Goal: Communication & Community: Share content

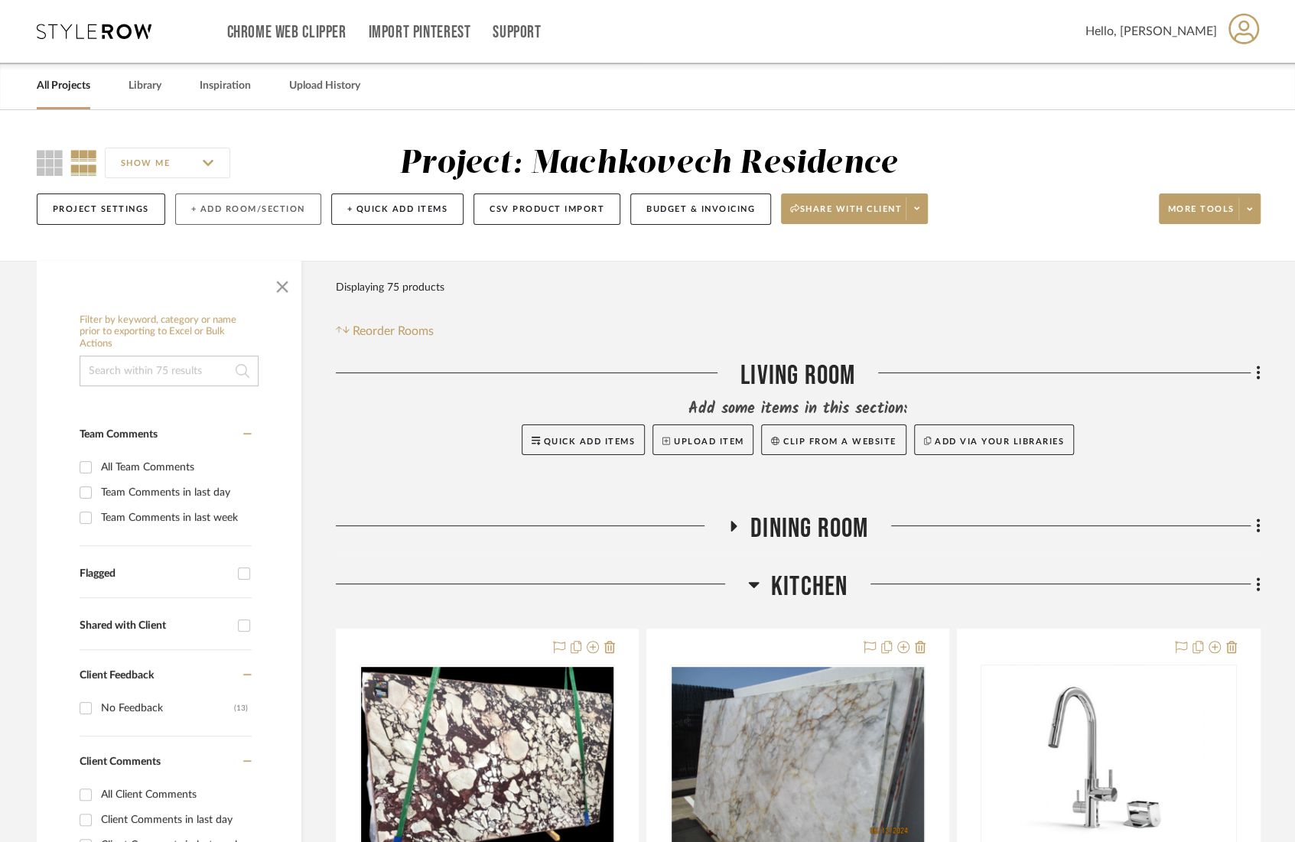
click at [248, 212] on button "+ Add Room/Section" at bounding box center [248, 208] width 146 height 31
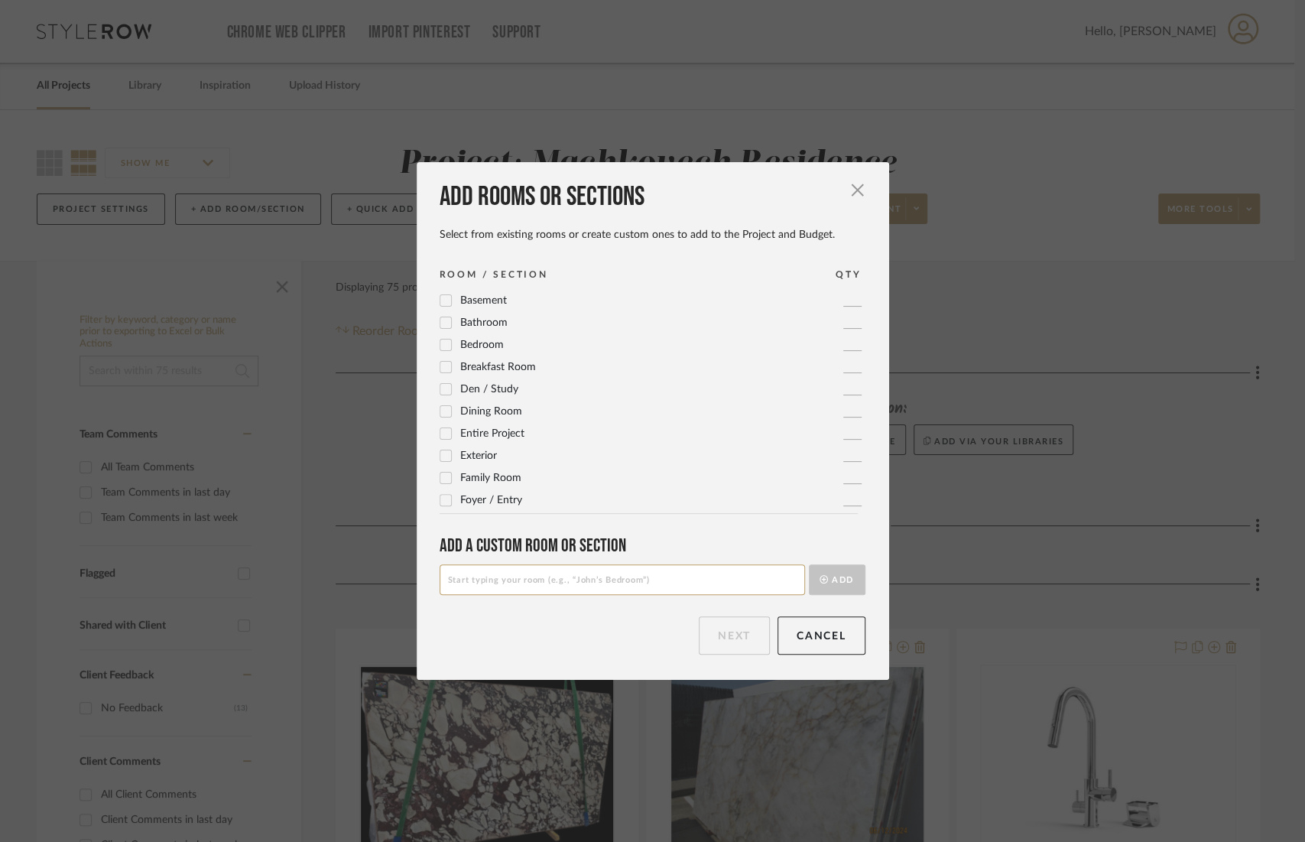
click at [658, 587] on input at bounding box center [623, 579] width 366 height 31
type input "Hardware"
click at [813, 587] on button "Add" at bounding box center [837, 579] width 57 height 31
click at [717, 634] on button "Next" at bounding box center [734, 635] width 71 height 38
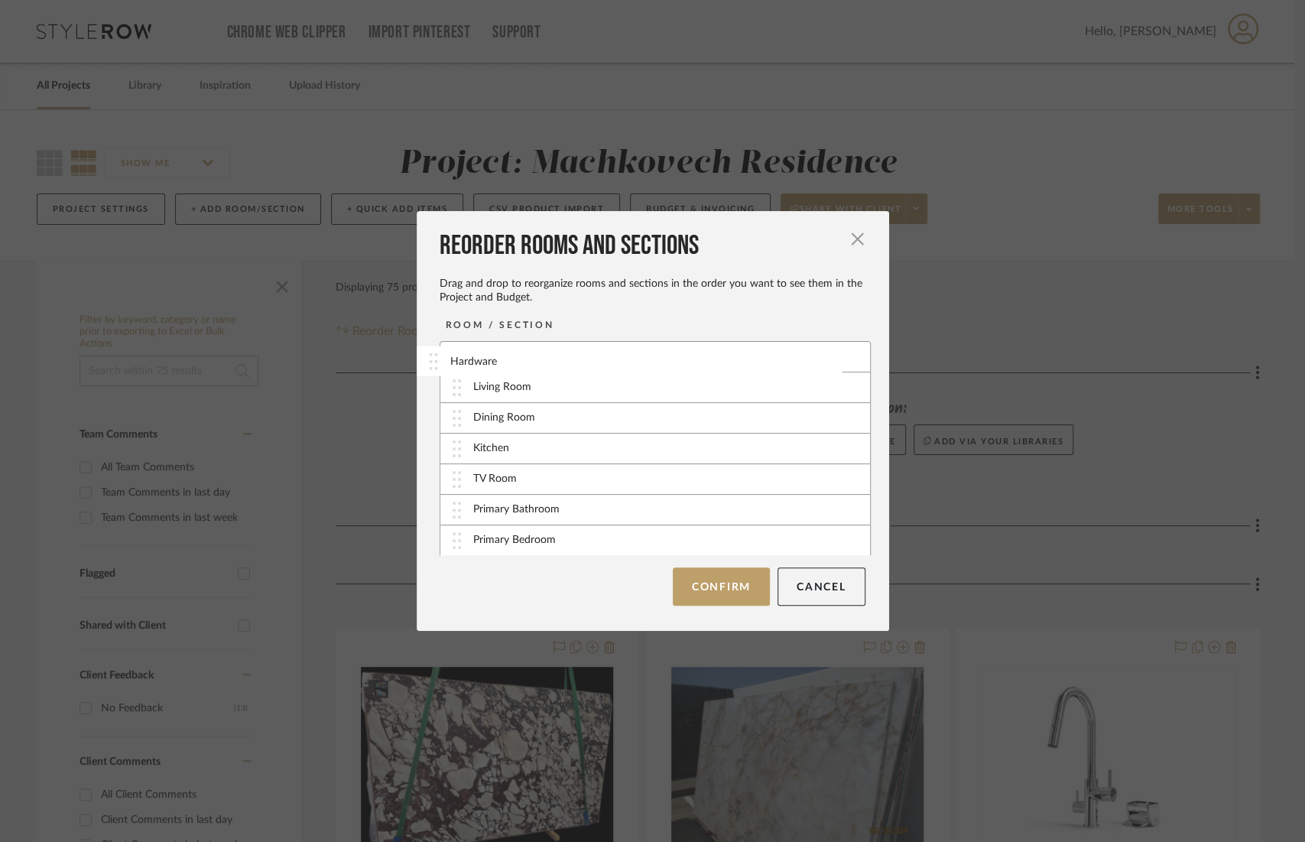
drag, startPoint x: 549, startPoint y: 540, endPoint x: 532, endPoint y: 361, distance: 179.7
click at [720, 591] on button "Confirm" at bounding box center [721, 586] width 97 height 38
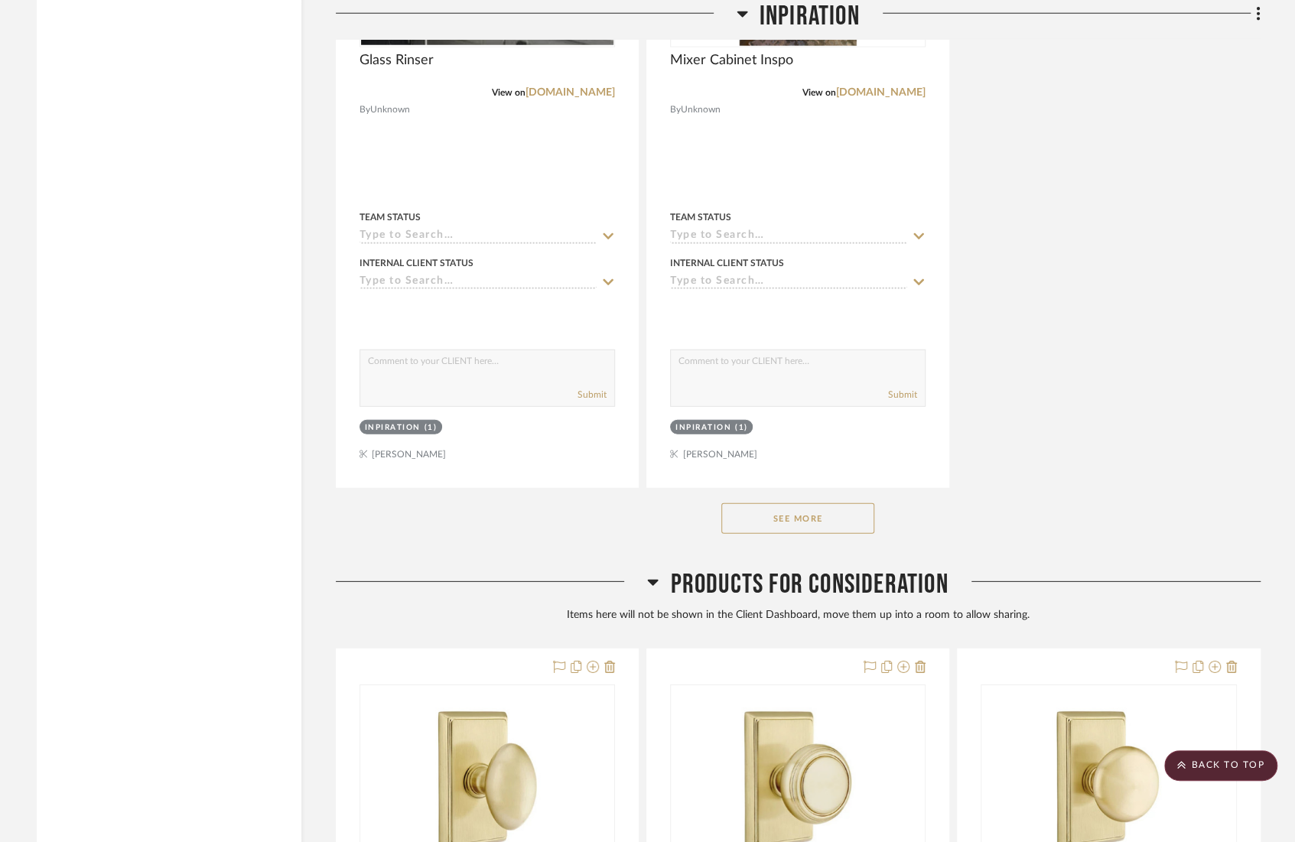
scroll to position [14496, 0]
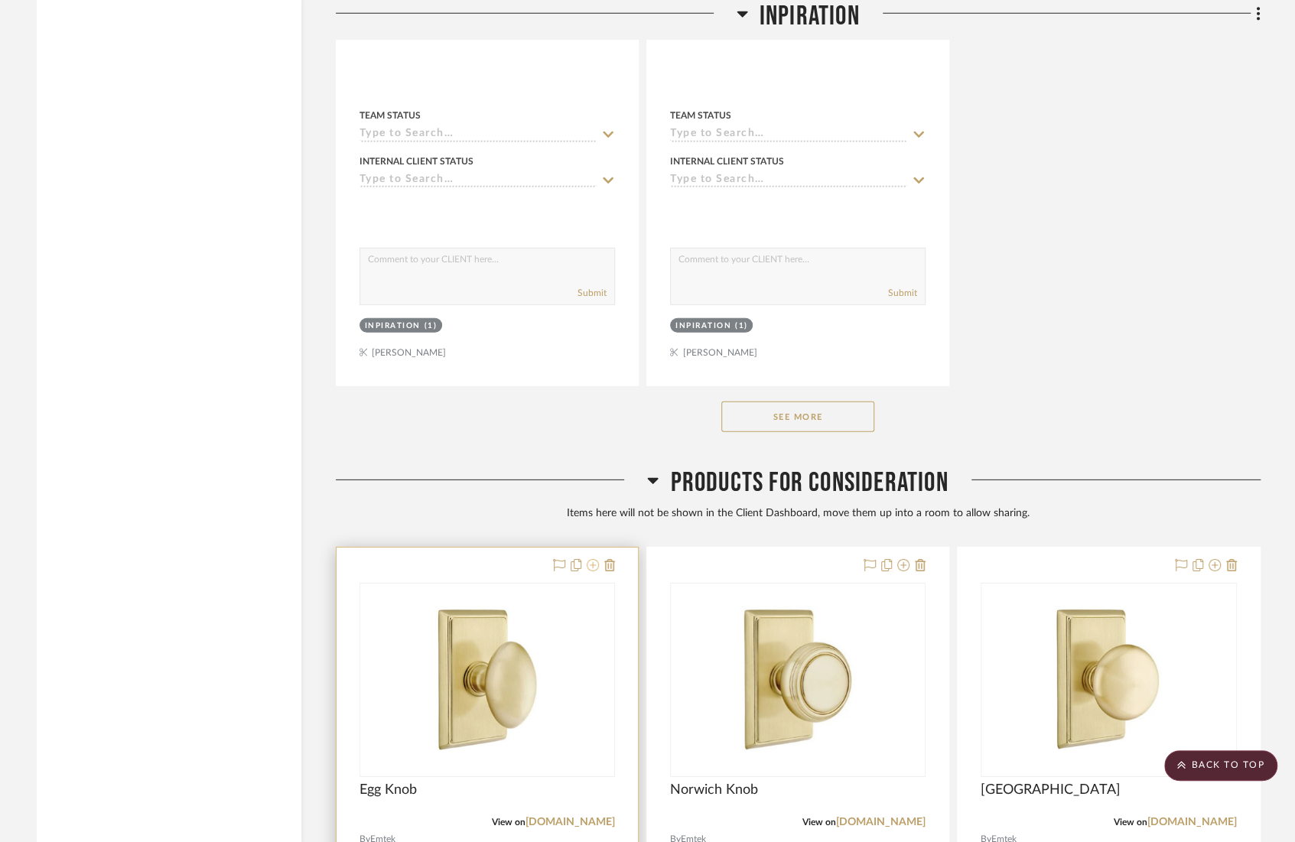
click at [590, 559] on icon at bounding box center [593, 565] width 12 height 12
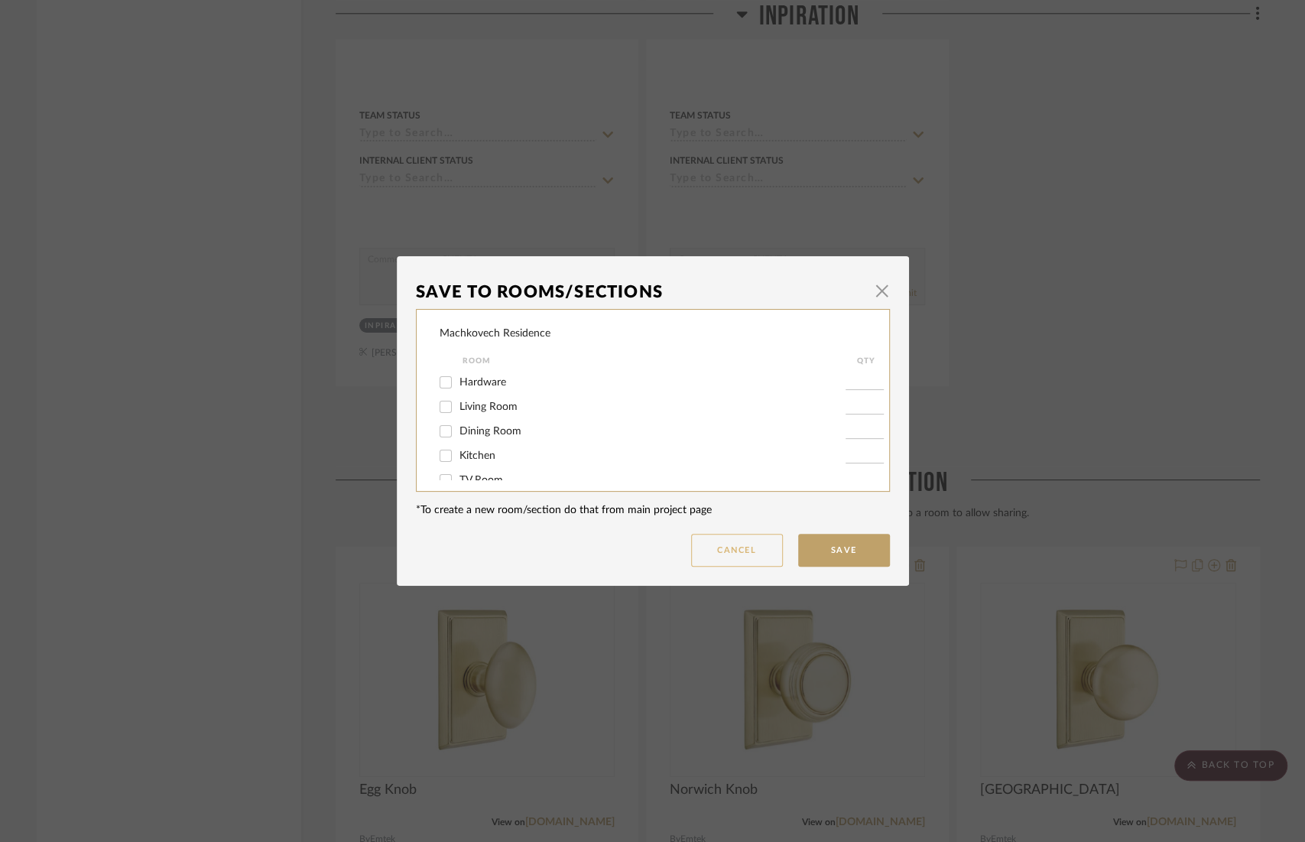
click at [751, 552] on button "Cancel" at bounding box center [737, 550] width 92 height 33
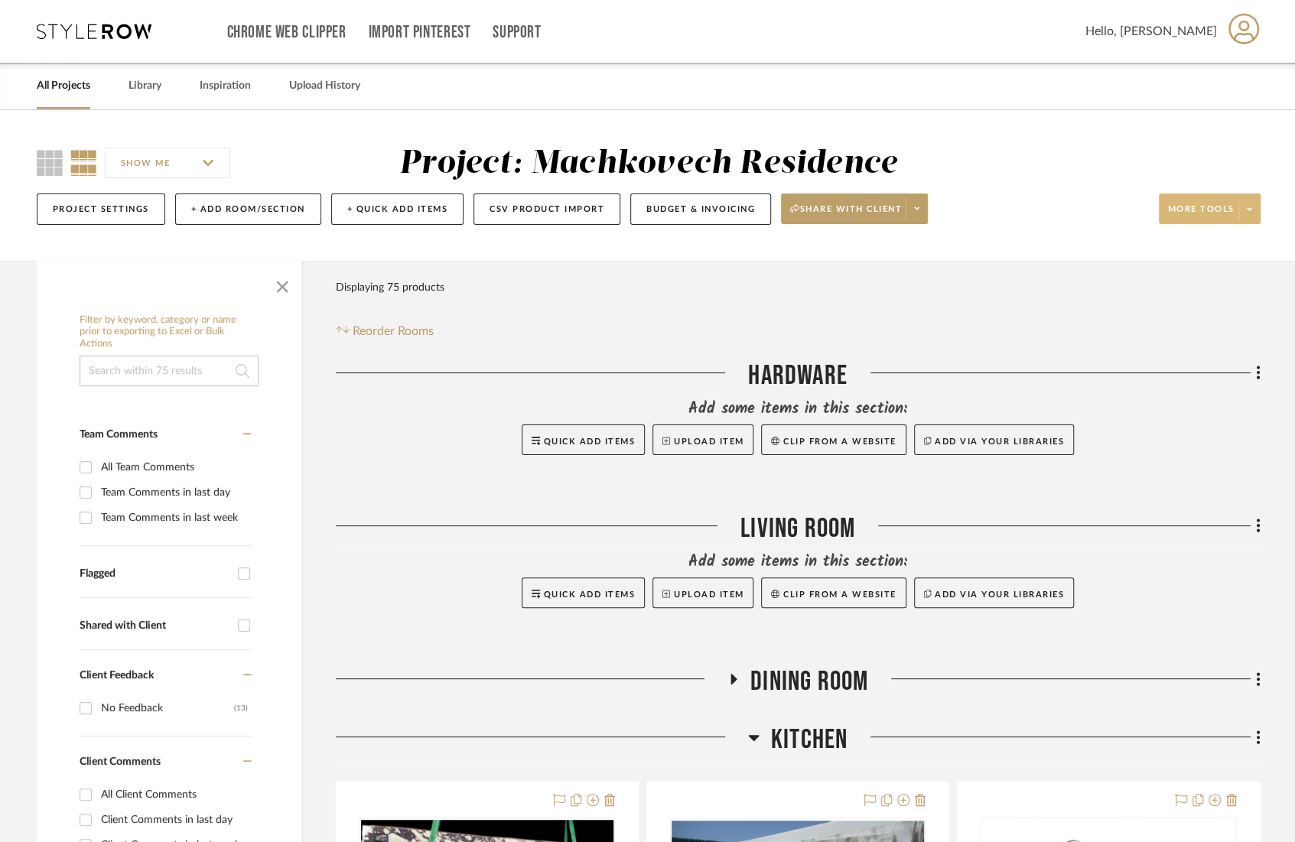
click at [907, 209] on span at bounding box center [1248, 208] width 21 height 23
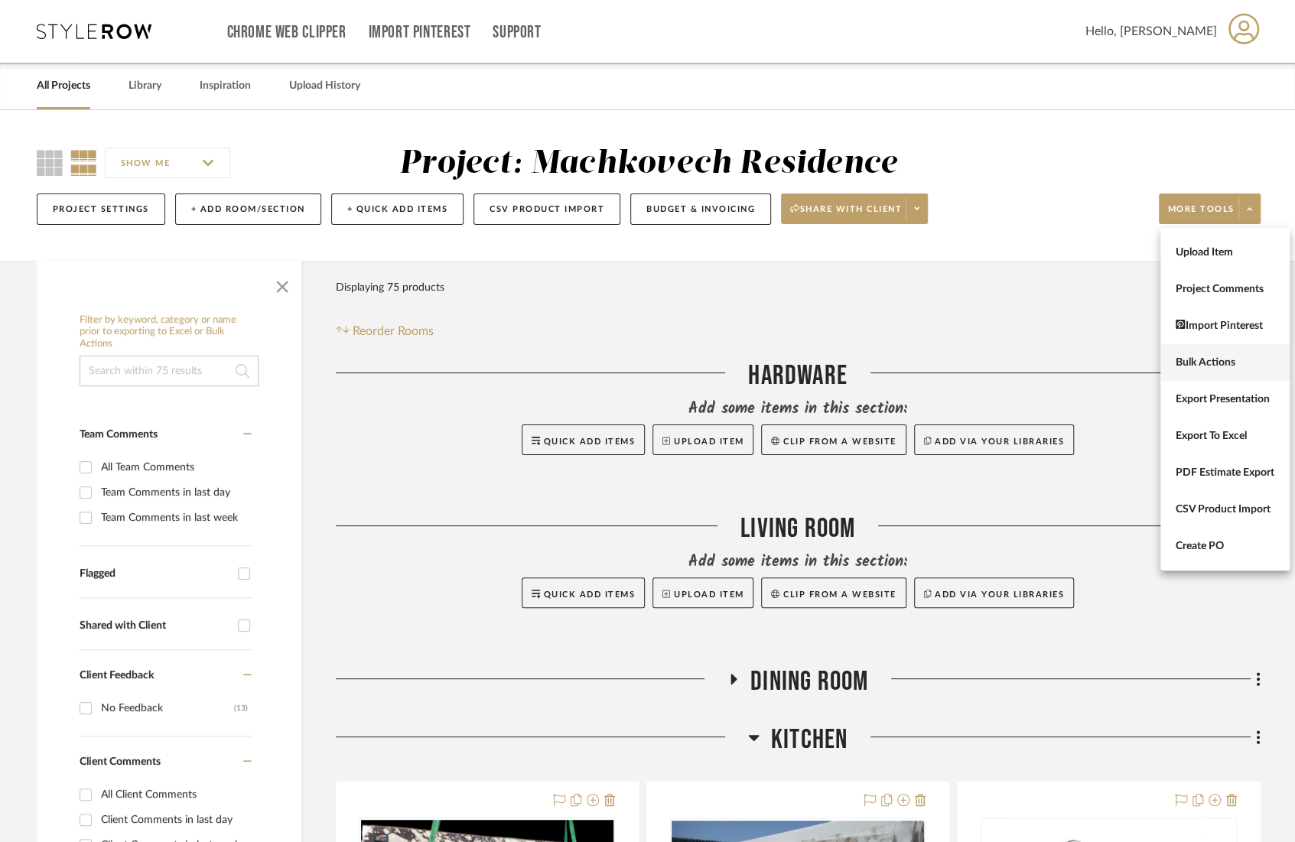
click at [907, 377] on button "Bulk Actions" at bounding box center [1224, 362] width 129 height 37
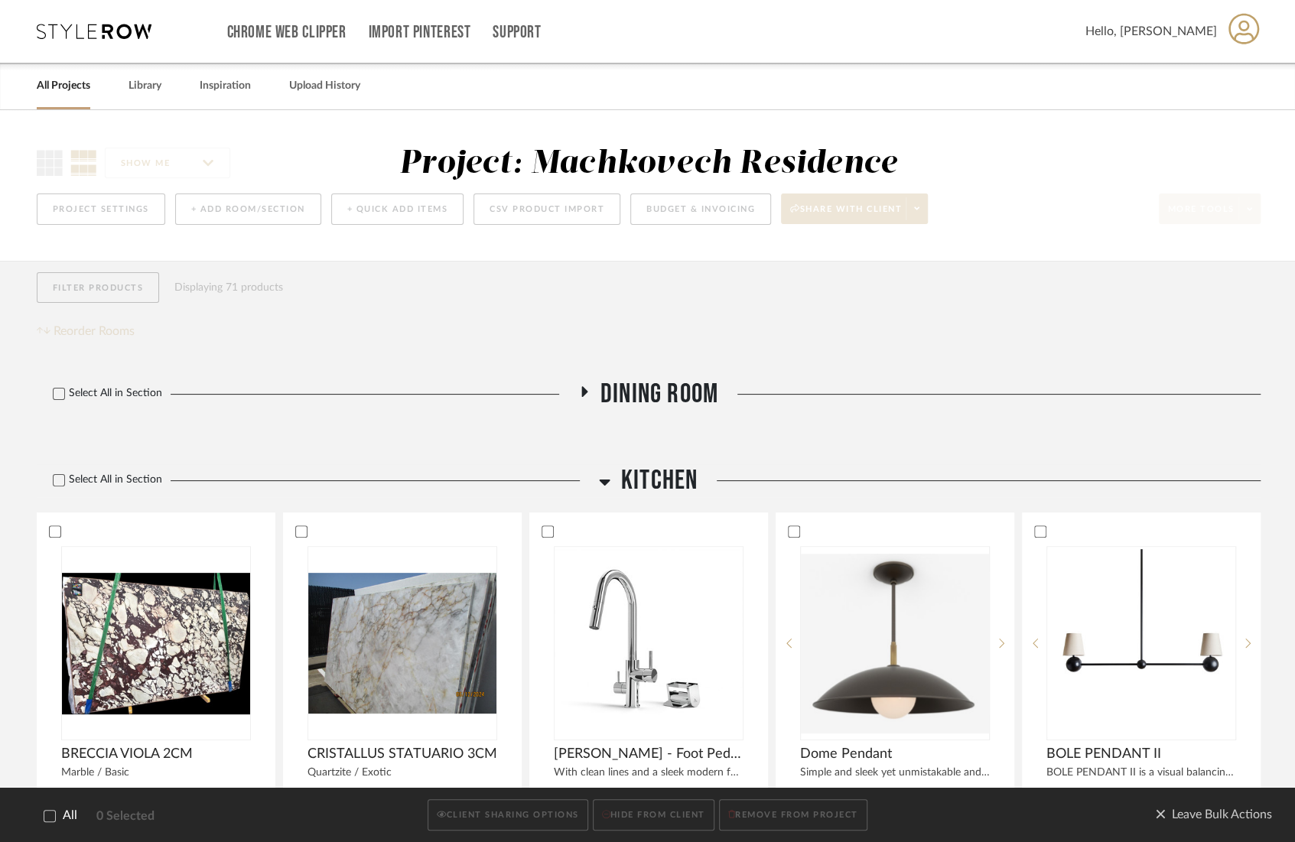
click at [907, 177] on div "SHOW ME Project: Machkovech Residence Project Settings + Add Room/Section + Qui…" at bounding box center [648, 190] width 1268 height 90
click at [907, 817] on span "Leave Bulk Actions" at bounding box center [1213, 815] width 117 height 23
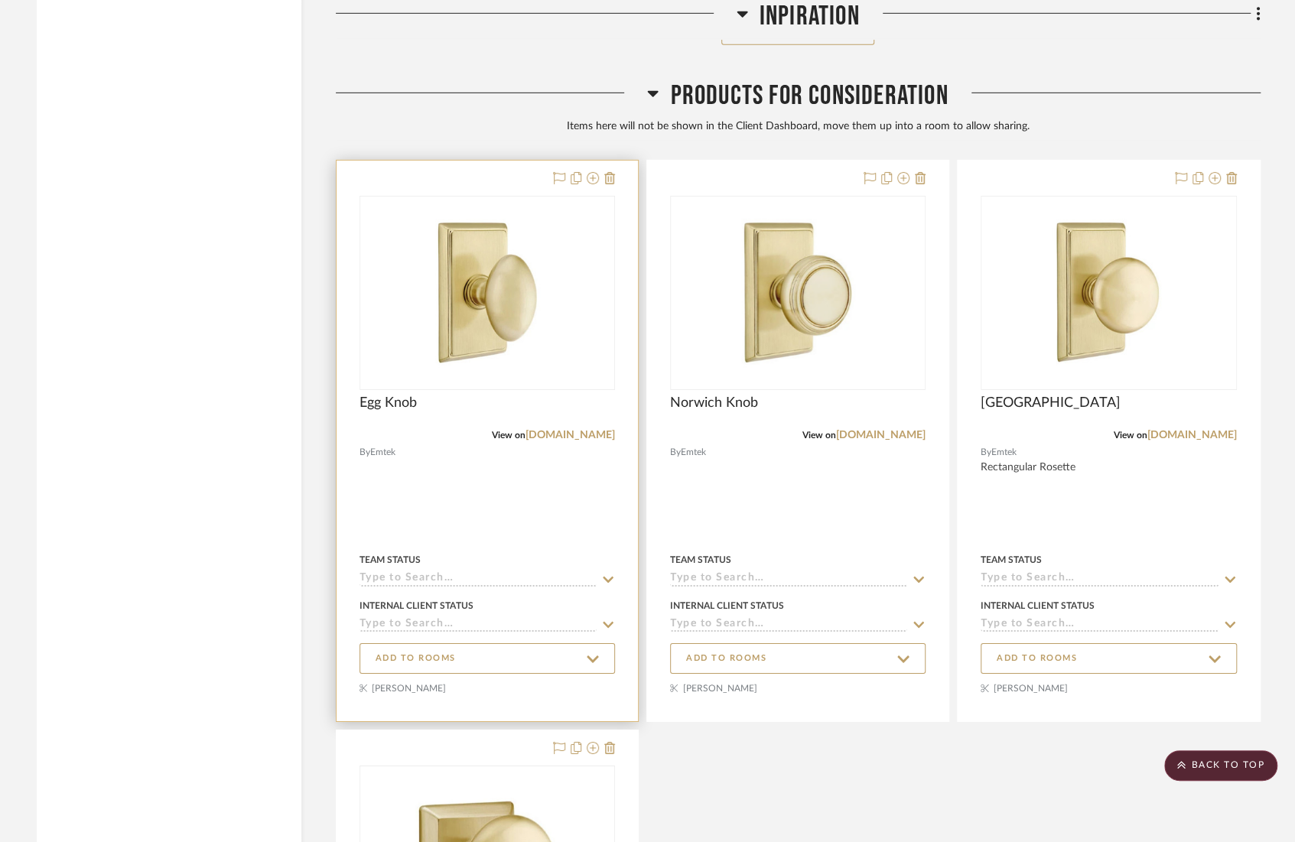
scroll to position [14825, 0]
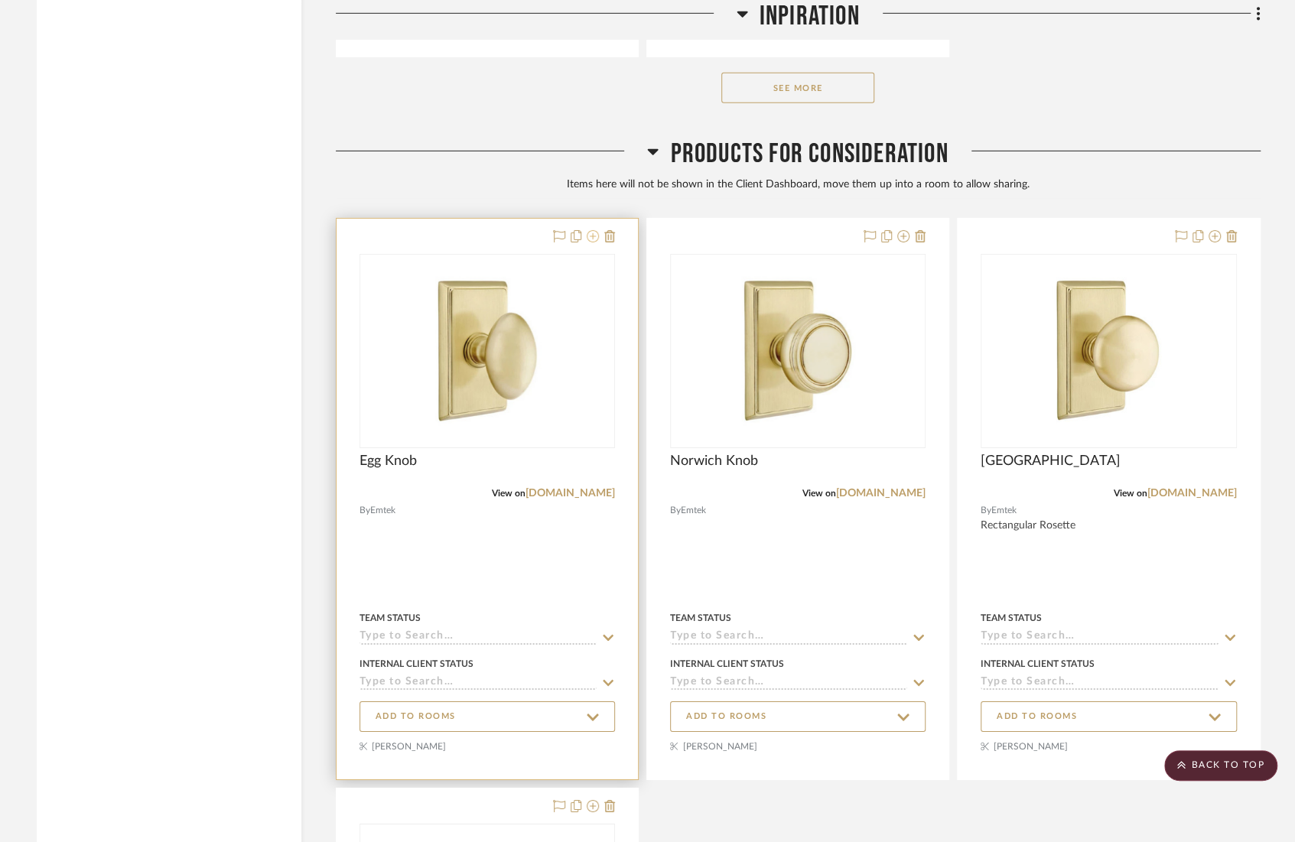
click at [596, 230] on icon at bounding box center [593, 236] width 12 height 12
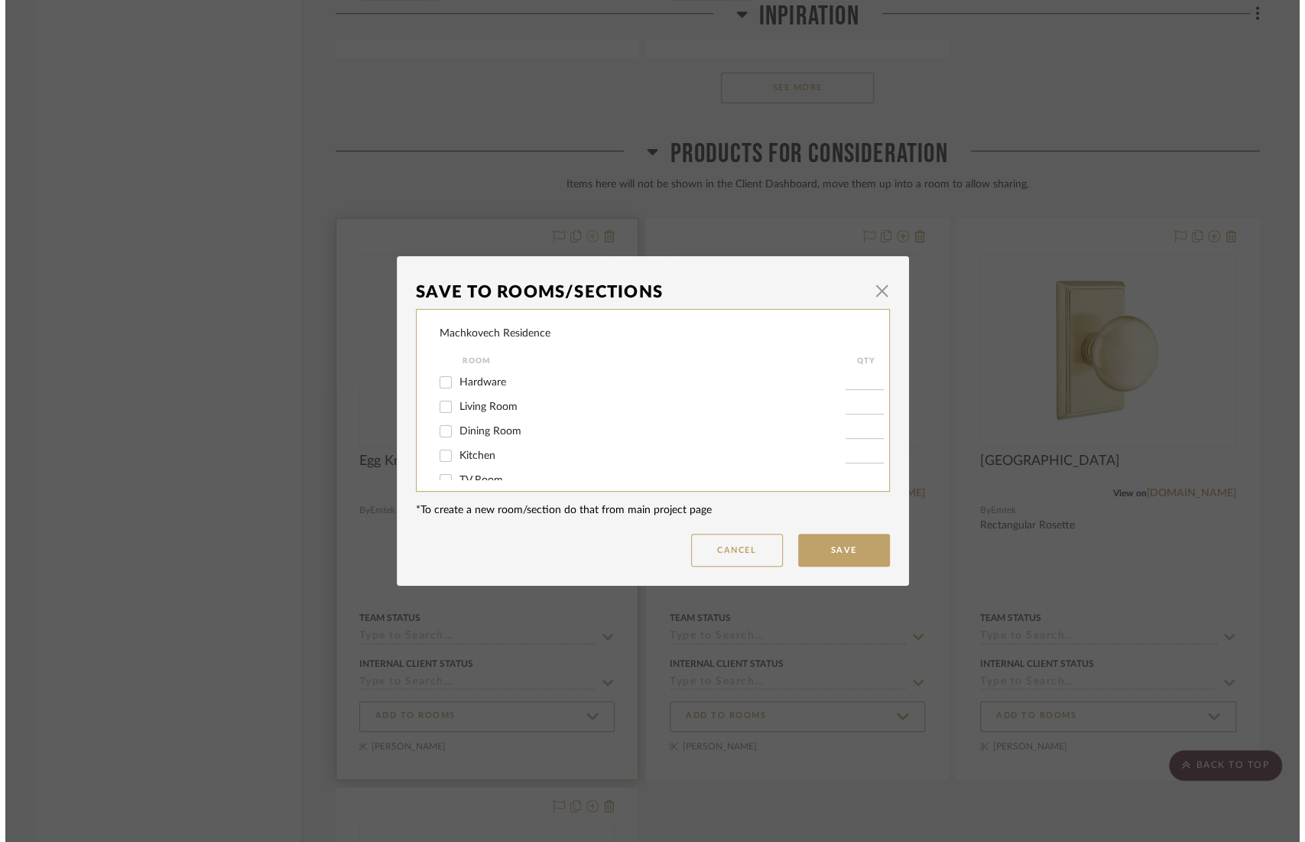
scroll to position [0, 0]
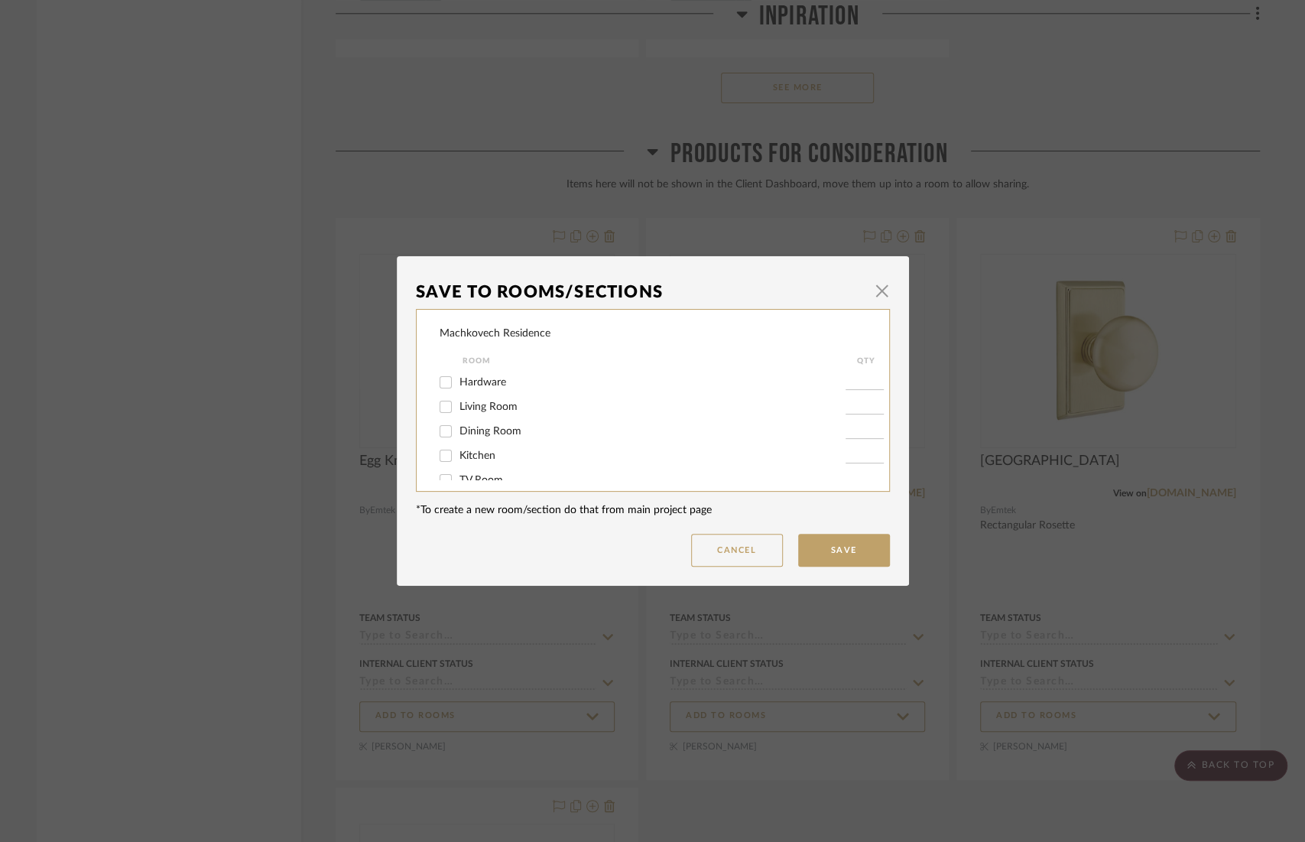
click at [603, 386] on label "Hardware" at bounding box center [653, 382] width 386 height 13
click at [458, 386] on input "Hardware" at bounding box center [446, 382] width 24 height 24
checkbox input "true"
type input "1"
click at [852, 557] on button "Save" at bounding box center [844, 550] width 92 height 33
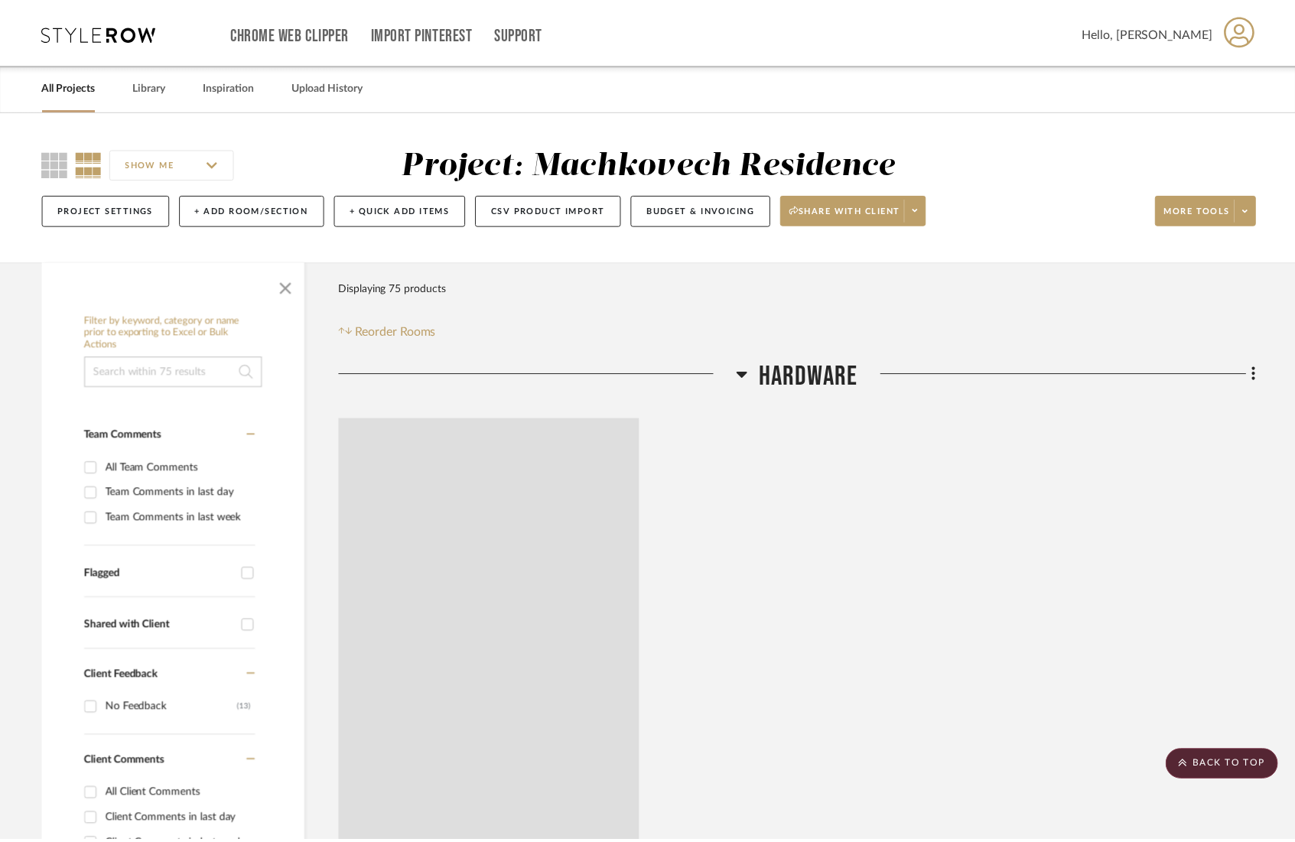
scroll to position [14825, 0]
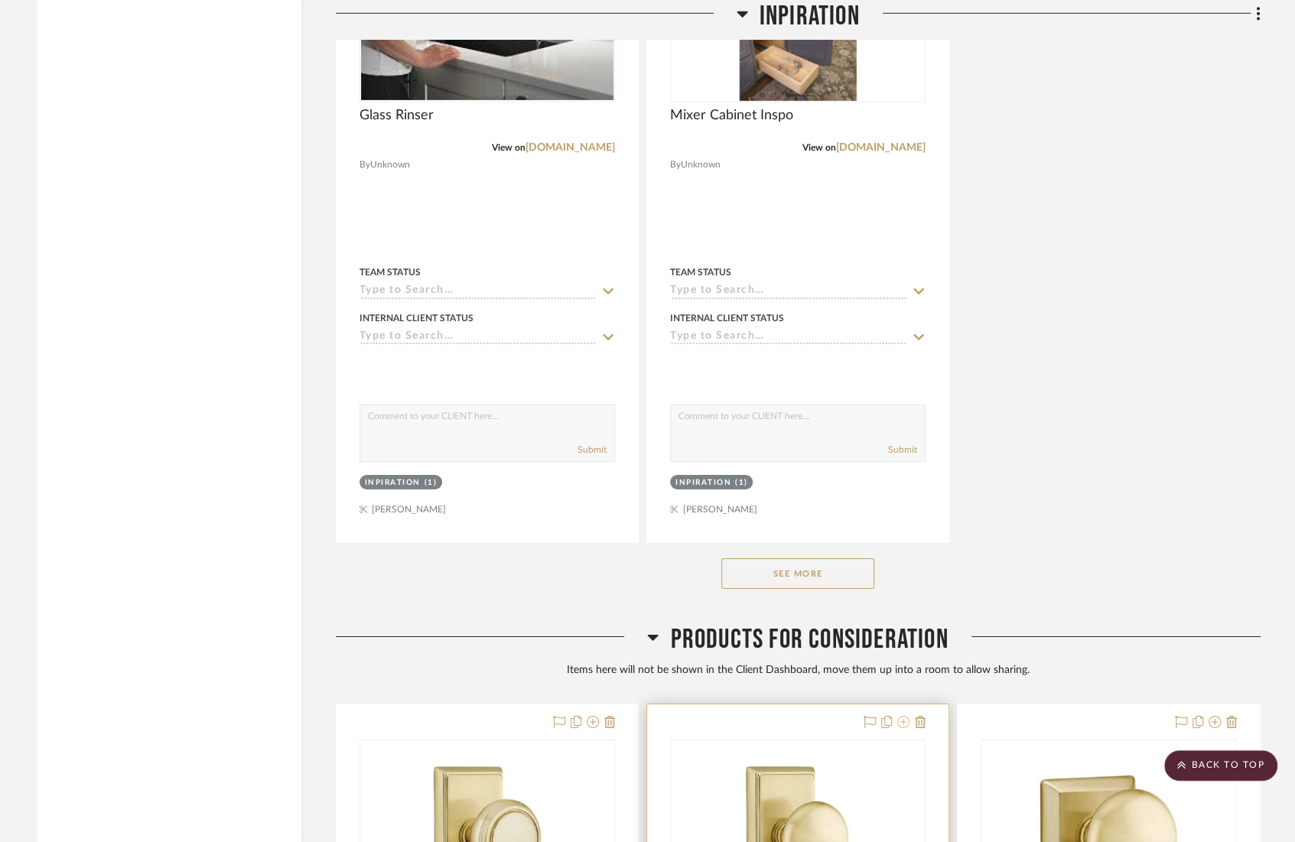
click at [907, 716] on icon at bounding box center [903, 722] width 12 height 12
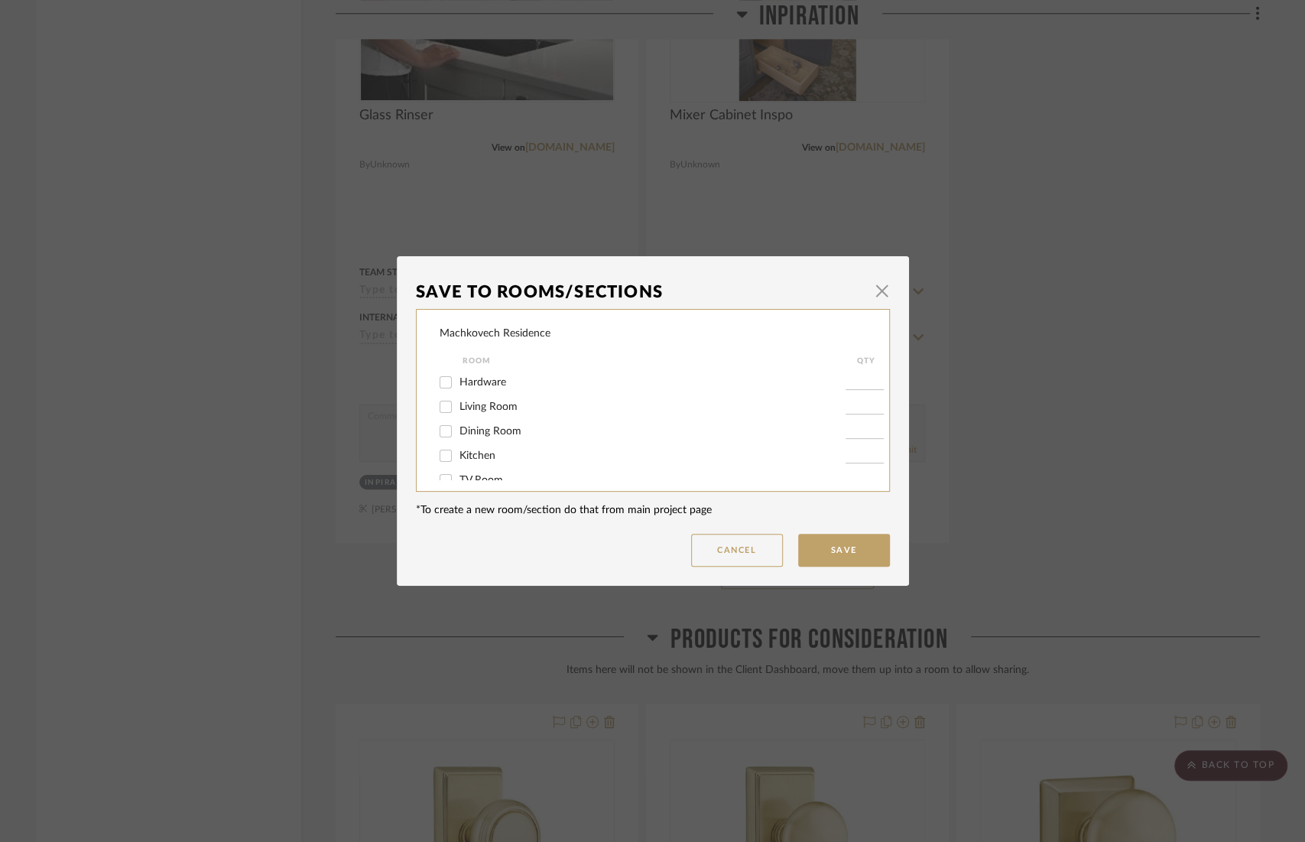
click at [557, 383] on label "Hardware" at bounding box center [653, 382] width 386 height 13
click at [458, 383] on input "Hardware" at bounding box center [446, 382] width 24 height 24
checkbox input "true"
type input "1"
click at [840, 544] on button "Save" at bounding box center [844, 550] width 92 height 33
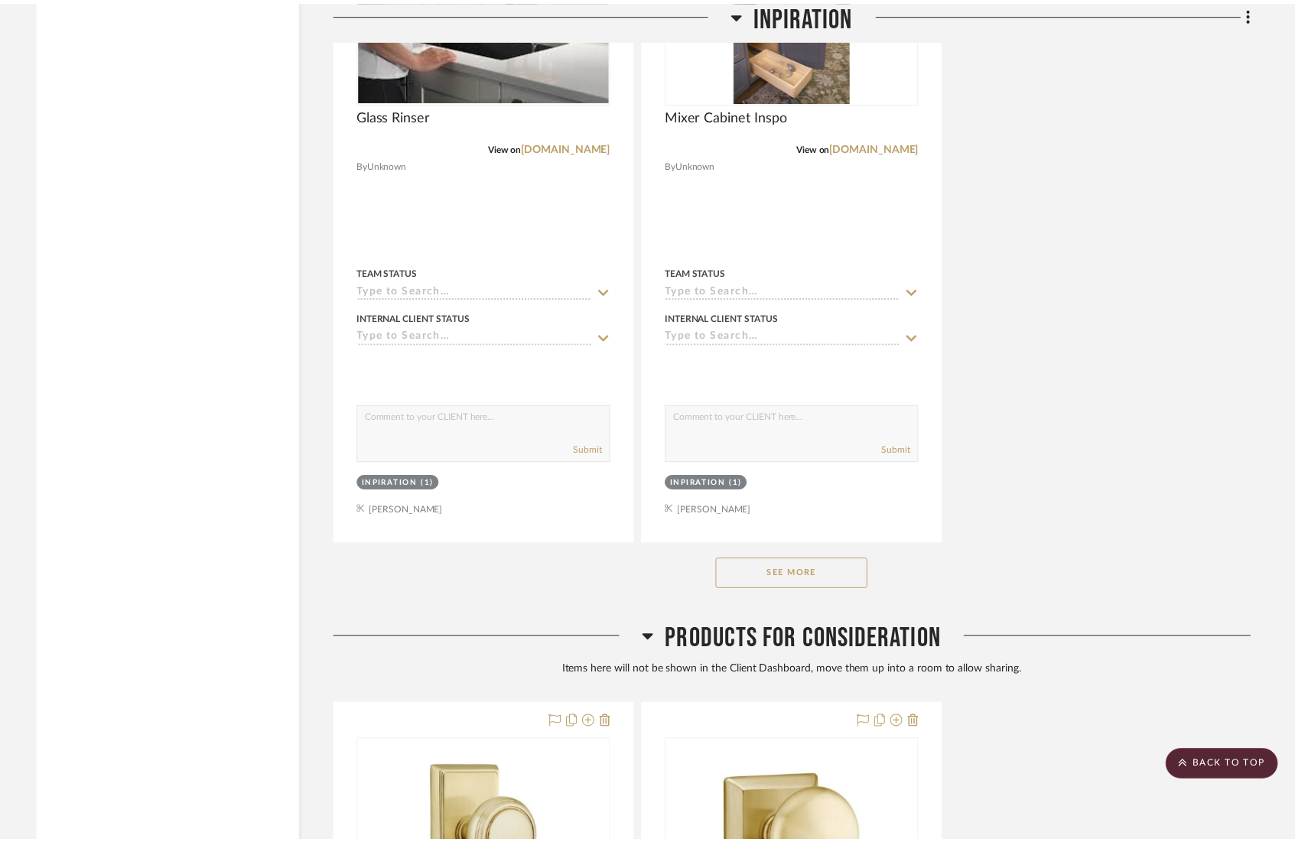
scroll to position [14825, 0]
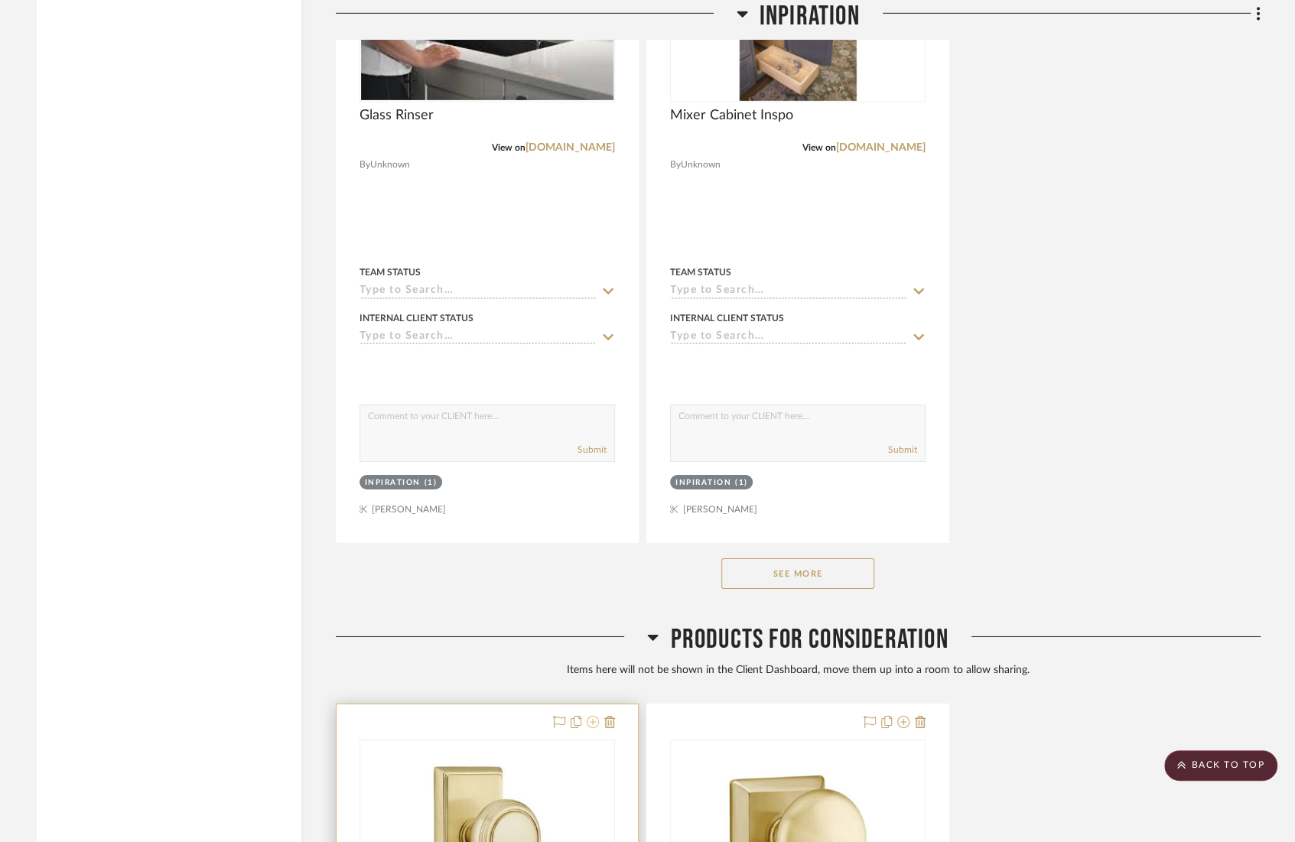
click at [589, 716] on icon at bounding box center [593, 722] width 12 height 12
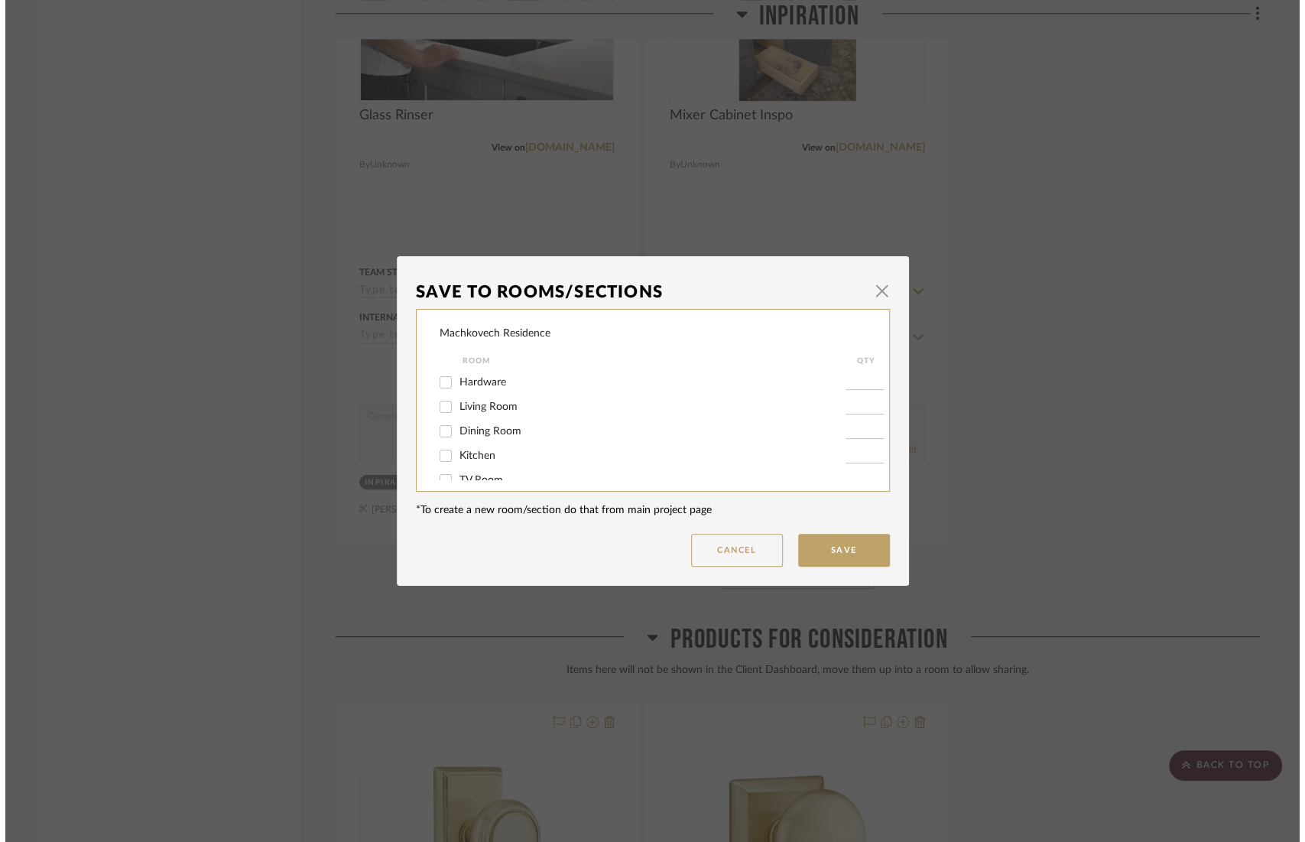
scroll to position [0, 0]
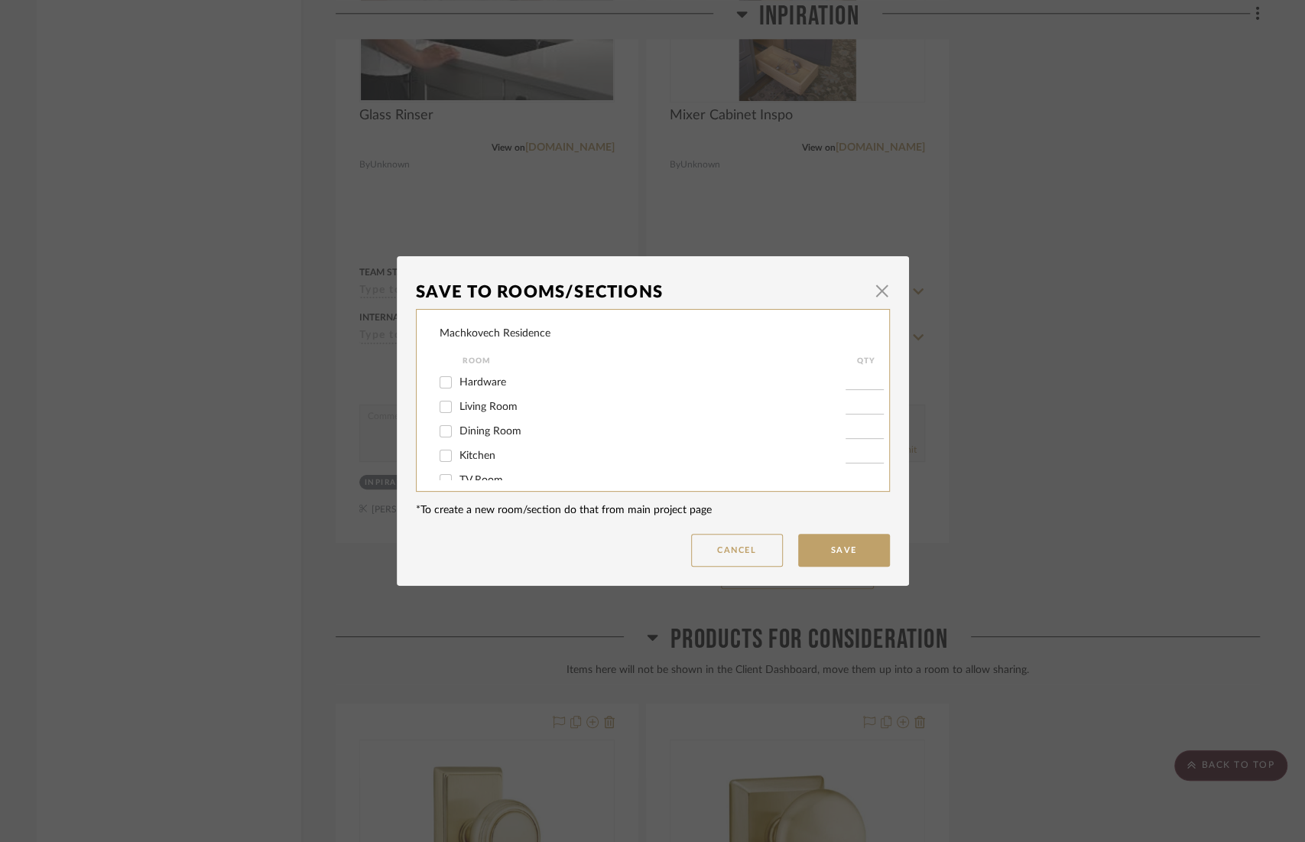
click at [623, 375] on div "Hardware" at bounding box center [643, 382] width 406 height 24
click at [634, 388] on label "Hardware" at bounding box center [653, 382] width 386 height 13
click at [458, 388] on input "Hardware" at bounding box center [446, 382] width 24 height 24
checkbox input "true"
type input "1"
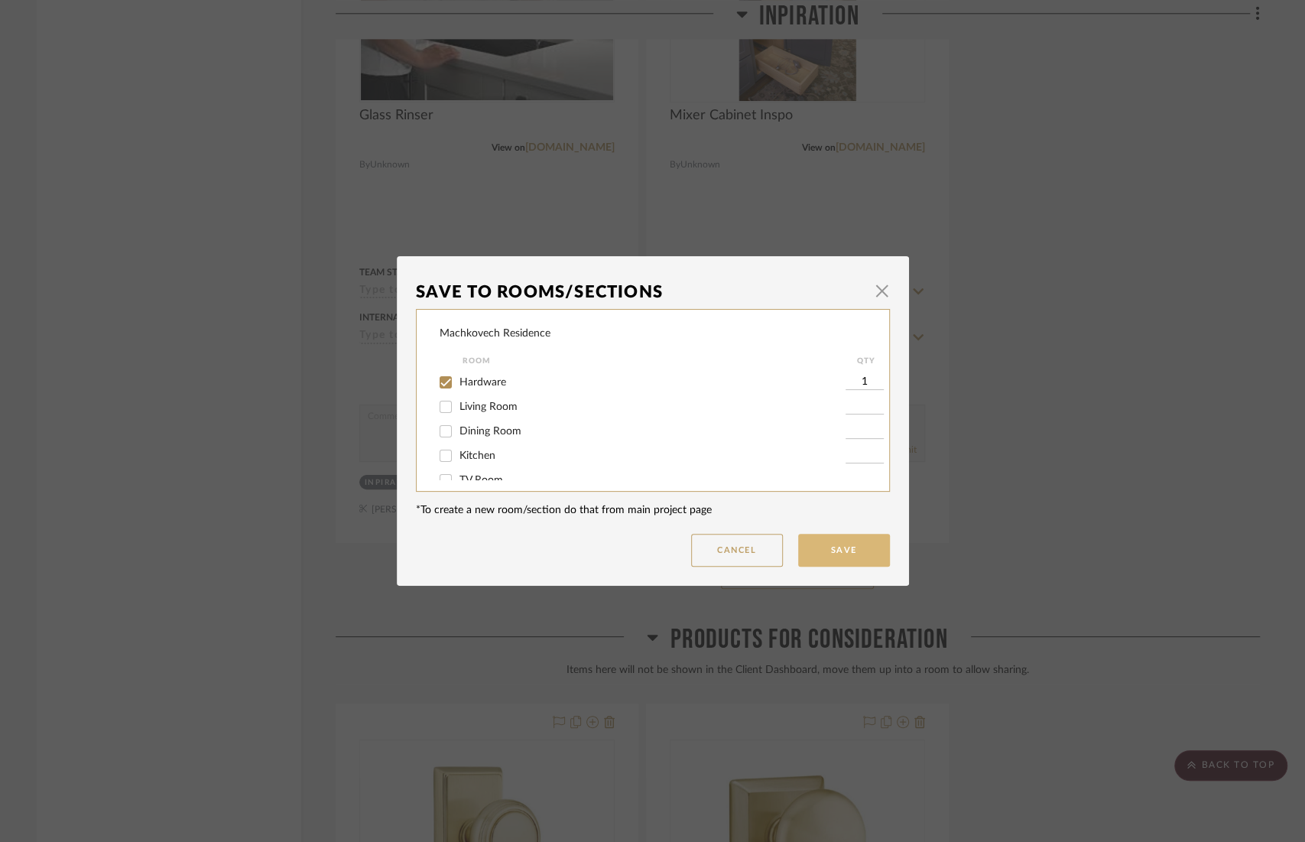
click at [816, 544] on button "Save" at bounding box center [844, 550] width 92 height 33
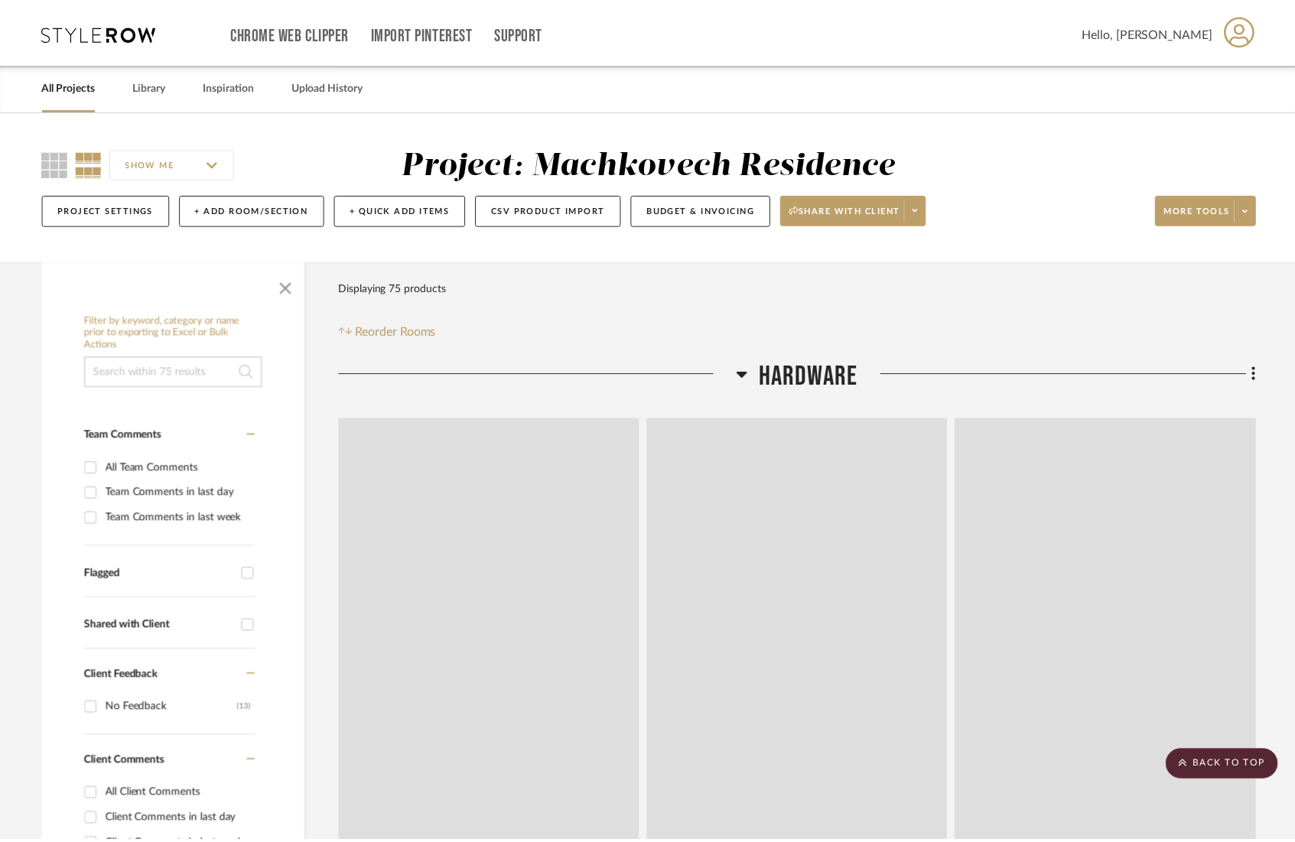
scroll to position [14825, 0]
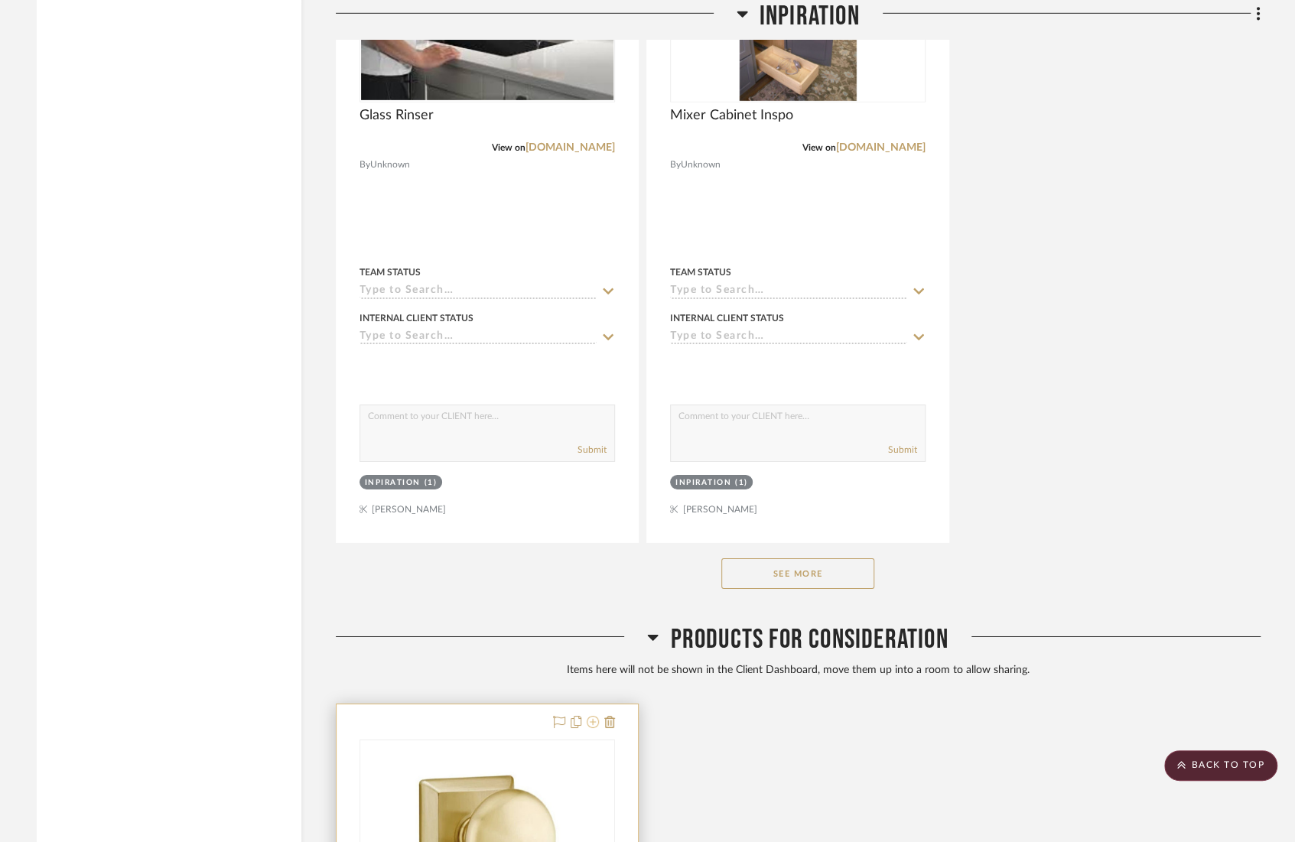
click at [596, 716] on icon at bounding box center [593, 722] width 12 height 12
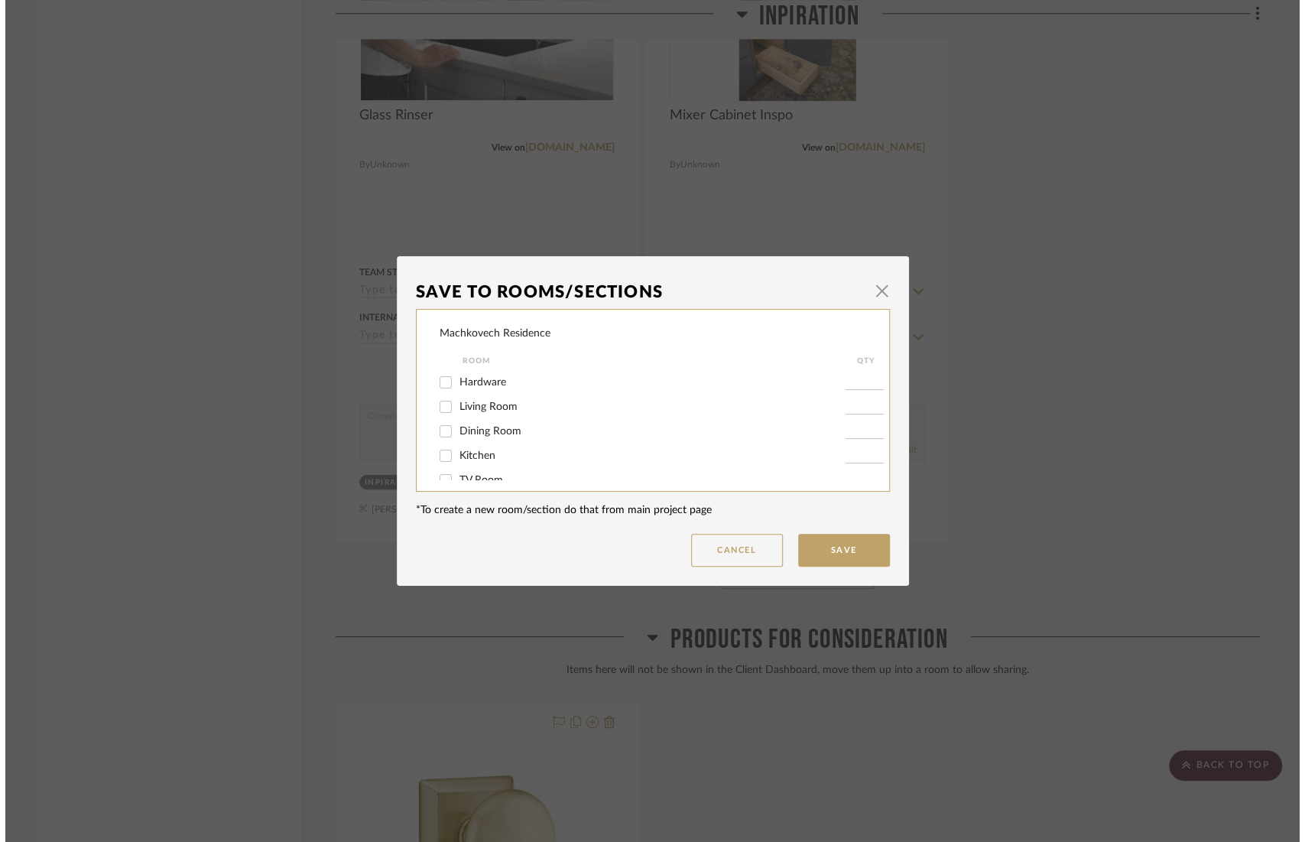
scroll to position [0, 0]
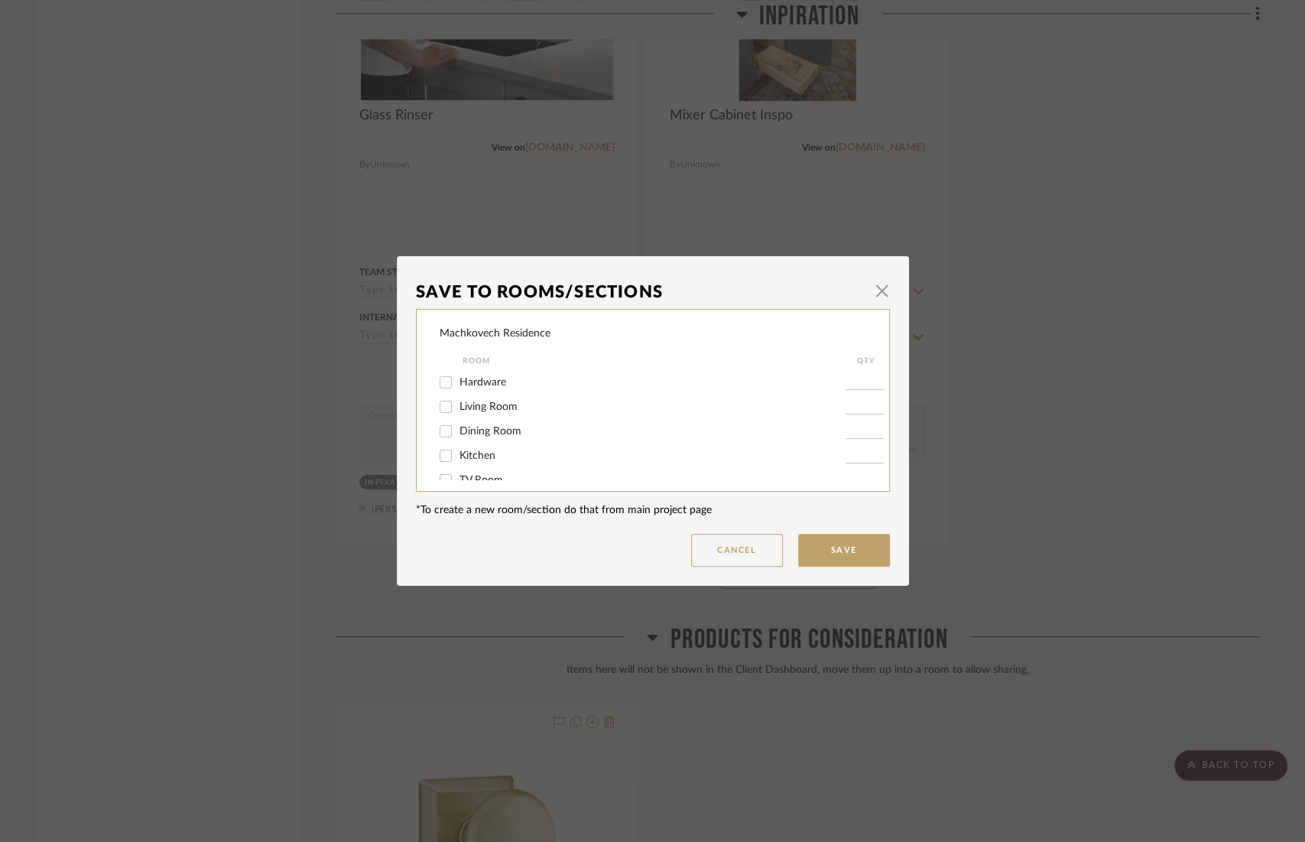
click at [623, 370] on div "Room" at bounding box center [654, 361] width 383 height 18
click at [626, 384] on label "Hardware" at bounding box center [653, 382] width 386 height 13
click at [458, 384] on input "Hardware" at bounding box center [446, 382] width 24 height 24
checkbox input "true"
type input "1"
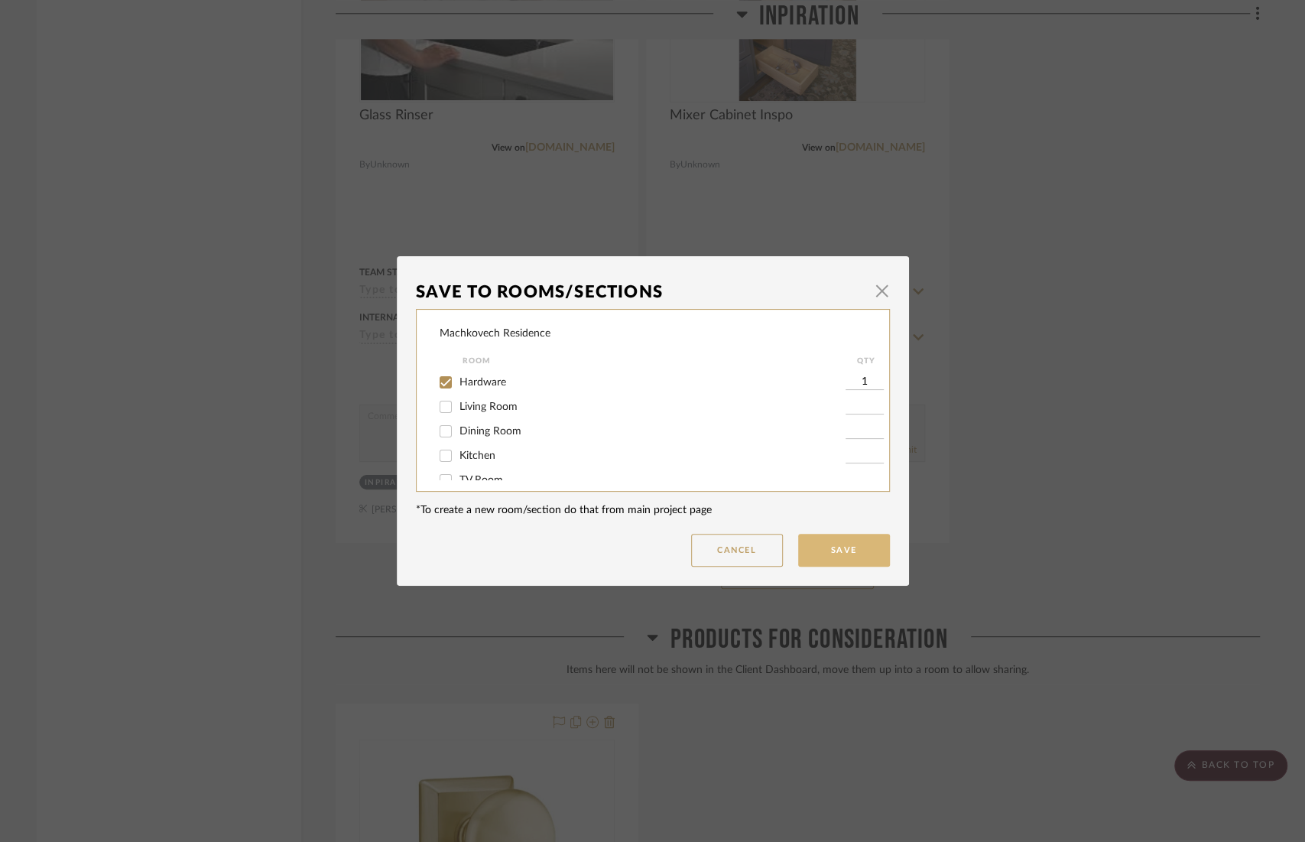
click at [861, 560] on button "Save" at bounding box center [844, 550] width 92 height 33
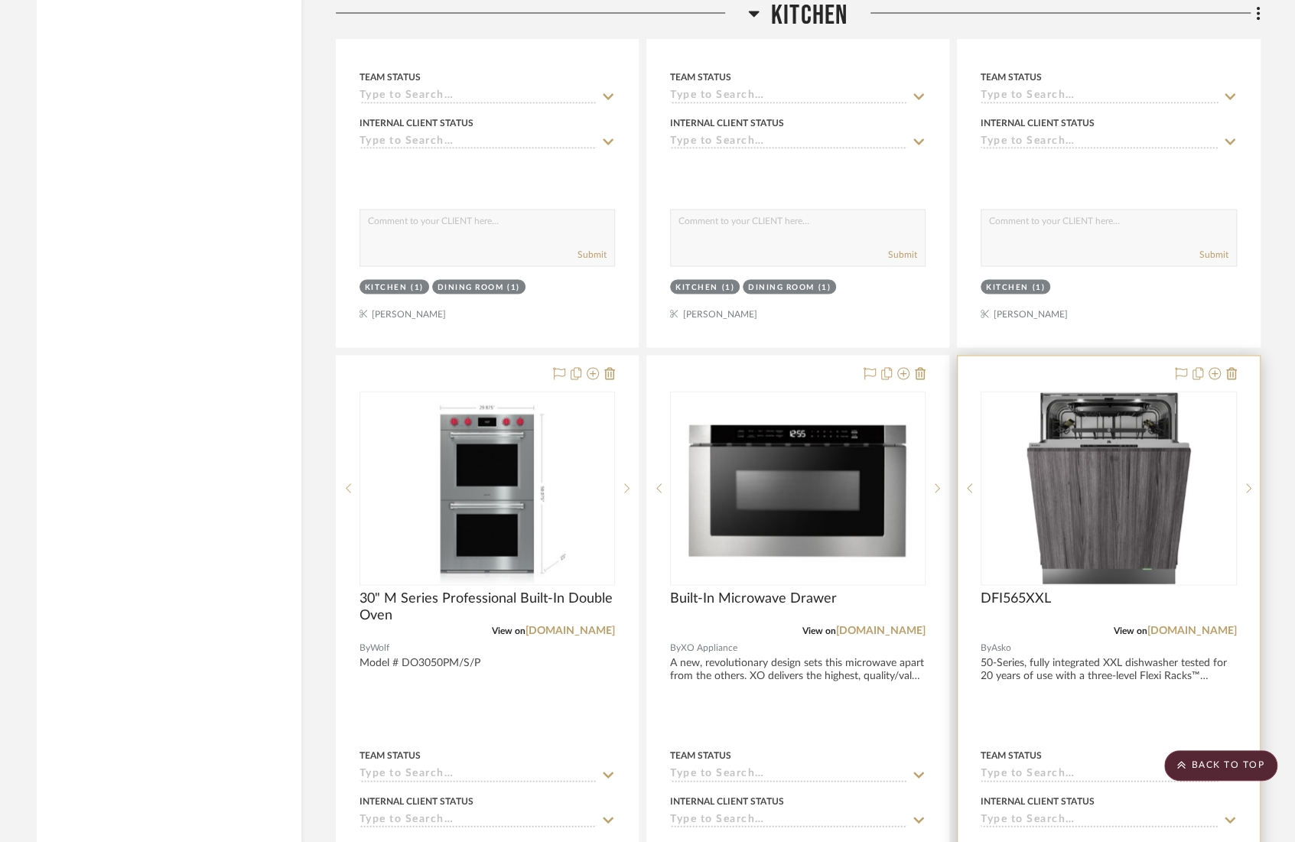
scroll to position [5770, 0]
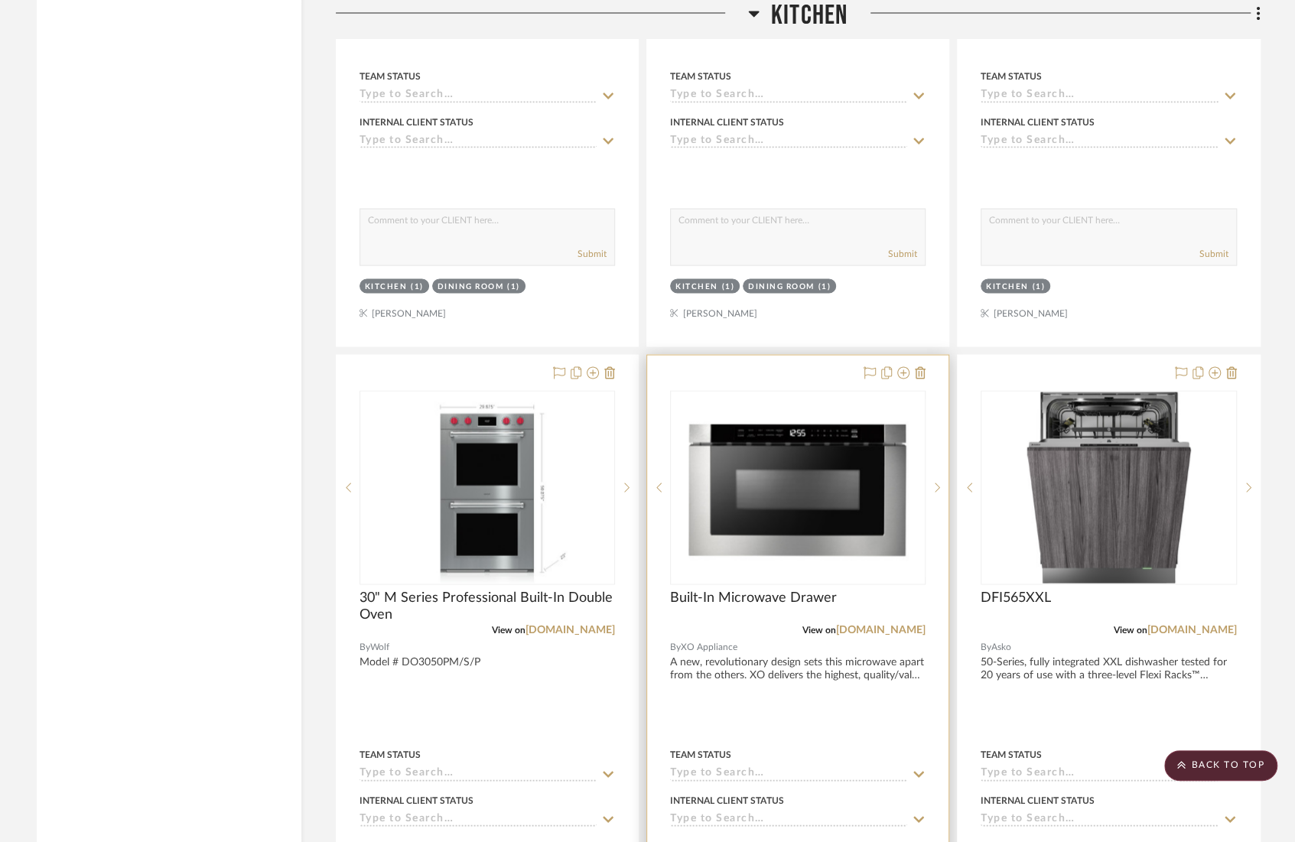
click at [732, 362] on div at bounding box center [797, 689] width 301 height 669
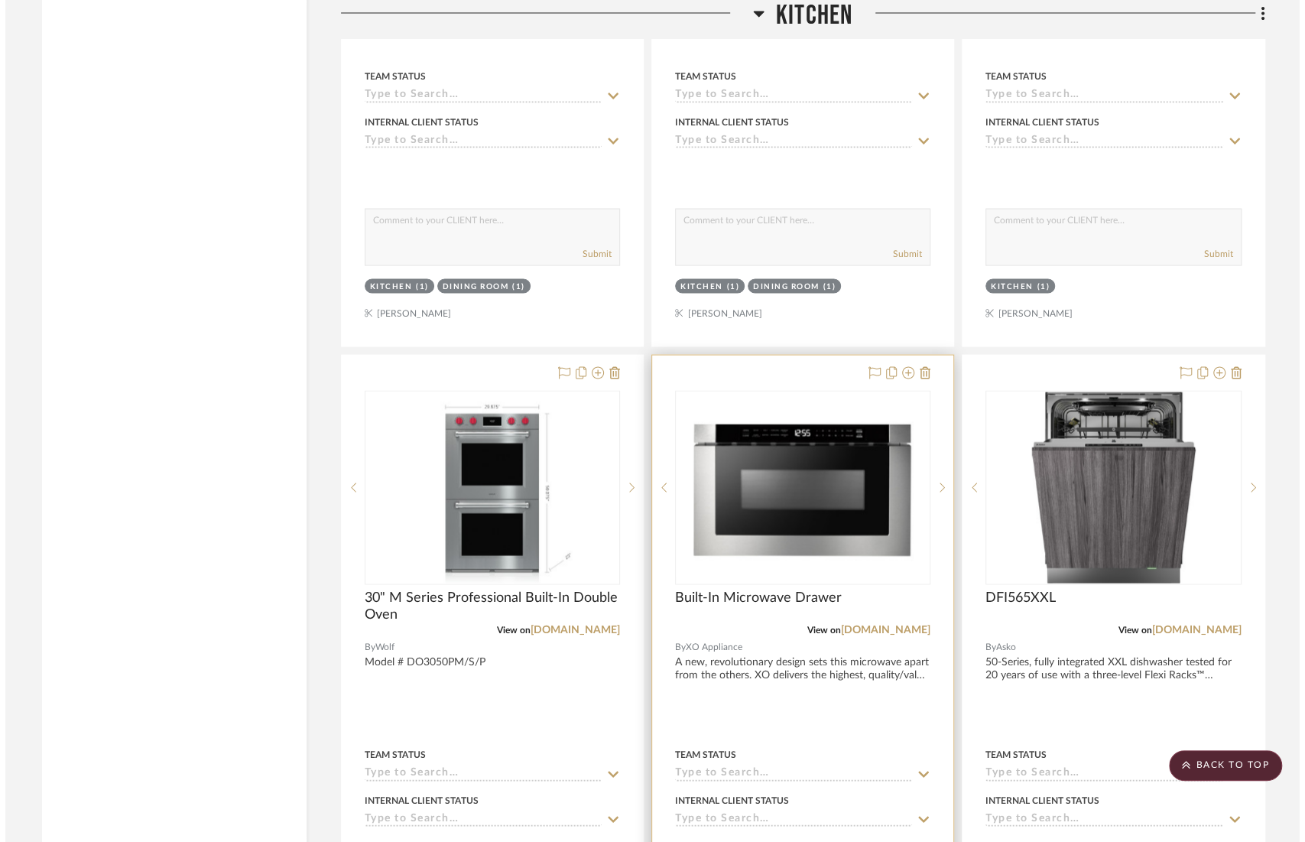
scroll to position [0, 0]
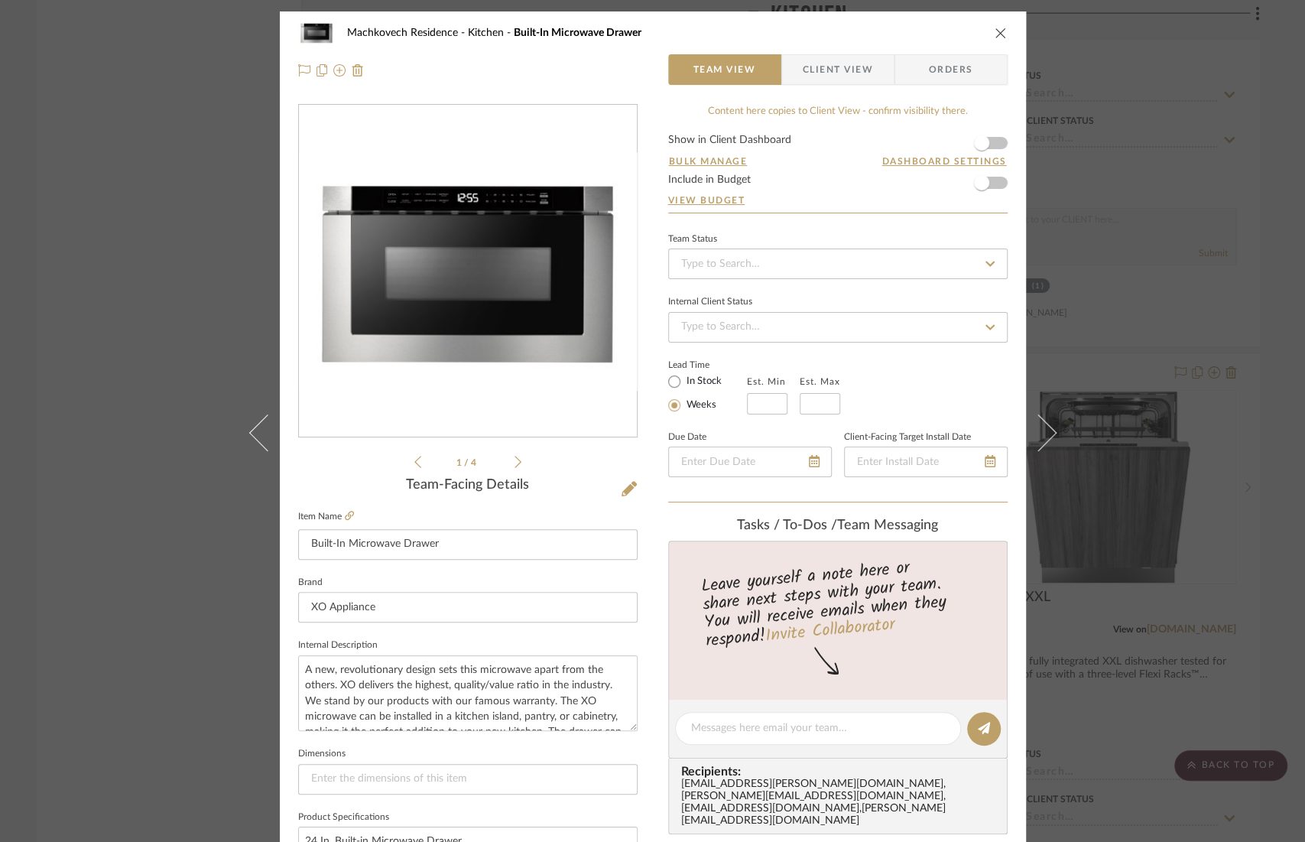
click at [815, 70] on span "Client View" at bounding box center [838, 69] width 70 height 31
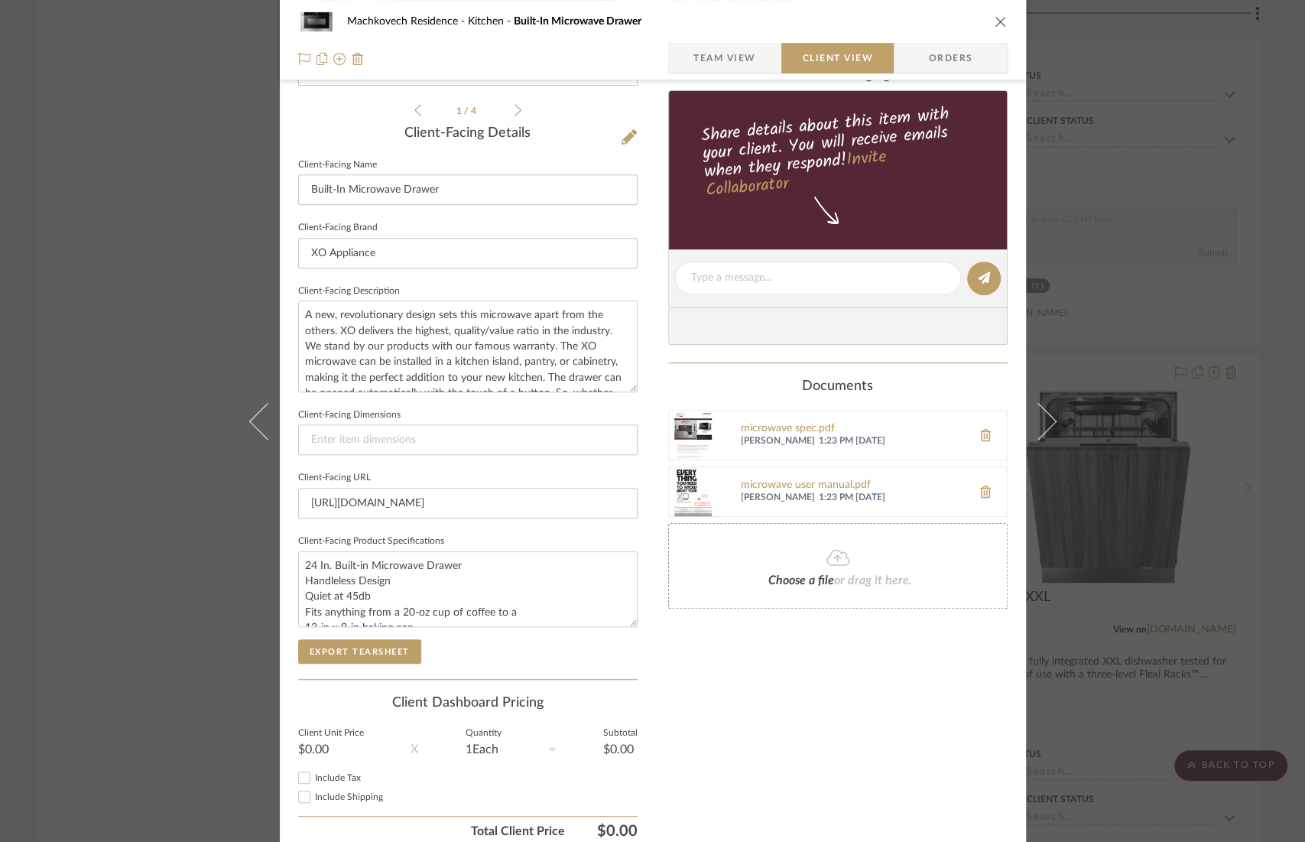
scroll to position [415, 0]
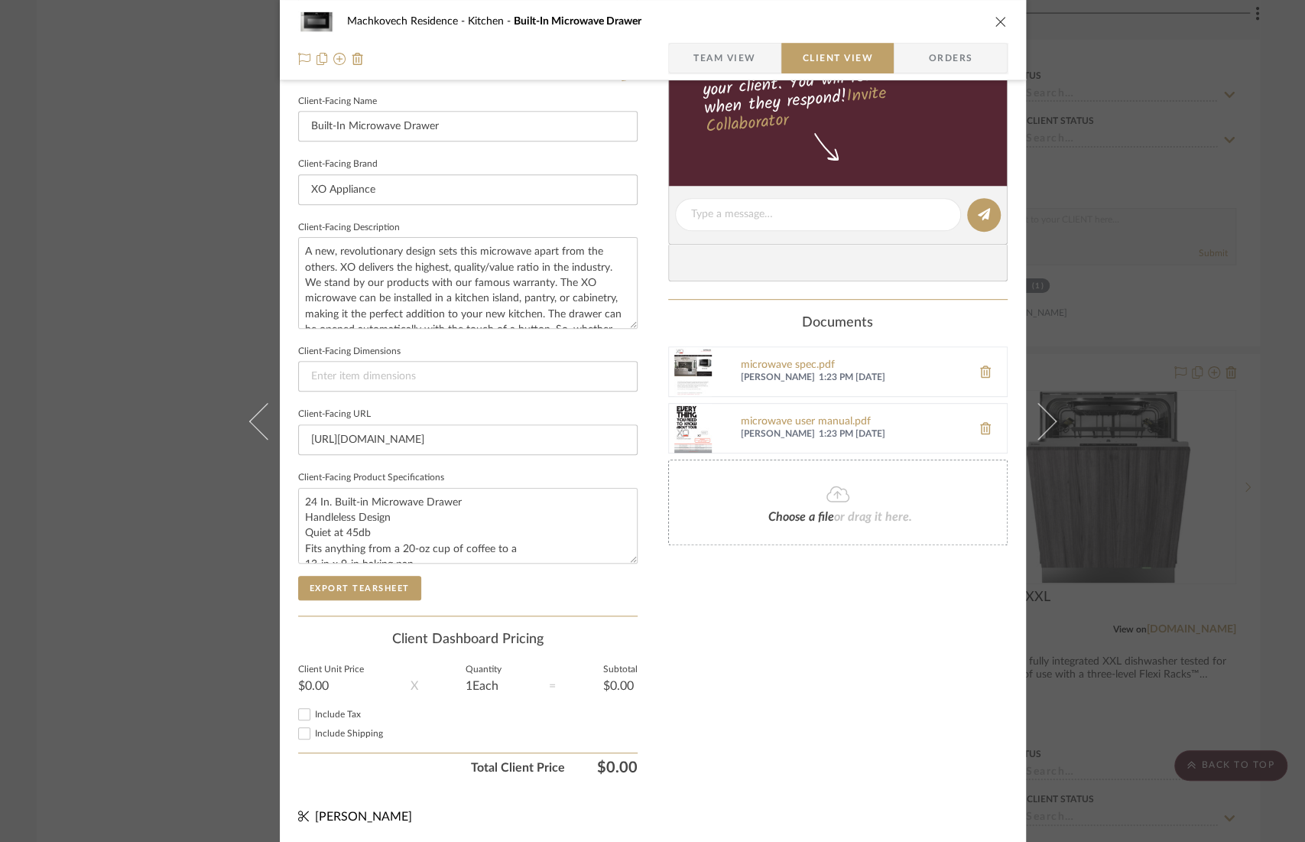
click at [907, 16] on icon "close" at bounding box center [1001, 21] width 12 height 12
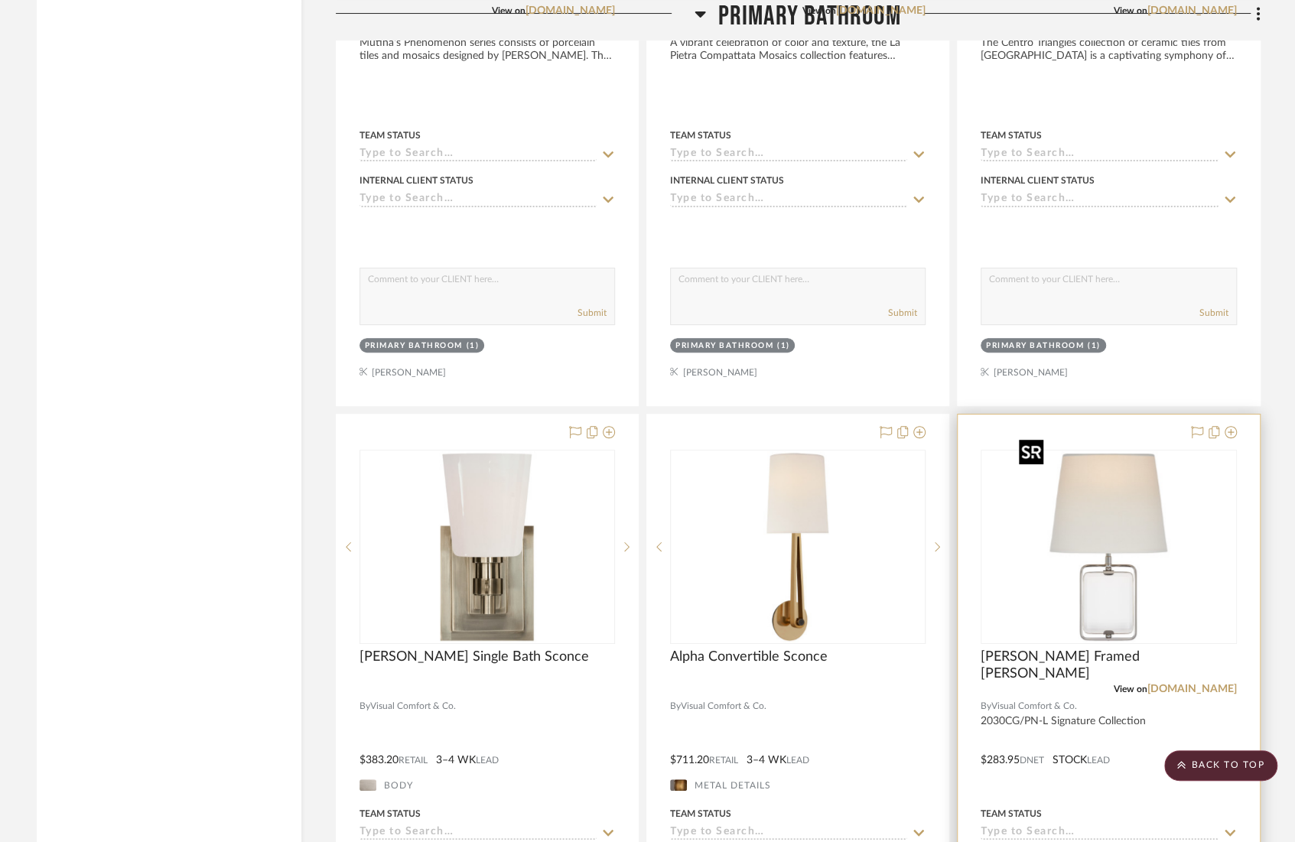
scroll to position [7245, 0]
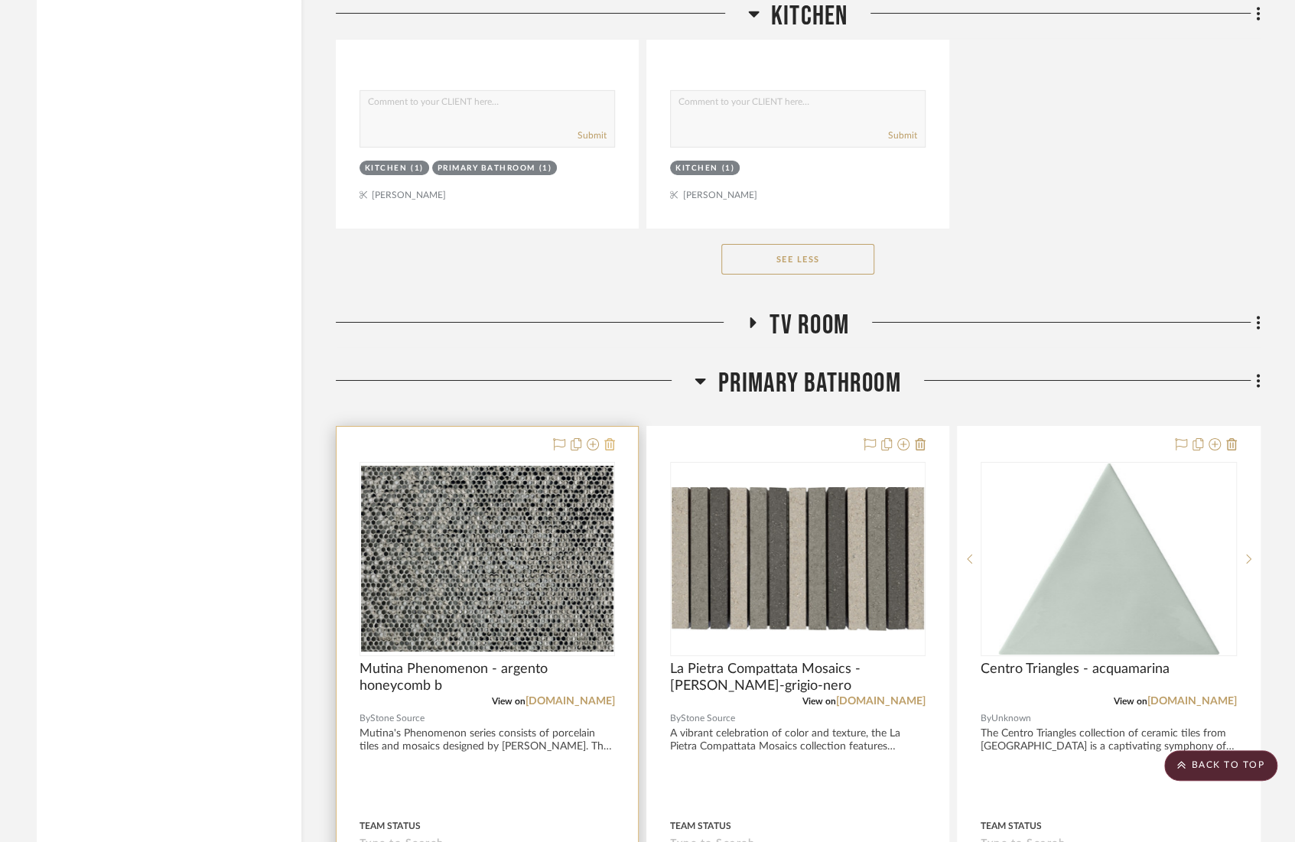
click at [607, 438] on icon at bounding box center [609, 444] width 11 height 12
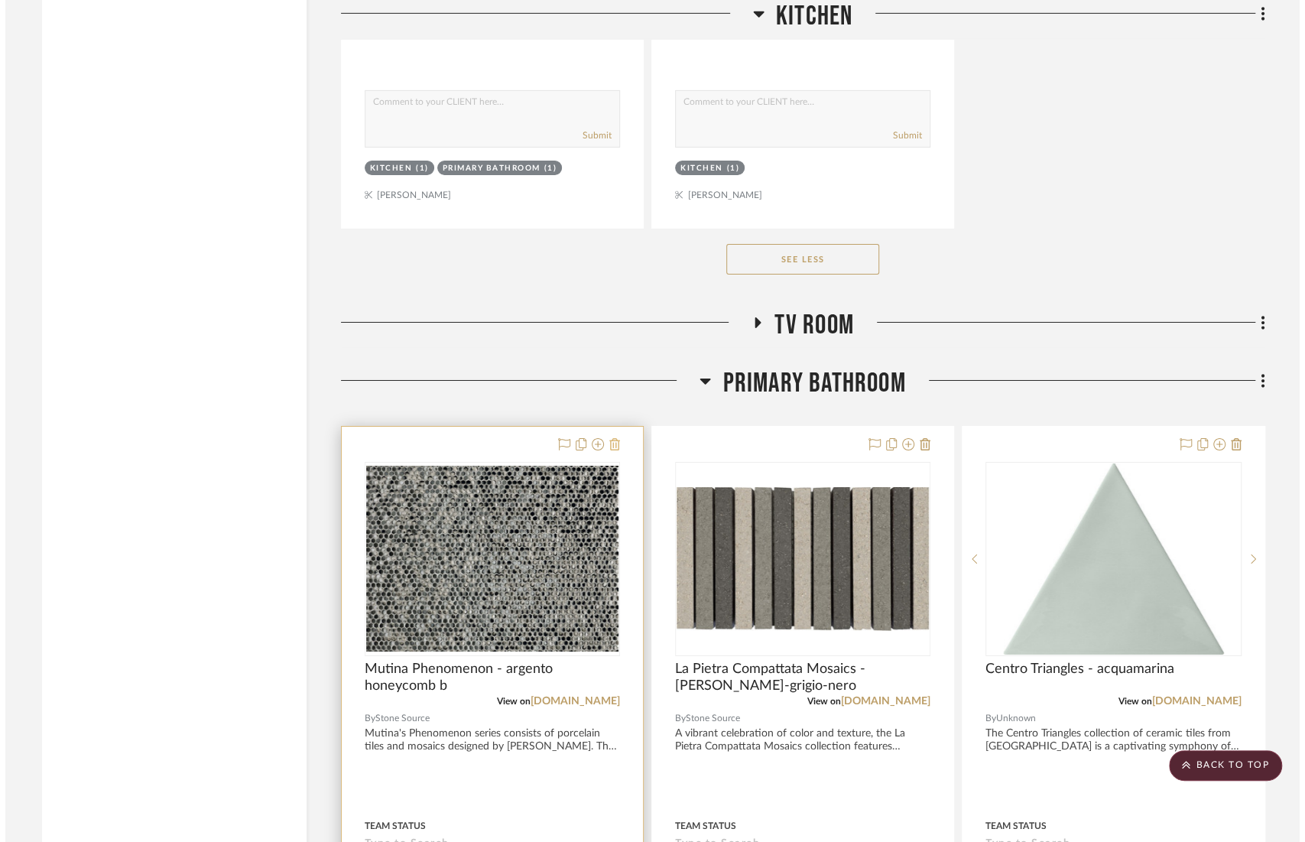
scroll to position [0, 0]
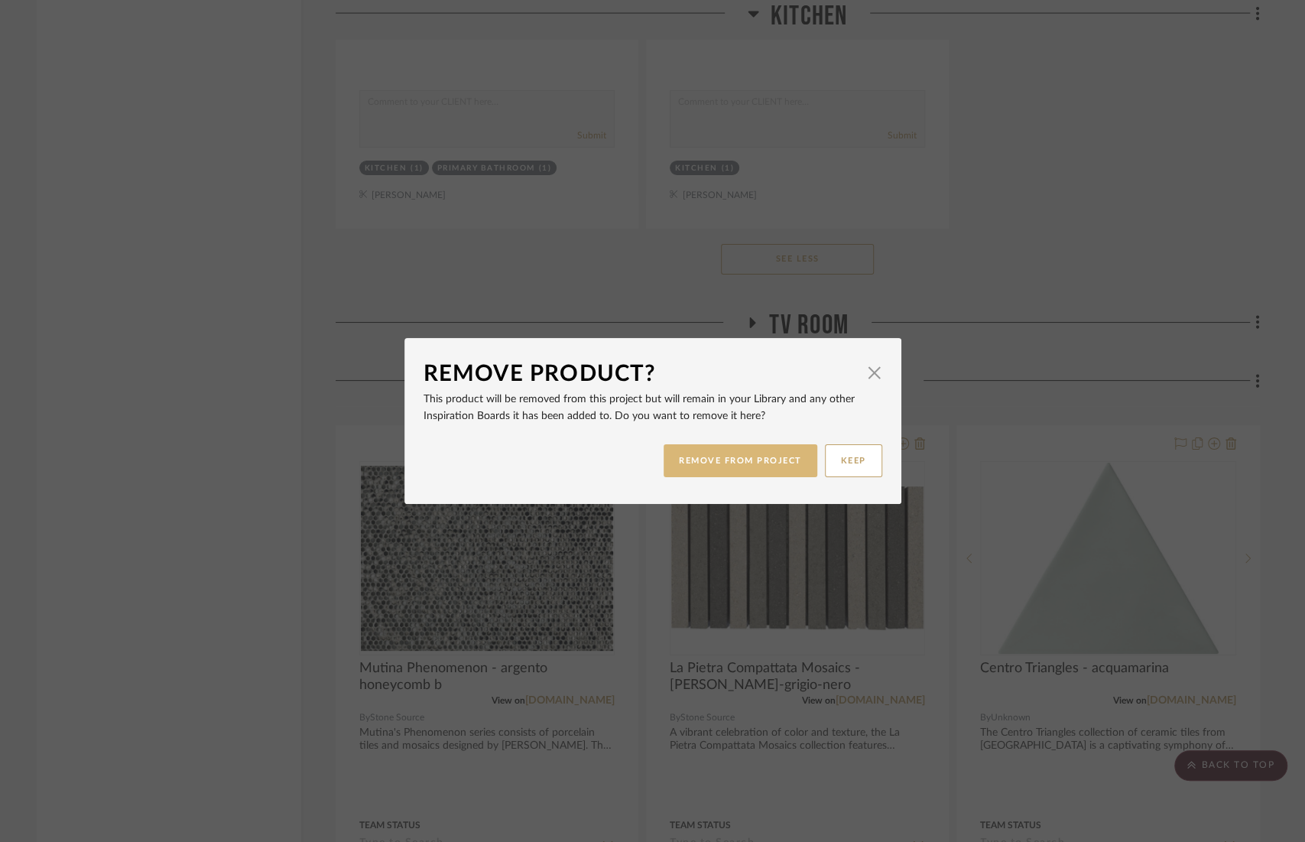
click at [736, 468] on button "REMOVE FROM PROJECT" at bounding box center [741, 460] width 154 height 33
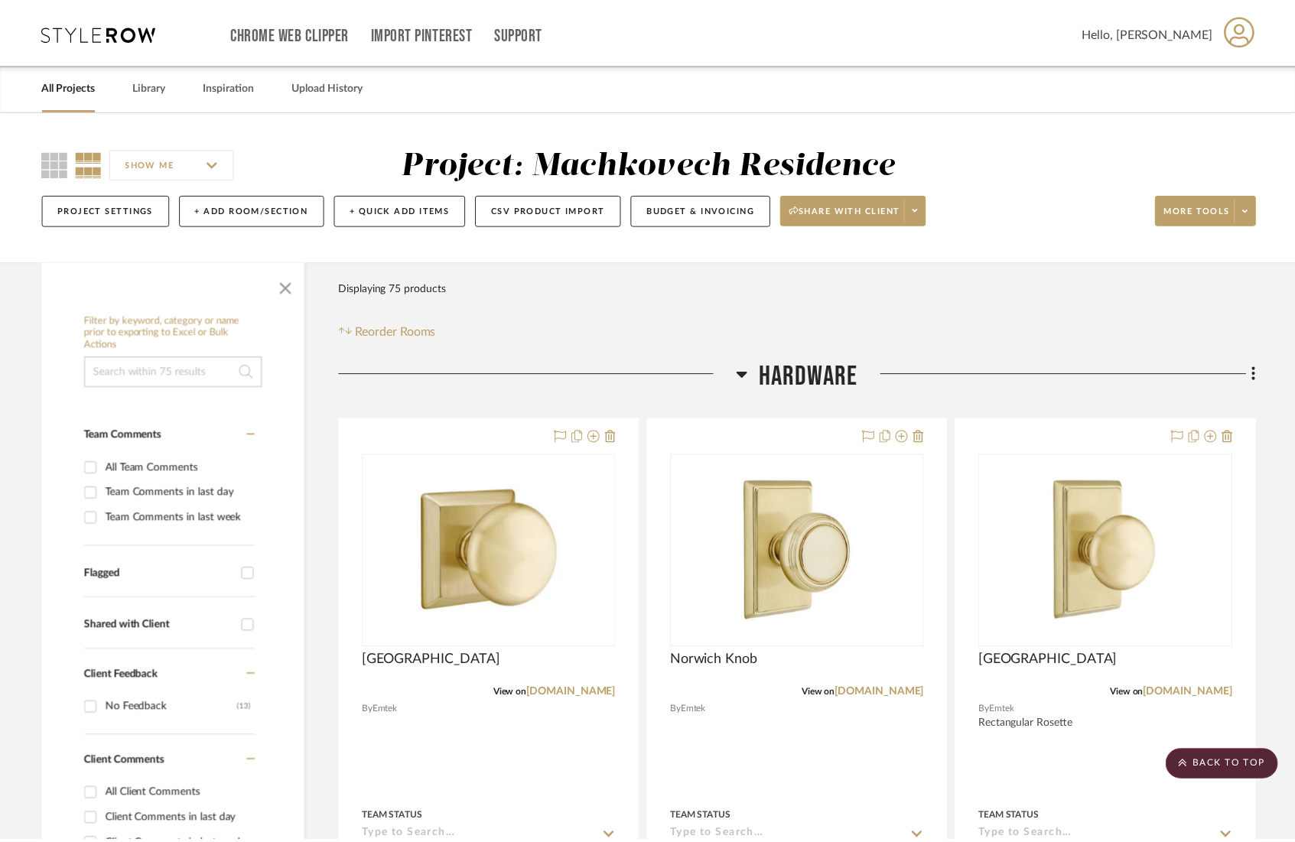
scroll to position [7245, 0]
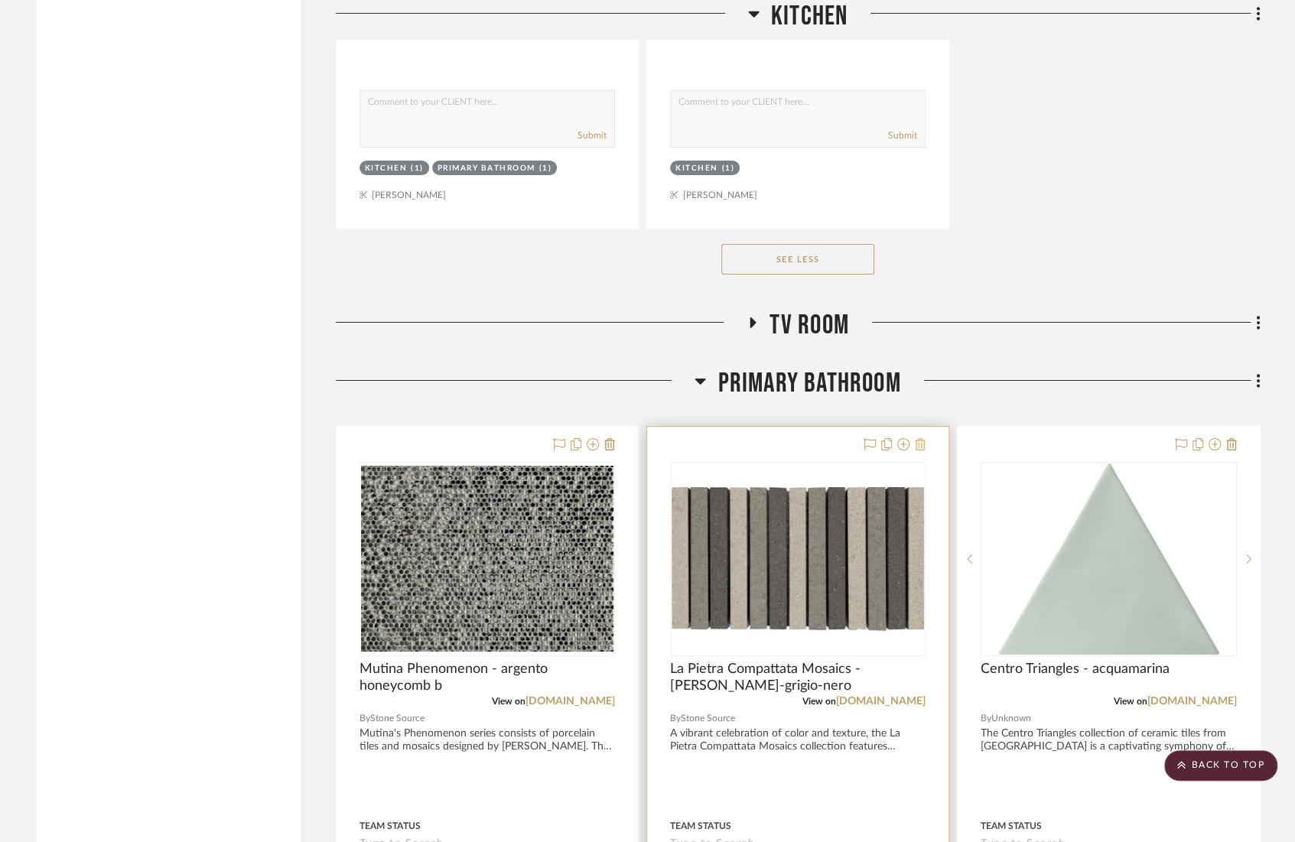
click at [907, 438] on icon at bounding box center [920, 444] width 11 height 12
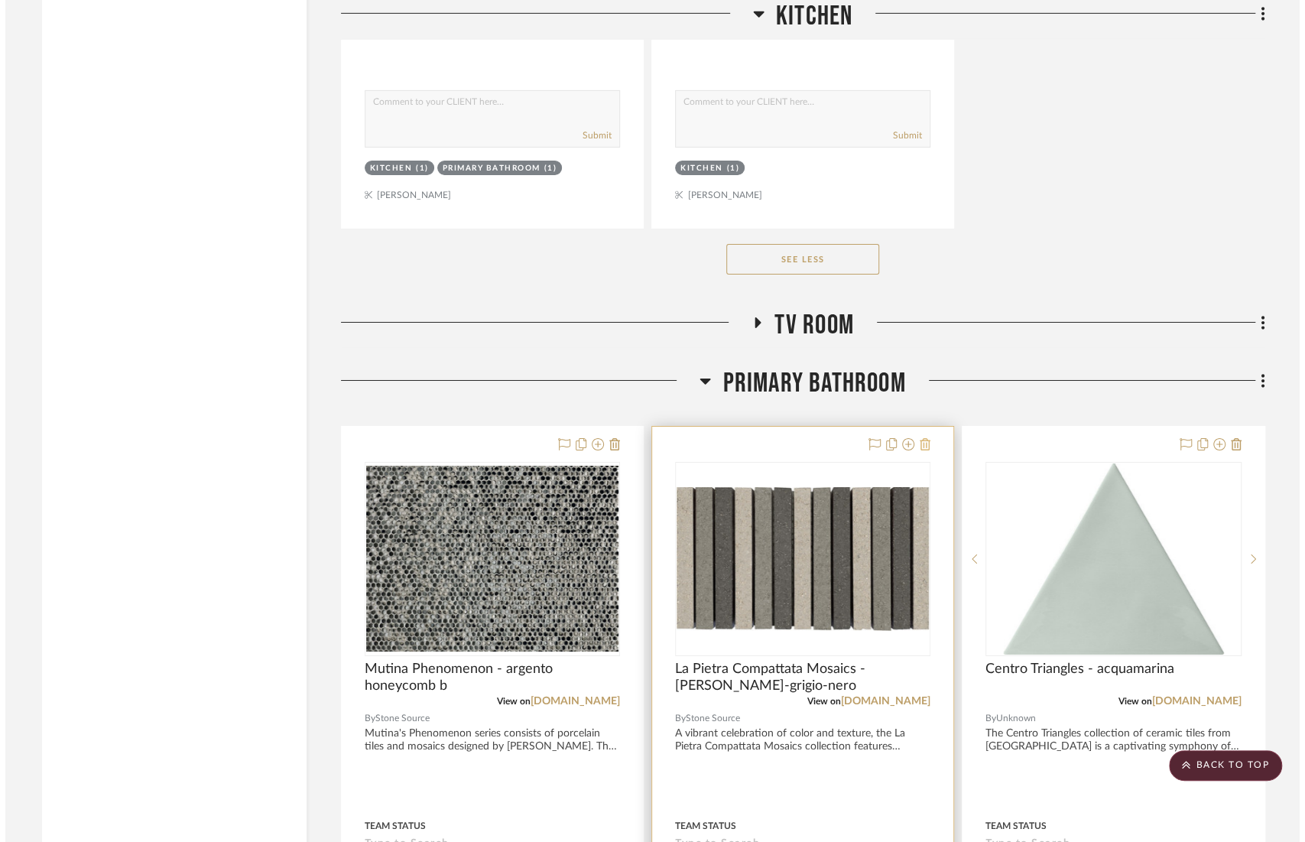
scroll to position [0, 0]
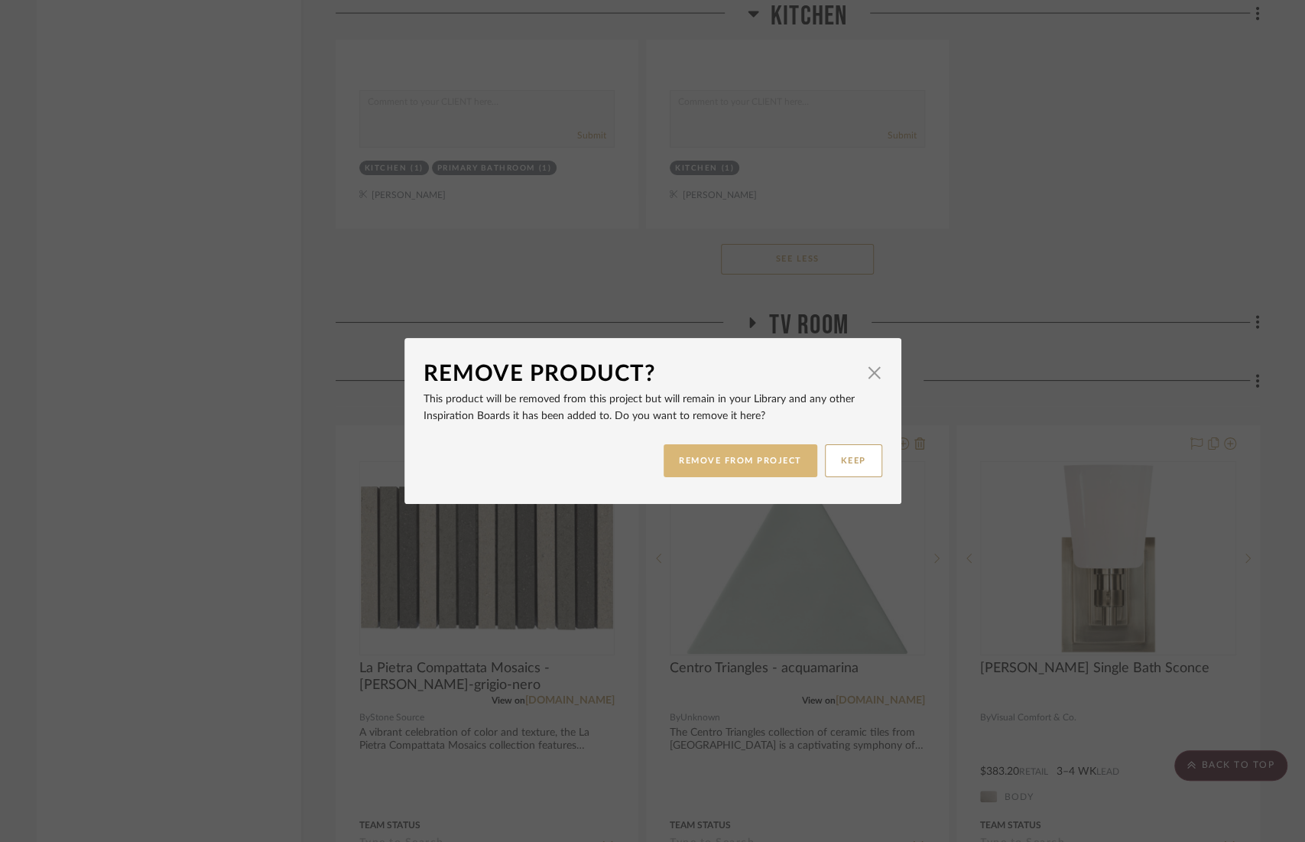
click at [744, 463] on button "REMOVE FROM PROJECT" at bounding box center [741, 460] width 154 height 33
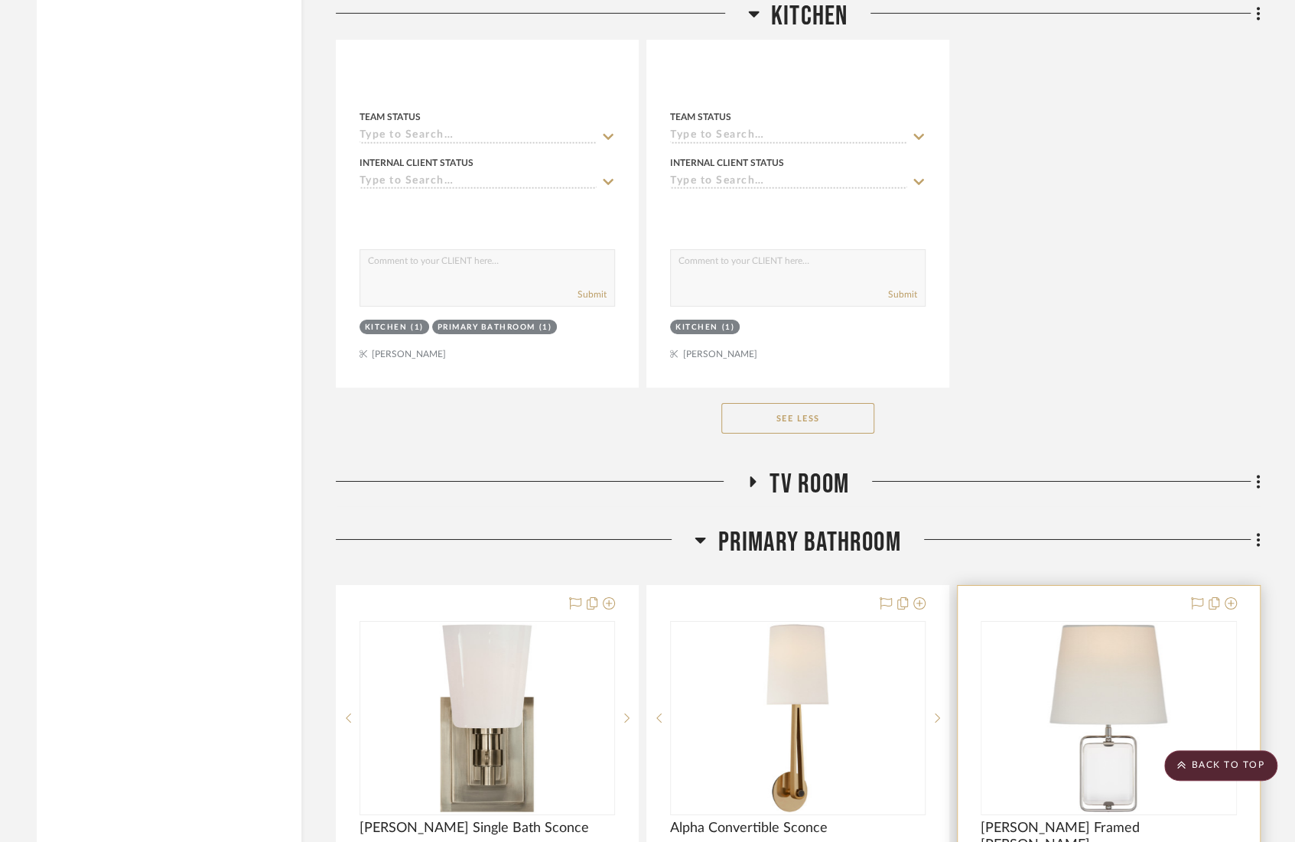
scroll to position [7509, 0]
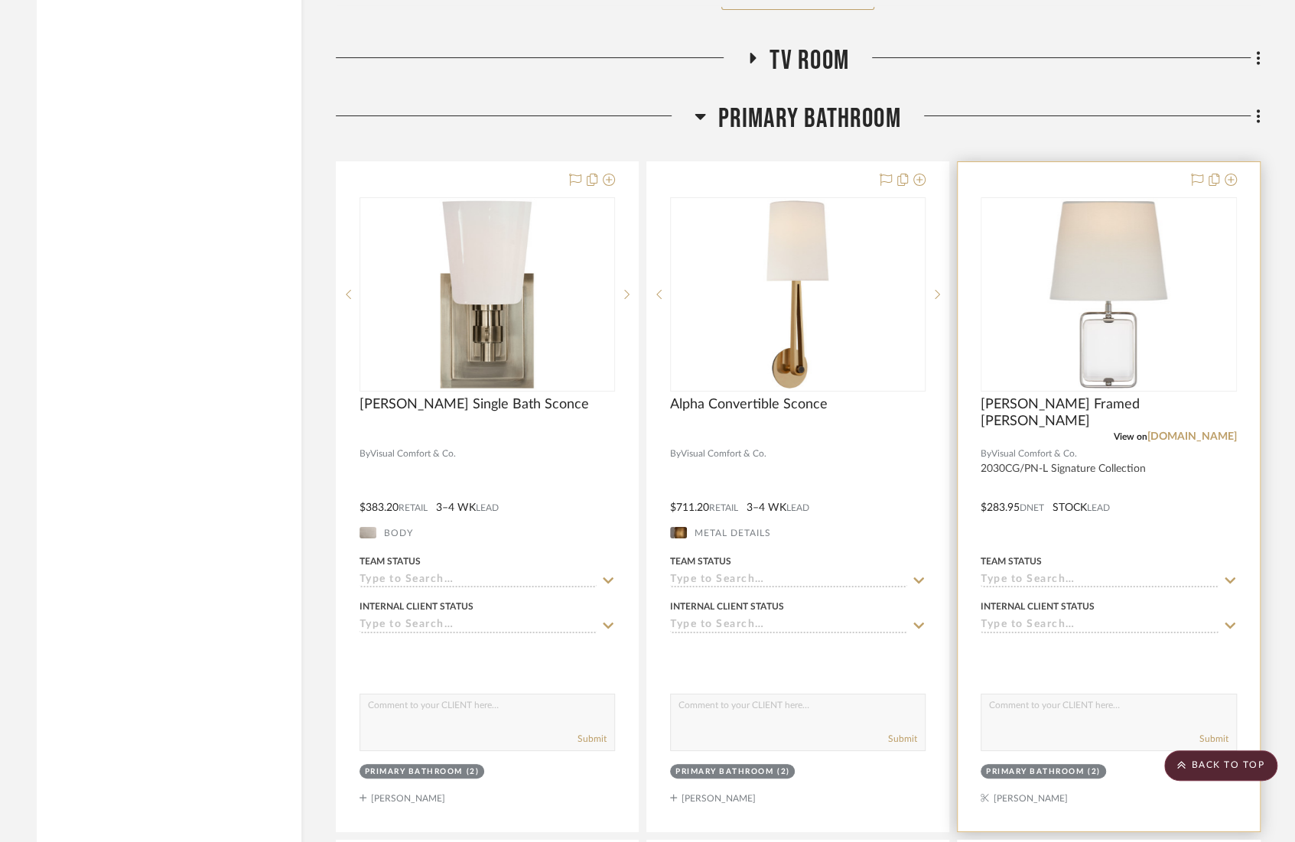
click at [907, 492] on div at bounding box center [1107, 496] width 301 height 669
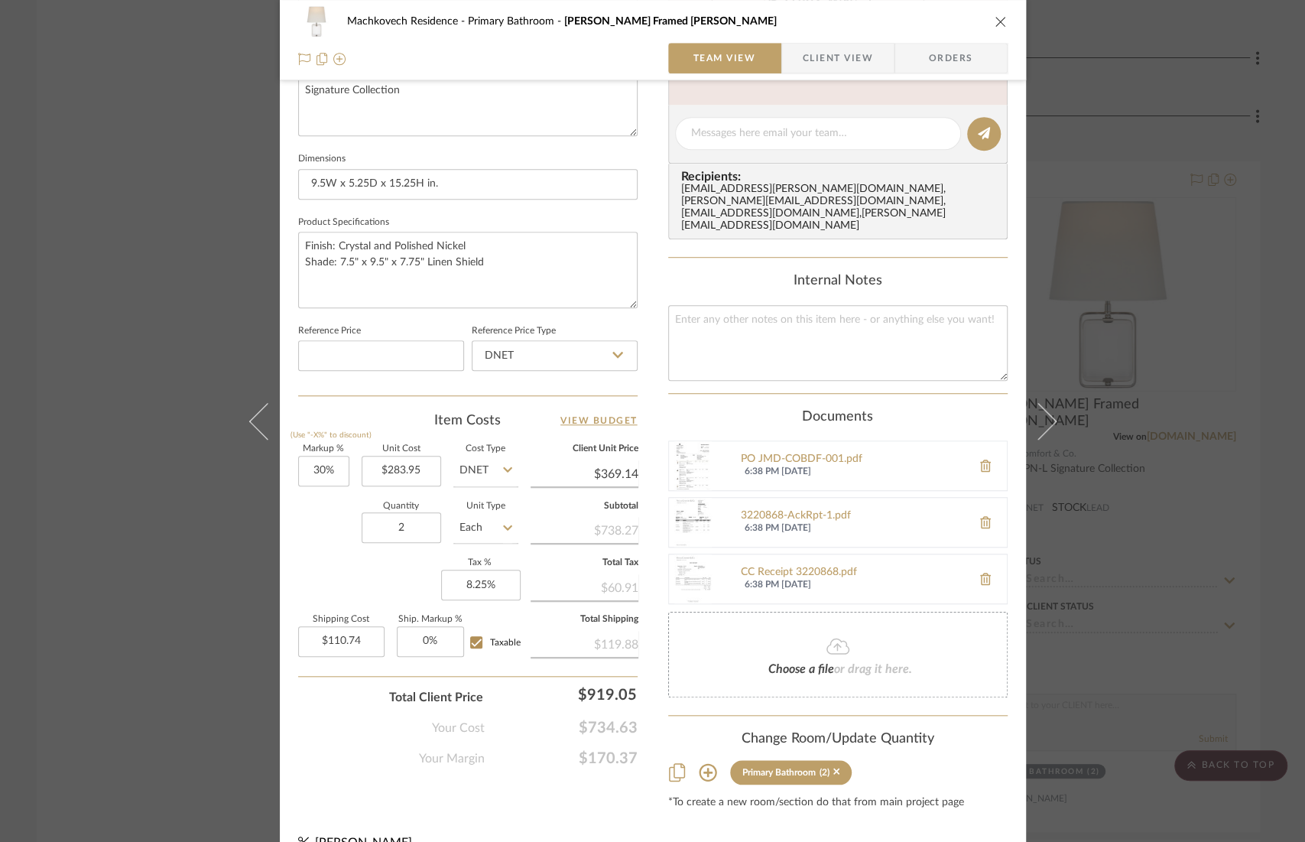
scroll to position [0, 0]
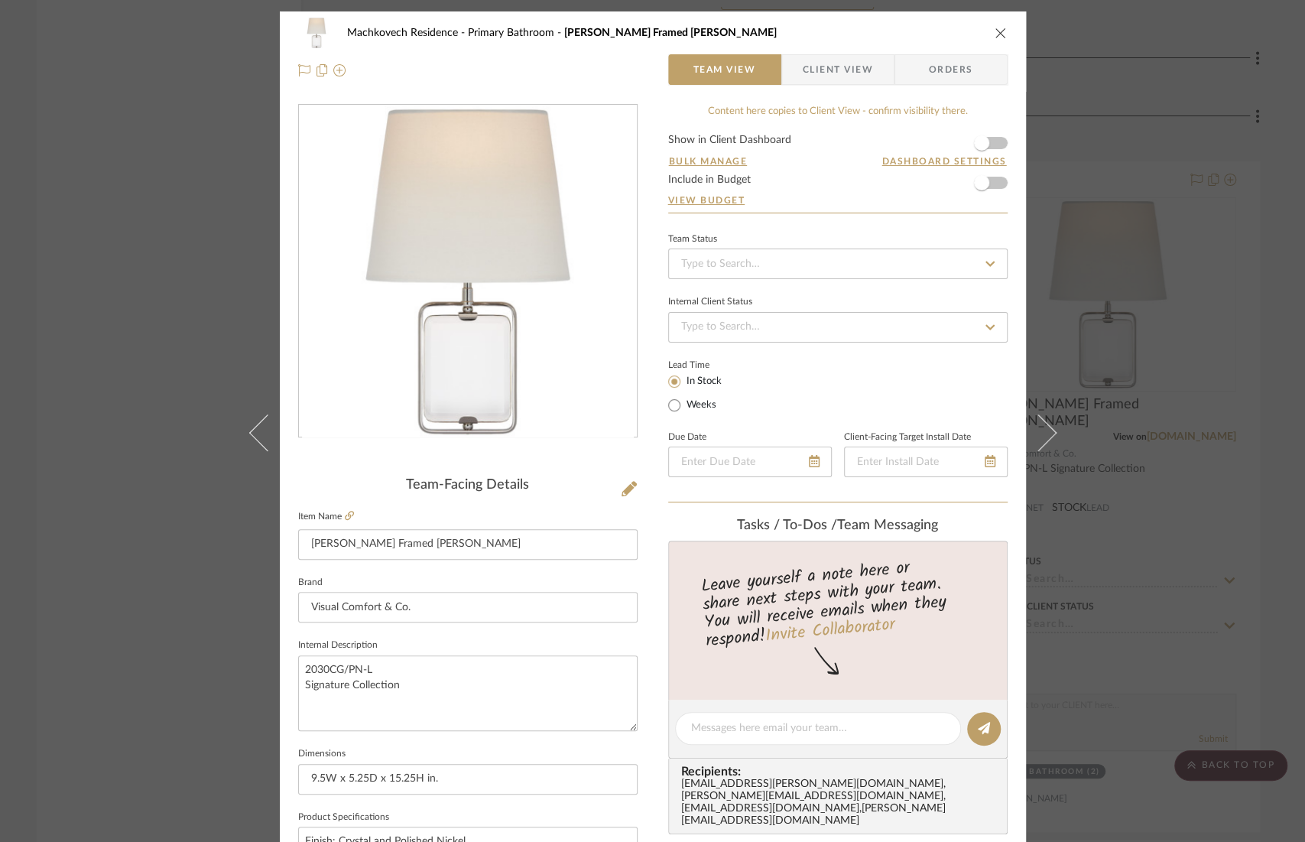
click at [843, 64] on span "Client View" at bounding box center [838, 69] width 70 height 31
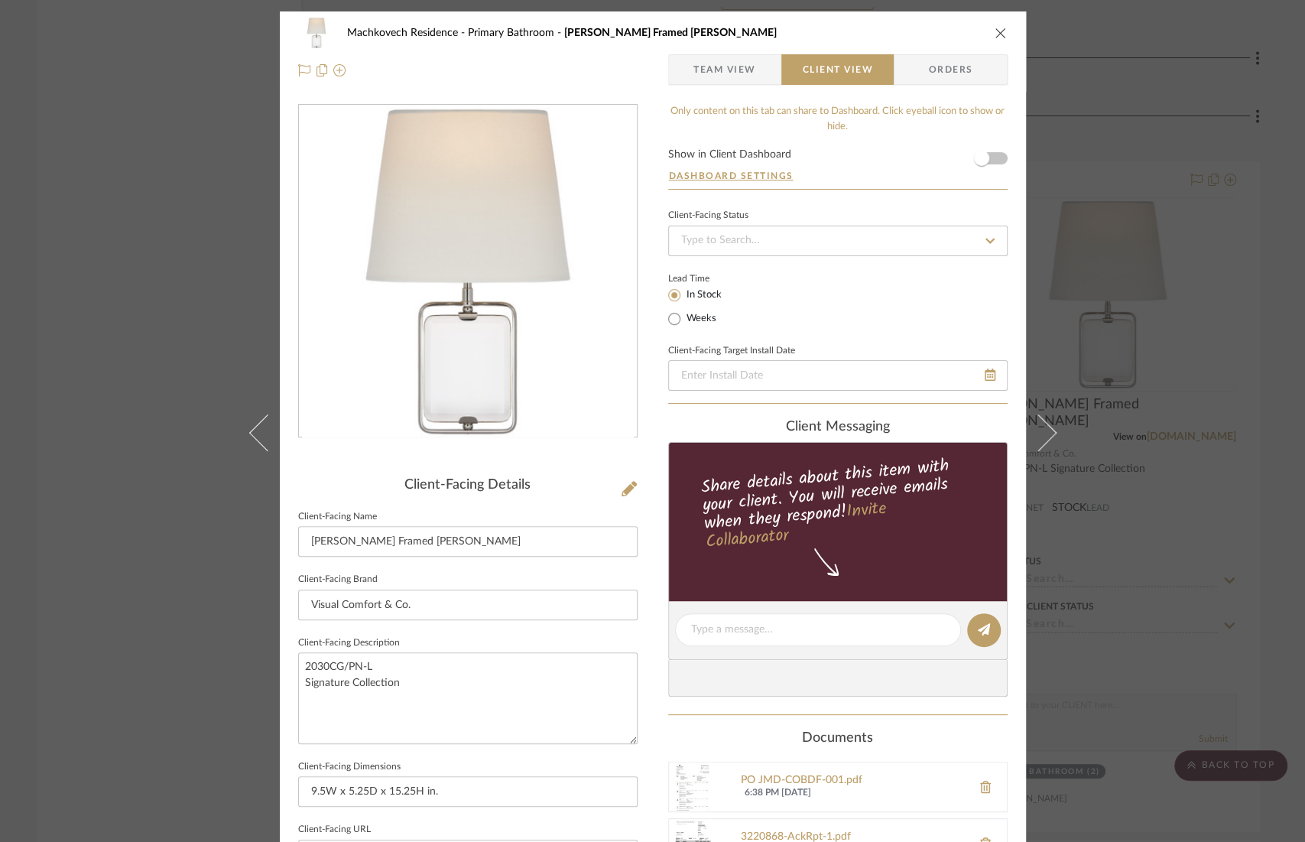
scroll to position [415, 0]
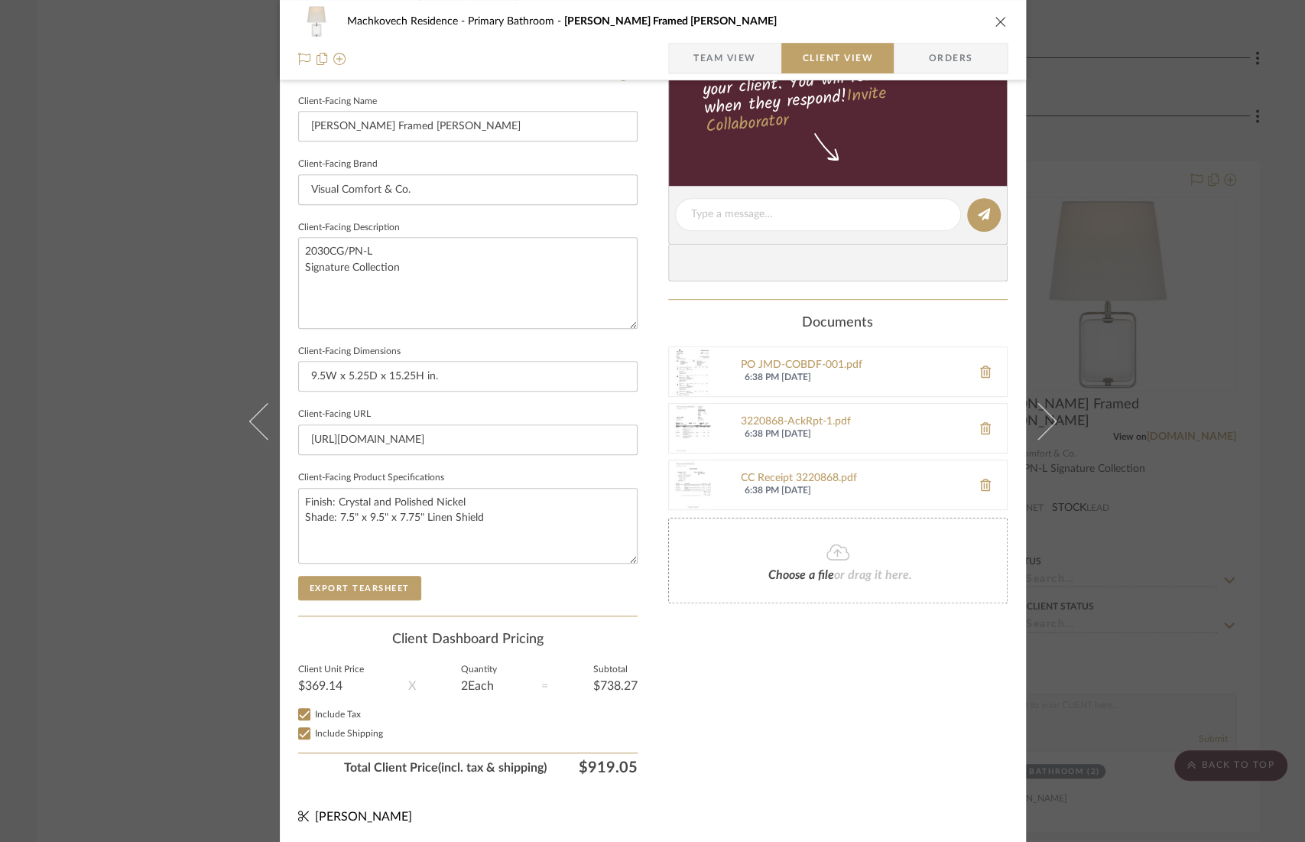
click at [695, 365] on img at bounding box center [693, 371] width 49 height 49
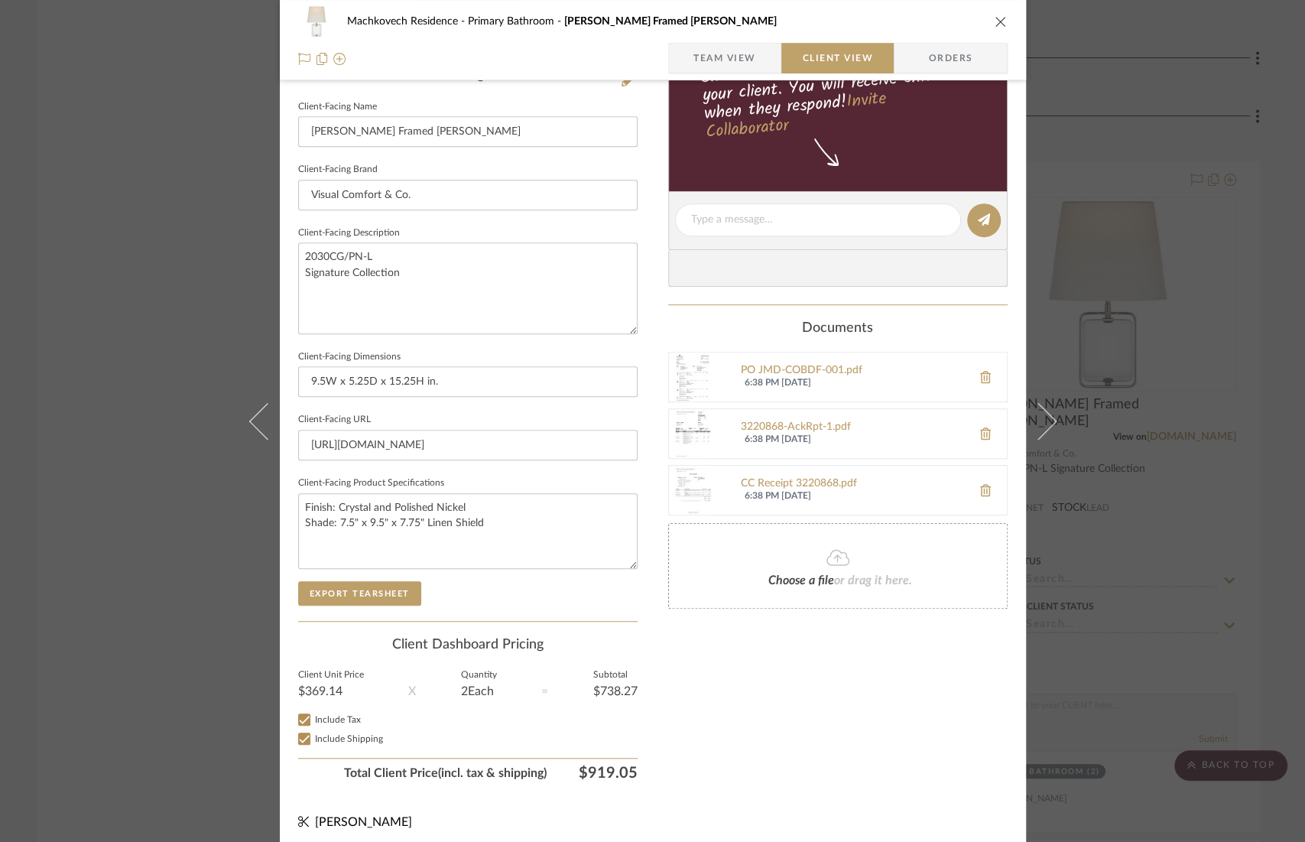
scroll to position [0, 0]
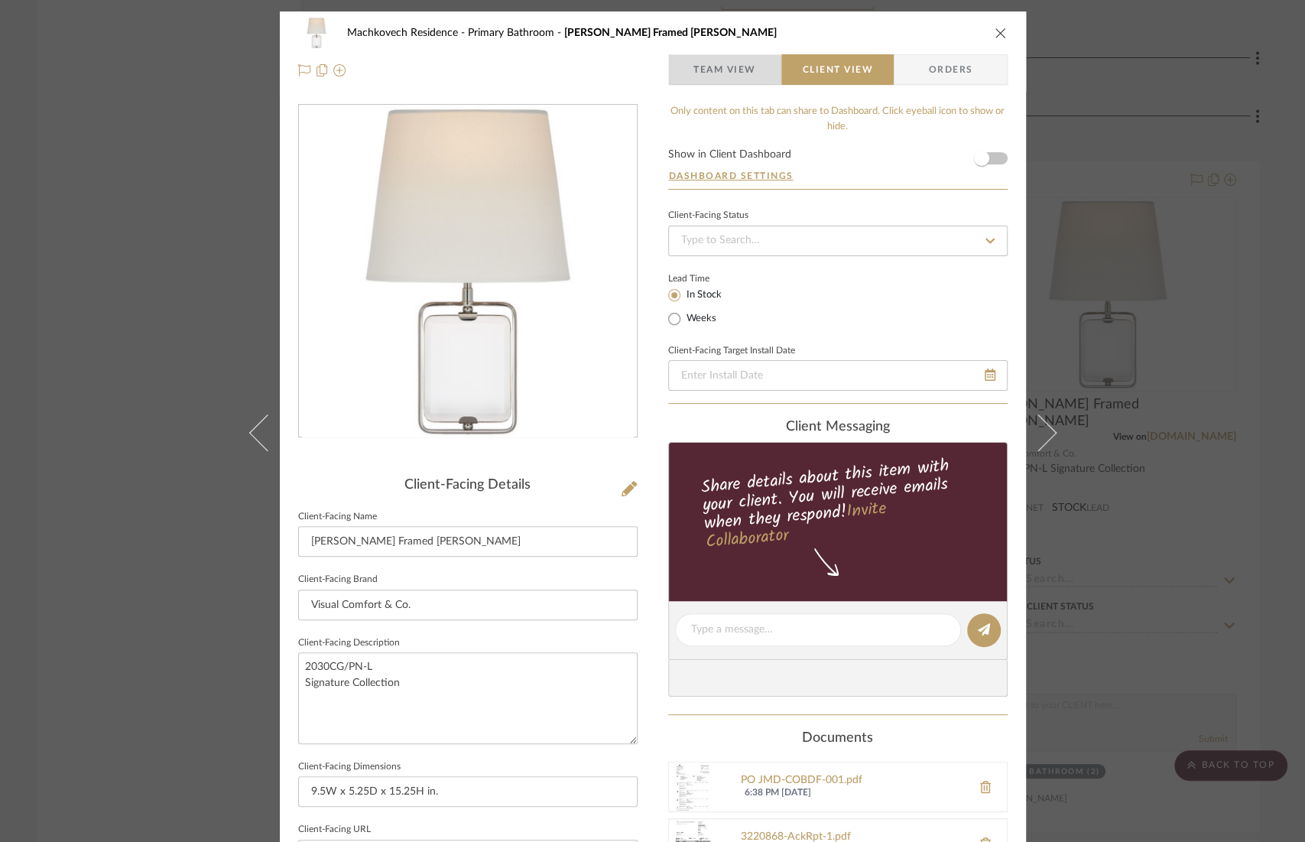
click at [713, 83] on span "Team View" at bounding box center [725, 69] width 63 height 31
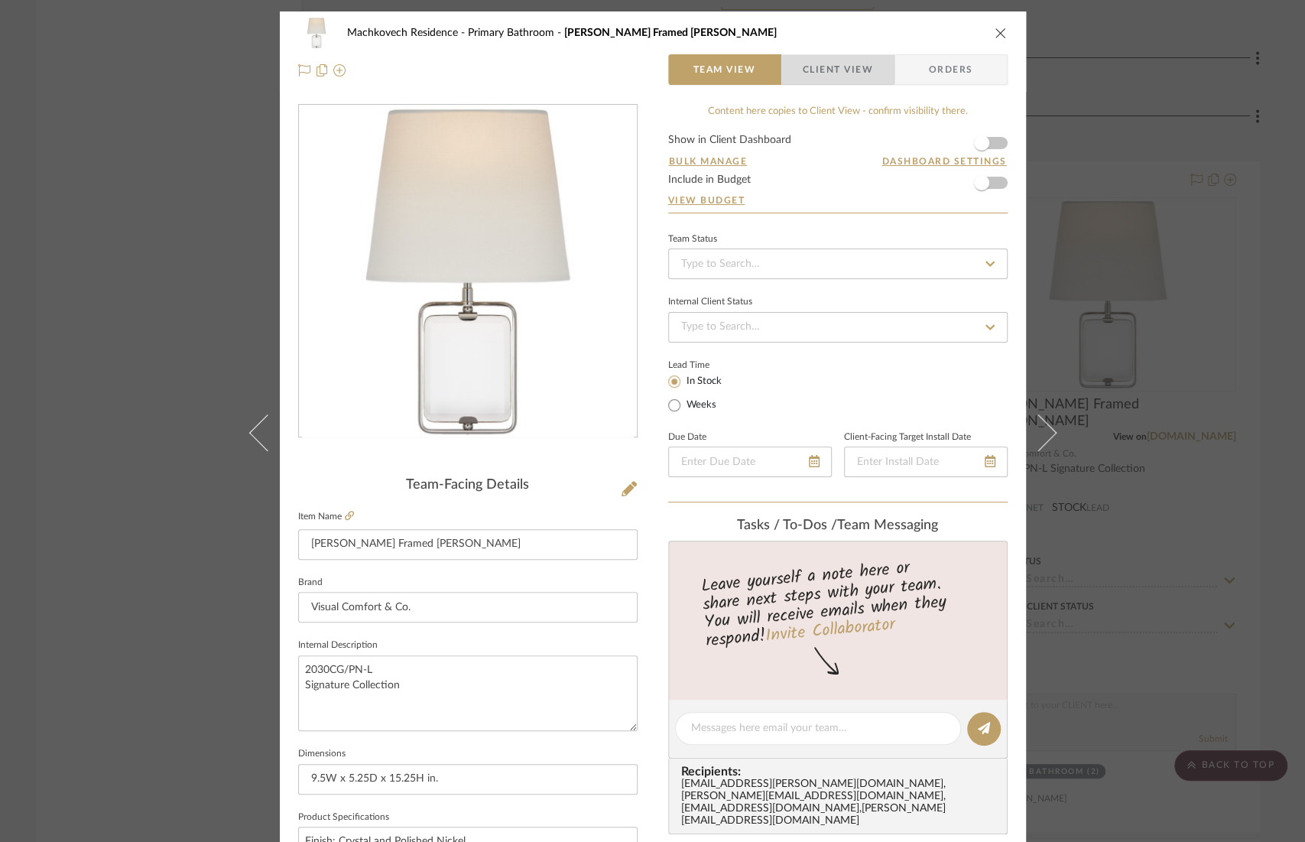
click at [831, 61] on span "Client View" at bounding box center [838, 69] width 70 height 31
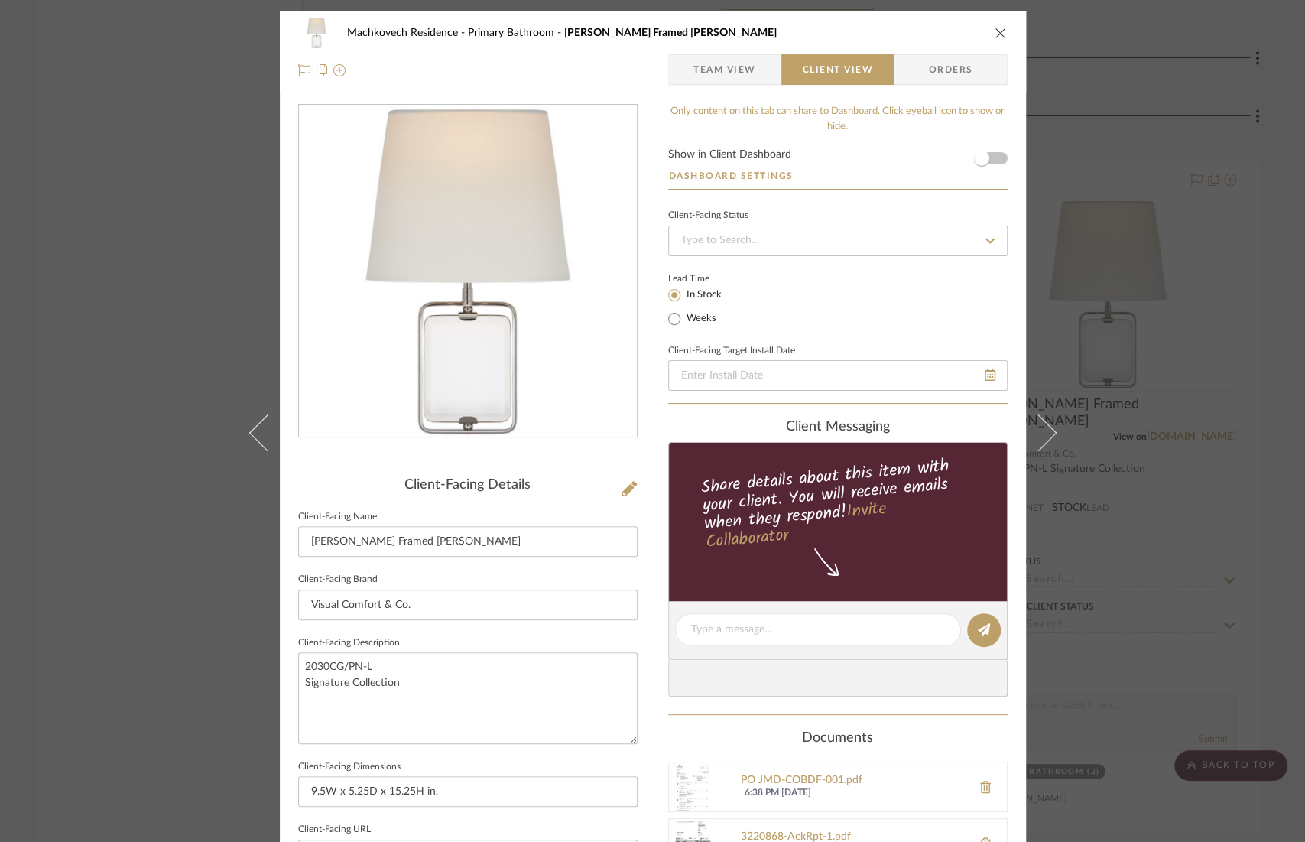
click at [907, 65] on span "Orders" at bounding box center [950, 69] width 78 height 31
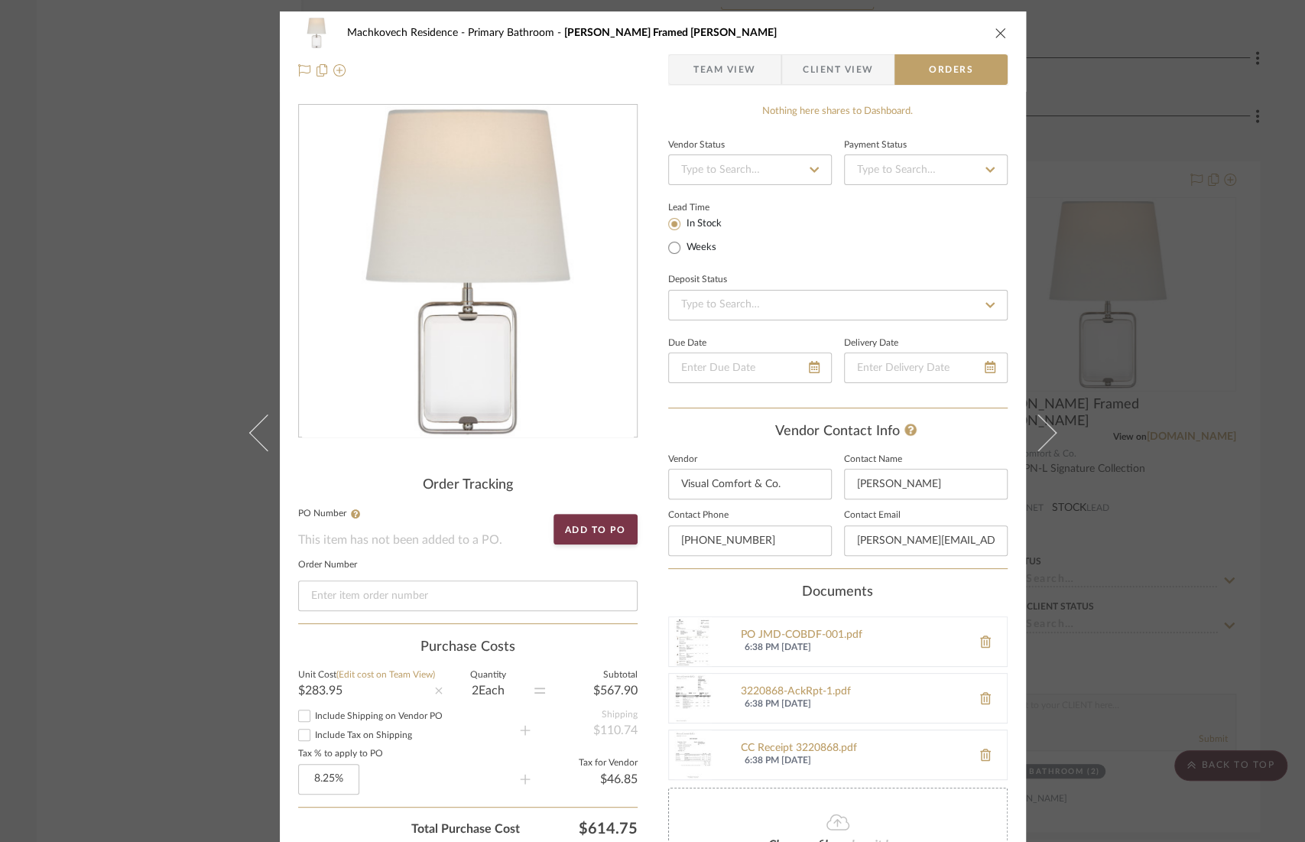
click at [829, 67] on span "Client View" at bounding box center [838, 69] width 70 height 31
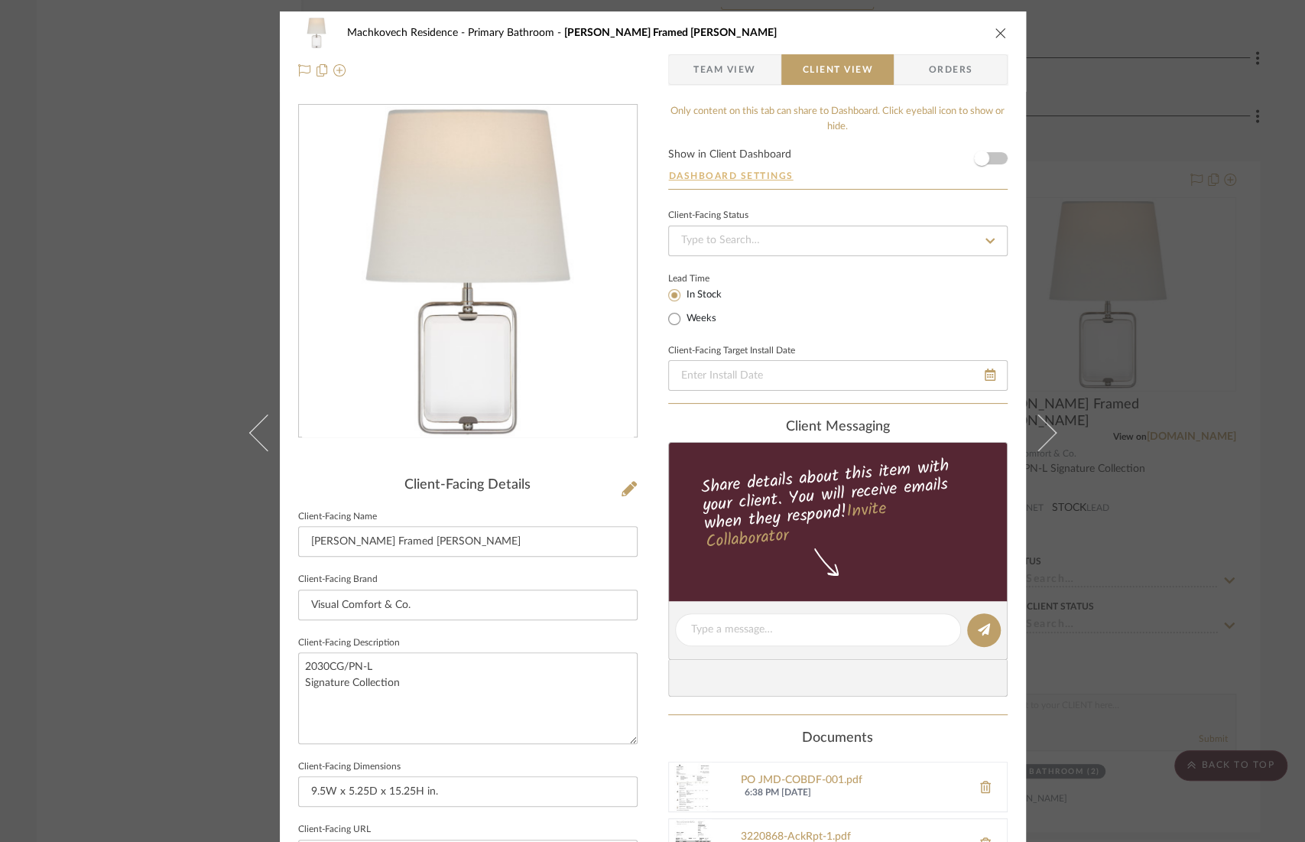
click at [747, 176] on button "Dashboard Settings" at bounding box center [731, 176] width 126 height 14
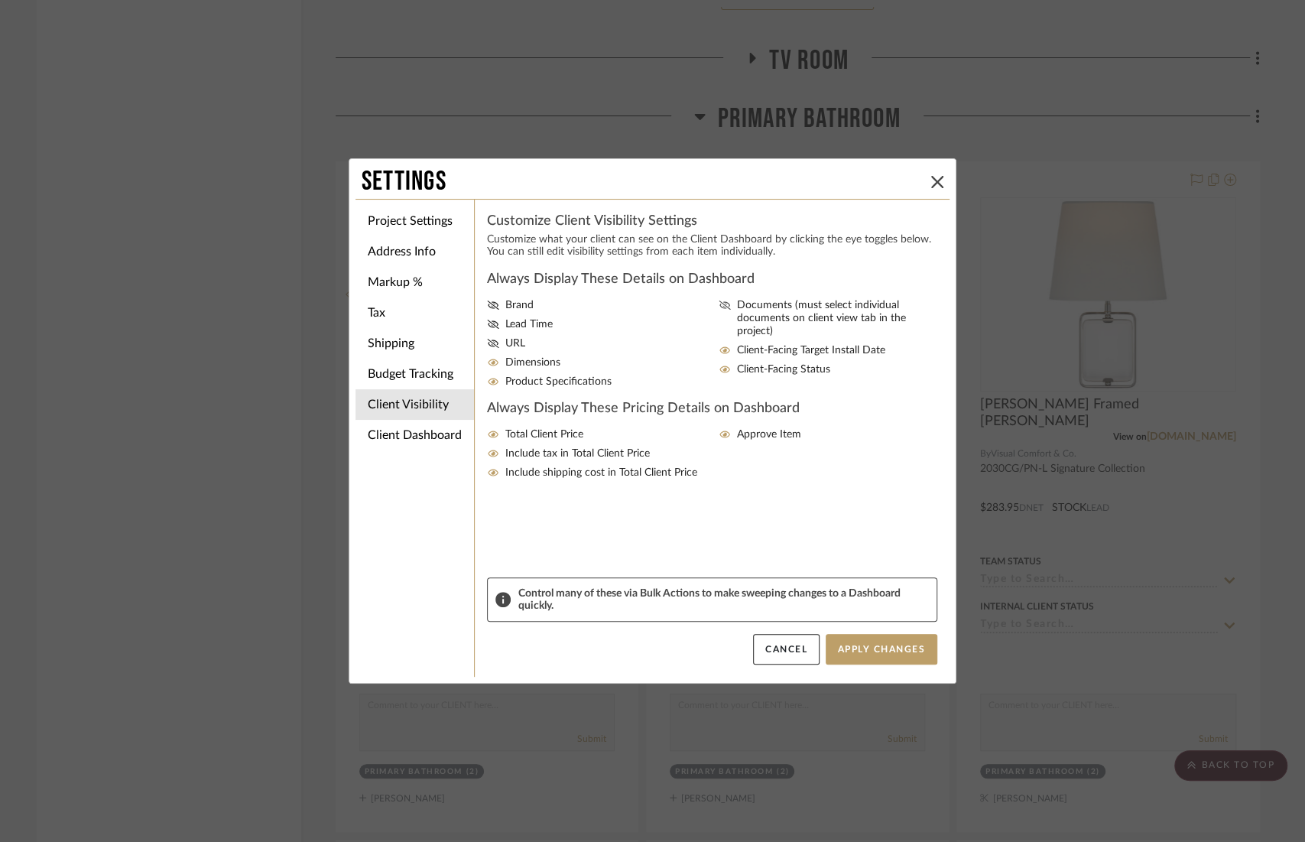
click at [719, 311] on fa-icon at bounding box center [725, 318] width 12 height 39
click at [0, 0] on input "Documents (must select individual documents on client view tab in the project)" at bounding box center [0, 0] width 0 height 0
click at [857, 652] on button "Apply Changes" at bounding box center [882, 649] width 112 height 31
click at [907, 186] on icon at bounding box center [937, 182] width 12 height 12
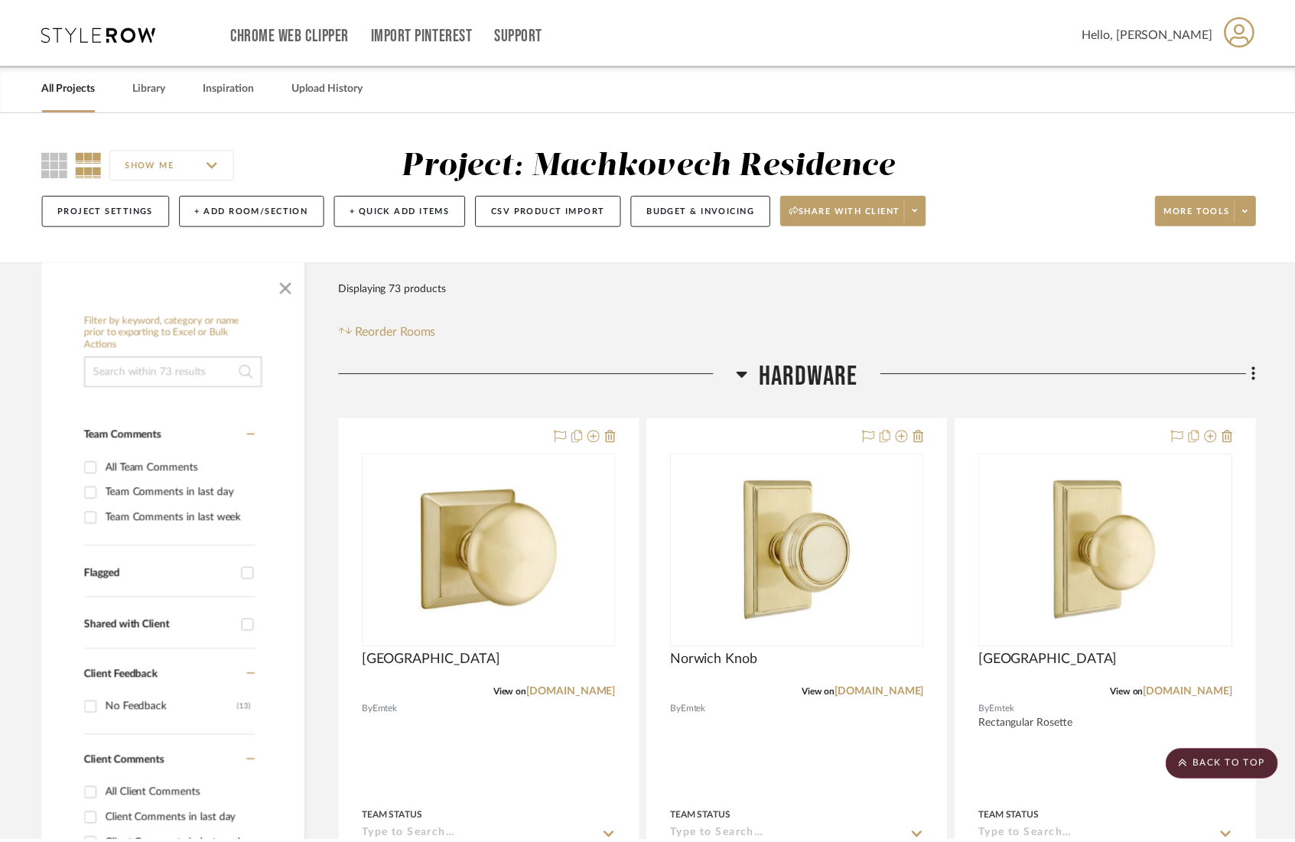
scroll to position [7509, 0]
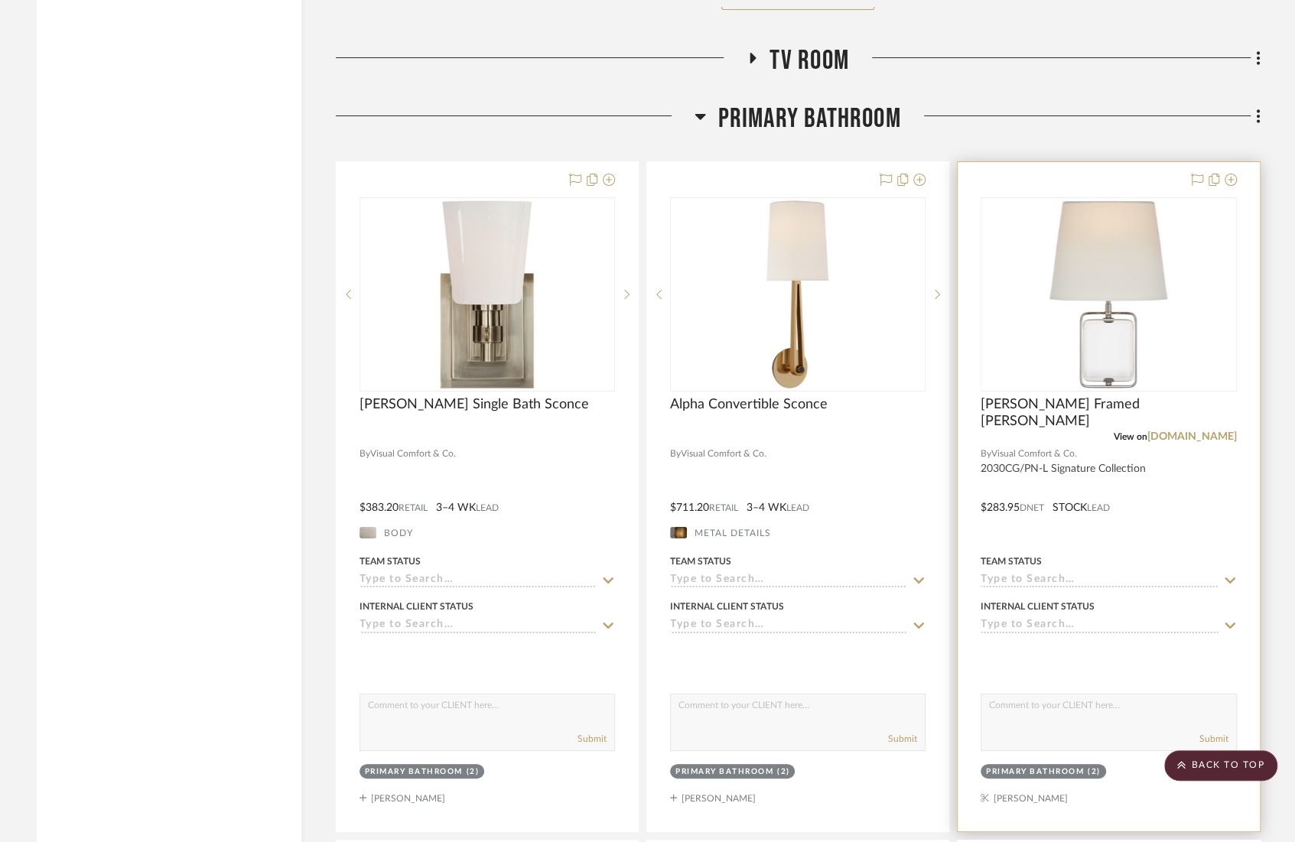
click at [907, 505] on div at bounding box center [1107, 496] width 301 height 669
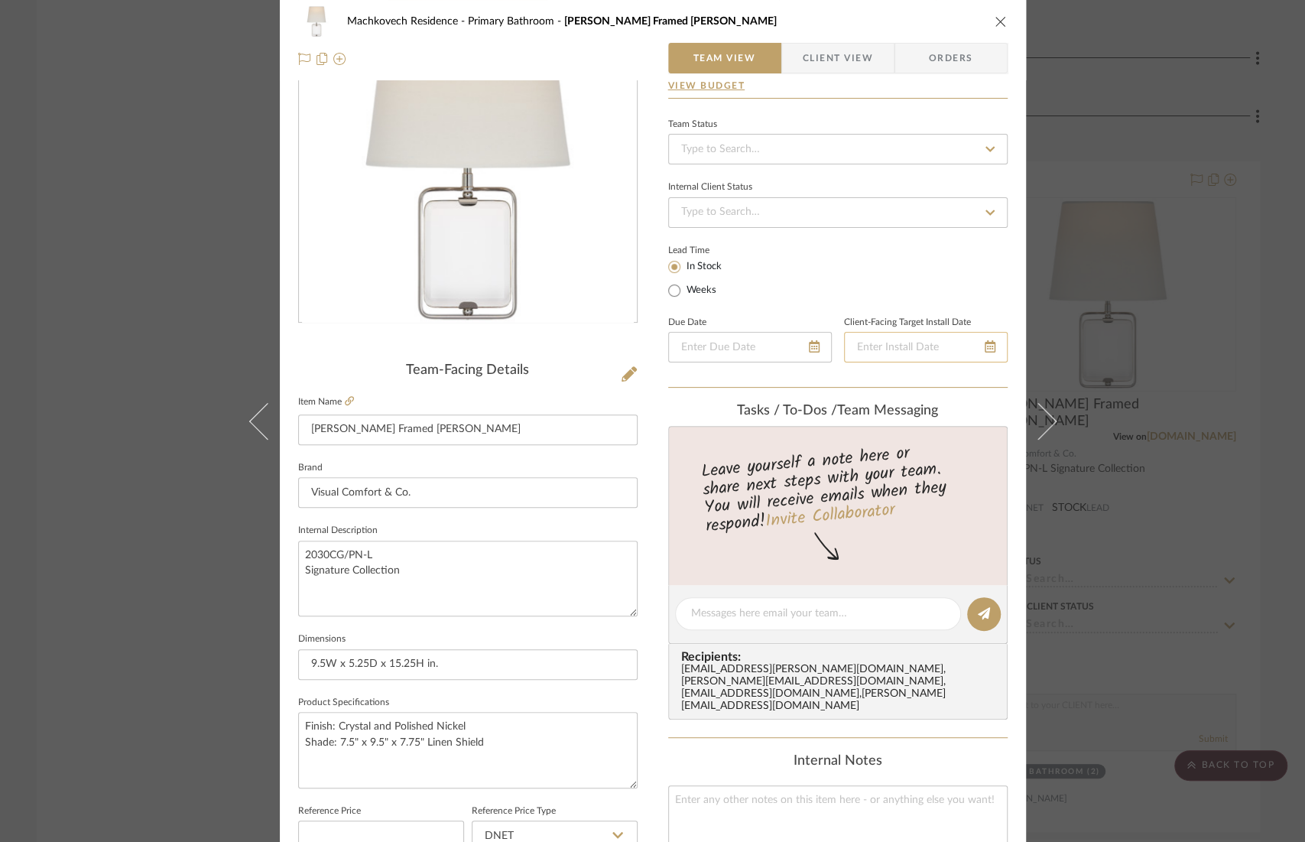
scroll to position [0, 0]
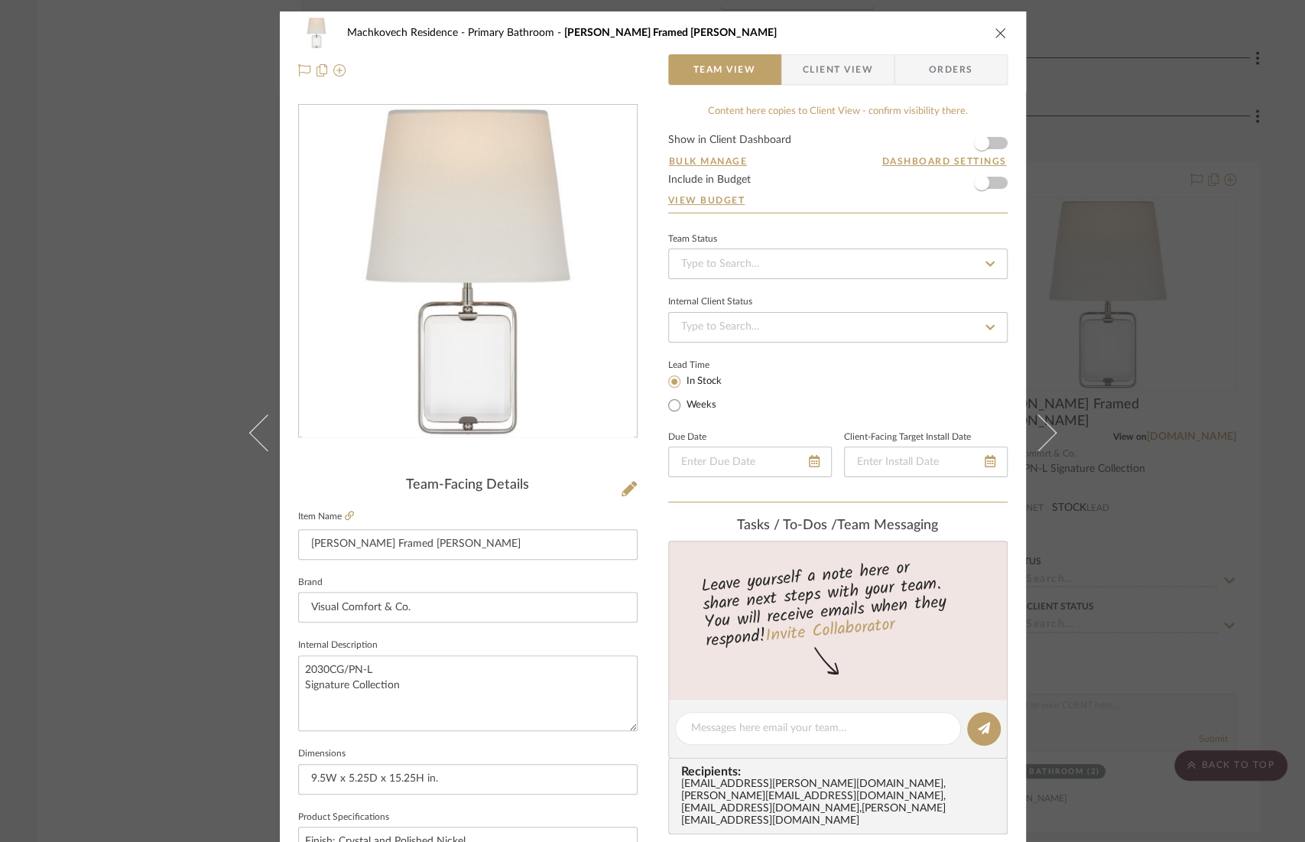
drag, startPoint x: 852, startPoint y: 79, endPoint x: 906, endPoint y: 149, distance: 88.9
click at [851, 79] on span "Client View" at bounding box center [838, 69] width 70 height 31
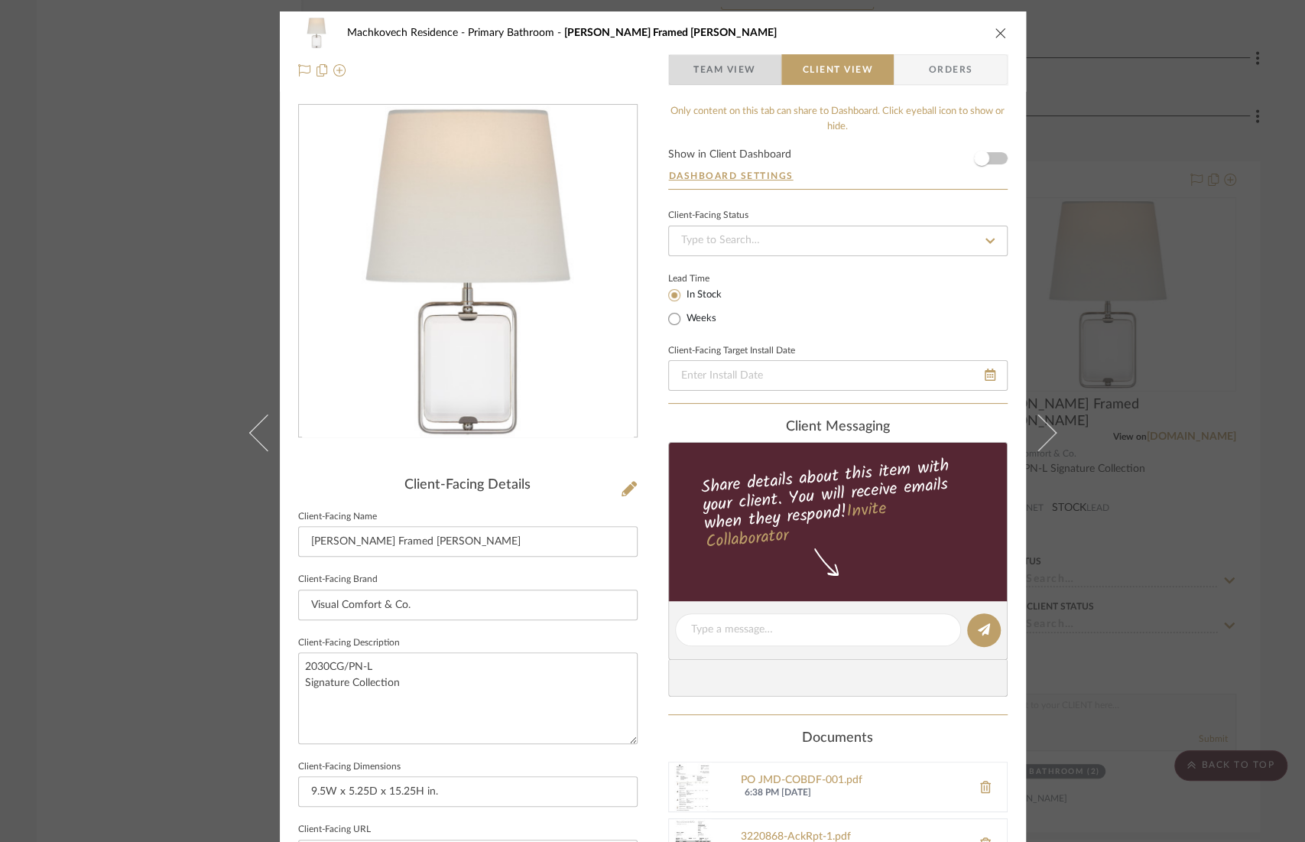
click at [712, 72] on span "Team View" at bounding box center [725, 69] width 63 height 31
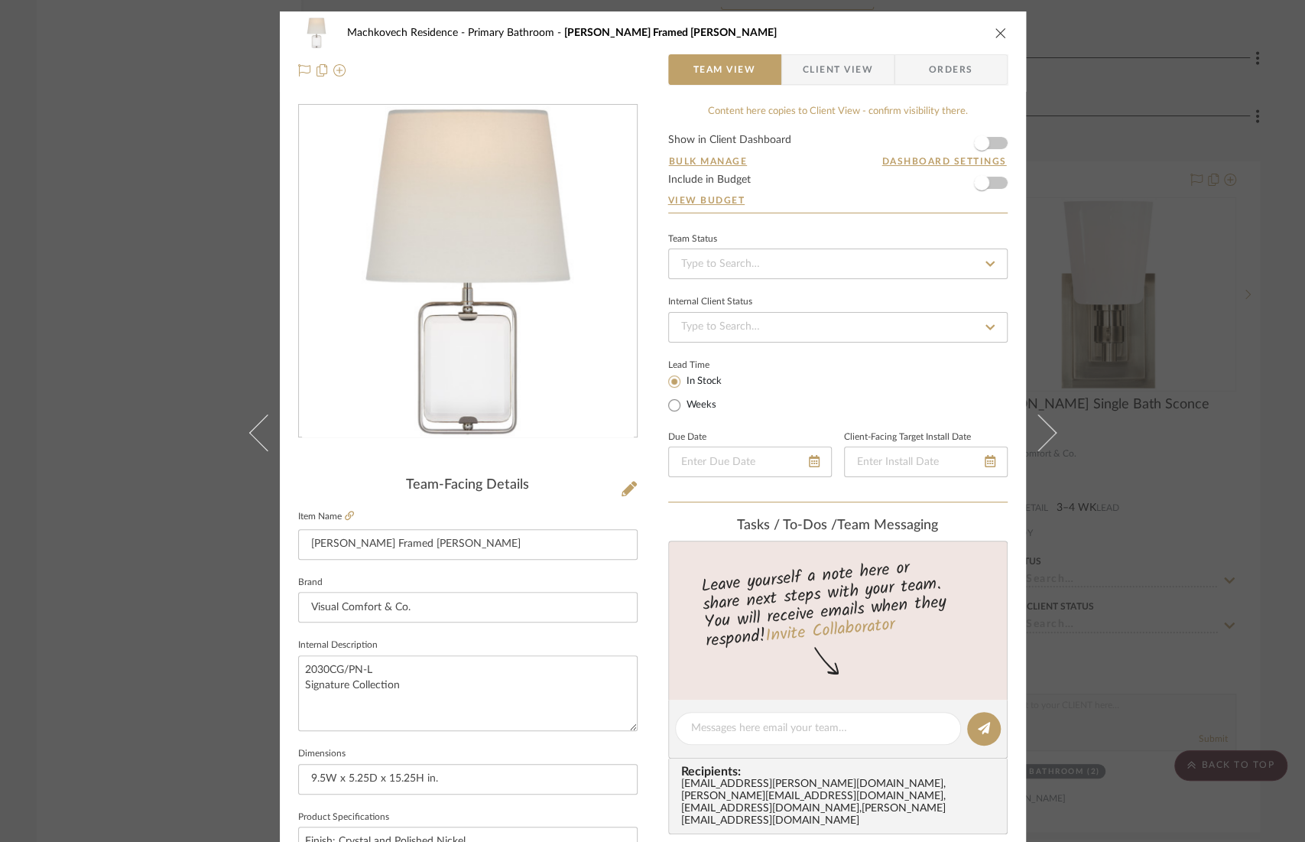
click at [907, 112] on div "Content here copies to Client View - confirm visibility there." at bounding box center [838, 111] width 340 height 15
click at [803, 58] on span "Client View" at bounding box center [838, 69] width 70 height 31
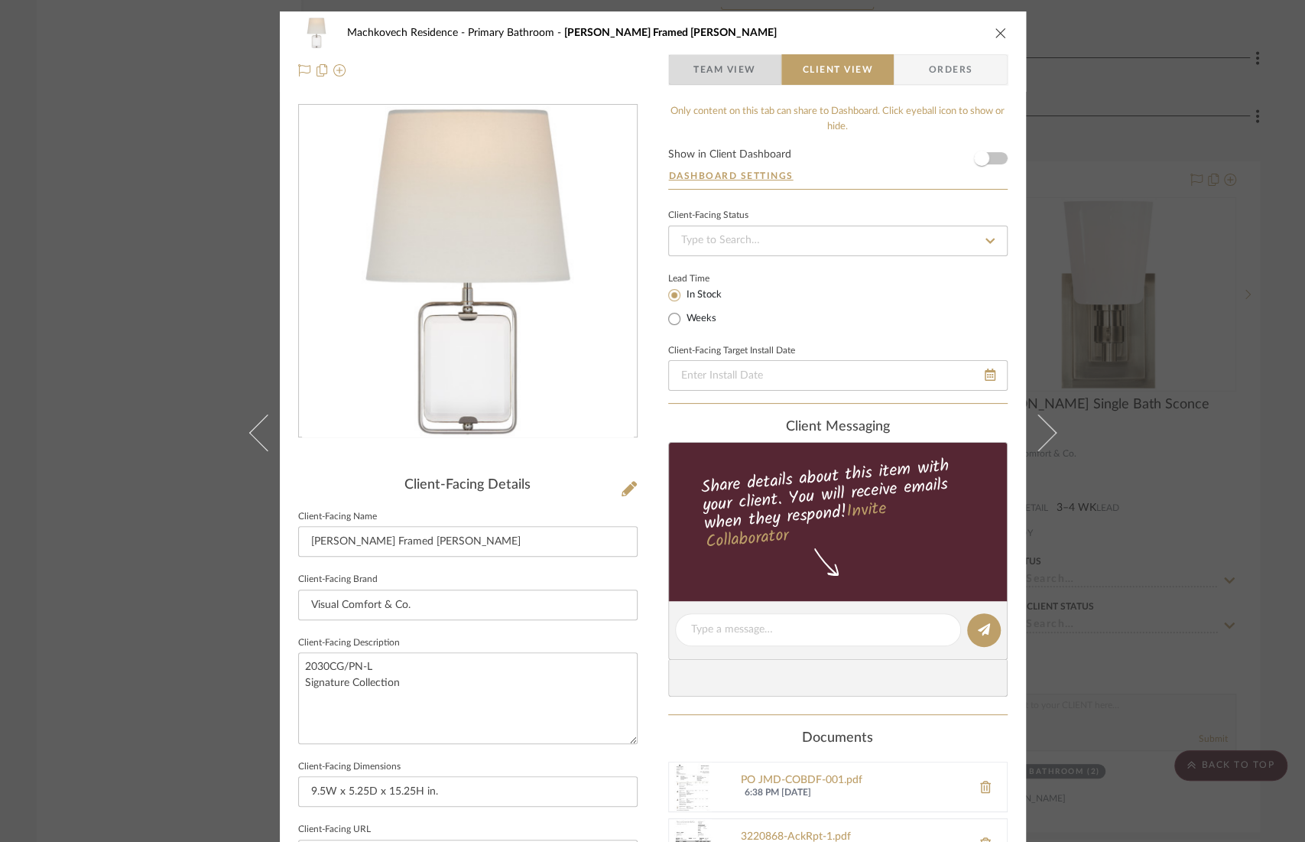
drag, startPoint x: 718, startPoint y: 60, endPoint x: 801, endPoint y: 70, distance: 83.9
click at [718, 60] on span "Team View" at bounding box center [725, 69] width 63 height 31
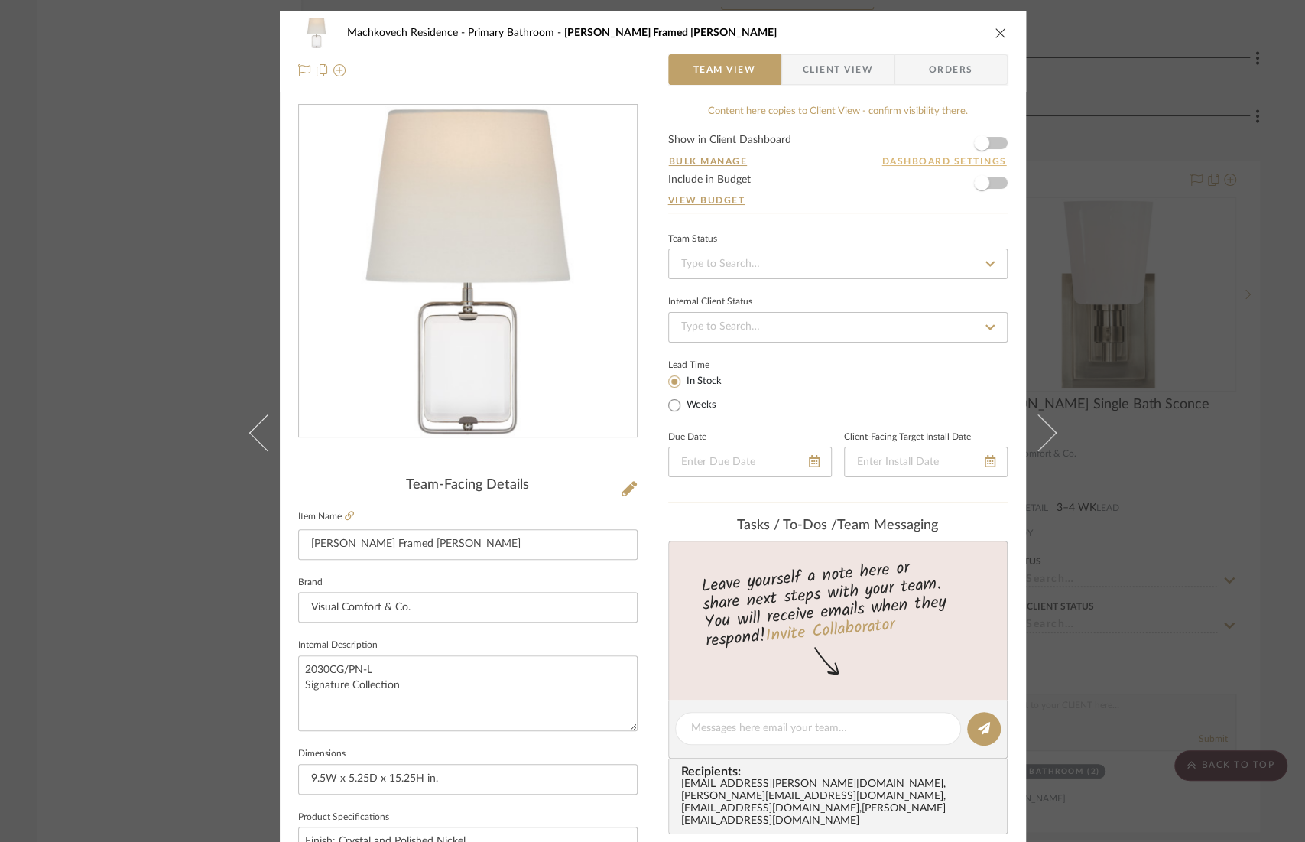
click at [907, 161] on button "Dashboard Settings" at bounding box center [945, 161] width 126 height 14
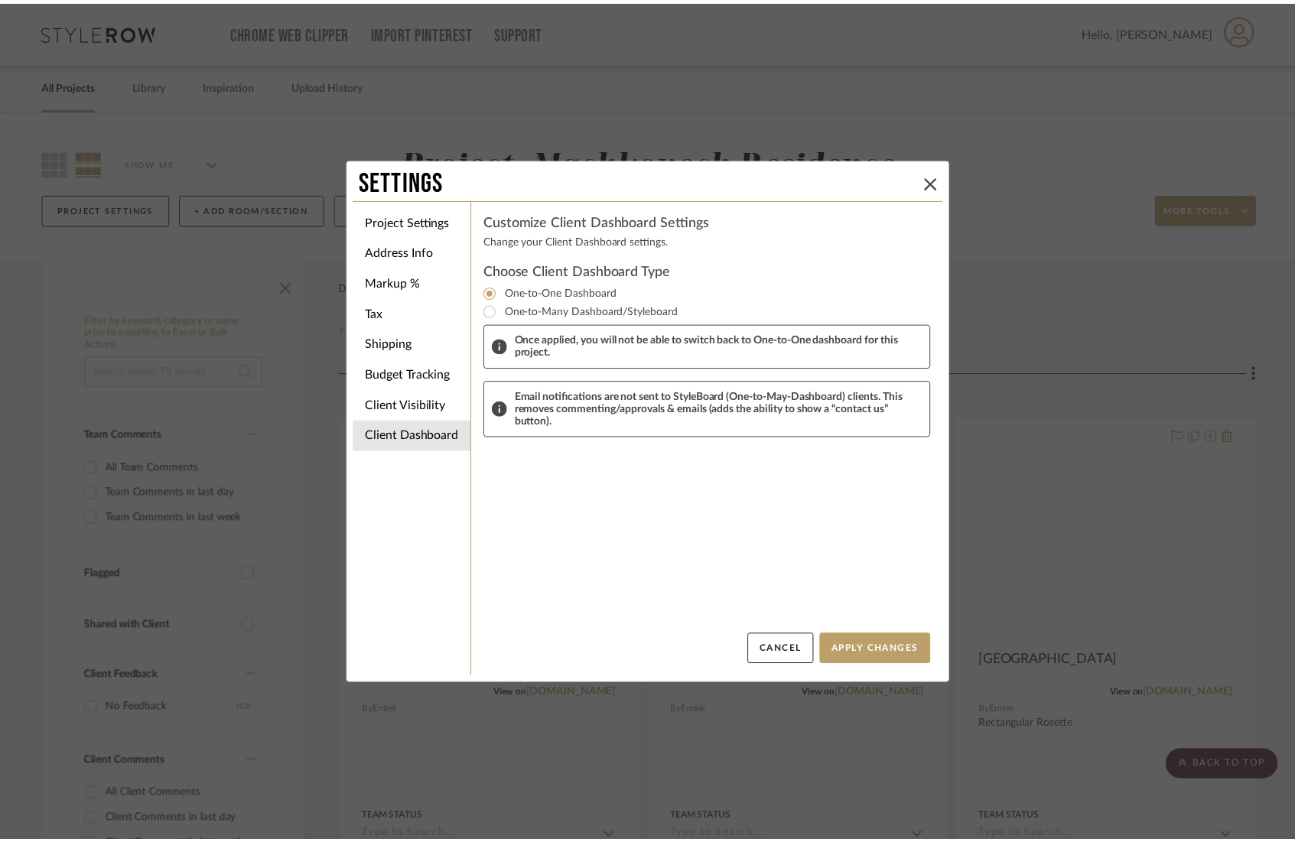
scroll to position [7509, 0]
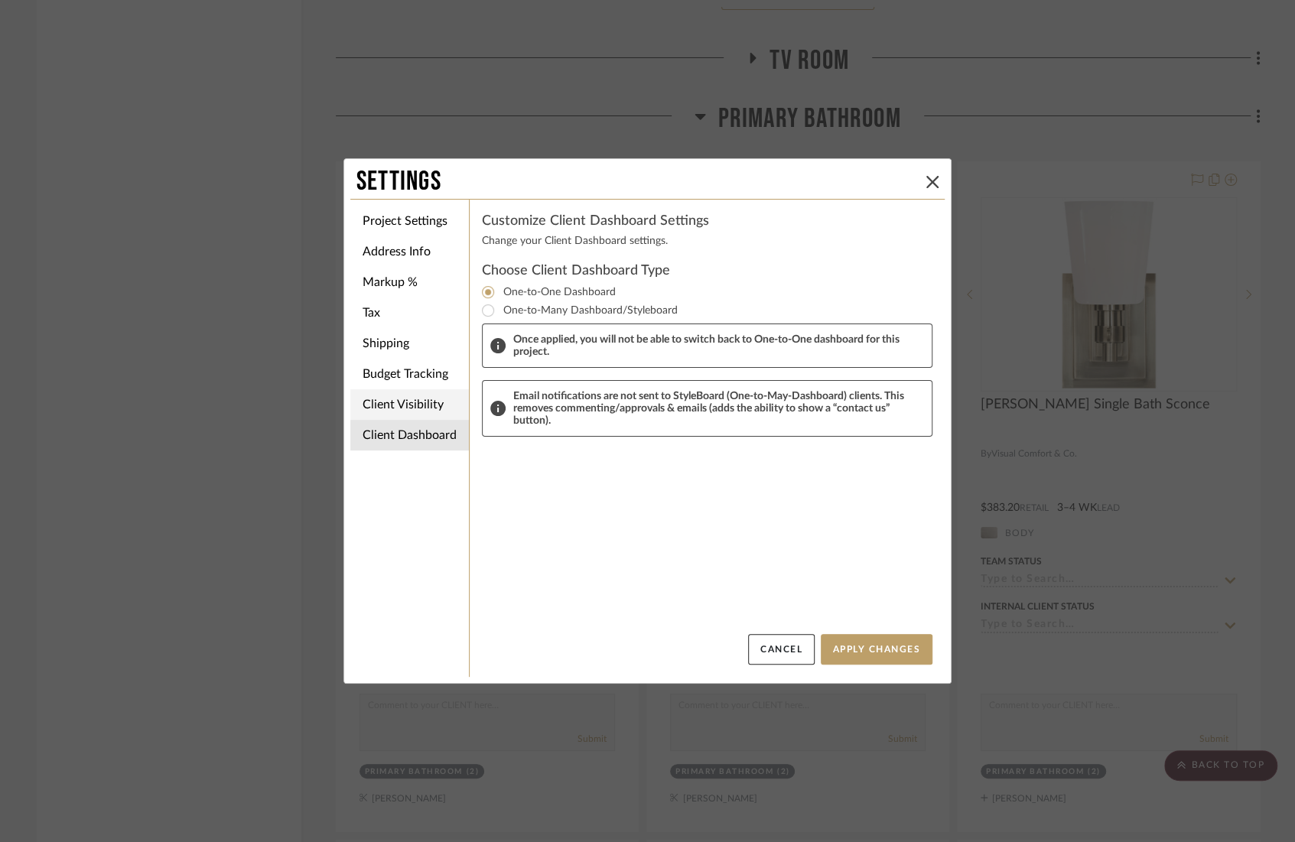
click at [411, 395] on li "Client Visibility" at bounding box center [409, 404] width 119 height 31
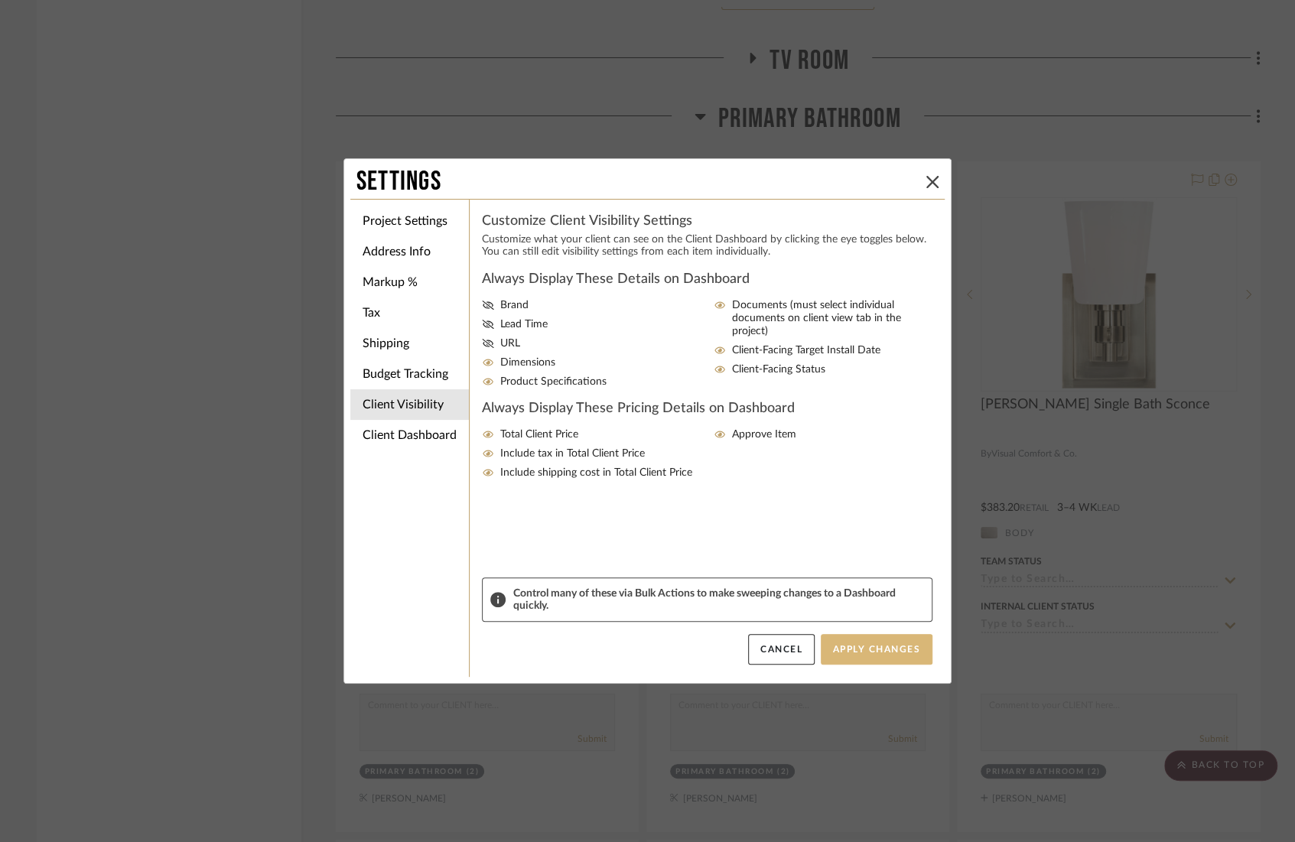
click at [858, 656] on button "Apply Changes" at bounding box center [877, 649] width 112 height 31
click at [878, 642] on button "Apply Changes" at bounding box center [877, 649] width 112 height 31
click at [413, 427] on li "Client Dashboard" at bounding box center [409, 435] width 119 height 31
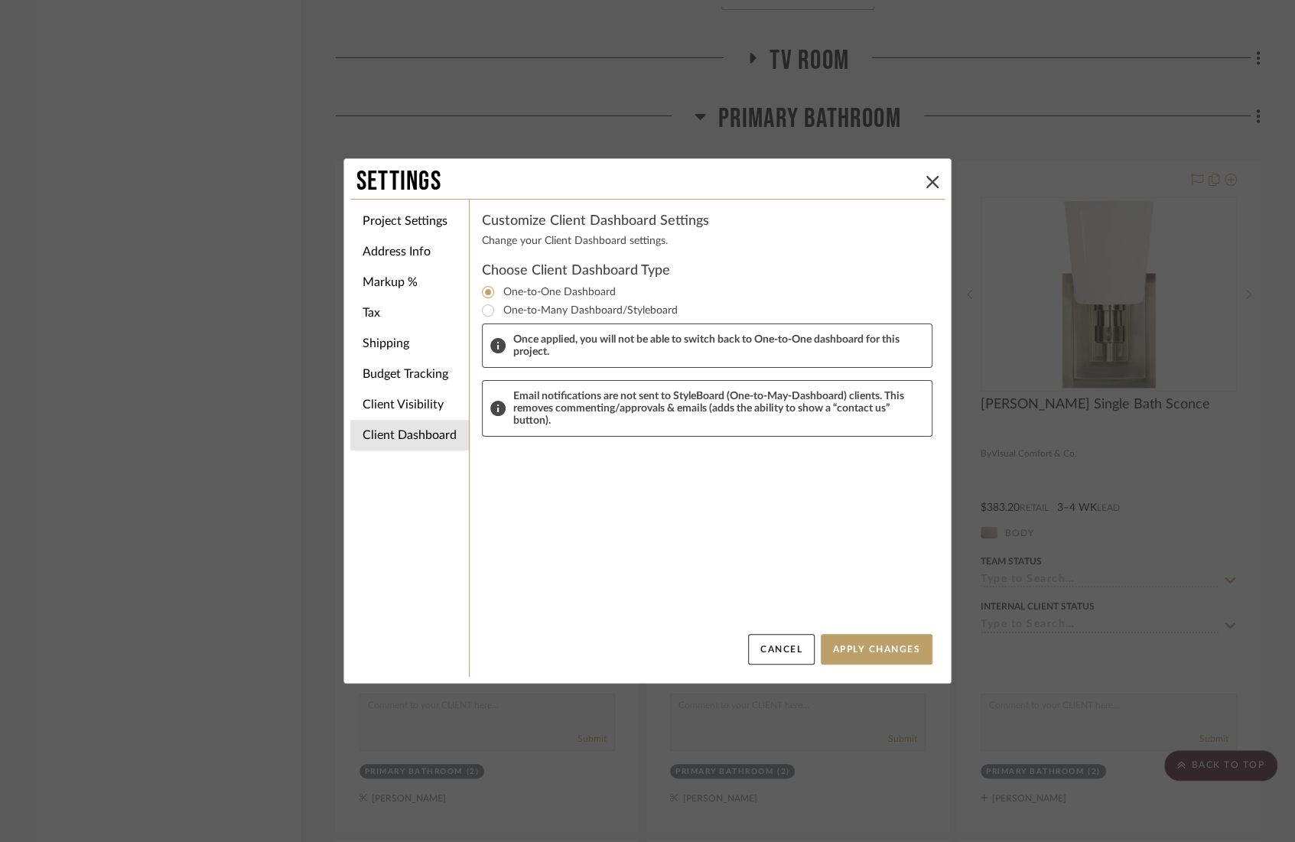
click at [429, 202] on ul "Project Settings Address Info Markup % Tax Shipping Budget Tracking Client Visi…" at bounding box center [409, 328] width 119 height 257
click at [421, 232] on li "Project Settings" at bounding box center [409, 221] width 119 height 31
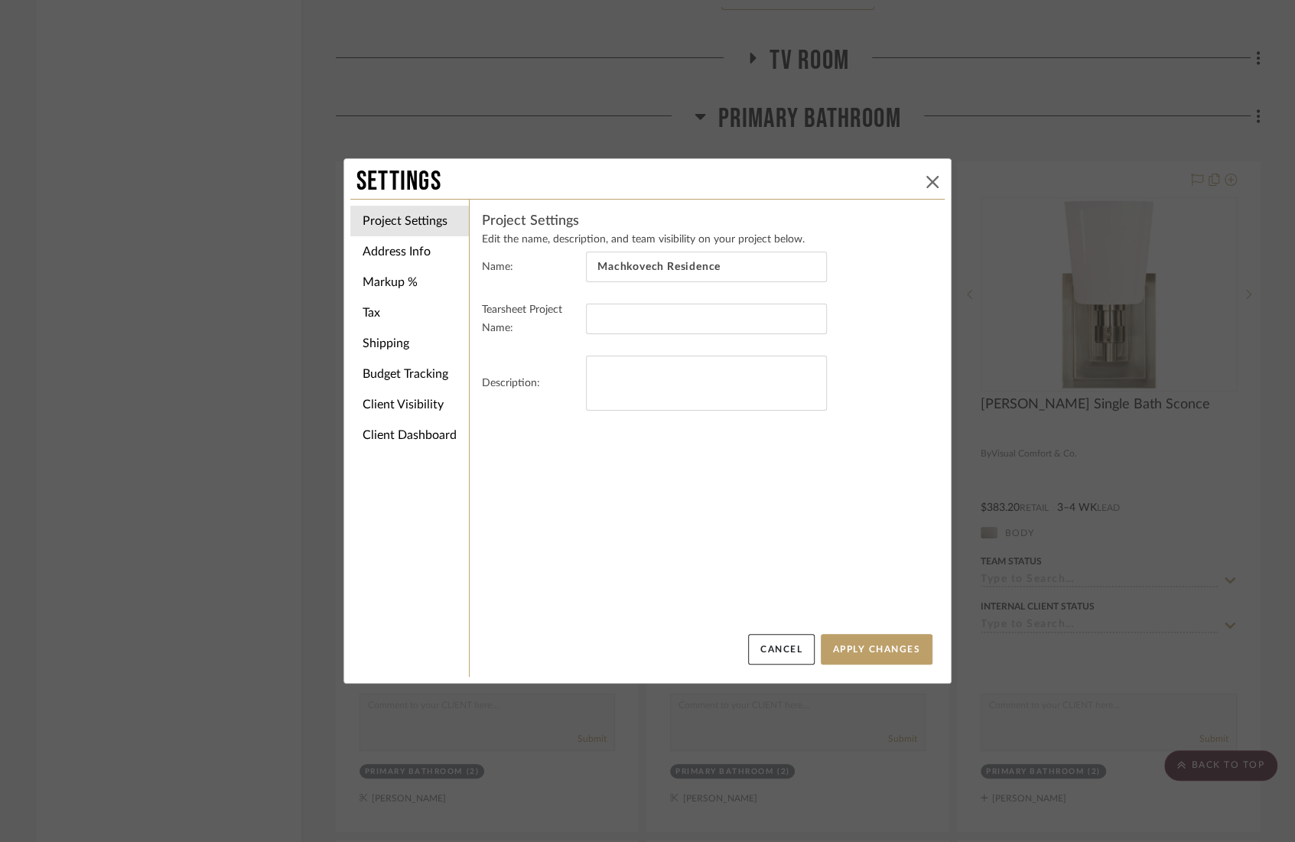
click at [907, 184] on icon at bounding box center [932, 182] width 12 height 12
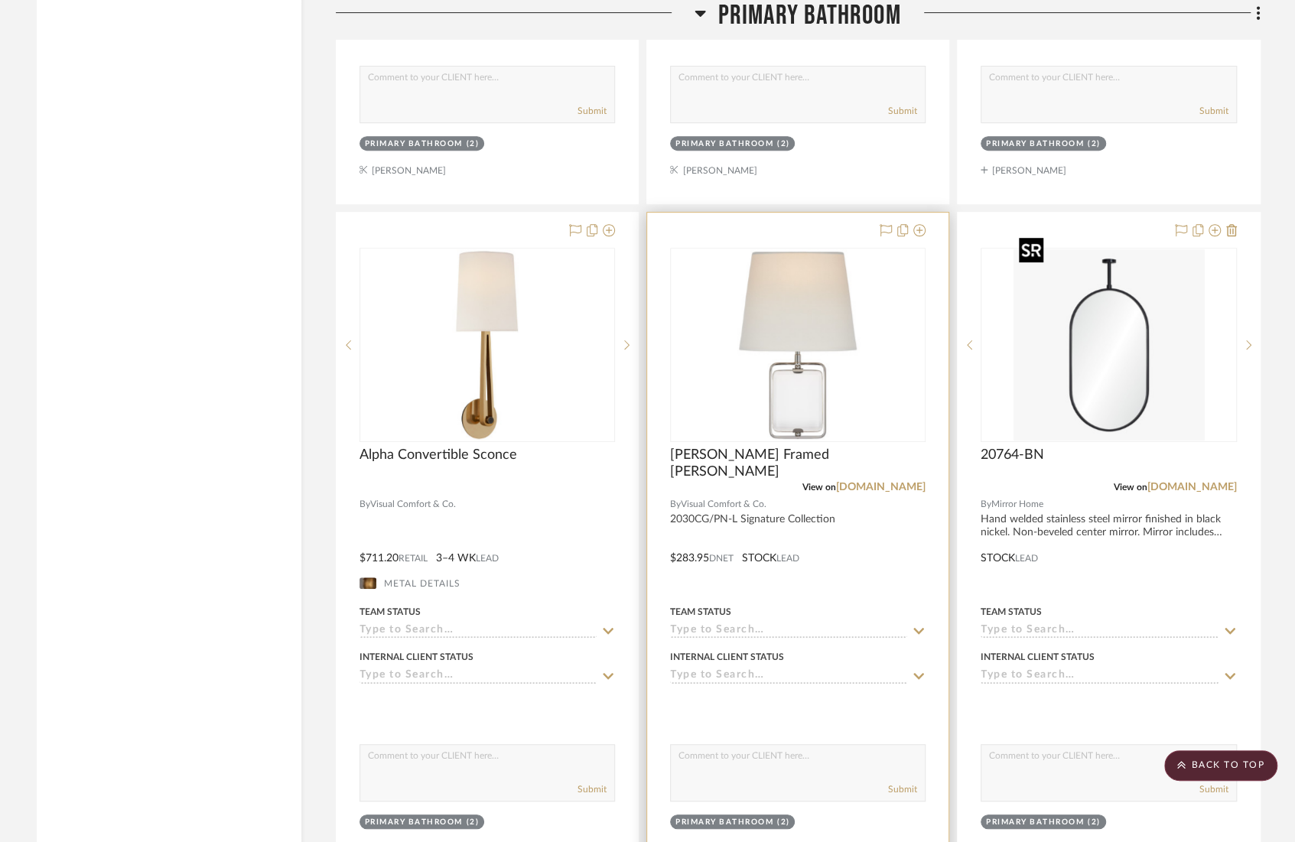
scroll to position [8135, 0]
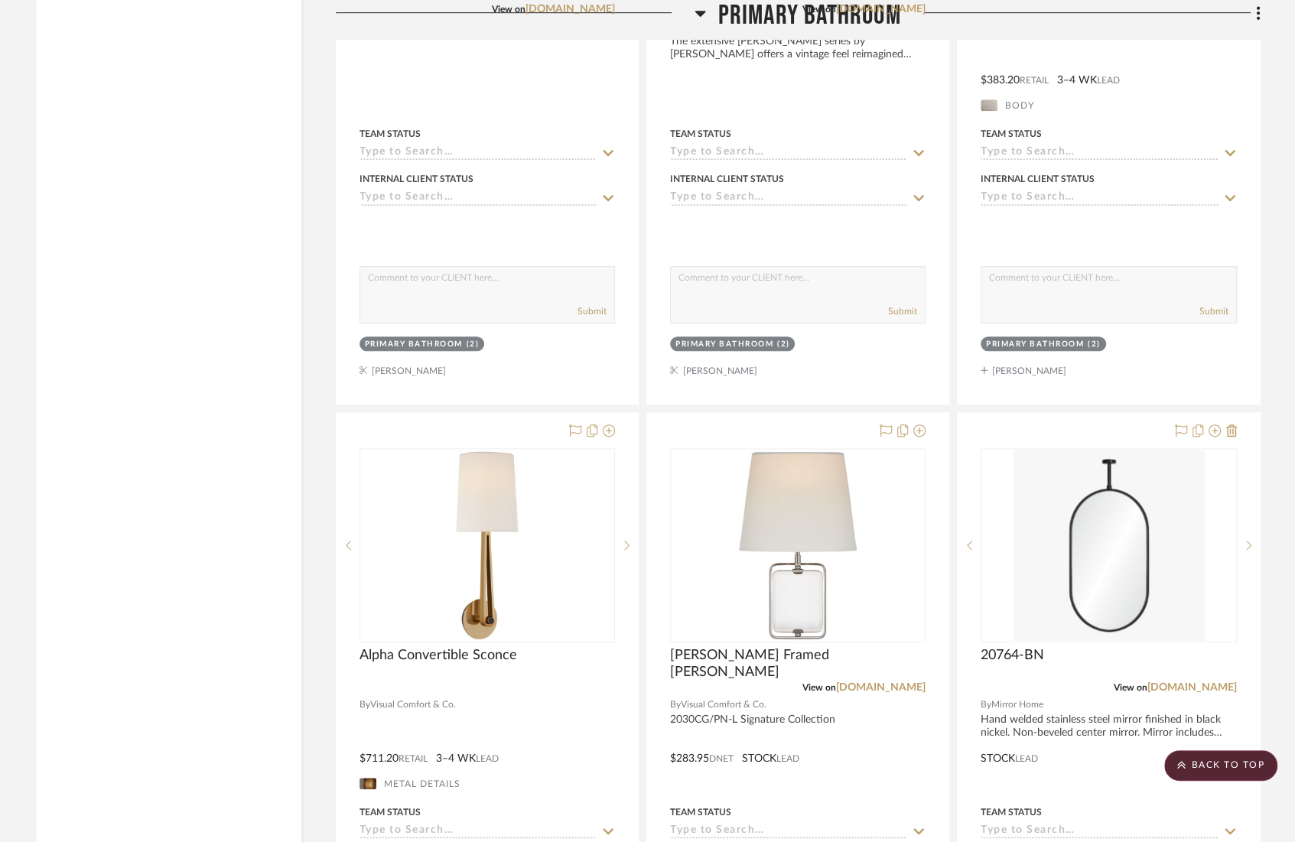
scroll to position [4489, 0]
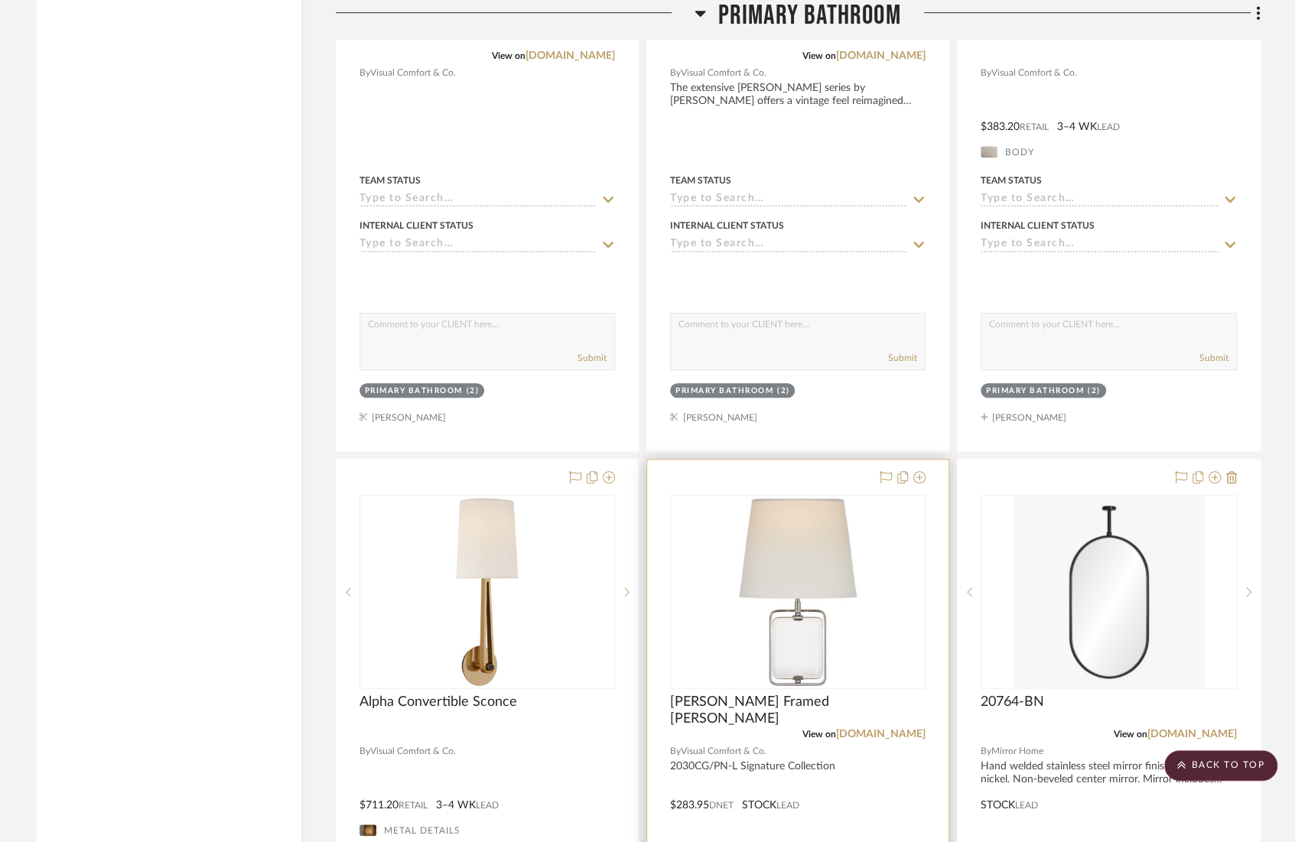
click at [824, 460] on div at bounding box center [797, 794] width 301 height 669
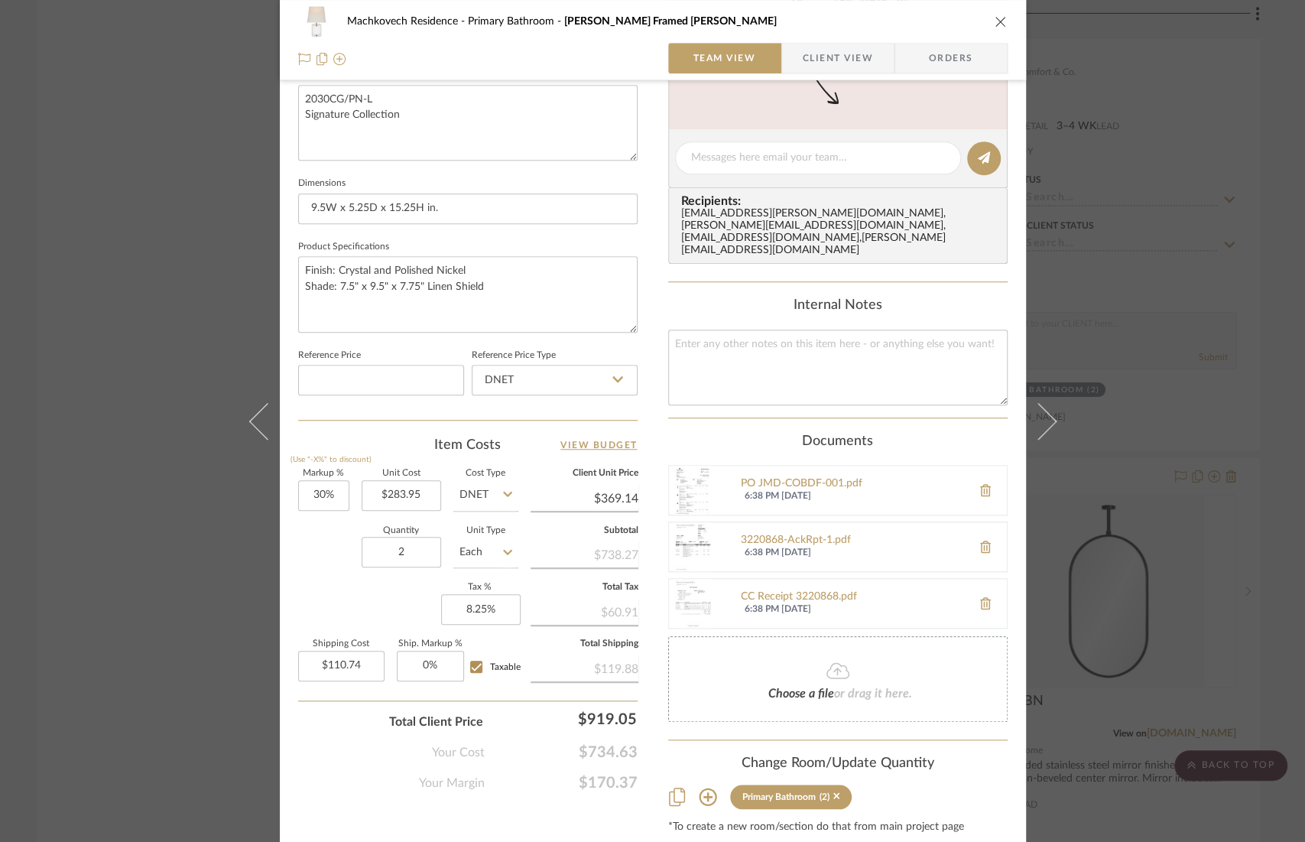
scroll to position [572, 0]
click at [809, 59] on span "Client View" at bounding box center [838, 58] width 70 height 31
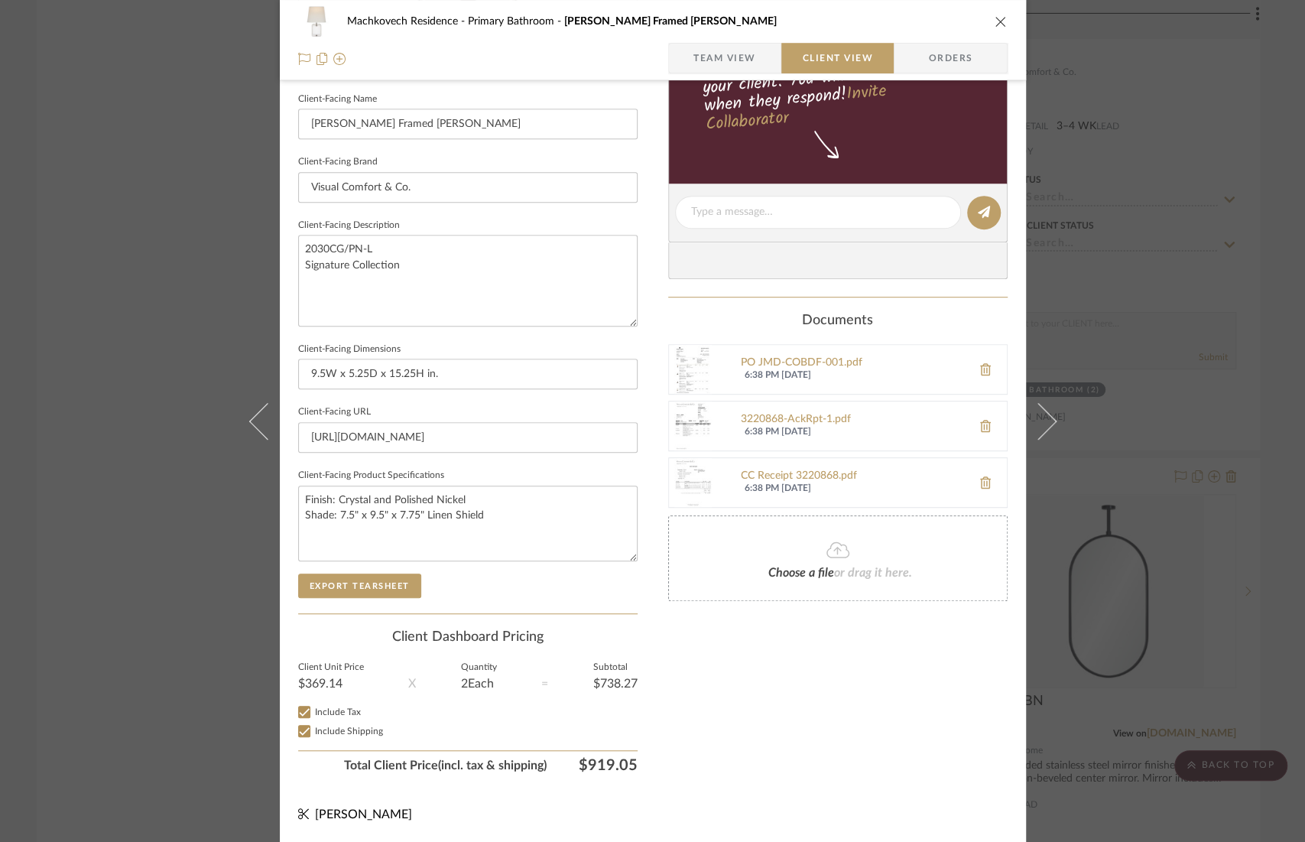
scroll to position [415, 0]
click at [885, 655] on div "Only content on this tab can share to Dashboard. Click eyeball icon to show or …" at bounding box center [838, 236] width 340 height 1094
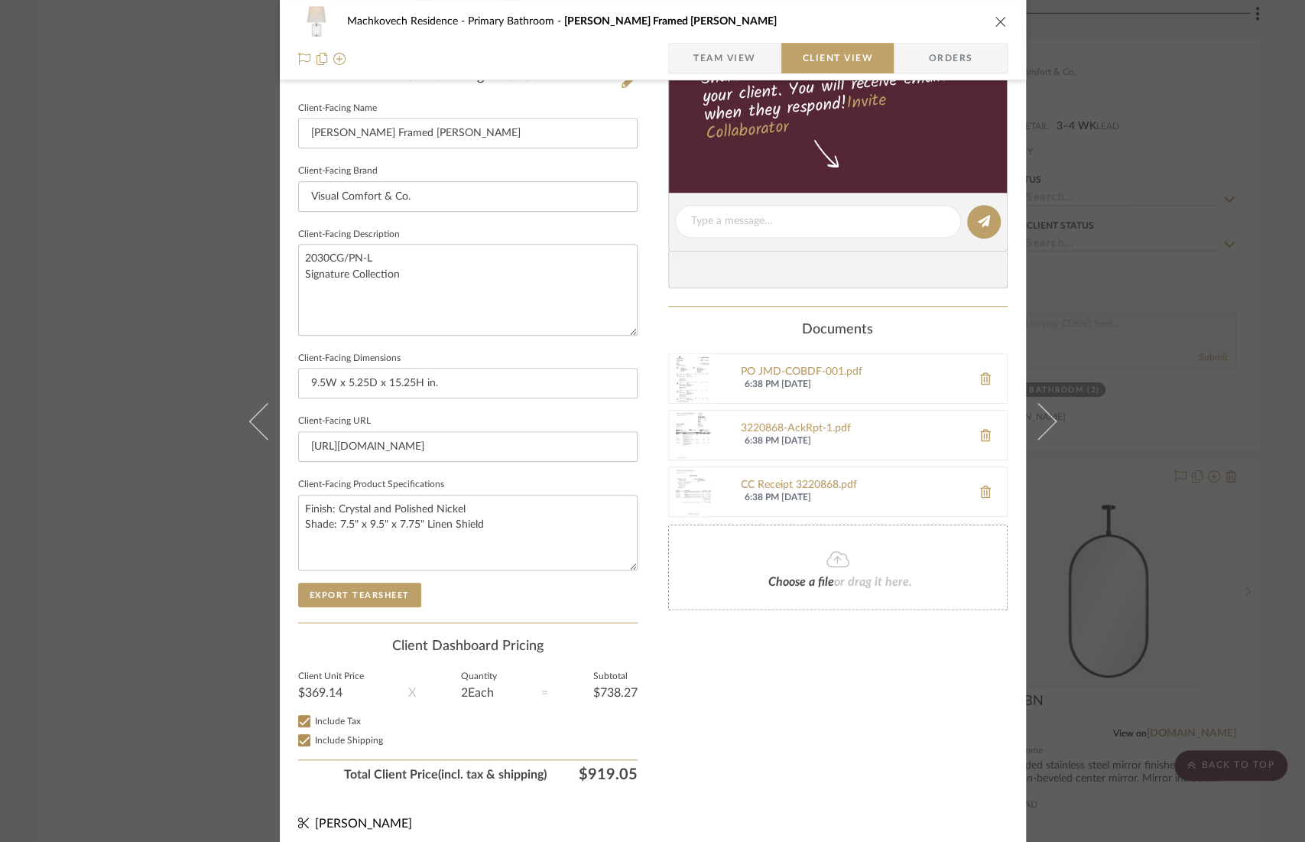
scroll to position [0, 0]
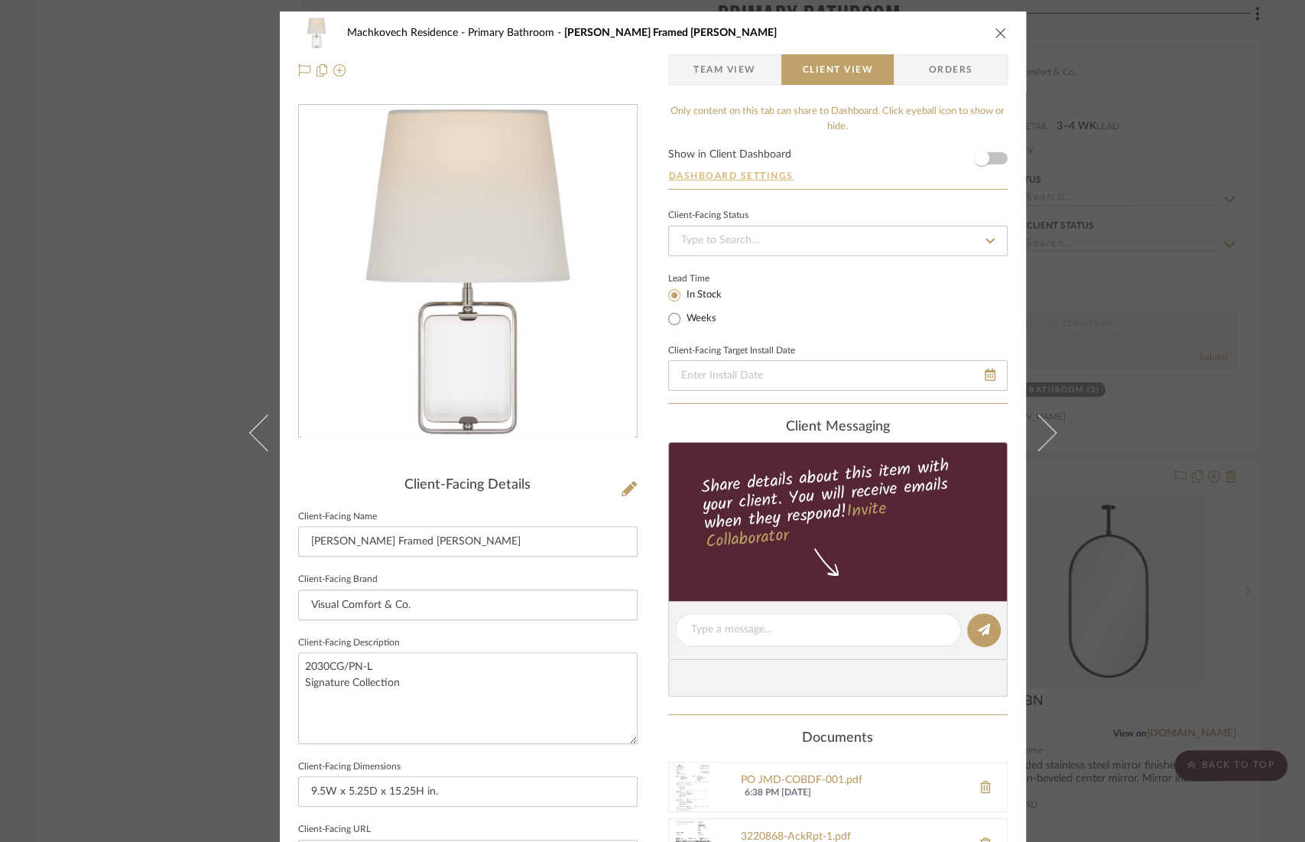
click at [753, 174] on button "Dashboard Settings" at bounding box center [731, 176] width 126 height 14
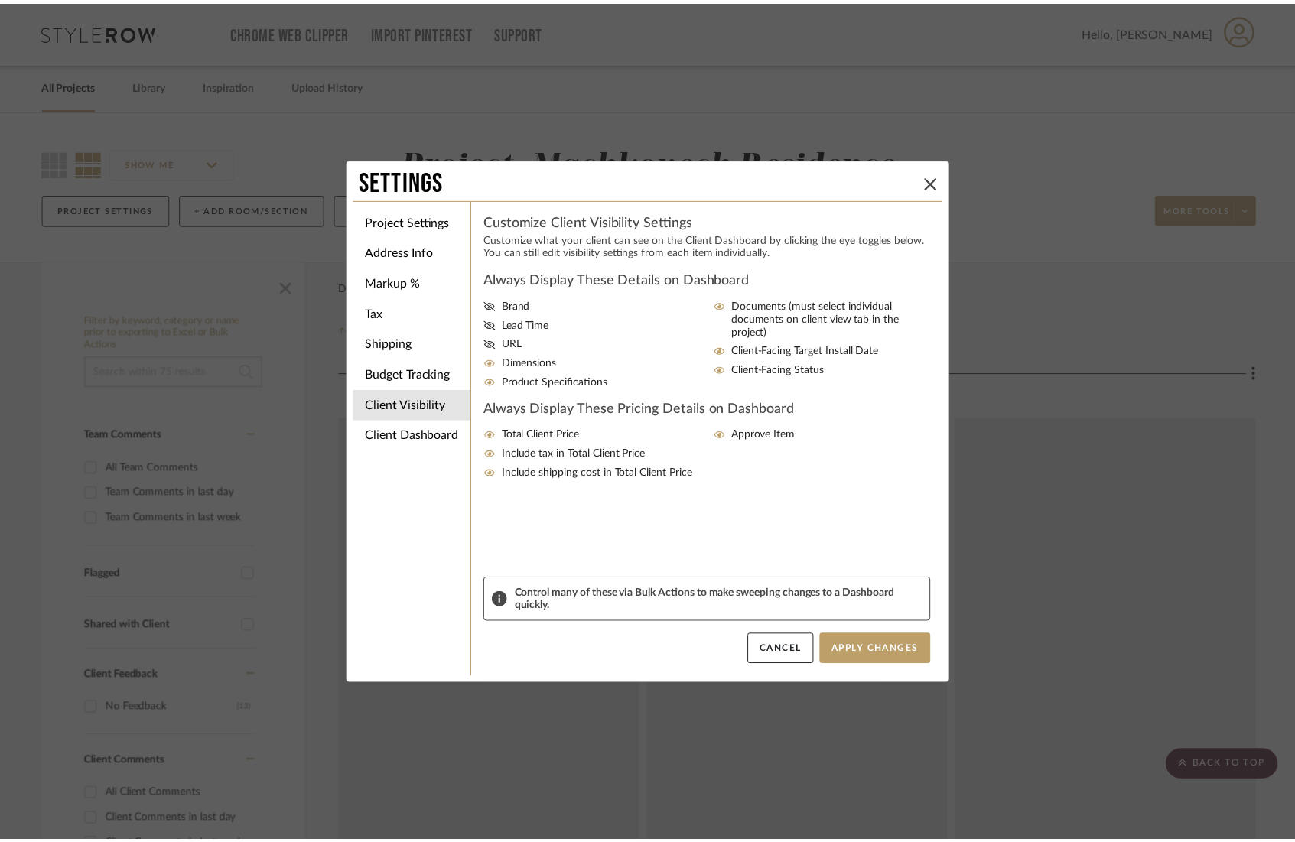
scroll to position [4489, 0]
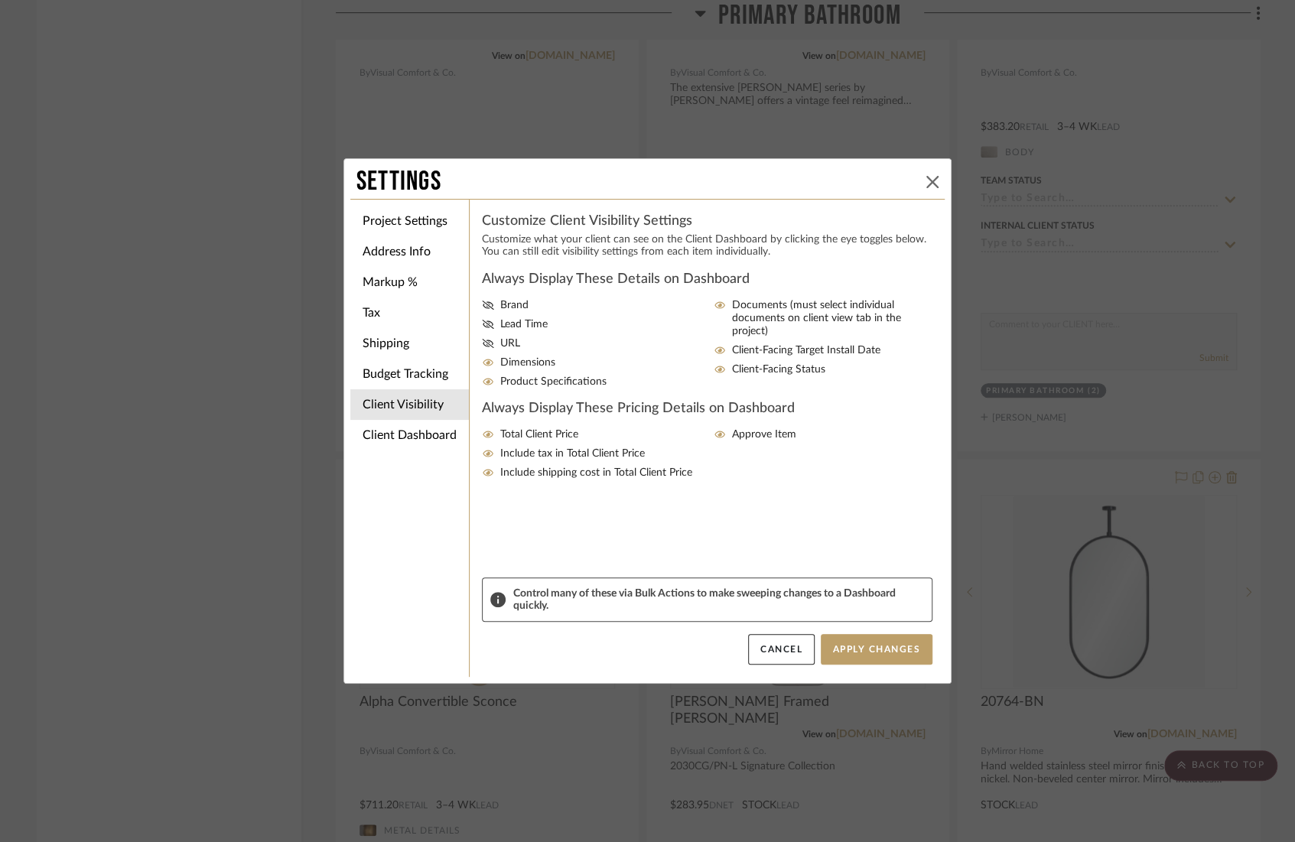
click at [931, 181] on icon at bounding box center [932, 182] width 12 height 12
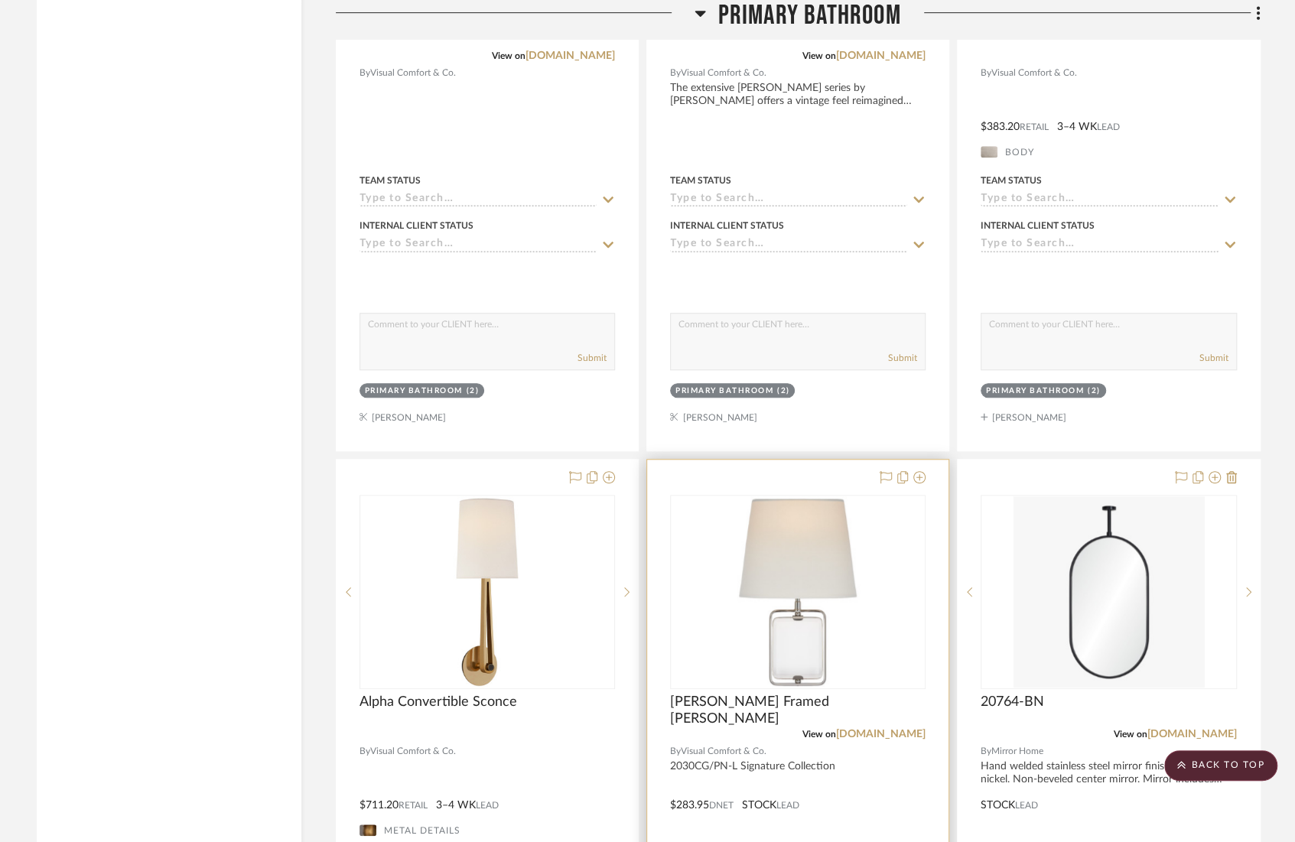
click at [790, 460] on div at bounding box center [797, 794] width 301 height 669
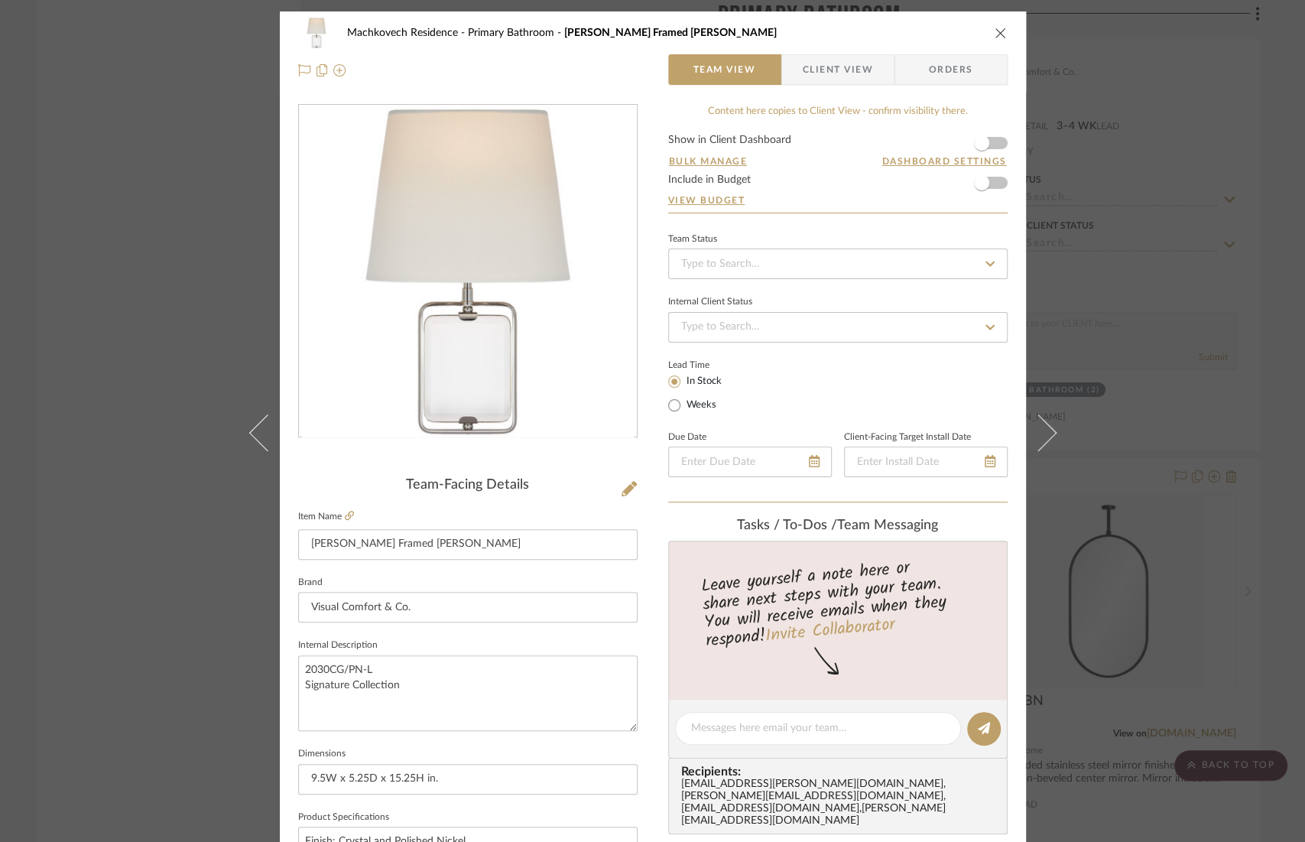
click at [832, 66] on span "Client View" at bounding box center [838, 69] width 70 height 31
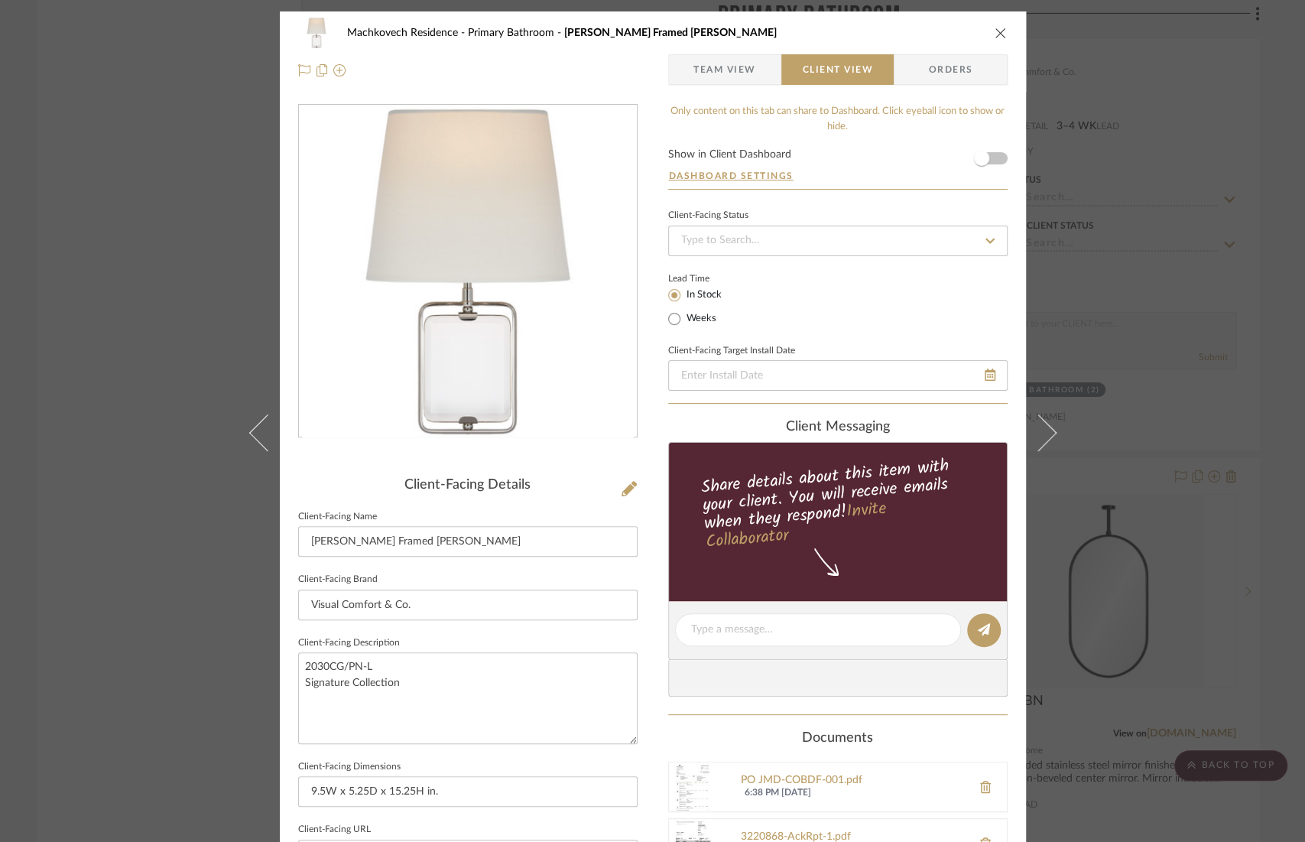
click at [999, 29] on icon "close" at bounding box center [1001, 33] width 12 height 12
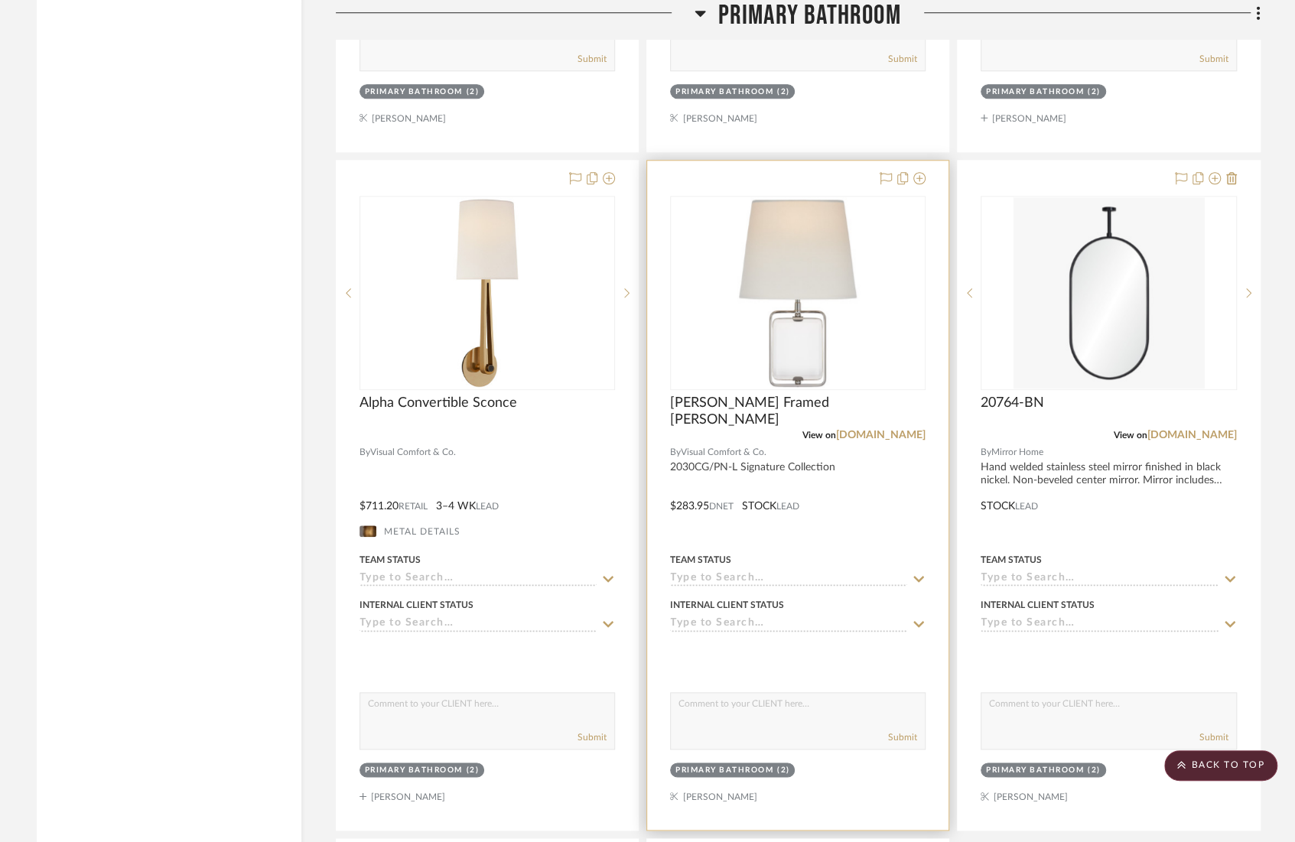
scroll to position [4869, 0]
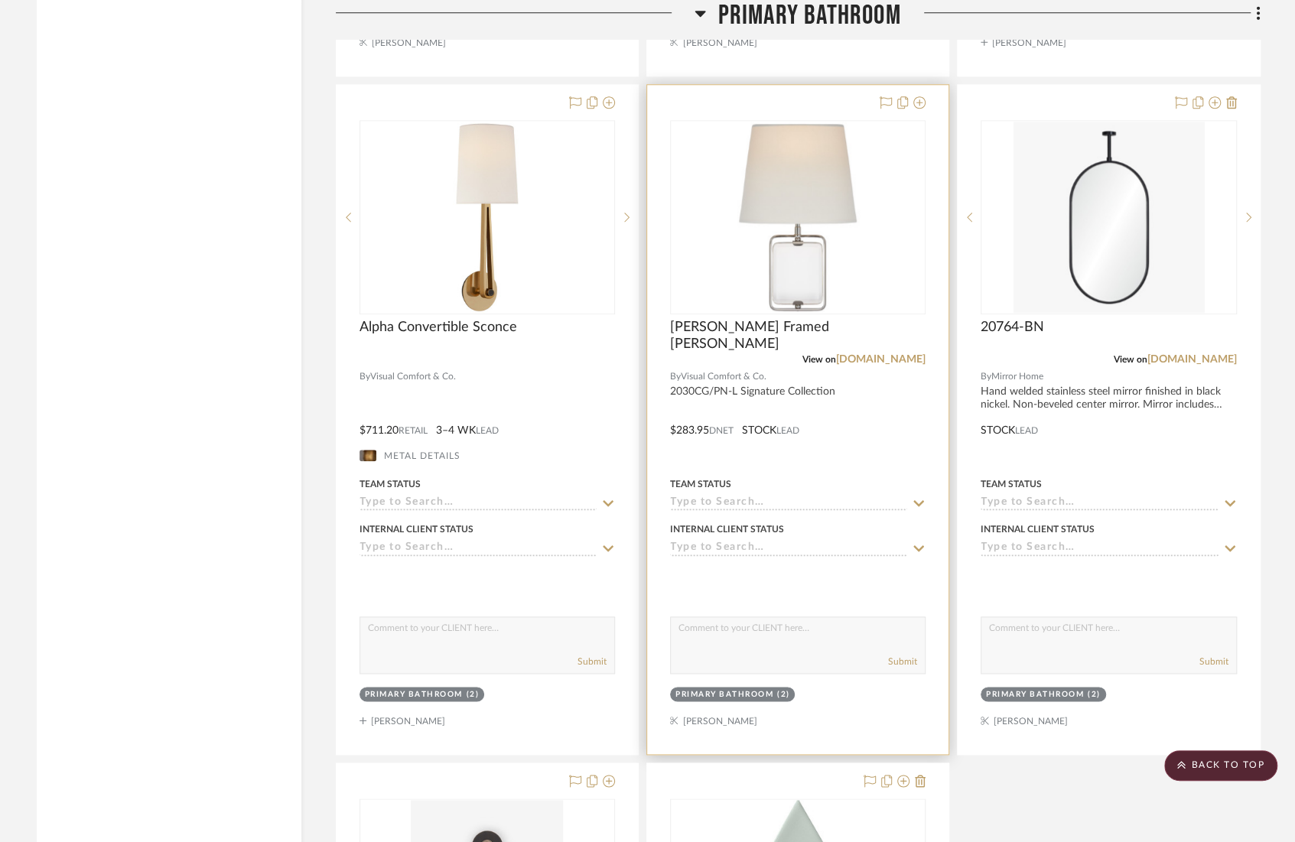
click at [873, 379] on div at bounding box center [797, 419] width 301 height 669
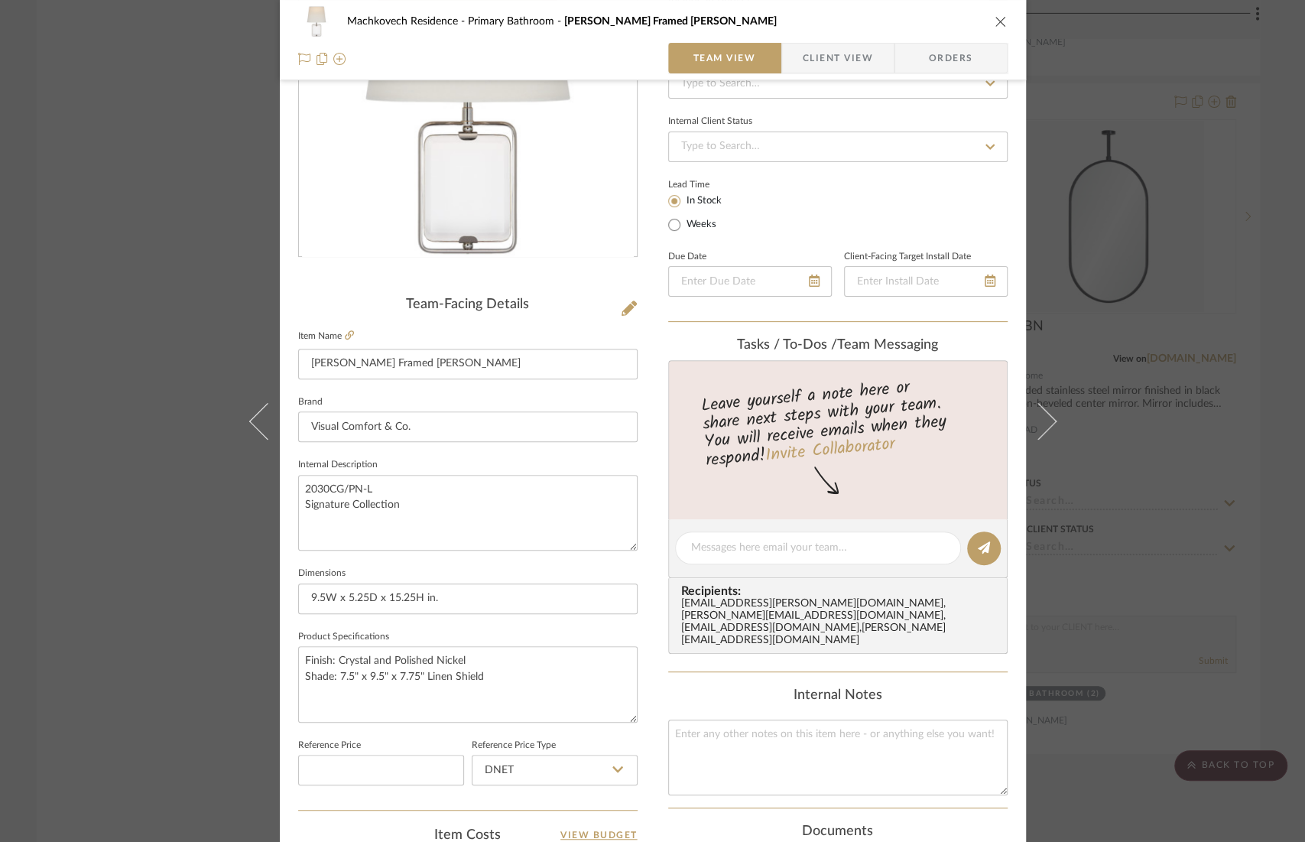
scroll to position [0, 0]
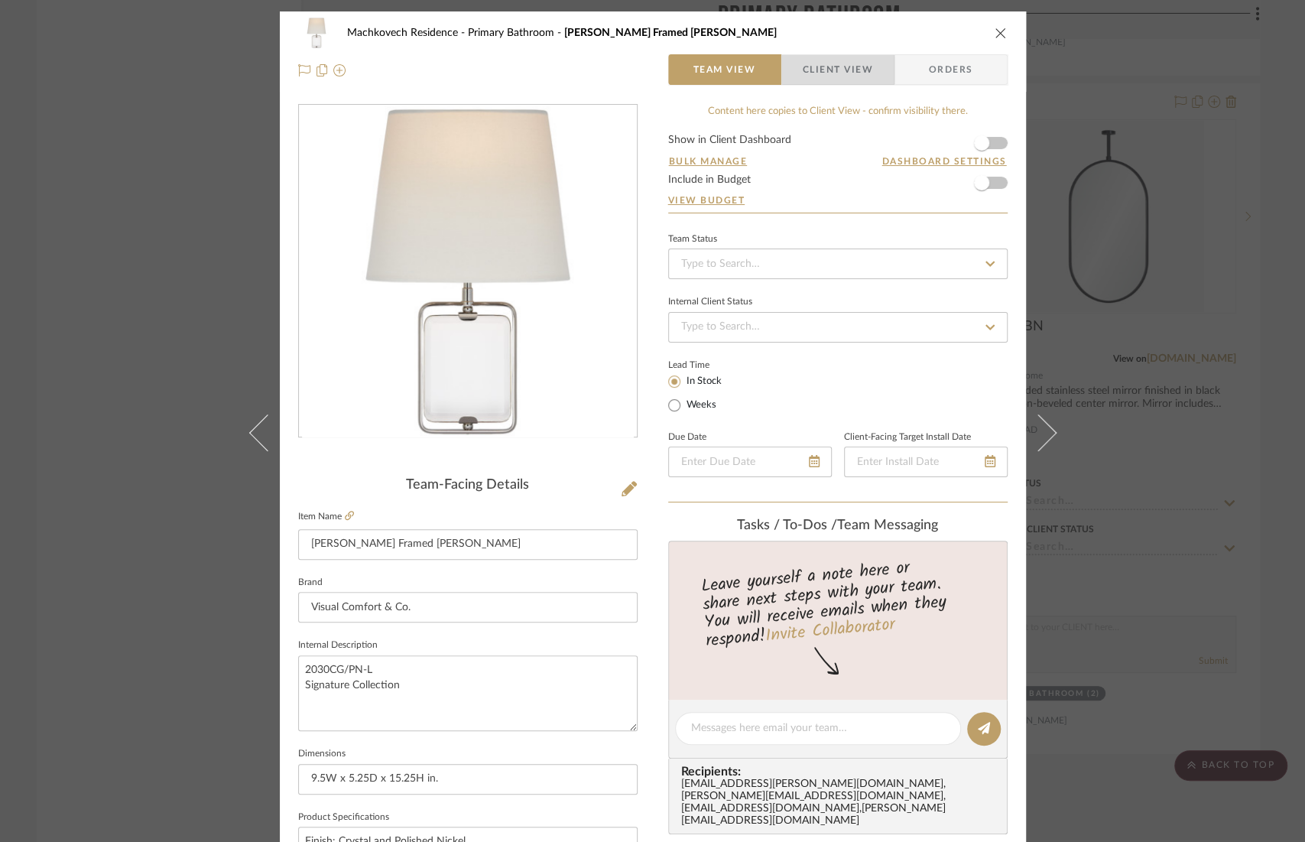
click at [839, 63] on span "Client View" at bounding box center [838, 69] width 70 height 31
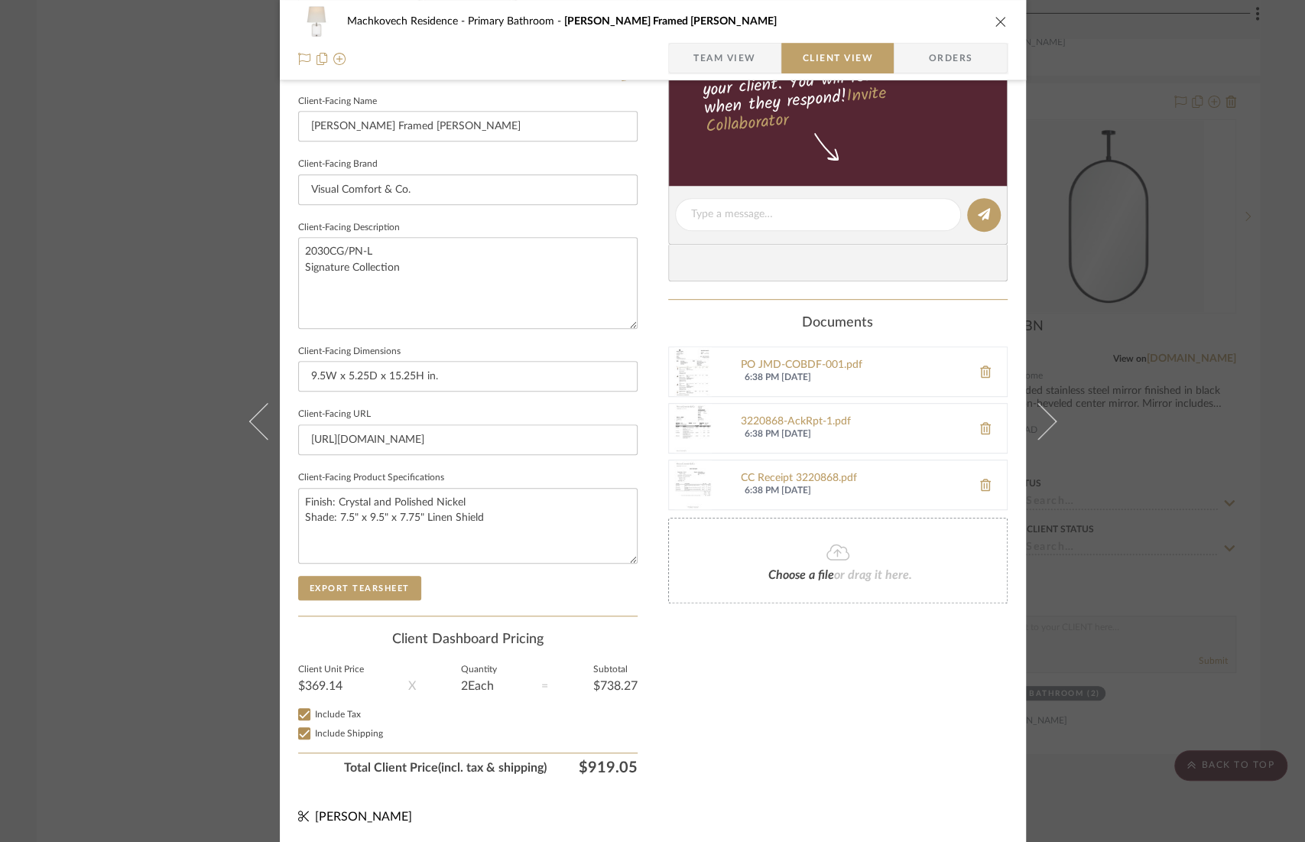
scroll to position [165, 0]
click at [995, 27] on icon "close" at bounding box center [1001, 21] width 12 height 12
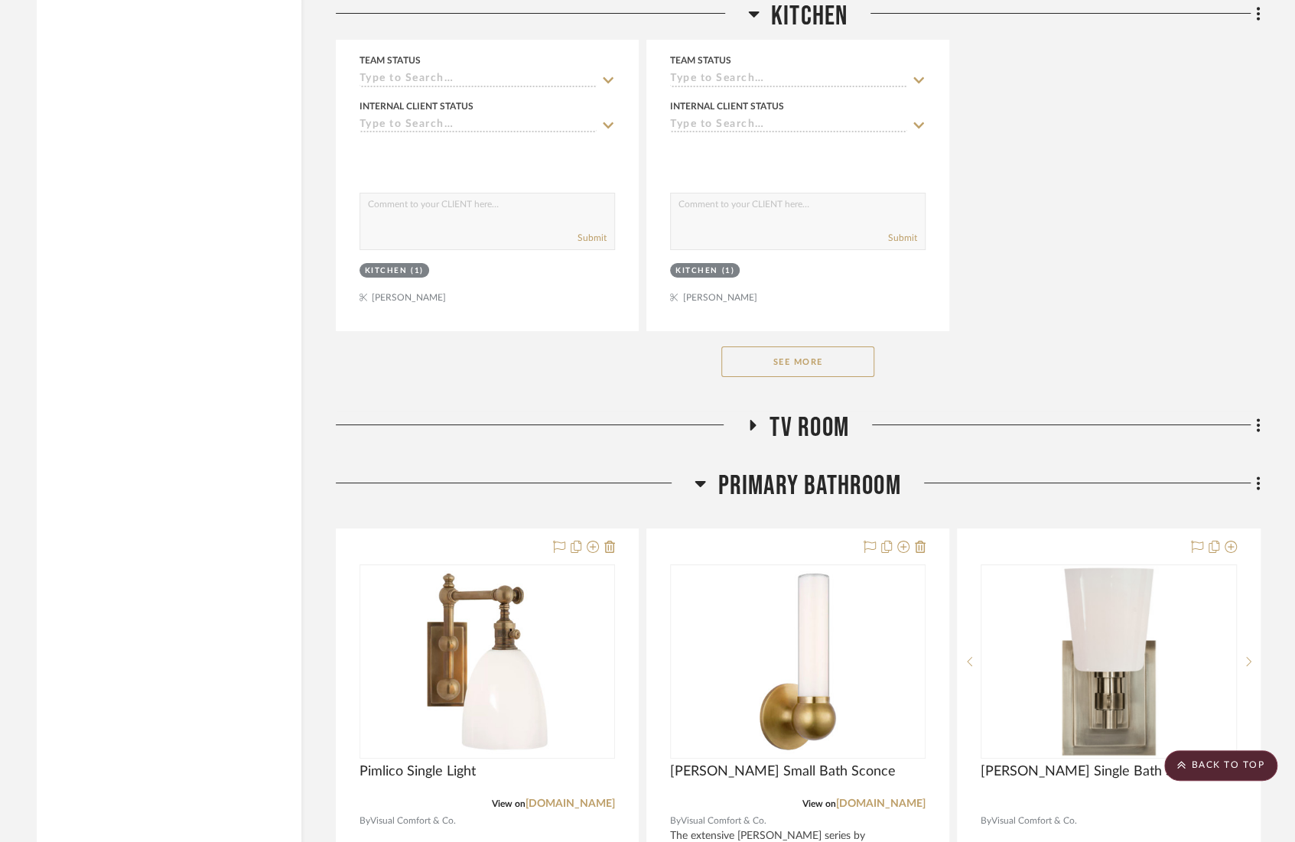
scroll to position [4125, 0]
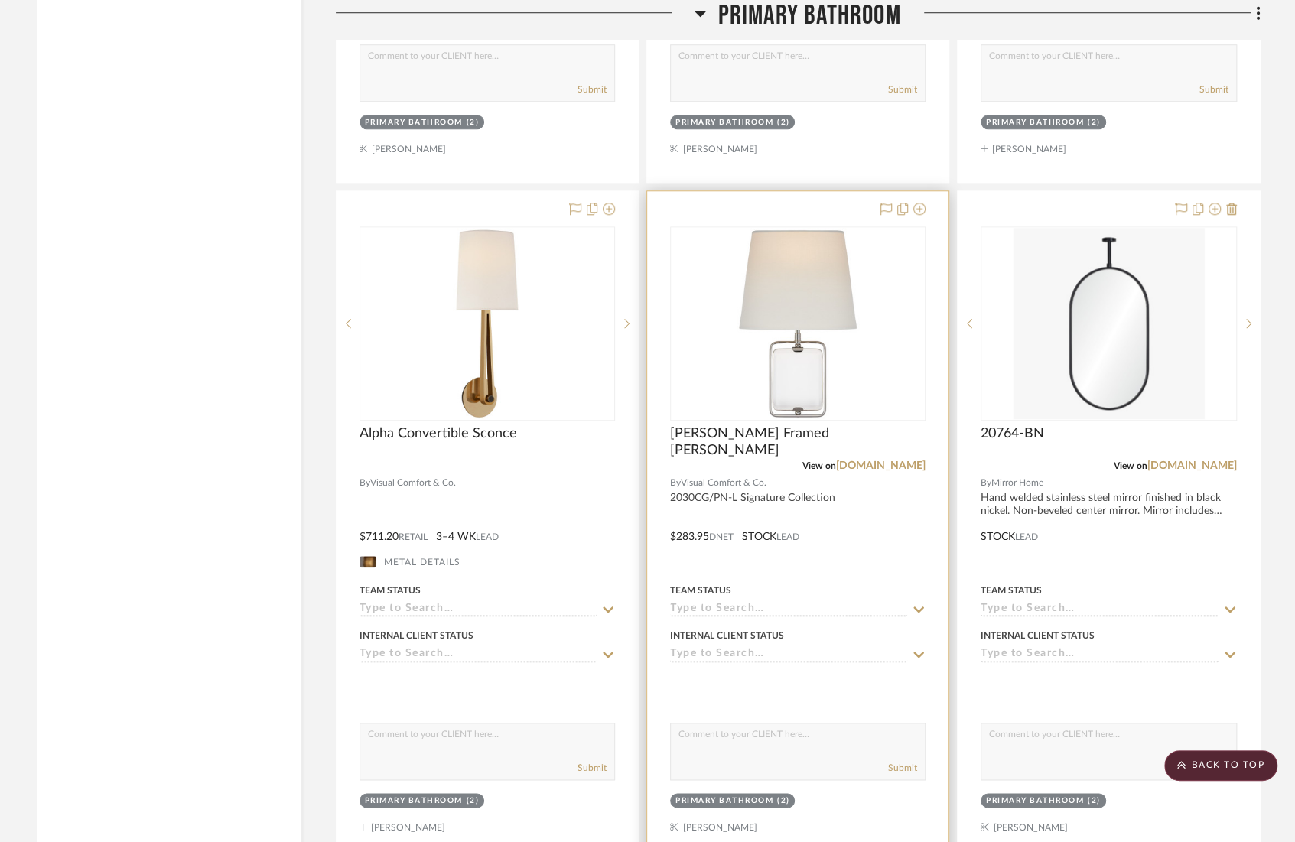
scroll to position [4814, 0]
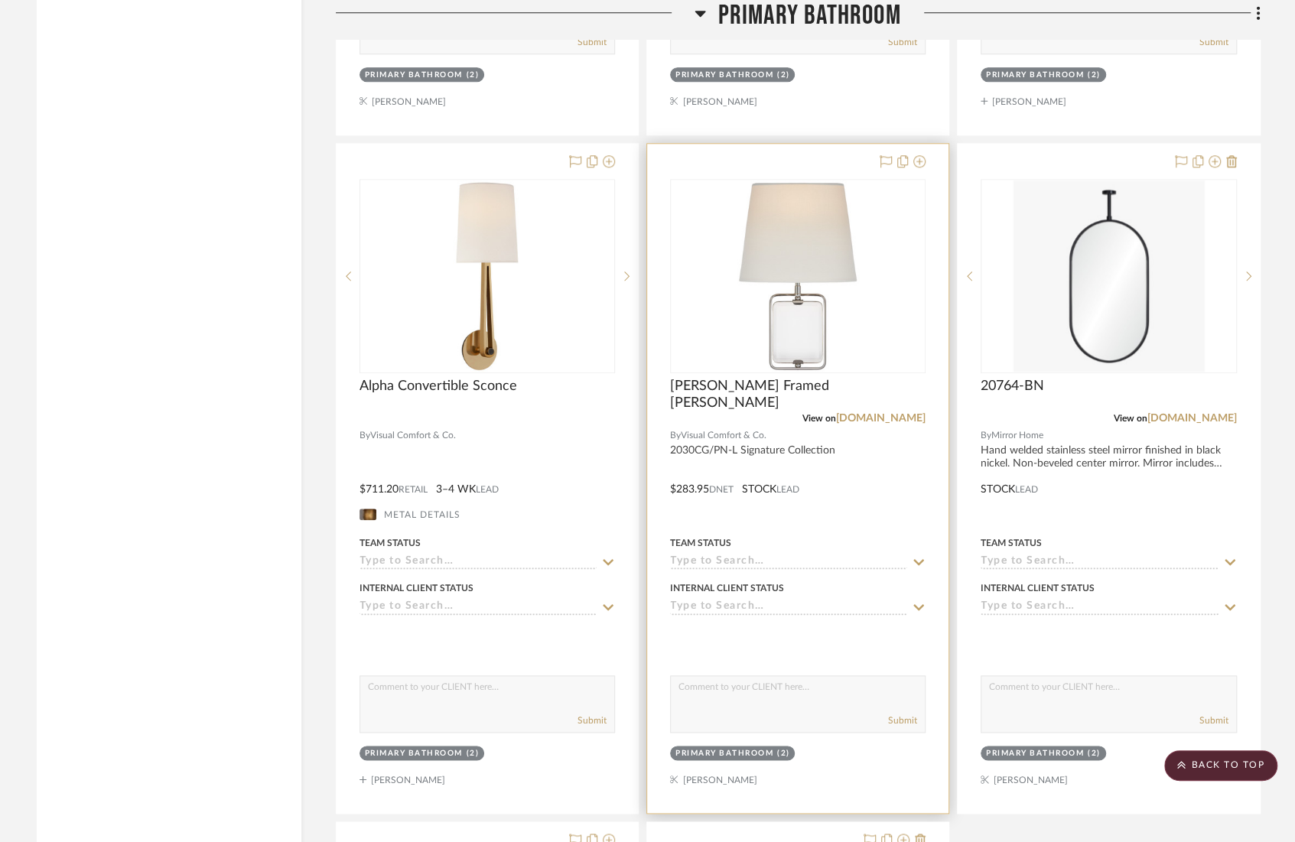
click at [841, 470] on div at bounding box center [797, 478] width 301 height 669
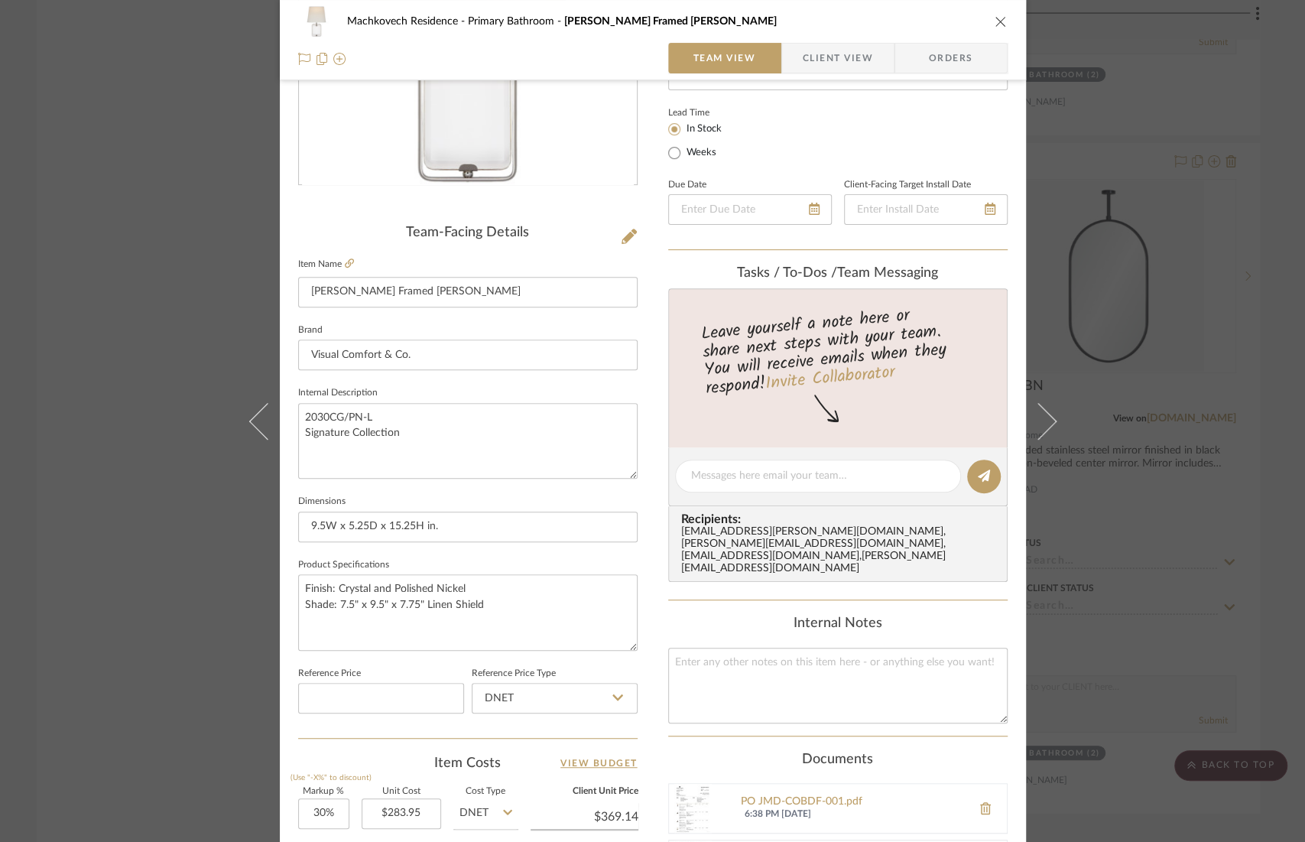
scroll to position [595, 0]
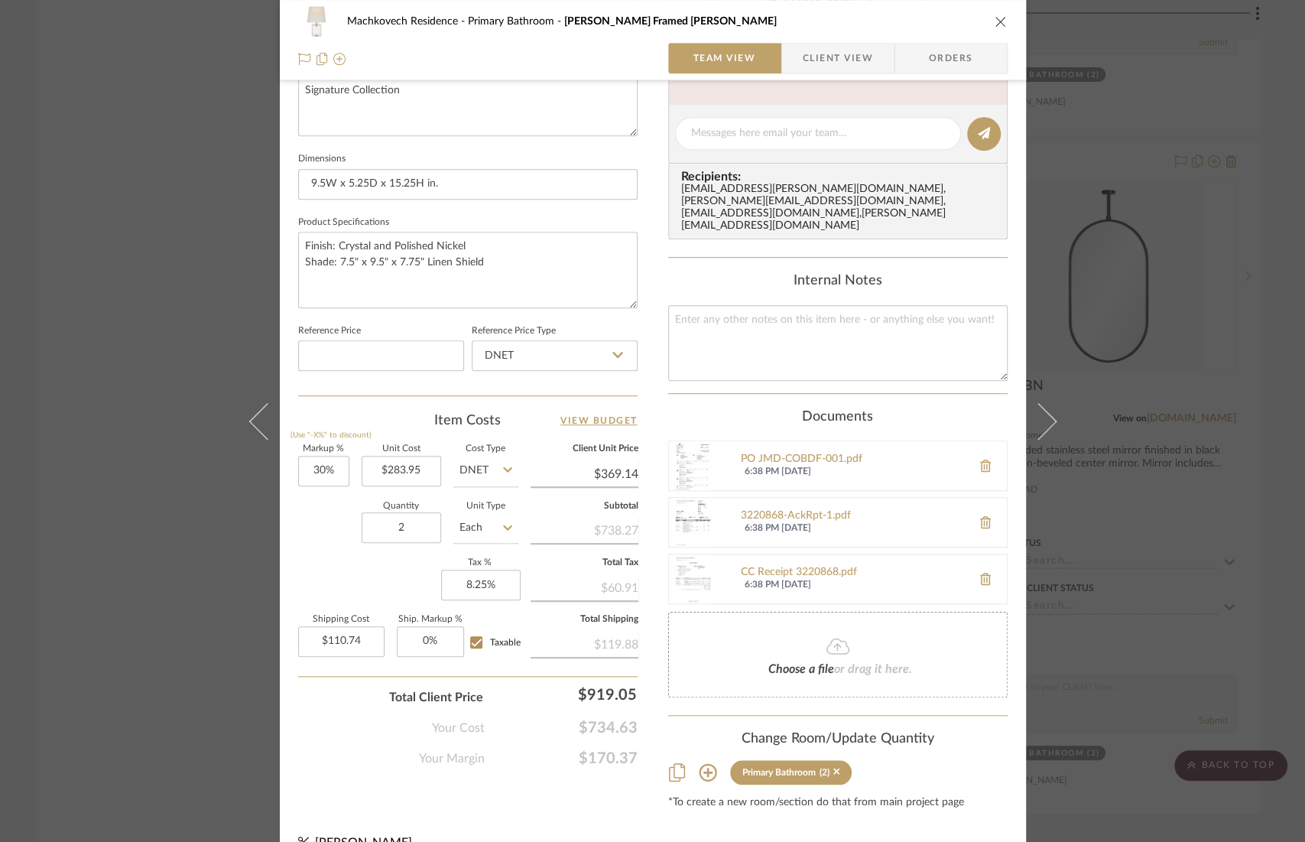
click at [803, 62] on span "Client View" at bounding box center [838, 58] width 70 height 31
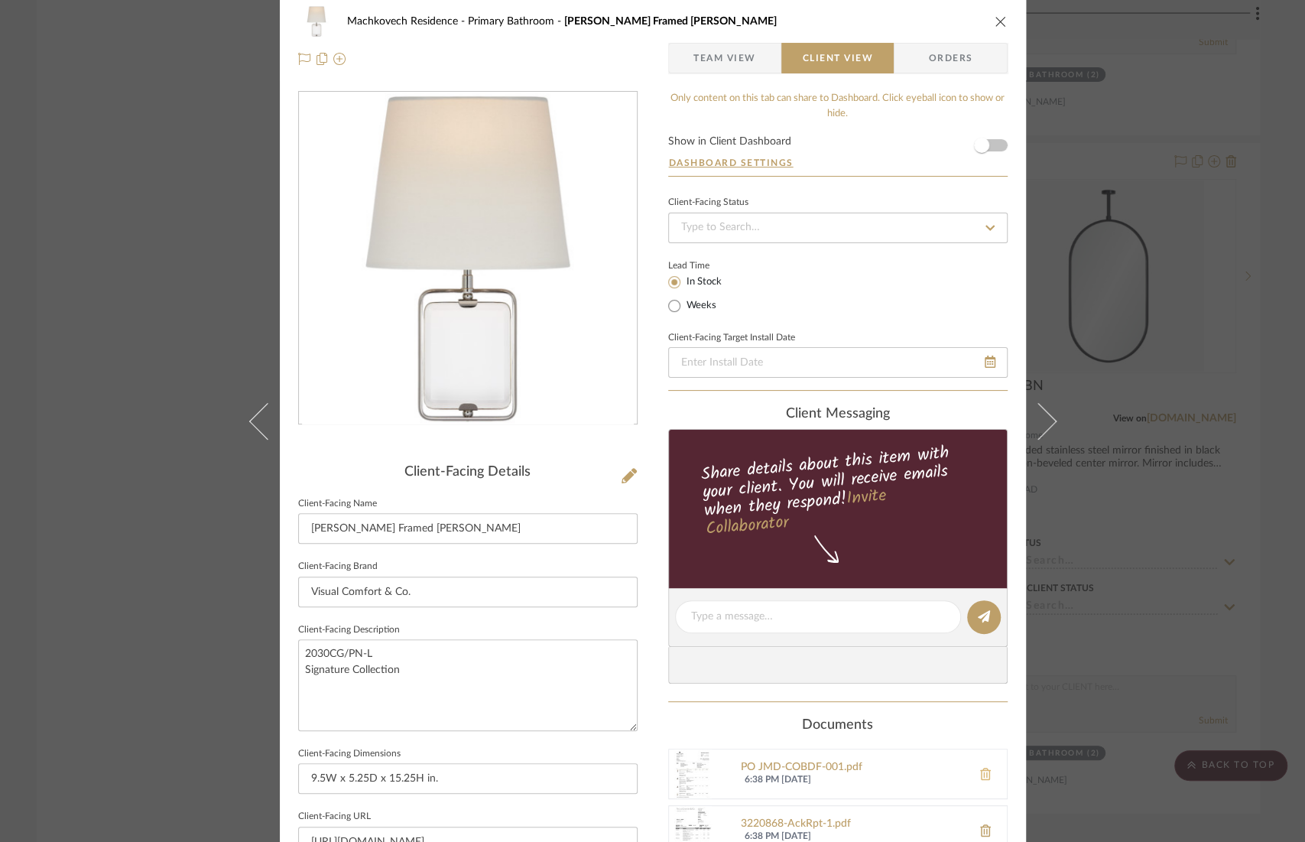
scroll to position [0, 0]
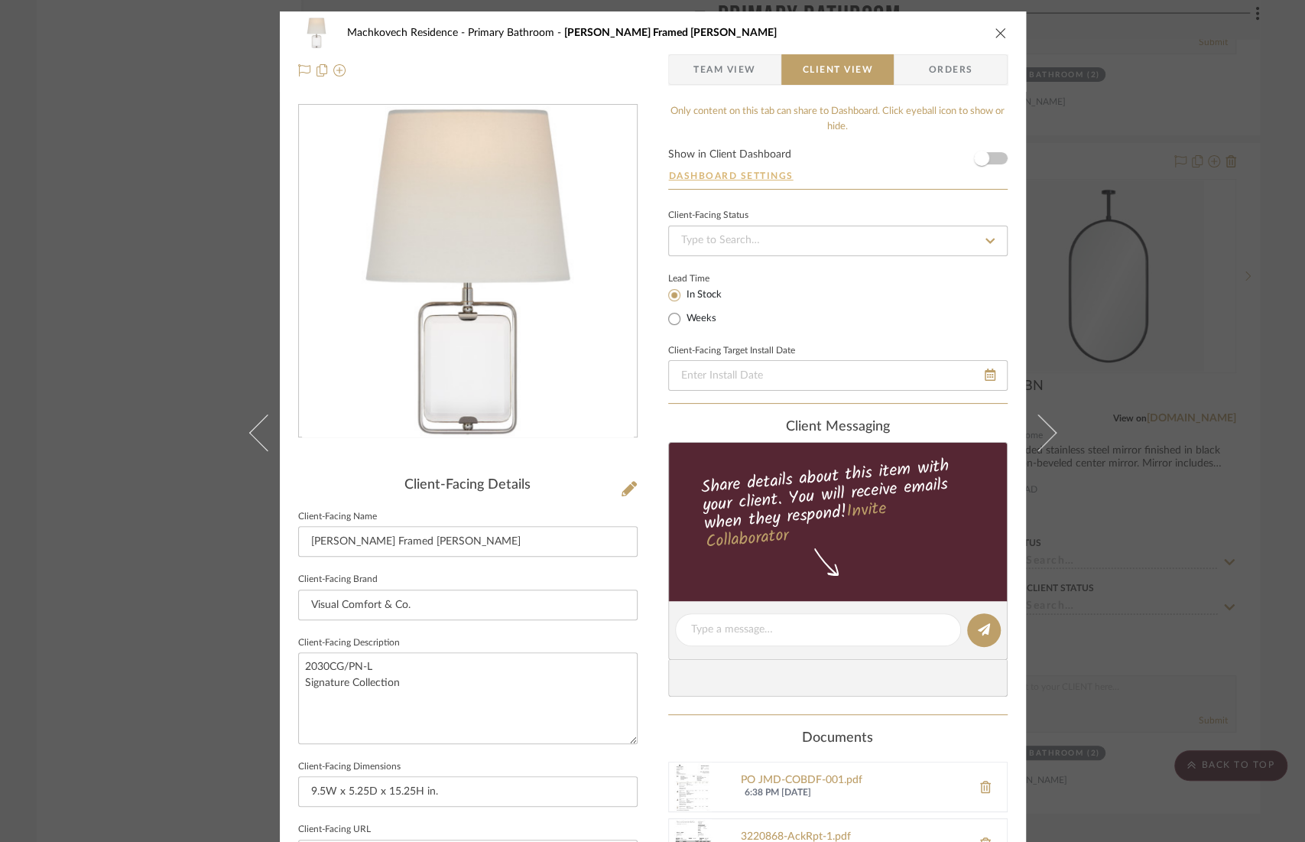
click at [725, 170] on button "Dashboard Settings" at bounding box center [731, 176] width 126 height 14
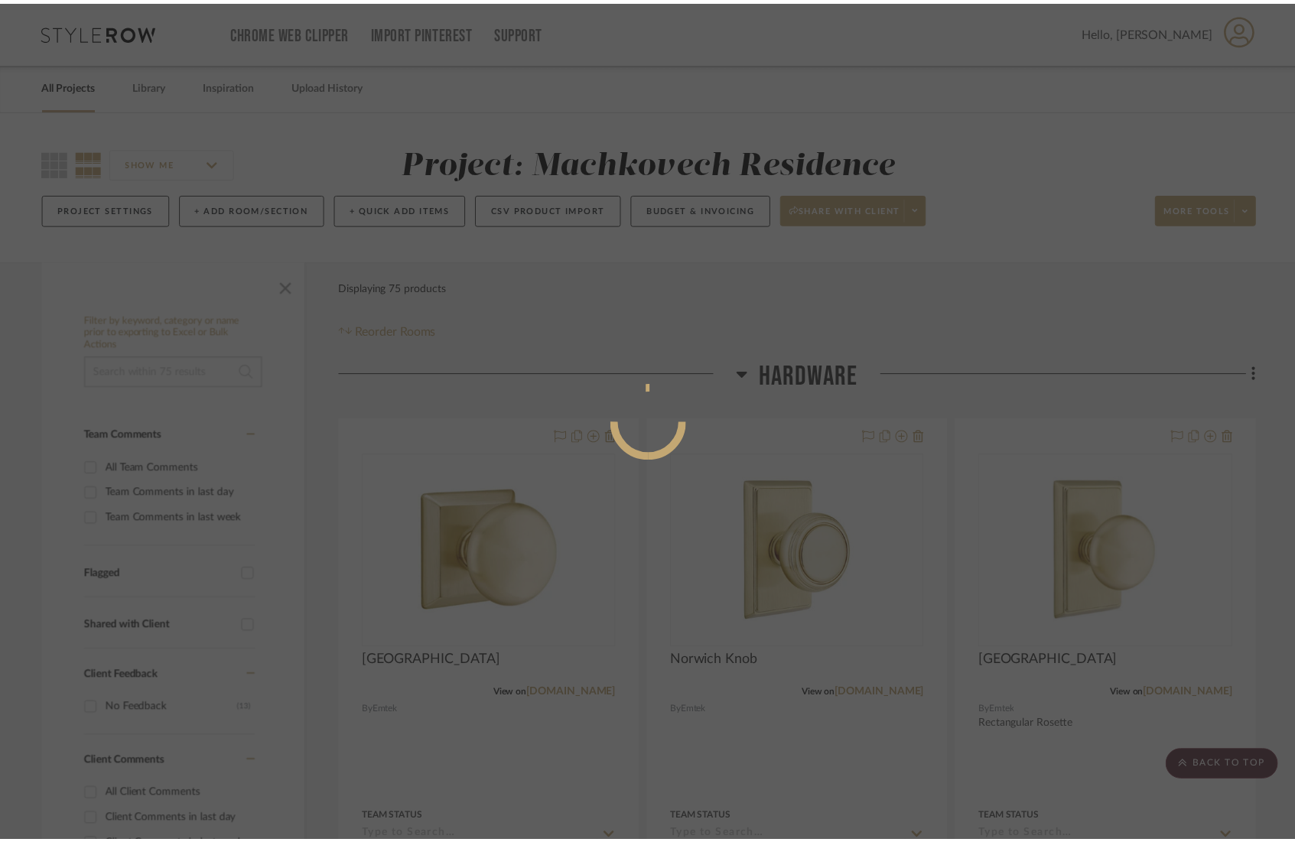
scroll to position [4814, 0]
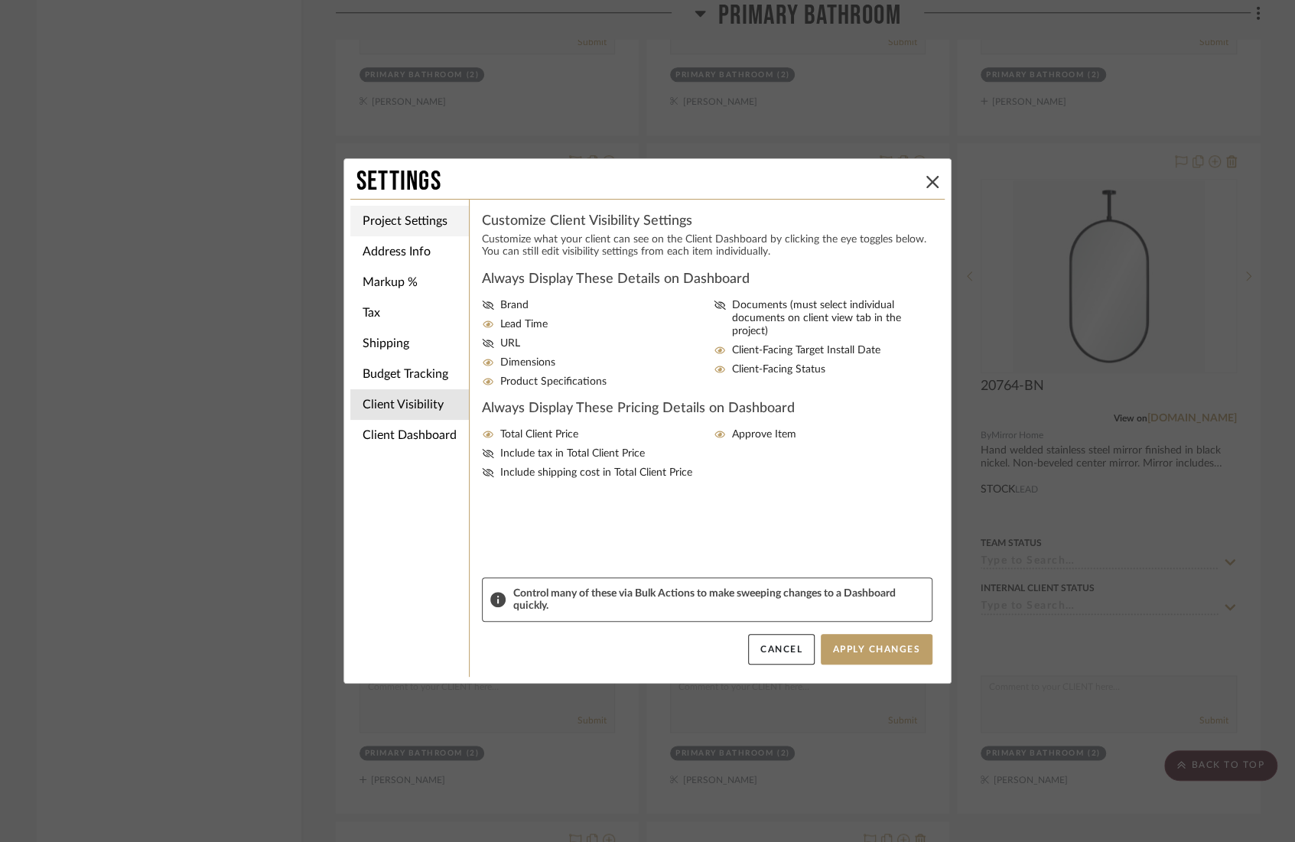
click at [391, 218] on li "Project Settings" at bounding box center [409, 221] width 119 height 31
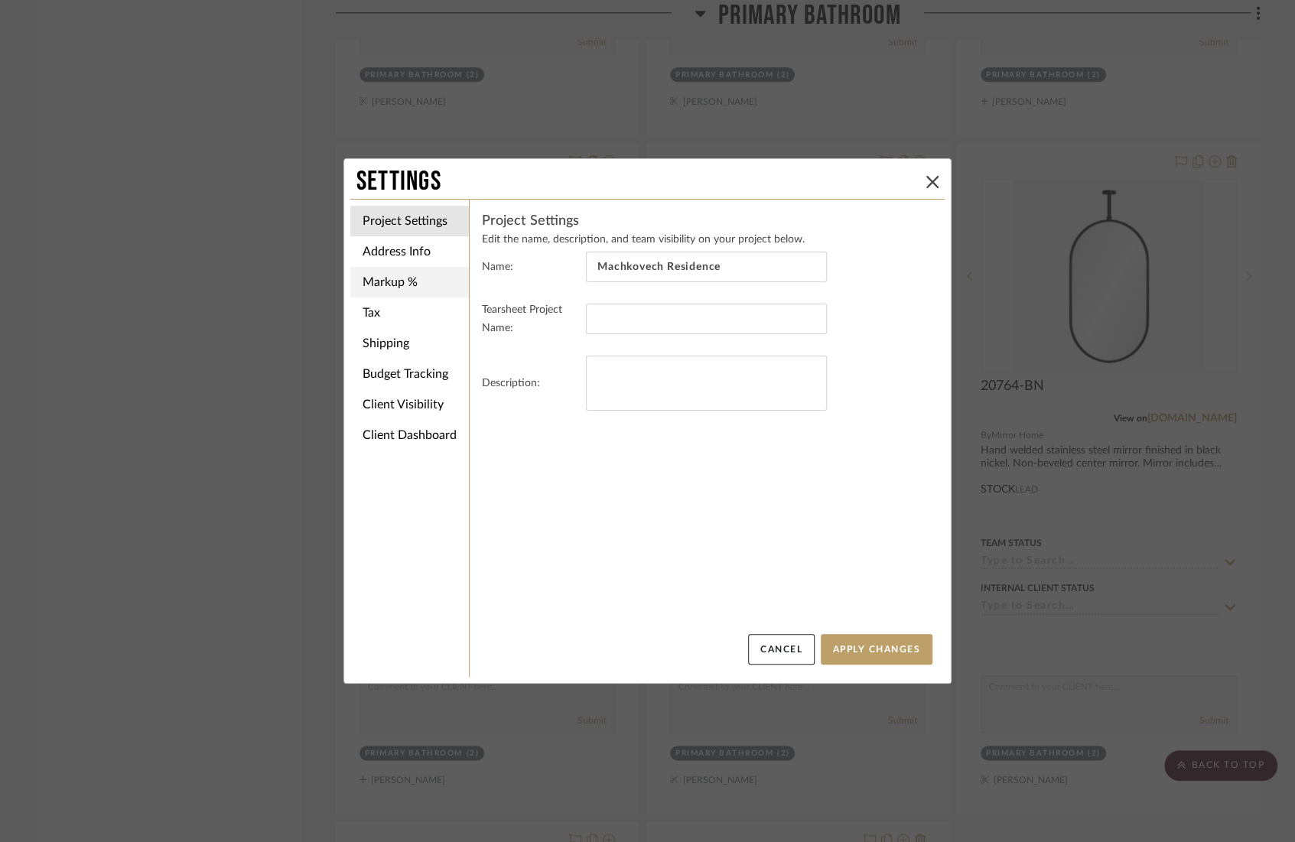
click at [401, 267] on li "Markup %" at bounding box center [409, 282] width 119 height 31
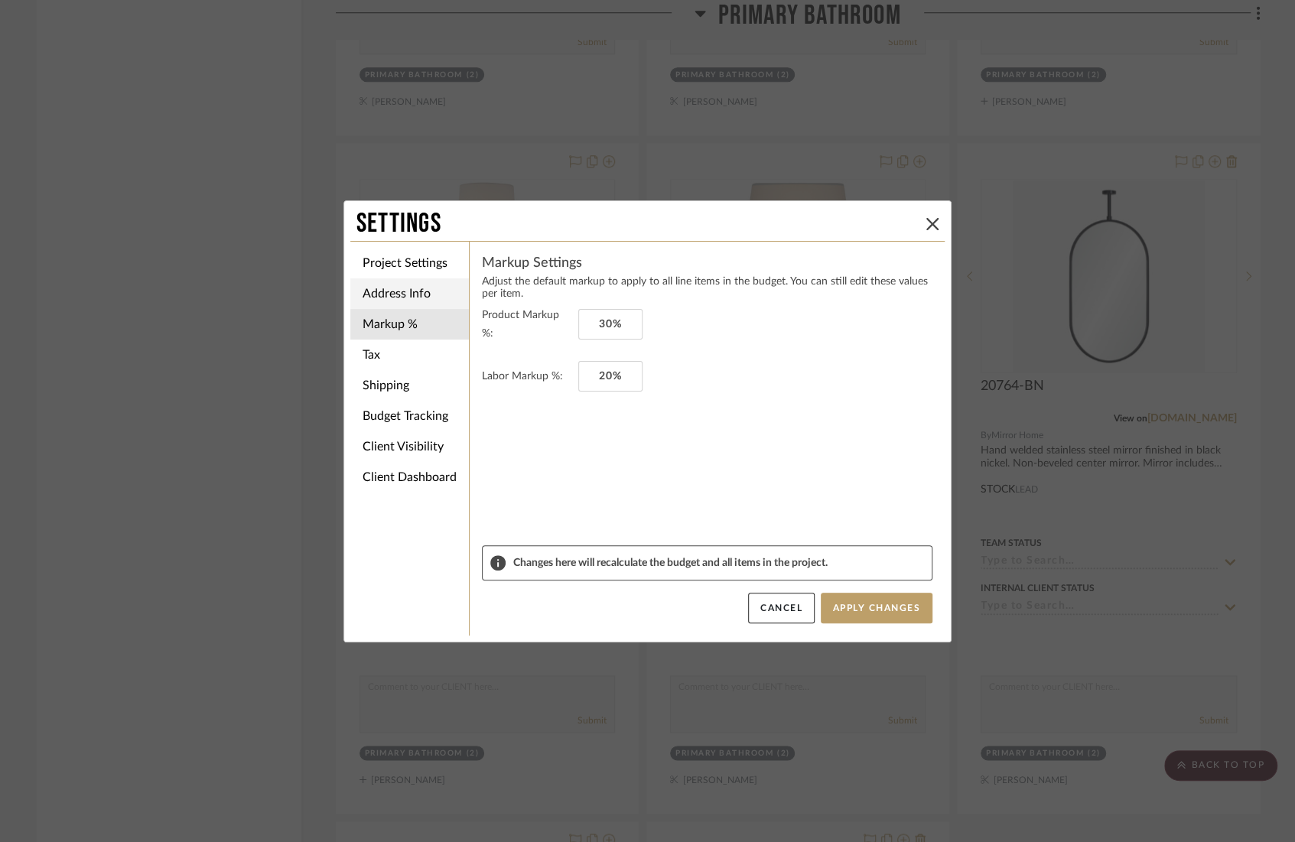
click at [419, 295] on li "Address Info" at bounding box center [409, 293] width 119 height 31
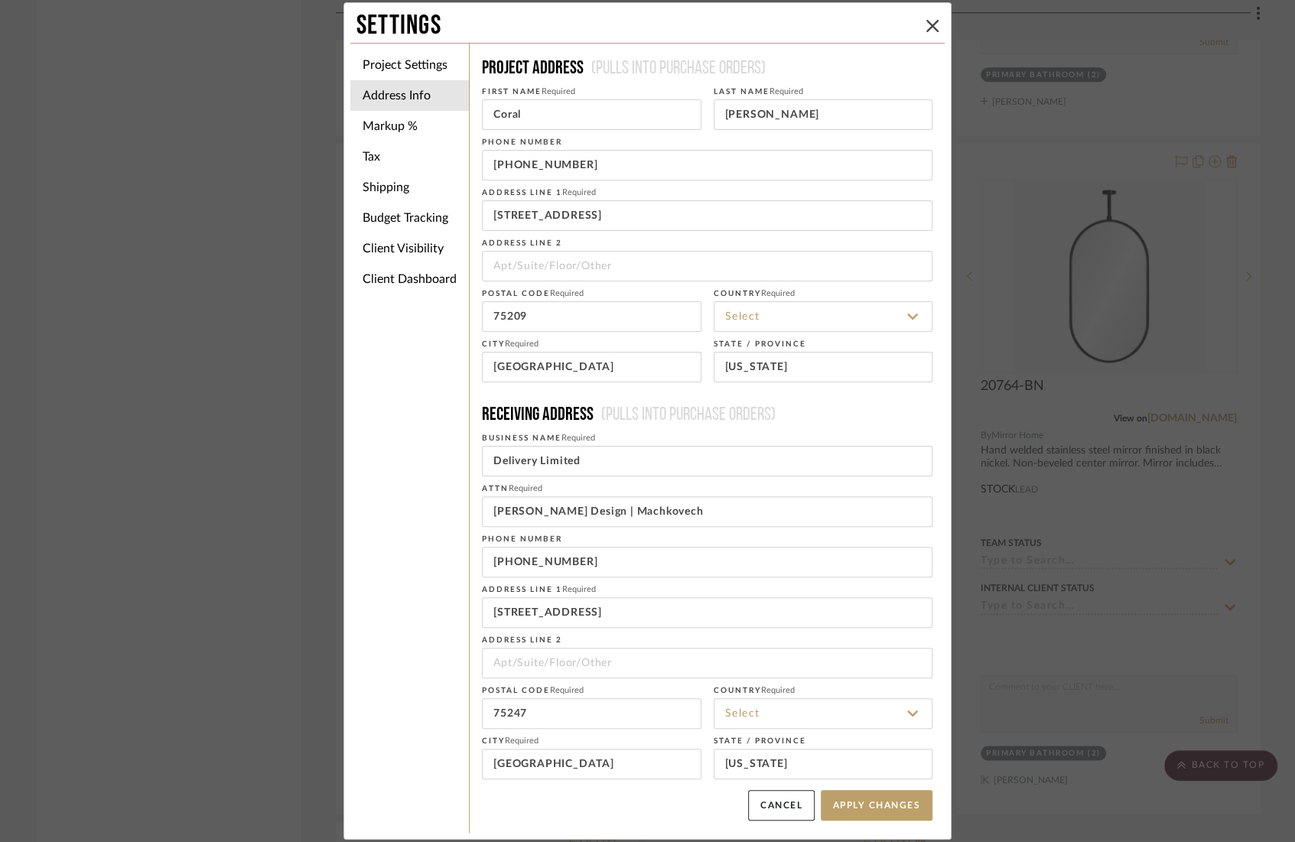
type input "United States"
click at [407, 143] on li "Tax" at bounding box center [409, 156] width 119 height 31
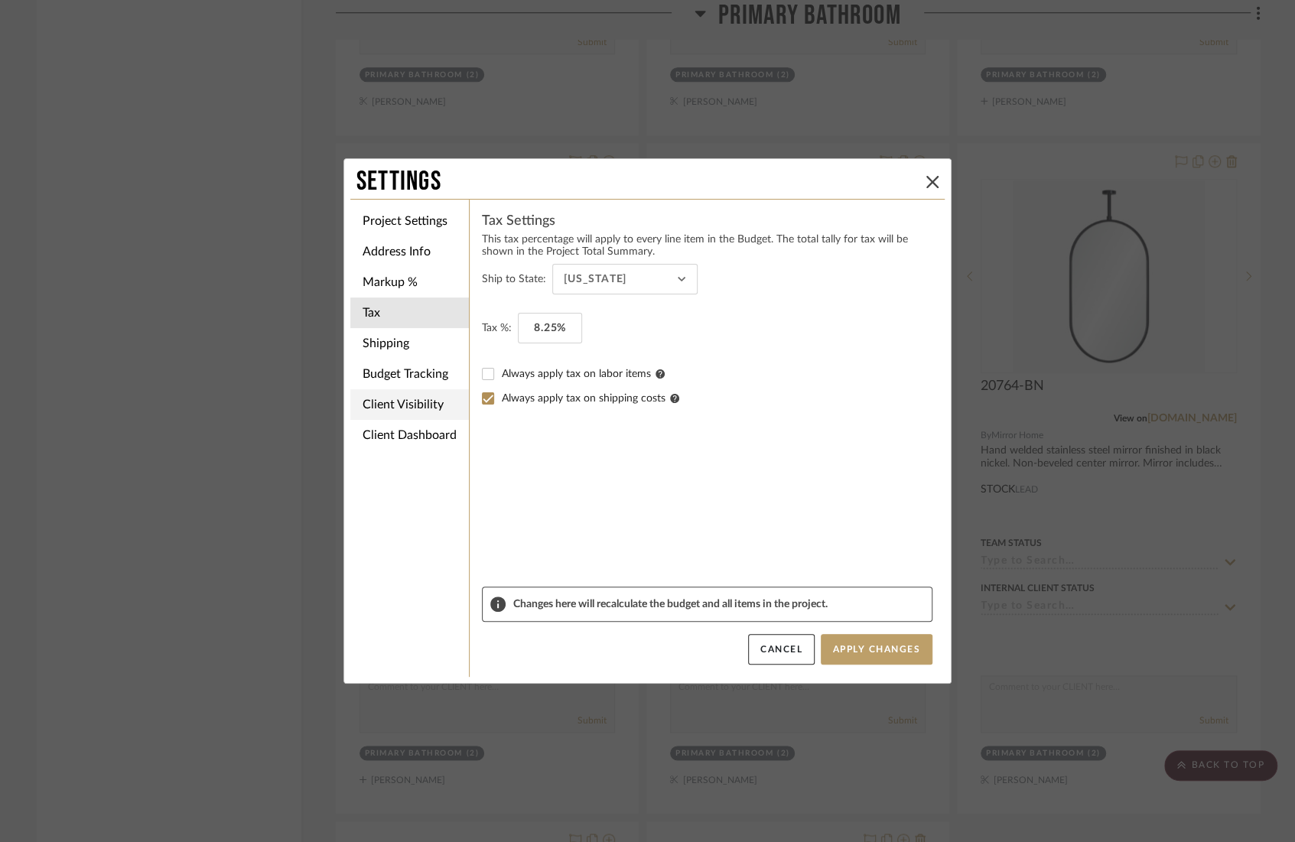
click at [414, 391] on li "Client Visibility" at bounding box center [409, 404] width 119 height 31
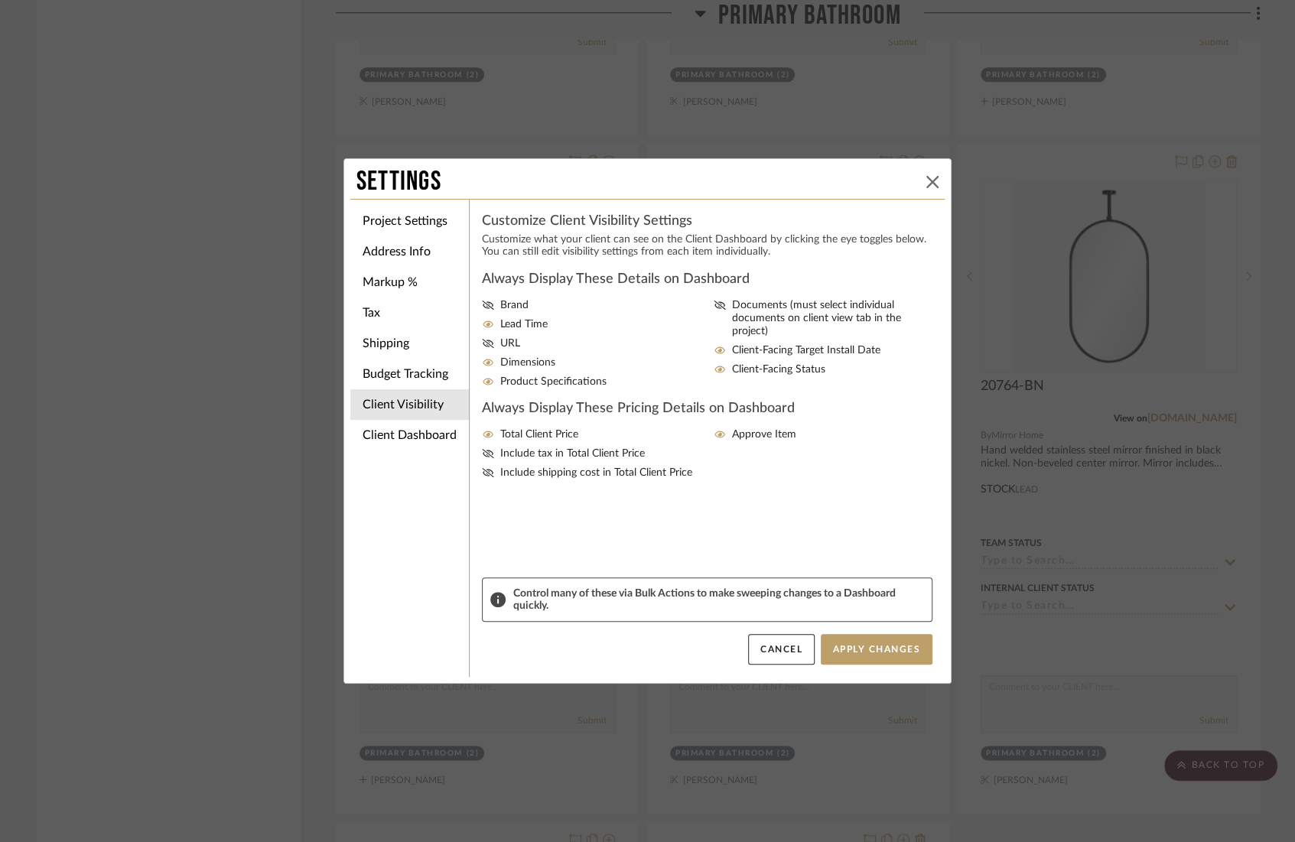
click at [926, 184] on icon at bounding box center [932, 182] width 12 height 12
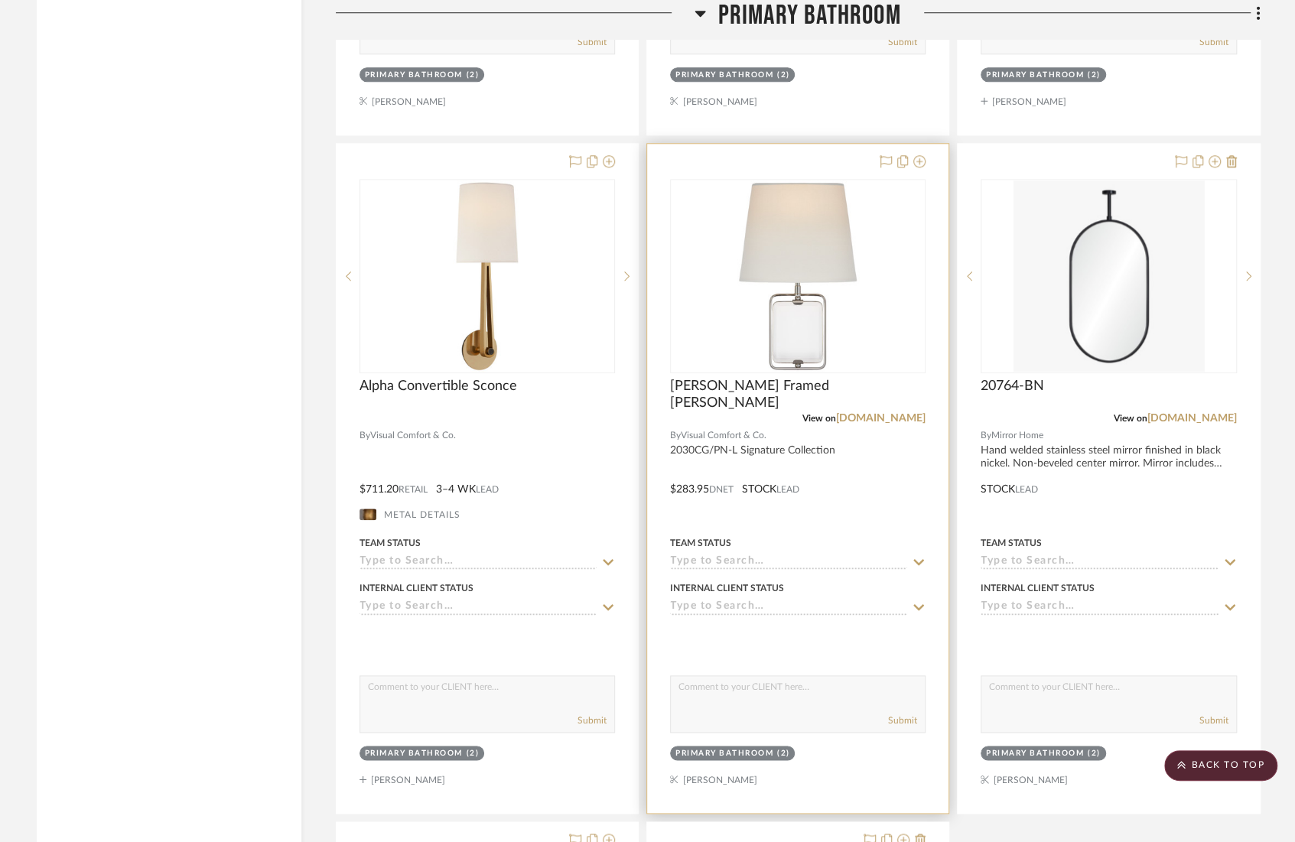
click at [849, 447] on div at bounding box center [797, 478] width 301 height 669
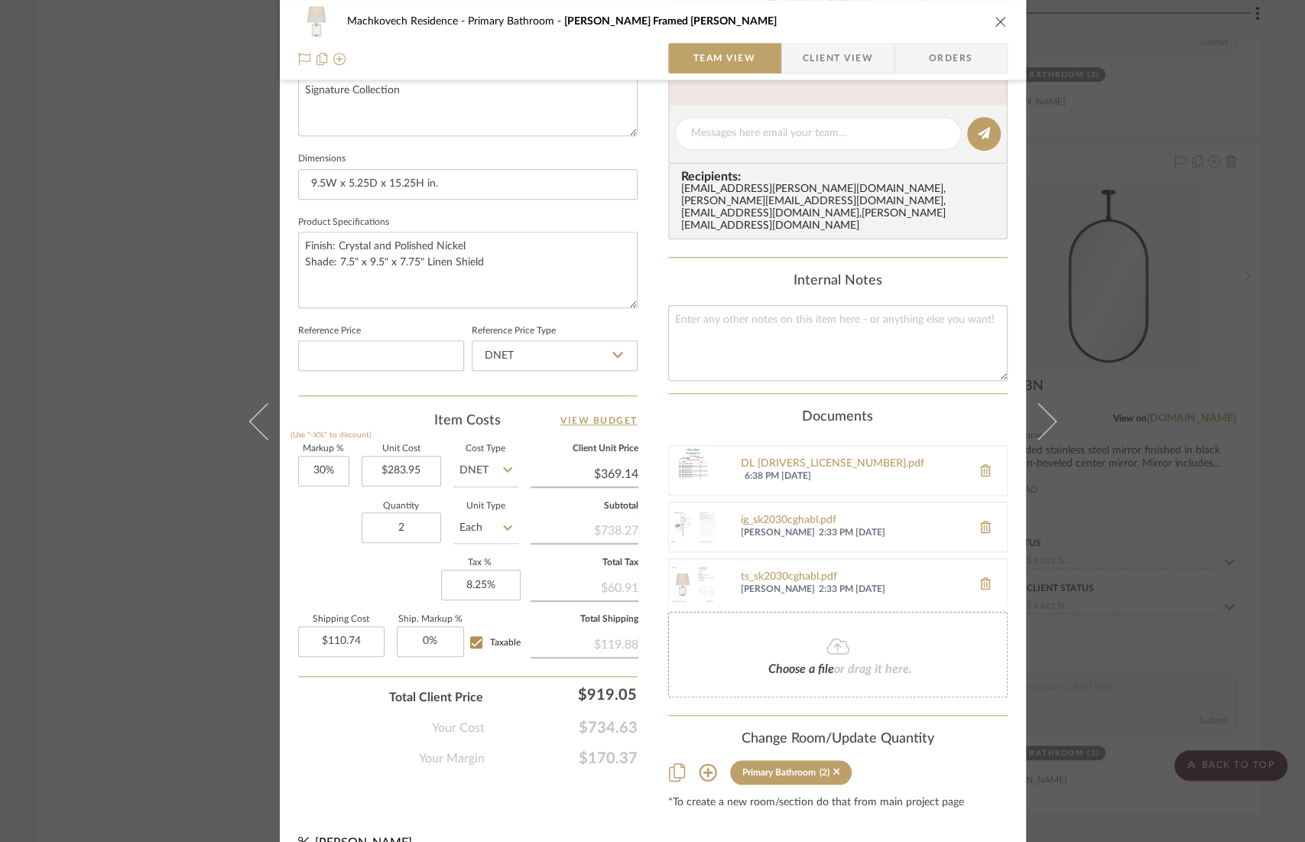
scroll to position [0, 0]
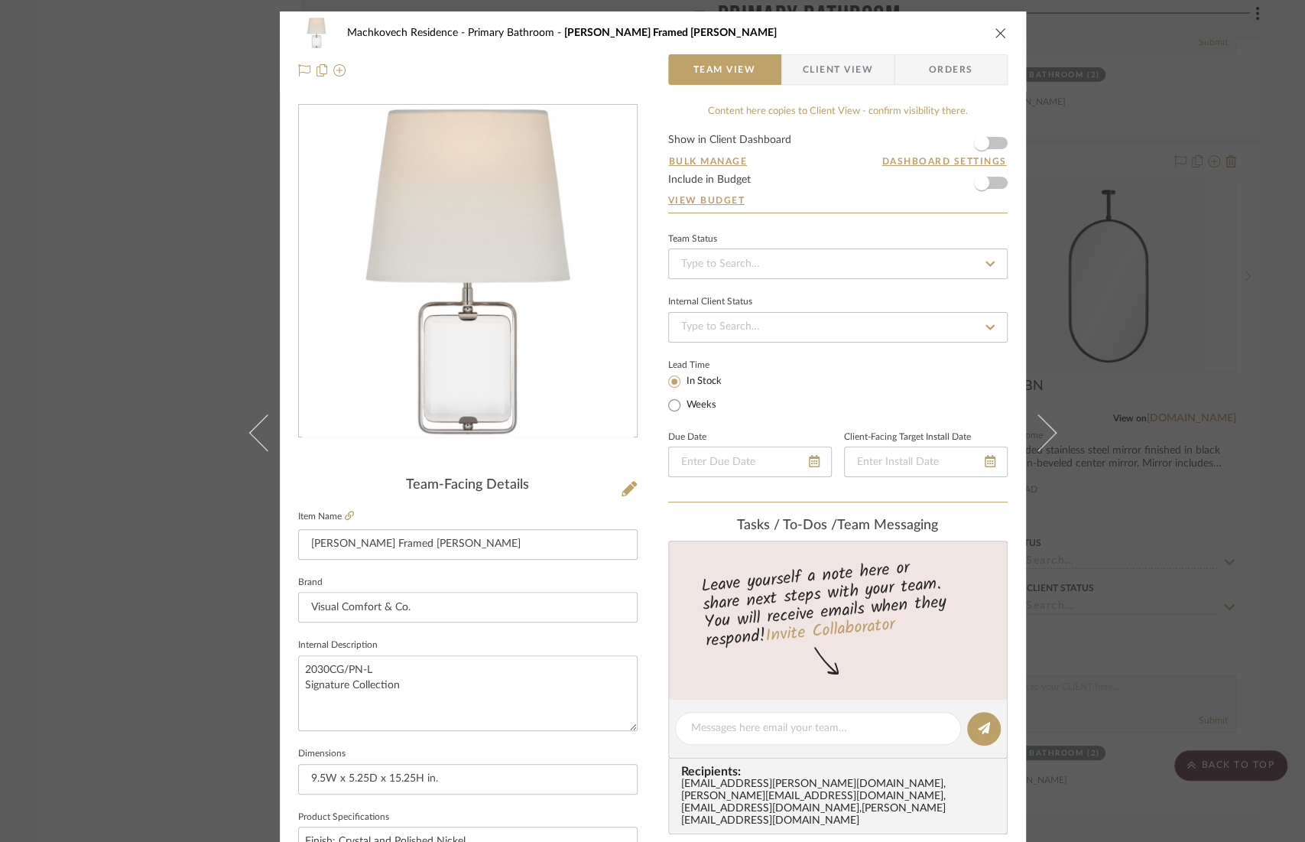
click at [996, 33] on icon "close" at bounding box center [1001, 33] width 12 height 12
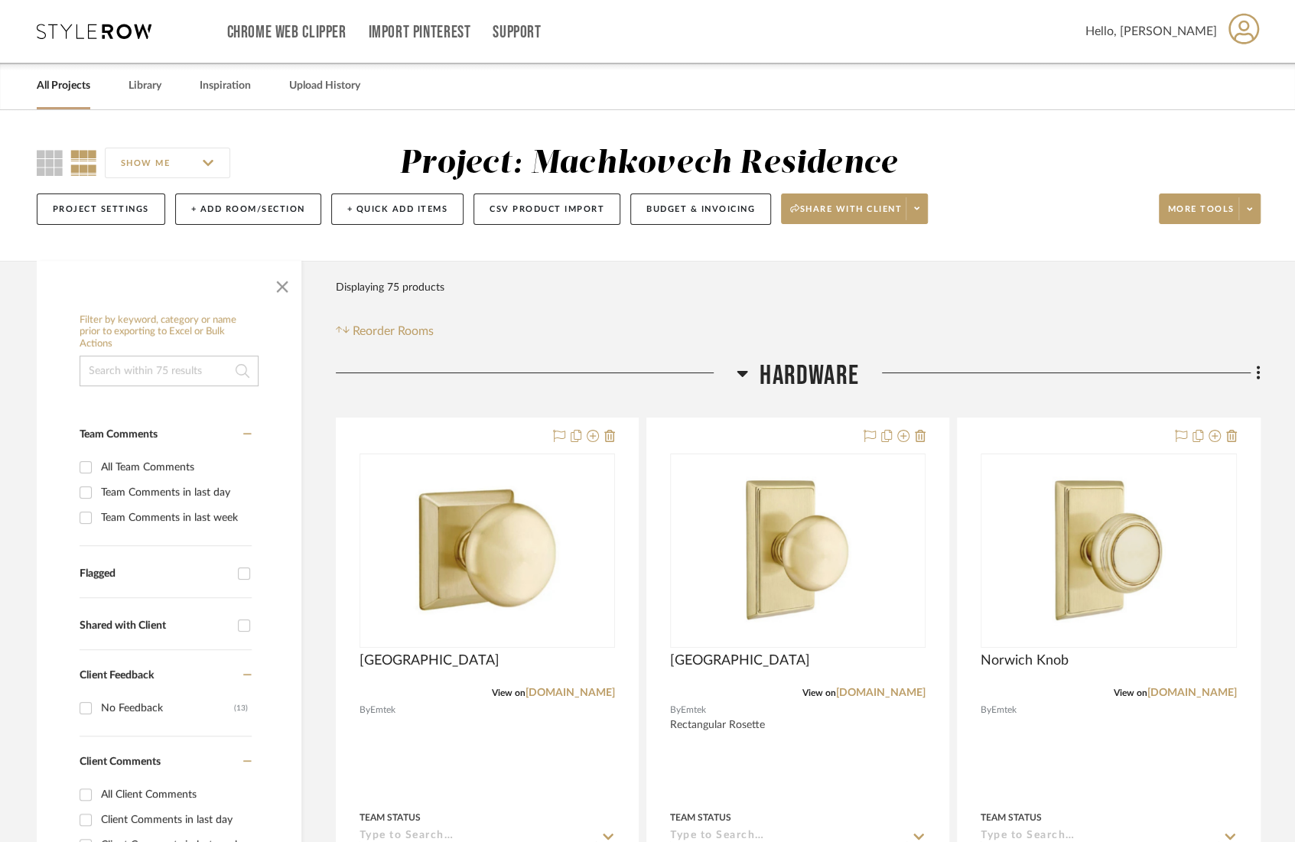
drag, startPoint x: 1069, startPoint y: 154, endPoint x: 1216, endPoint y: 25, distance: 195.1
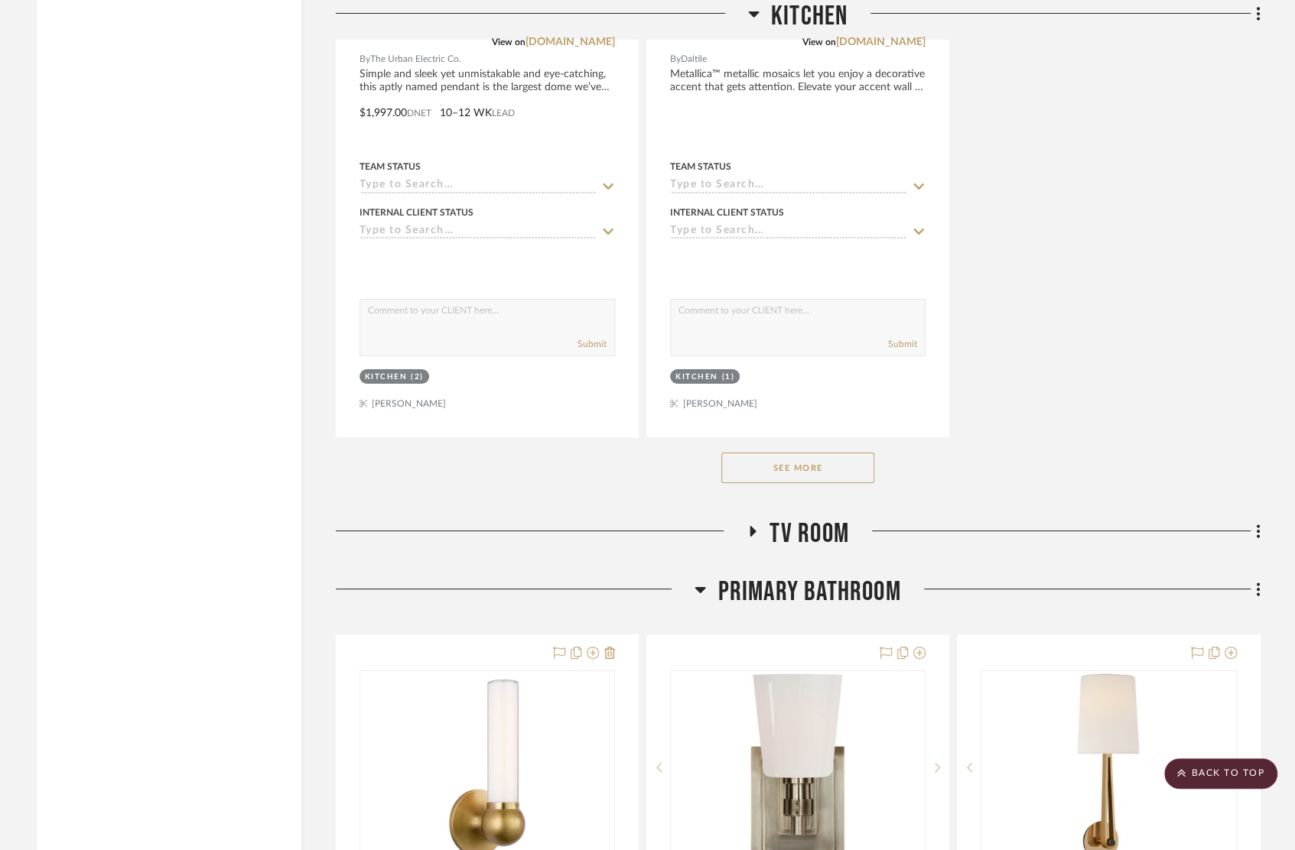
scroll to position [3554, 0]
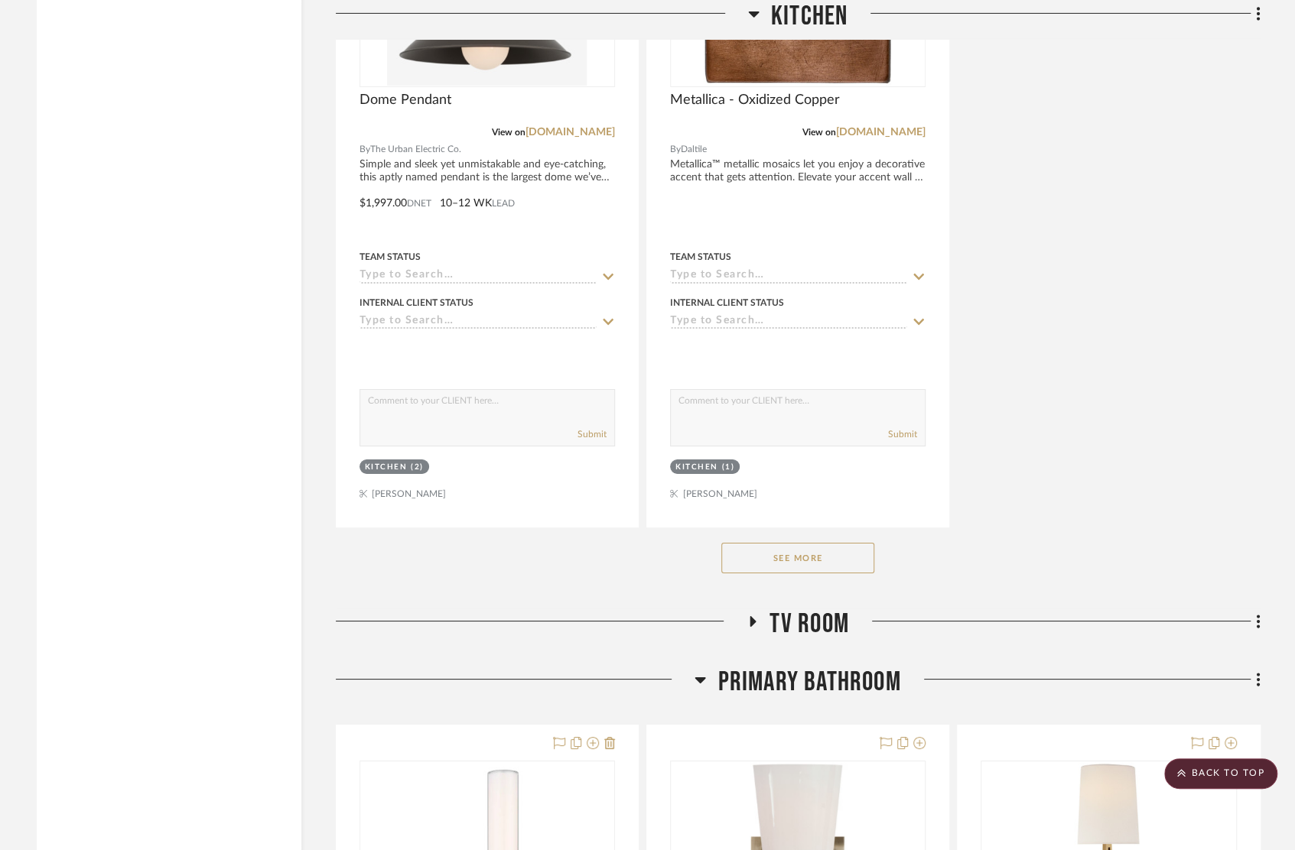
click at [798, 551] on button "See More" at bounding box center [797, 558] width 153 height 31
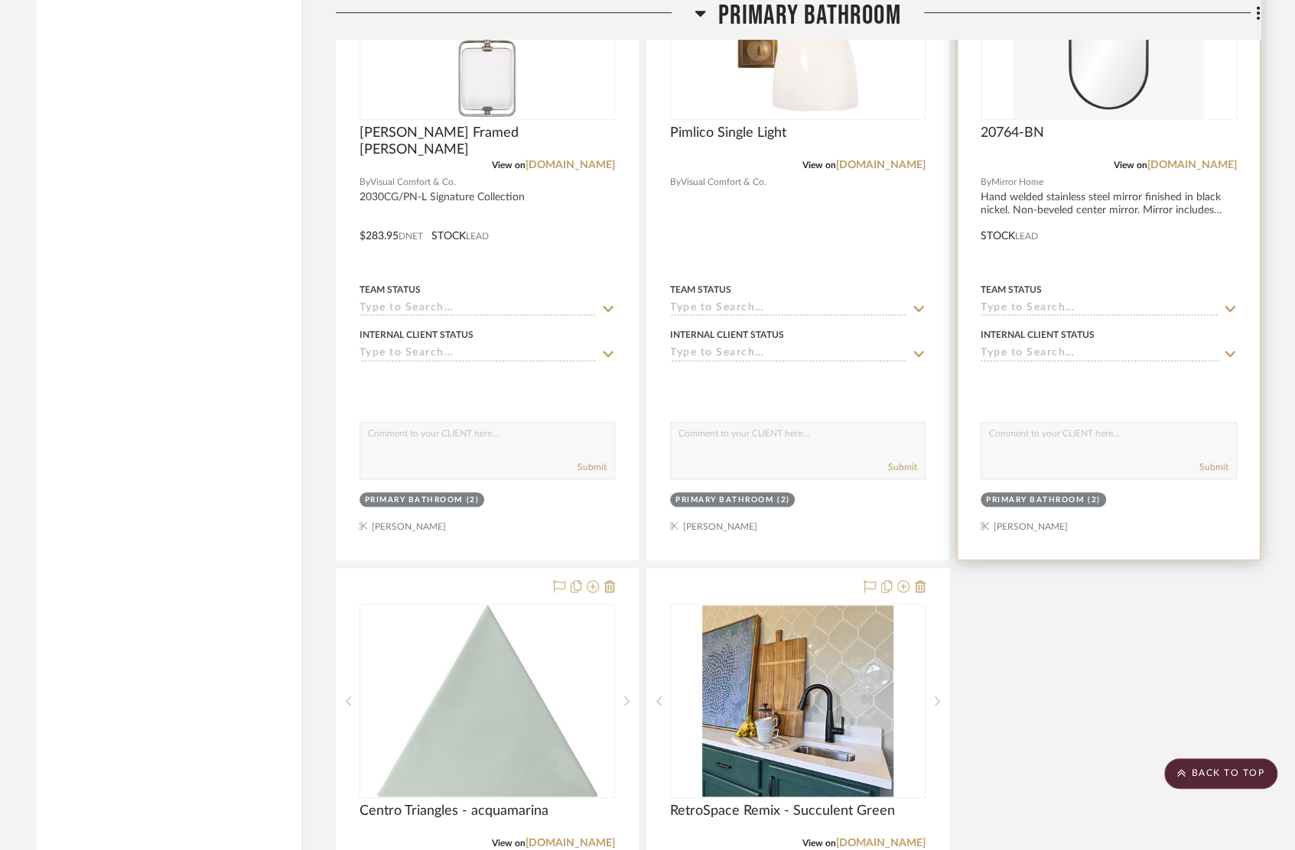
scroll to position [7929, 0]
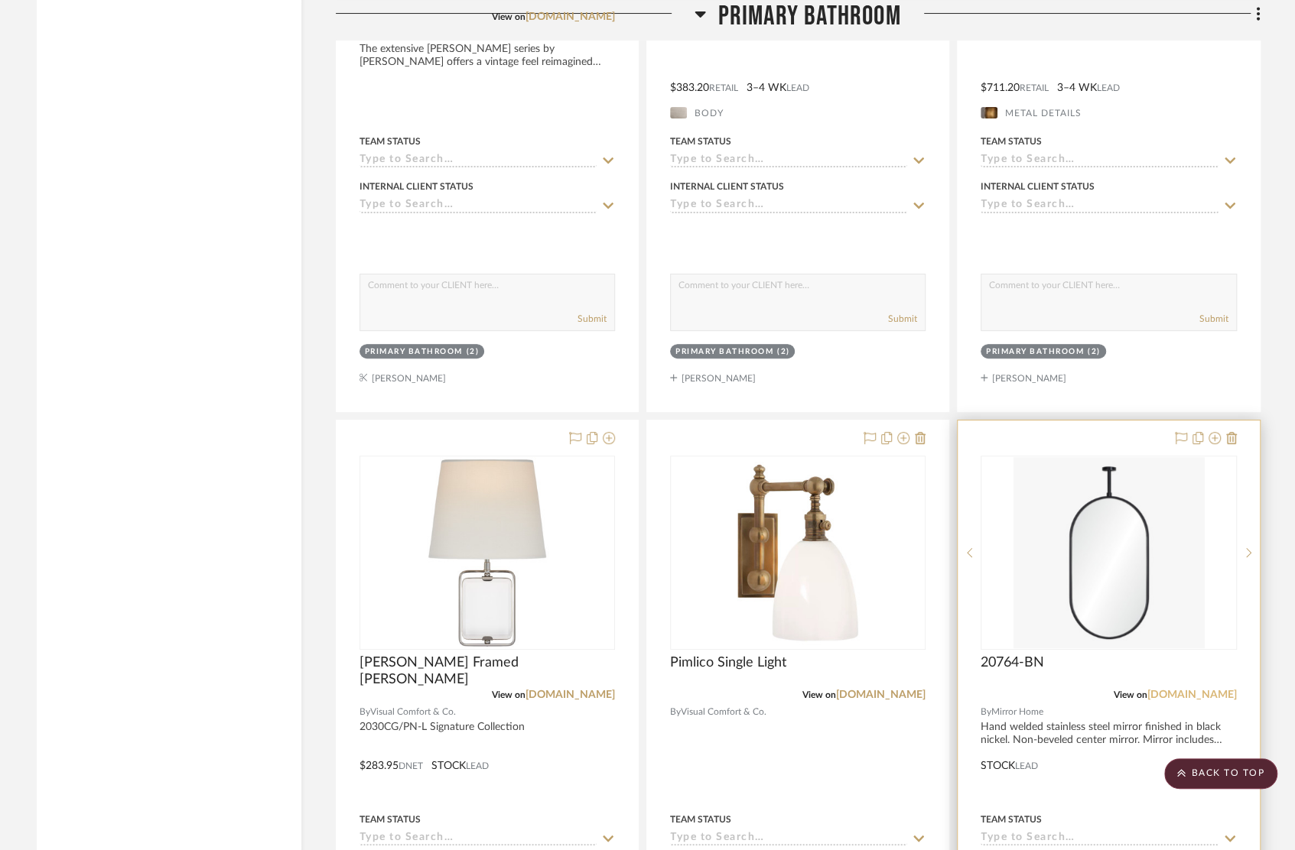
click at [1188, 690] on link "[DOMAIN_NAME]" at bounding box center [1191, 695] width 89 height 11
click at [1066, 704] on div at bounding box center [1107, 755] width 301 height 669
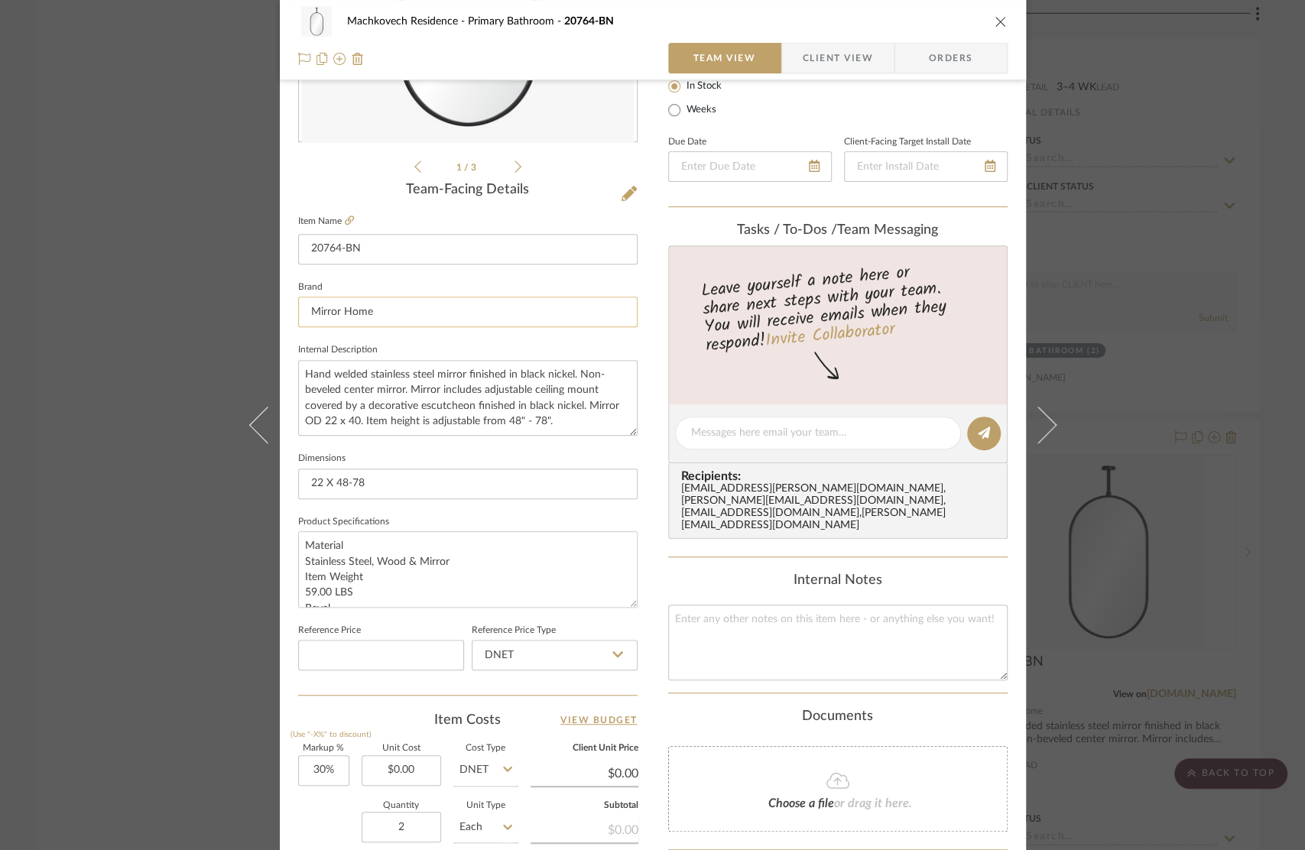
scroll to position [355, 0]
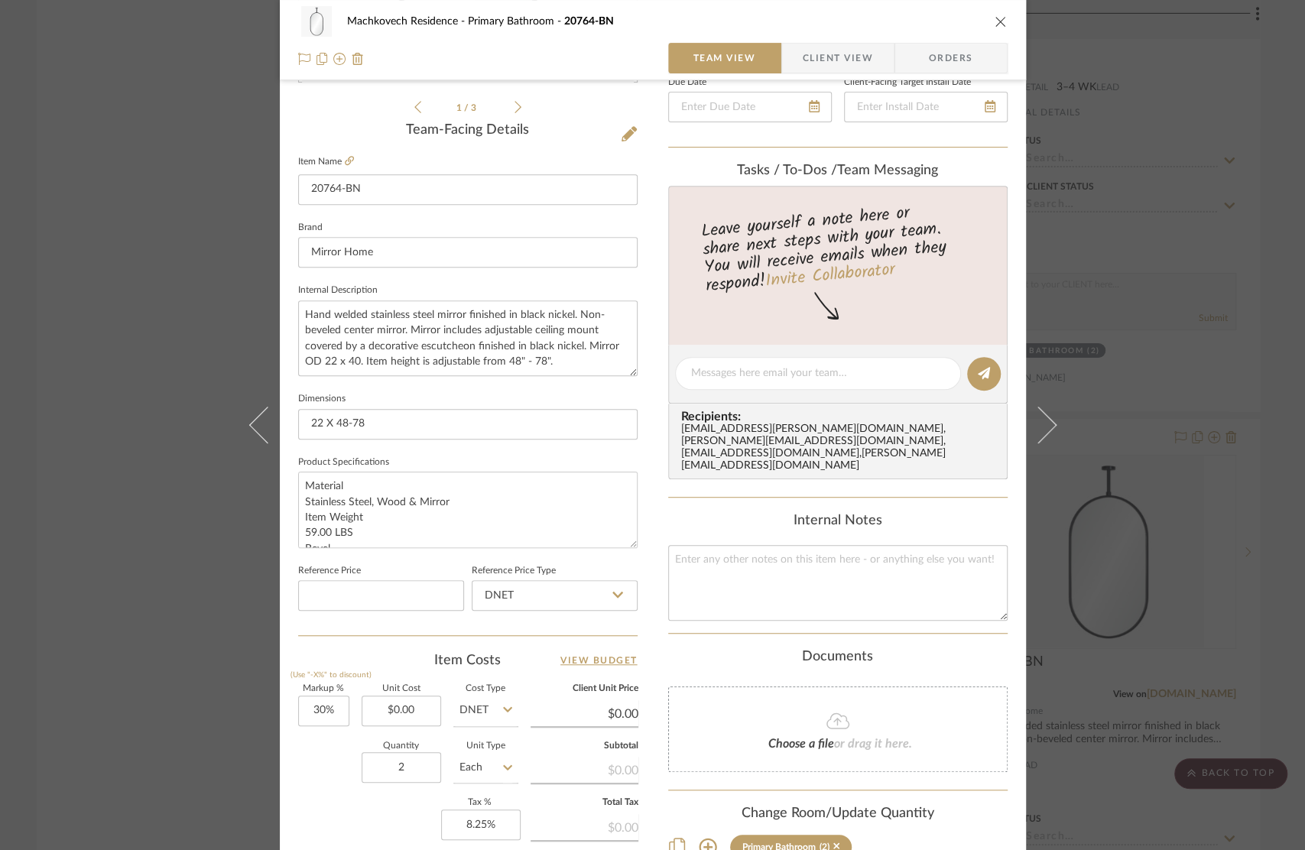
click at [632, 132] on div "Machkovech Residence Primary Bathroom 20764-BN Team View Client View Orders 1 /…" at bounding box center [653, 363] width 746 height 1412
click at [630, 131] on icon at bounding box center [629, 133] width 15 height 15
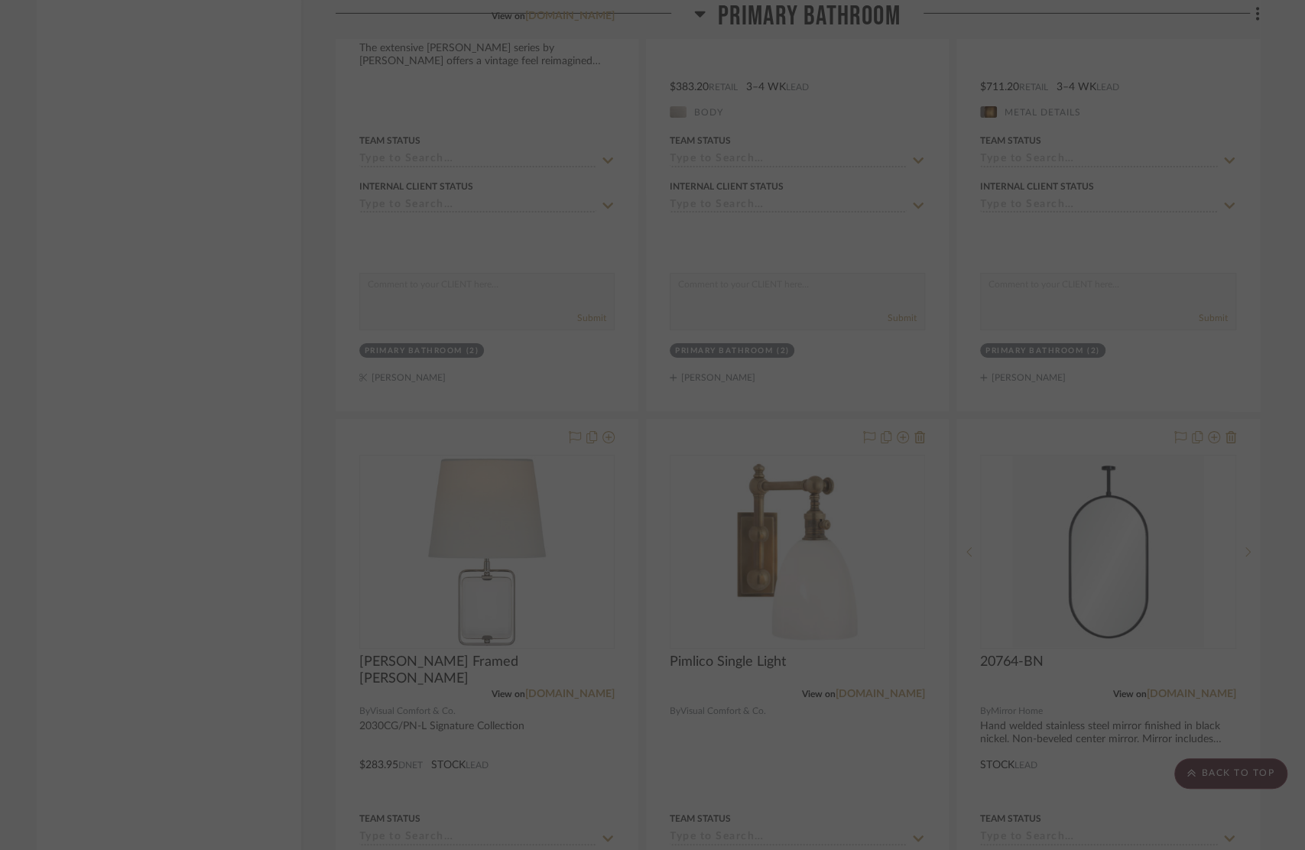
scroll to position [0, 0]
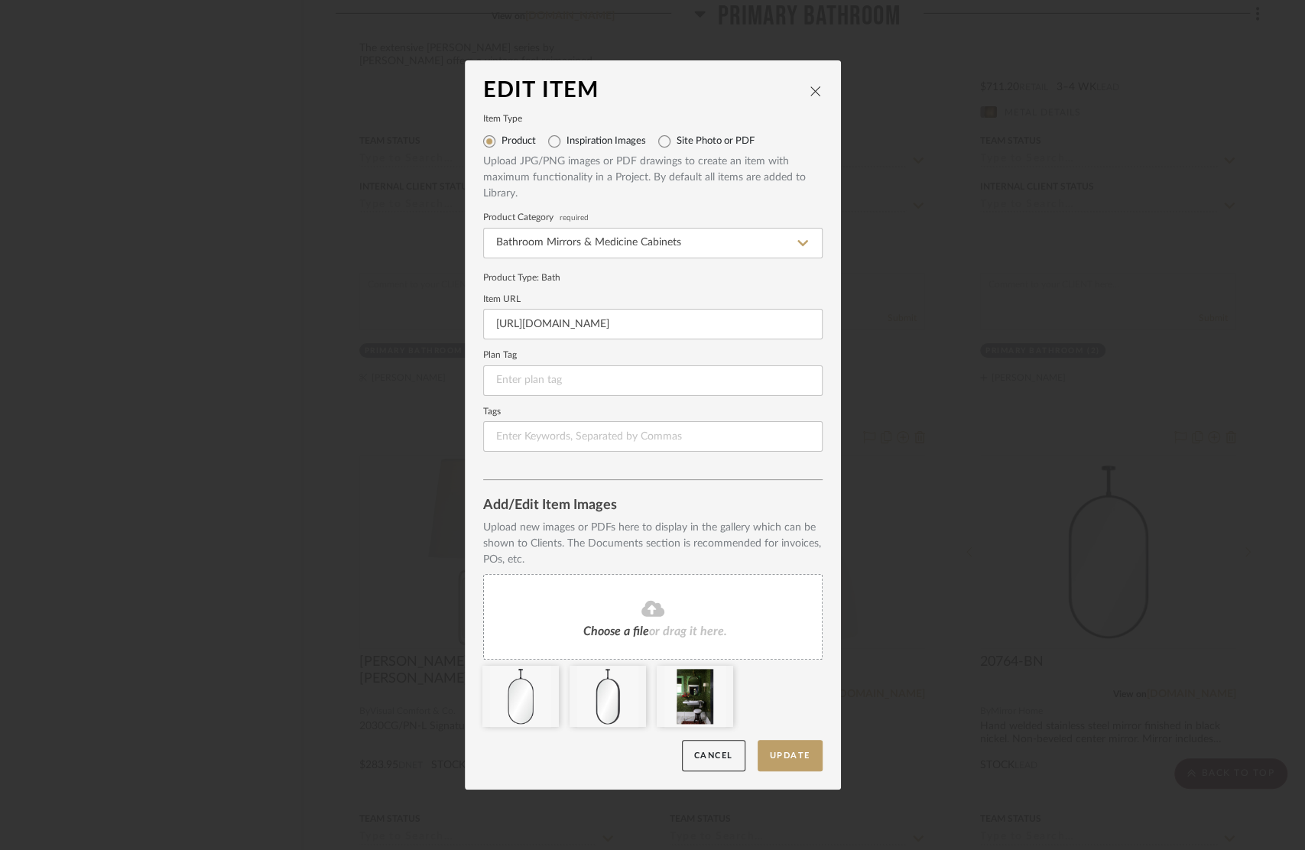
click at [700, 618] on div "Choose a file or drag it here." at bounding box center [653, 617] width 340 height 86
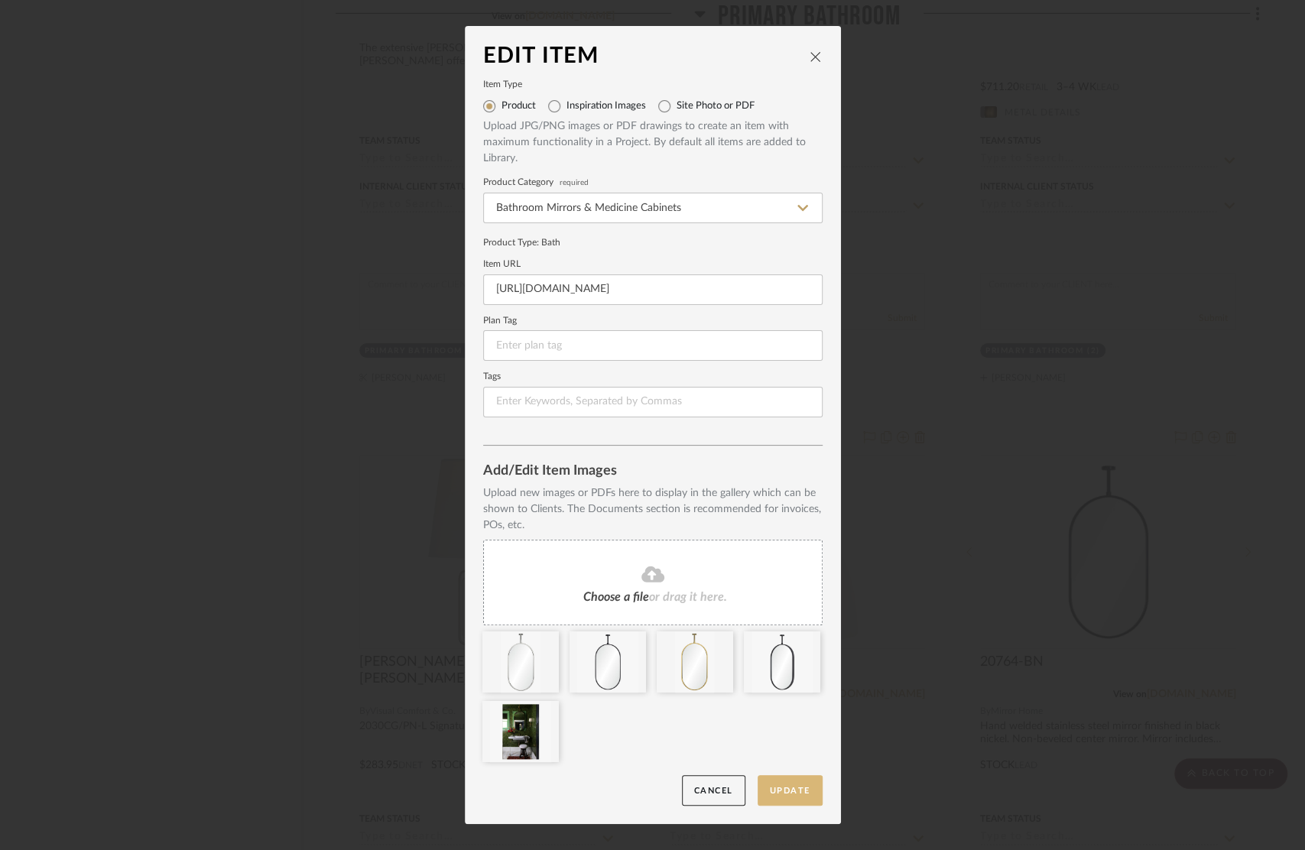
click at [775, 795] on button "Update" at bounding box center [790, 790] width 65 height 31
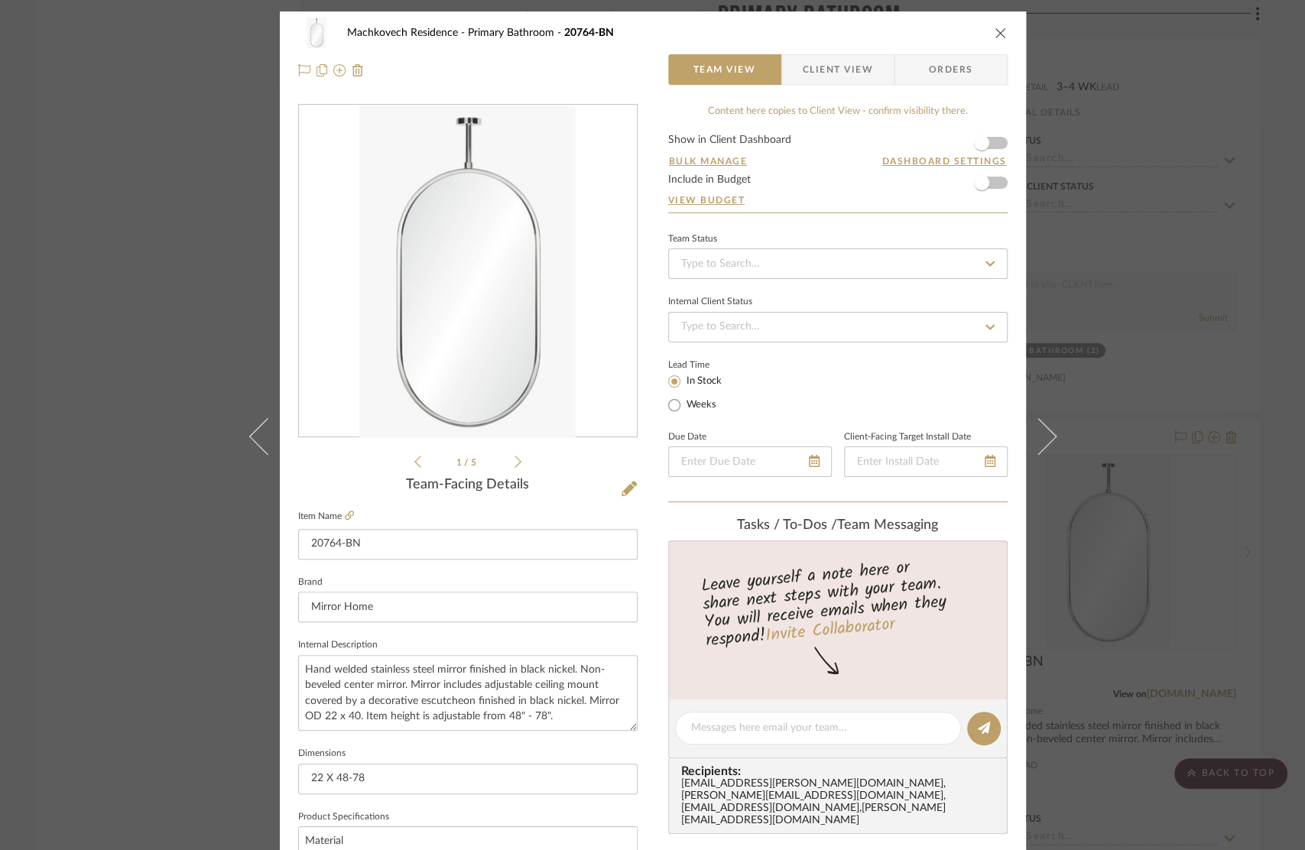
click at [995, 36] on icon "close" at bounding box center [1001, 33] width 12 height 12
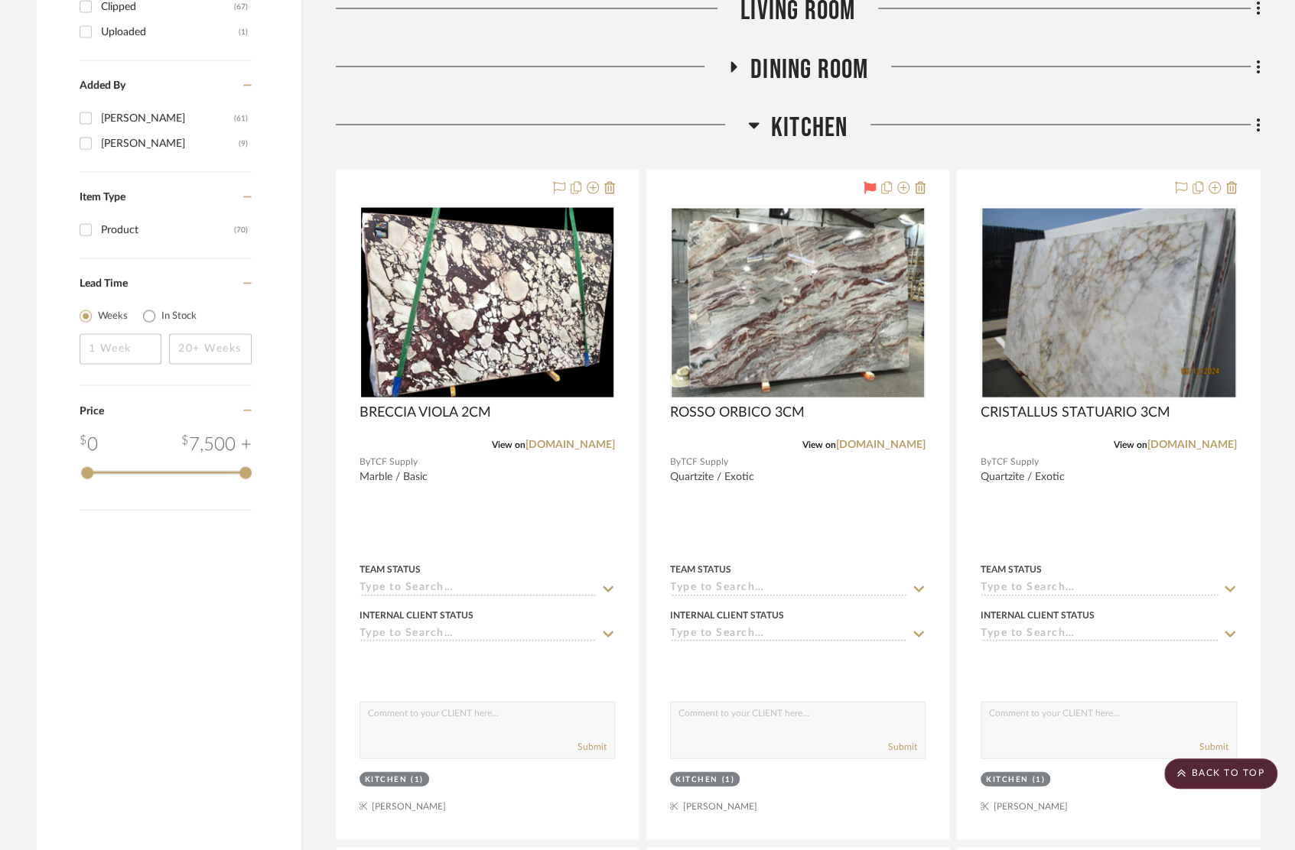
scroll to position [1421, 0]
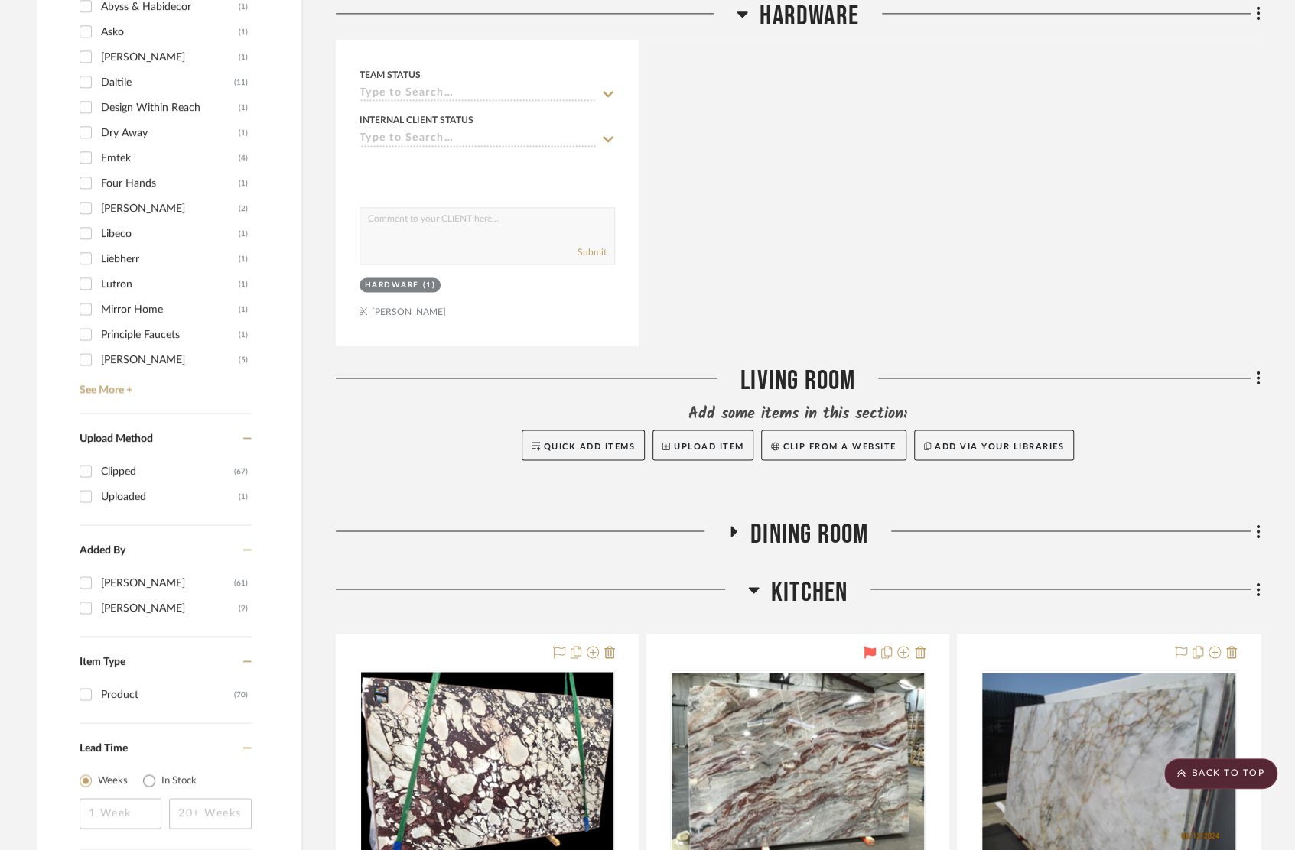
drag, startPoint x: 829, startPoint y: 531, endPoint x: 863, endPoint y: 543, distance: 35.5
click at [829, 531] on span "Dining Room" at bounding box center [809, 534] width 118 height 33
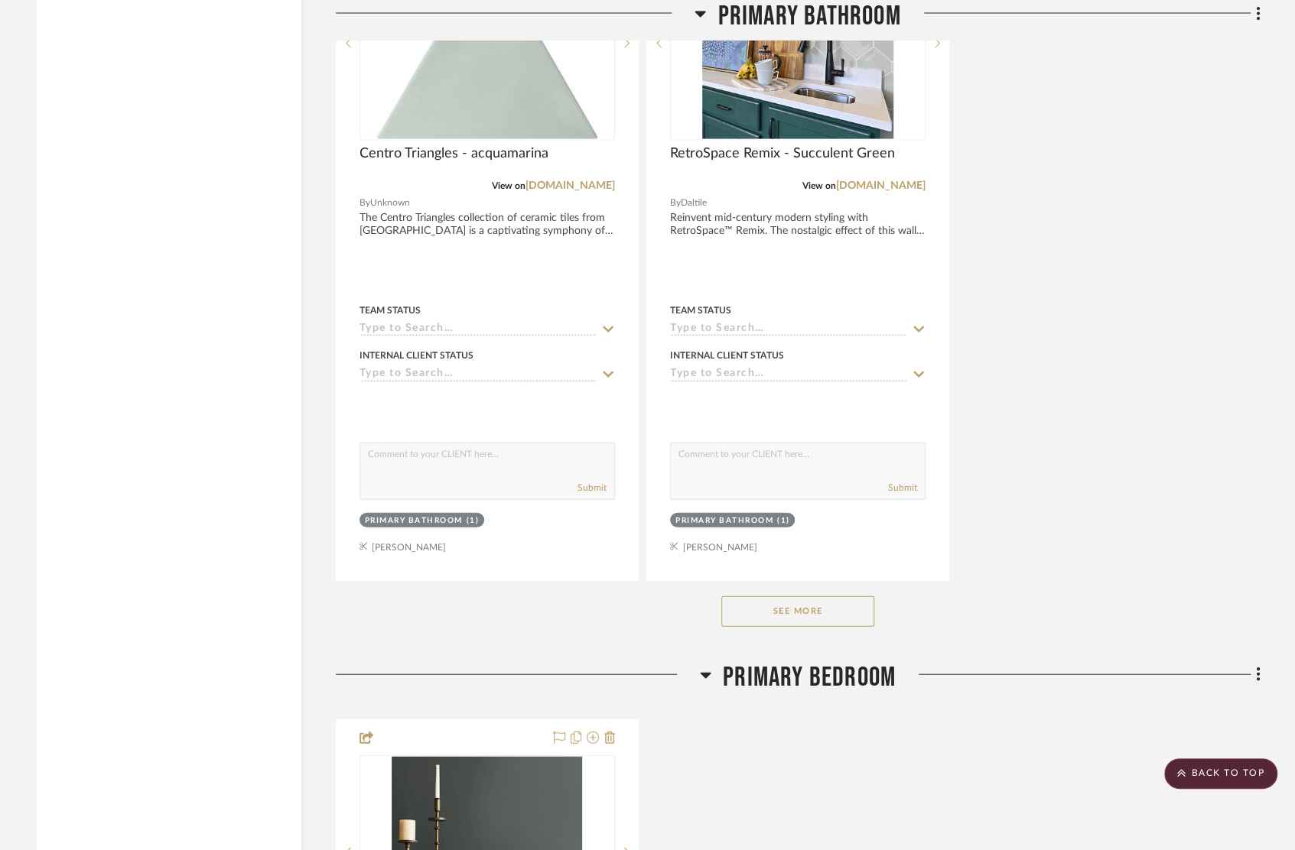
scroll to position [10254, 0]
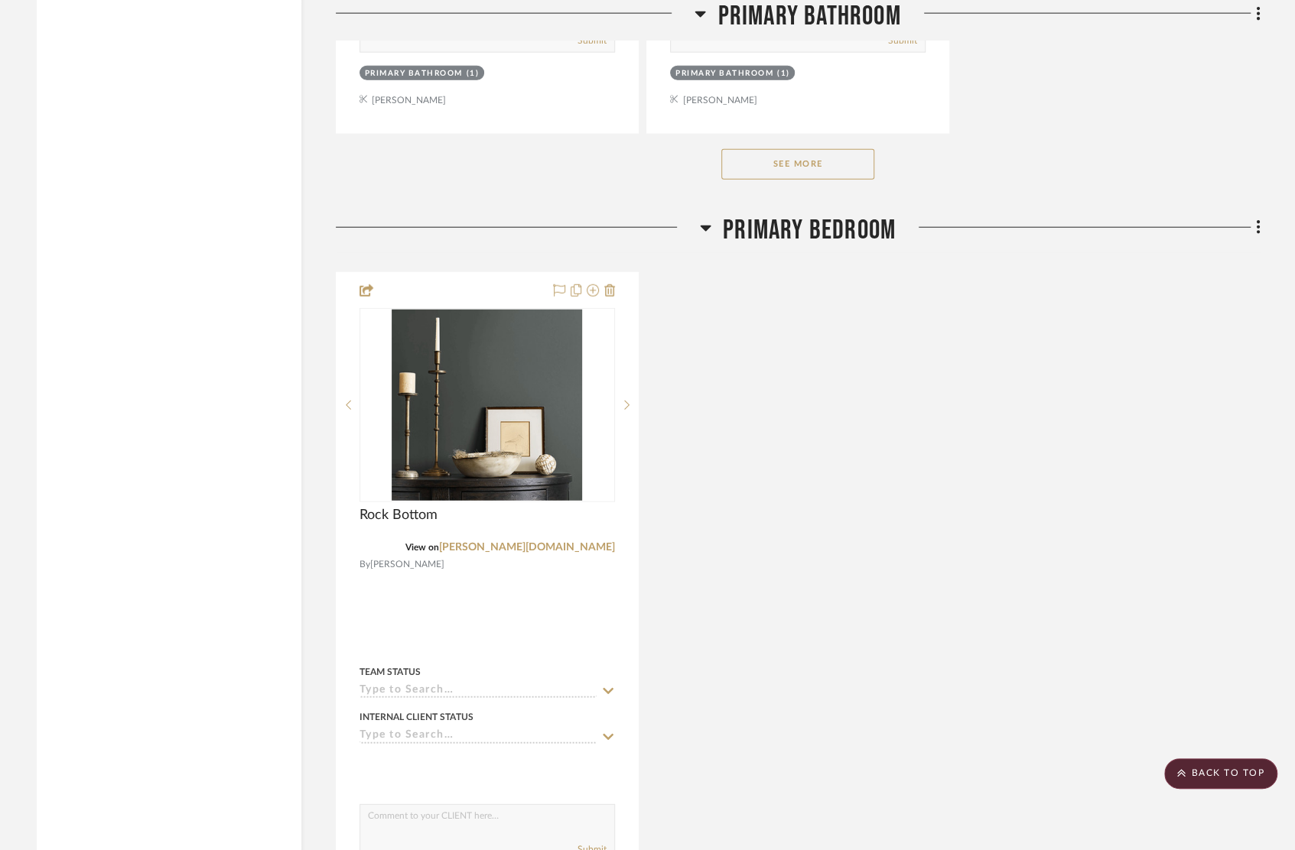
click at [823, 149] on button "See More" at bounding box center [797, 164] width 153 height 31
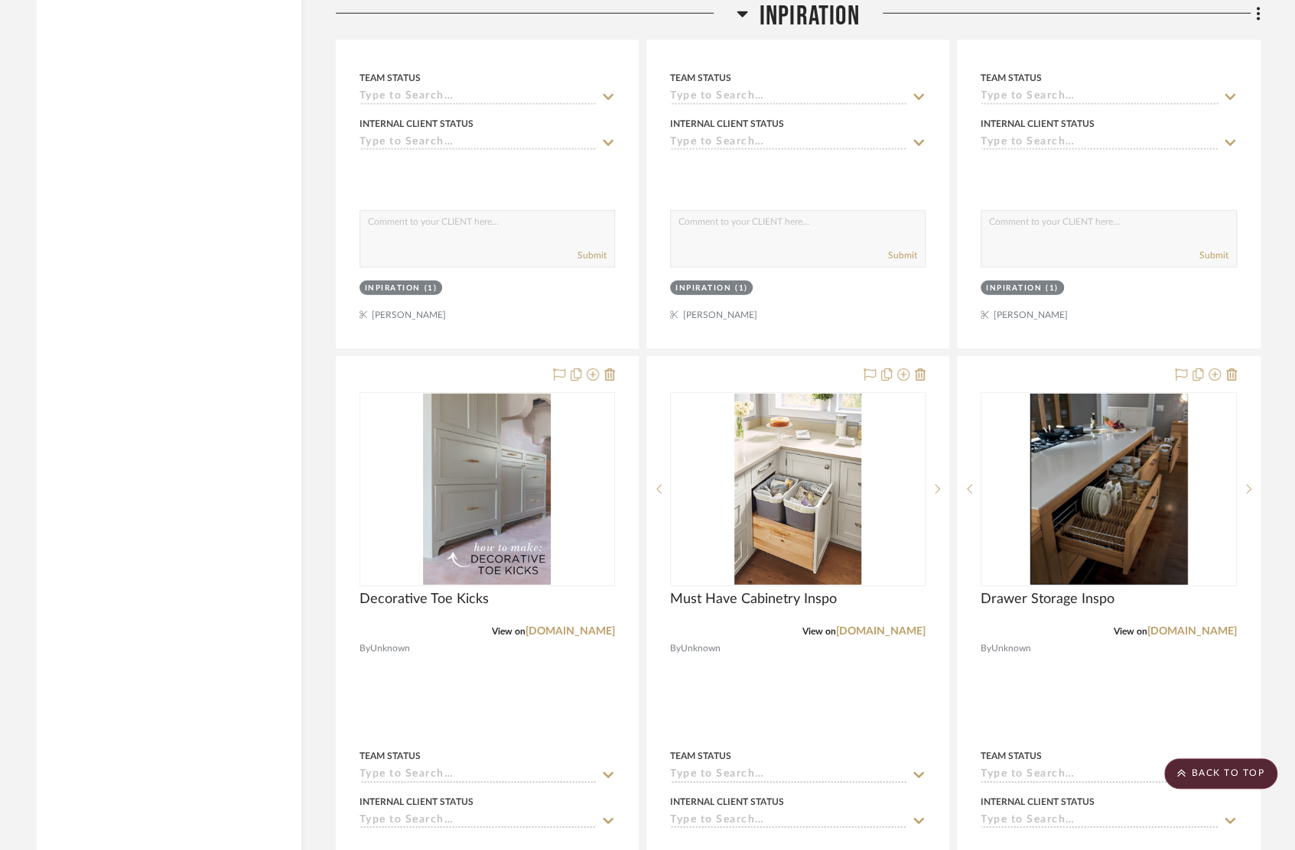
scroll to position [14434, 0]
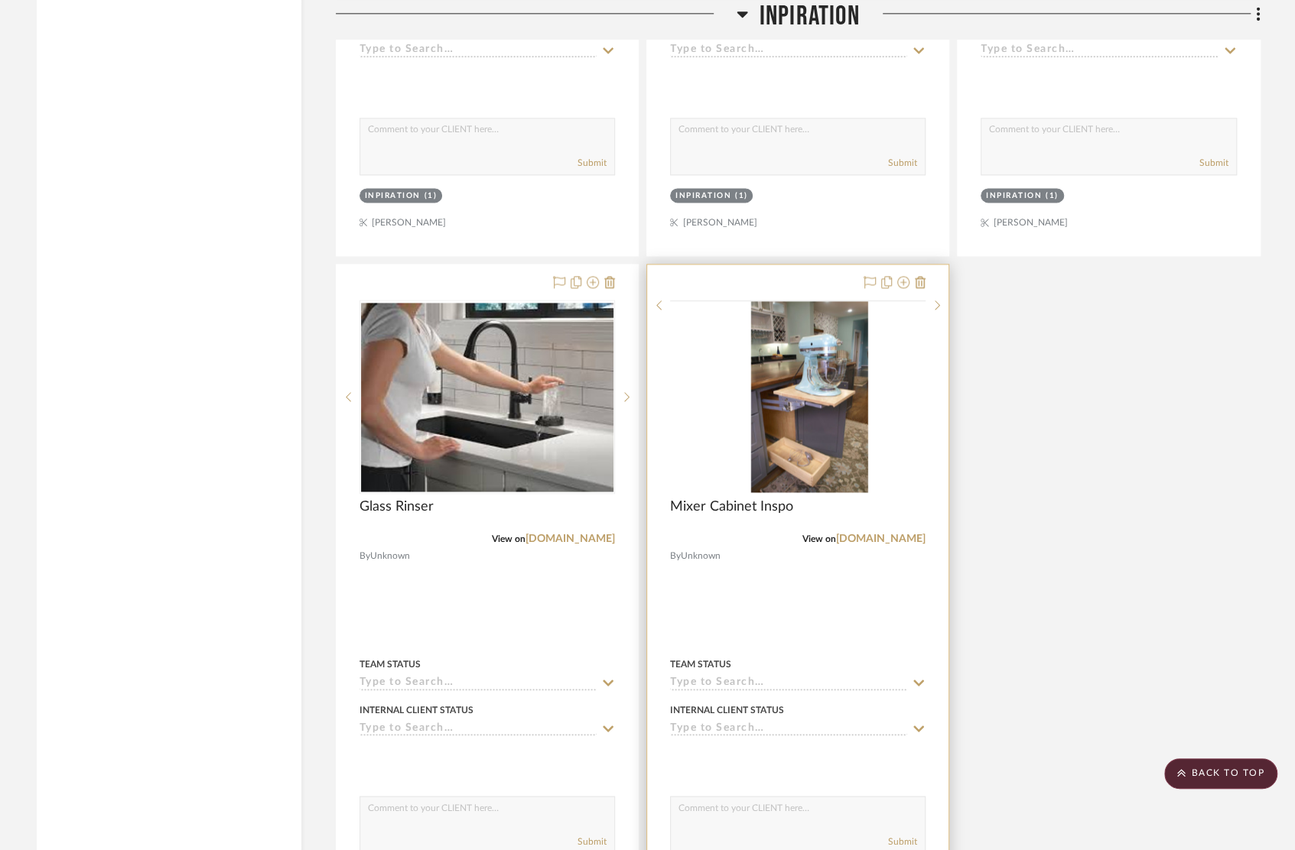
scroll to position [9354, 0]
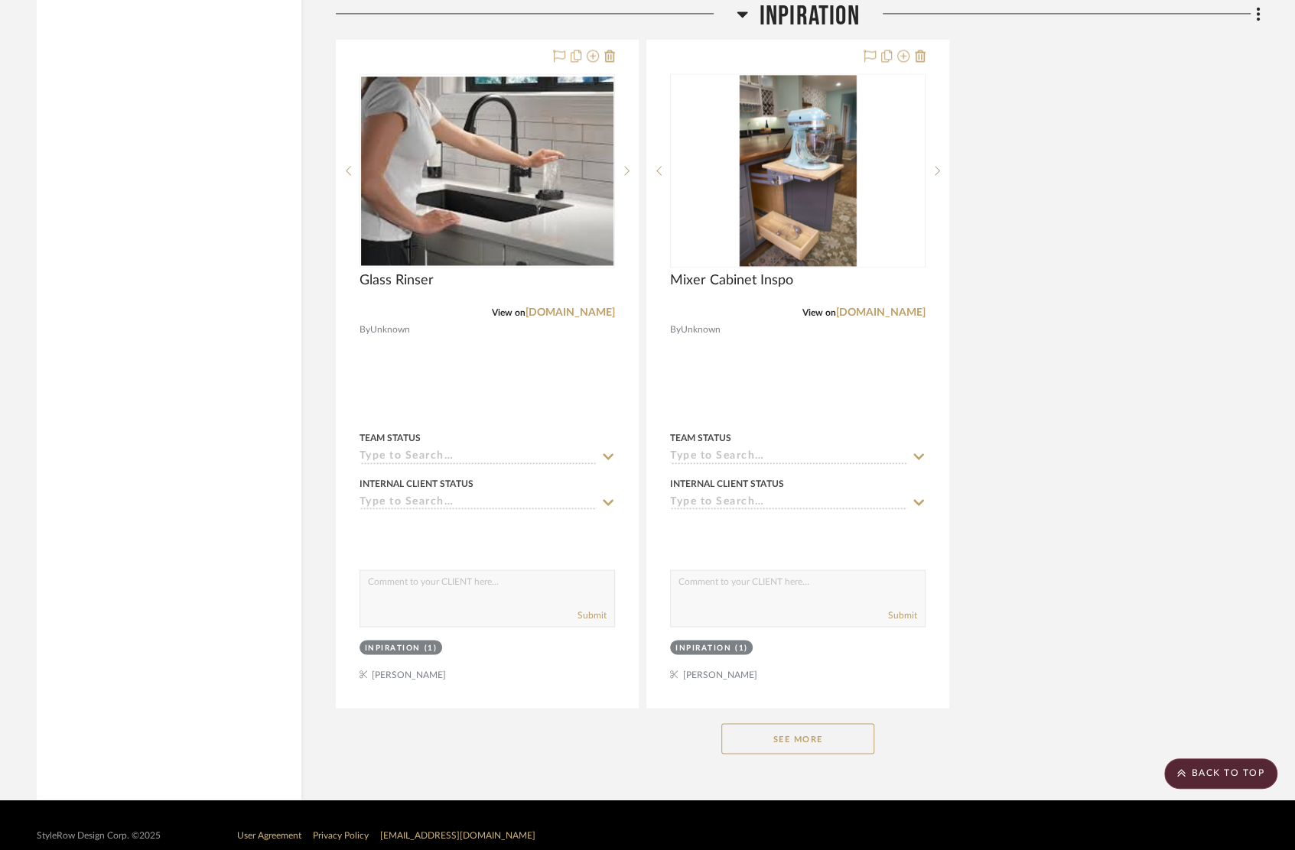
click at [843, 723] on button "See More" at bounding box center [797, 738] width 153 height 31
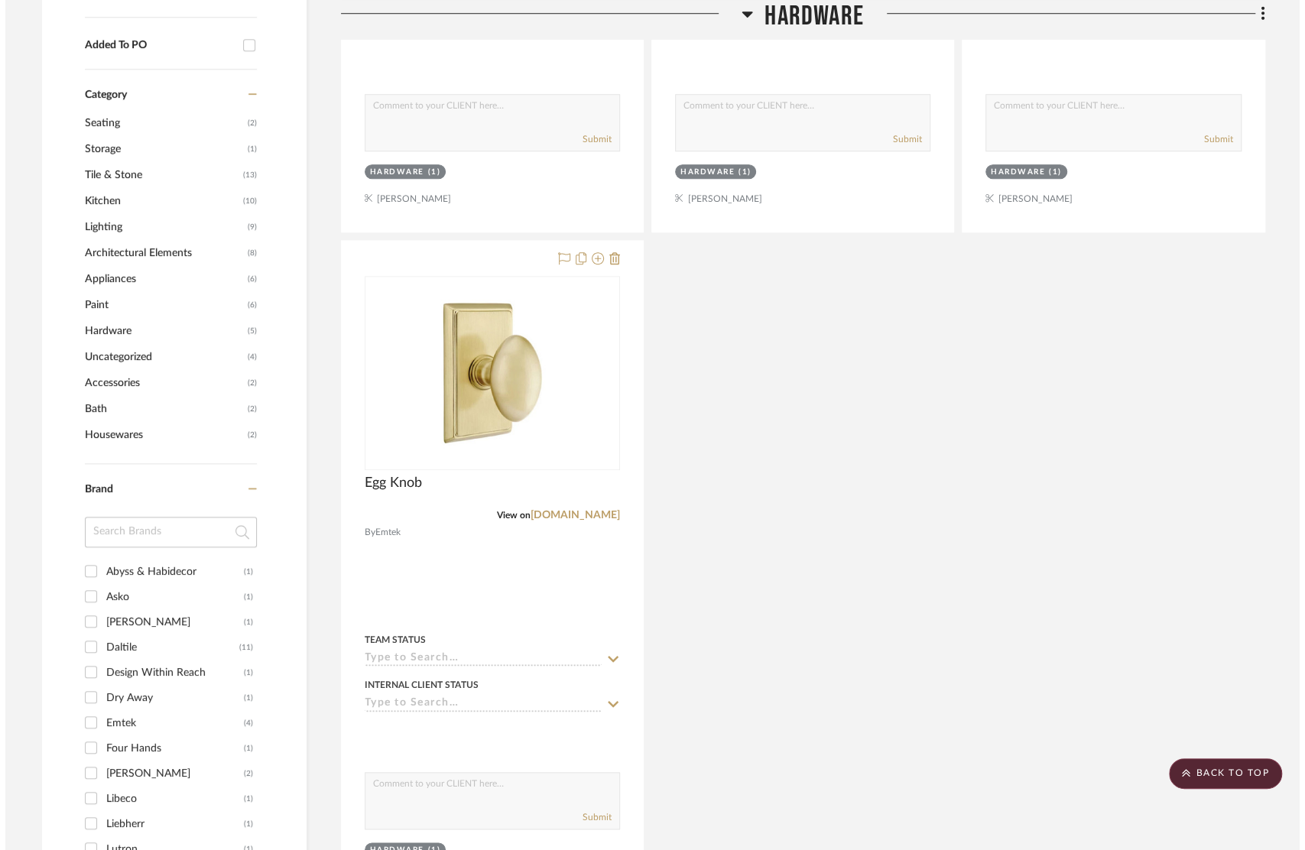
scroll to position [0, 0]
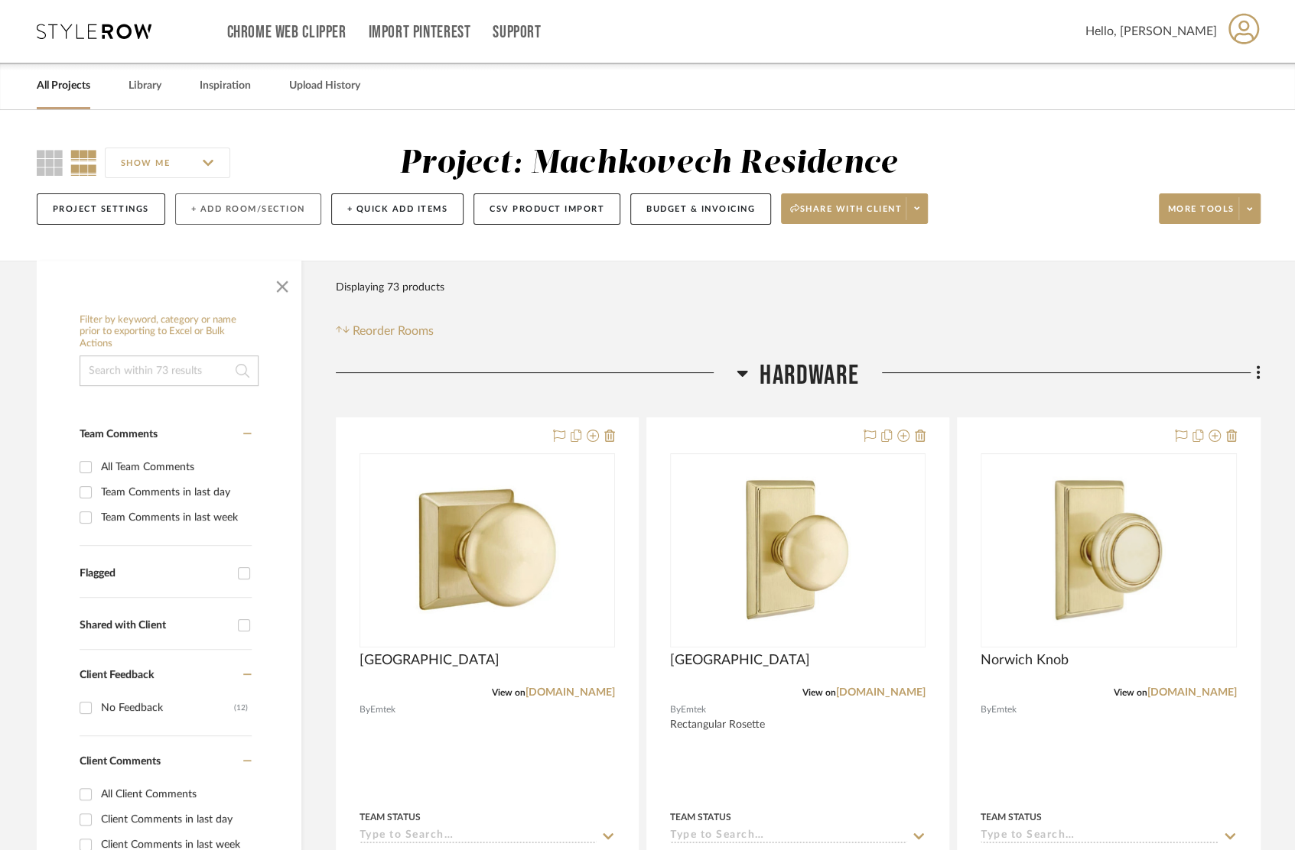
click at [275, 216] on button "+ Add Room/Section" at bounding box center [248, 208] width 146 height 31
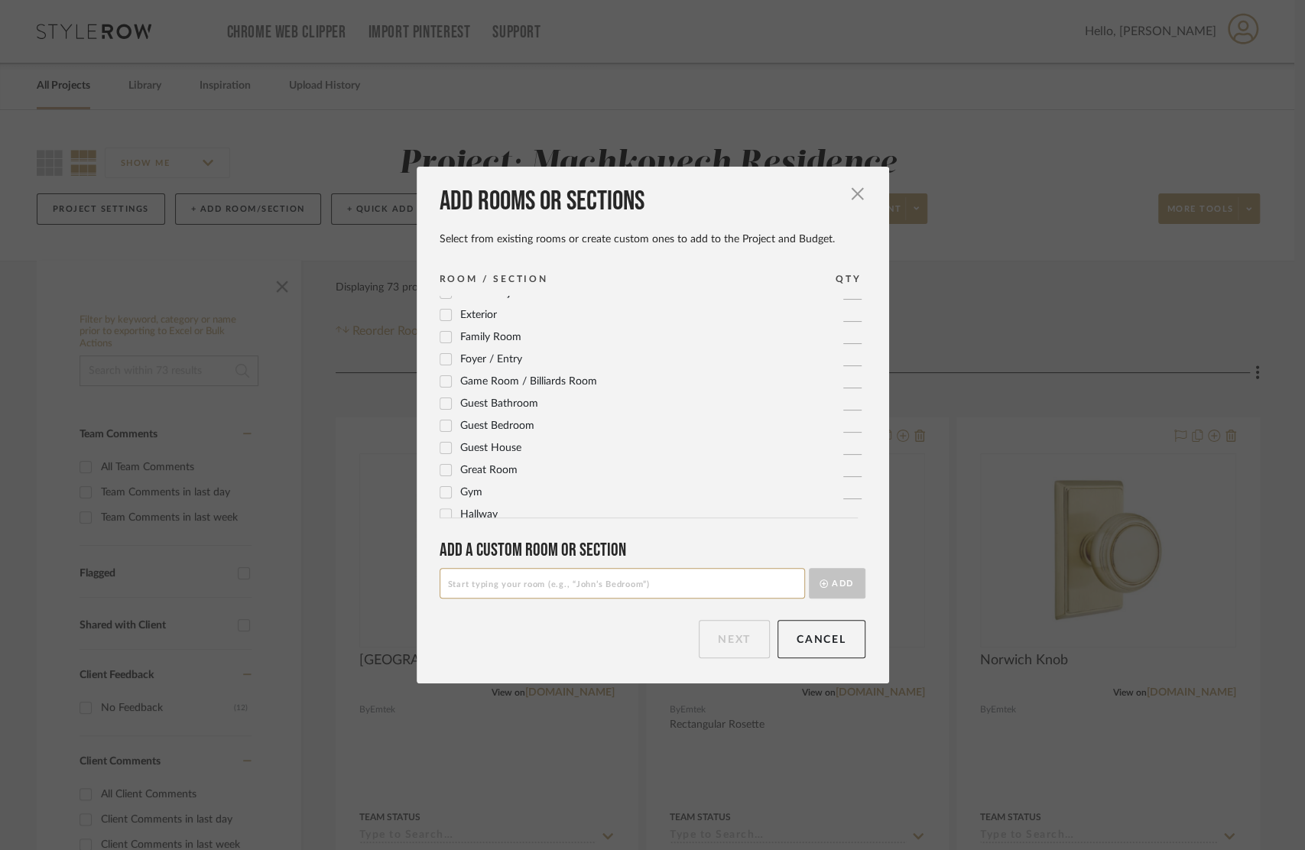
scroll to position [275, 0]
click at [491, 451] on span "Laundry Room" at bounding box center [495, 451] width 70 height 11
click at [729, 648] on button "Next" at bounding box center [734, 639] width 71 height 38
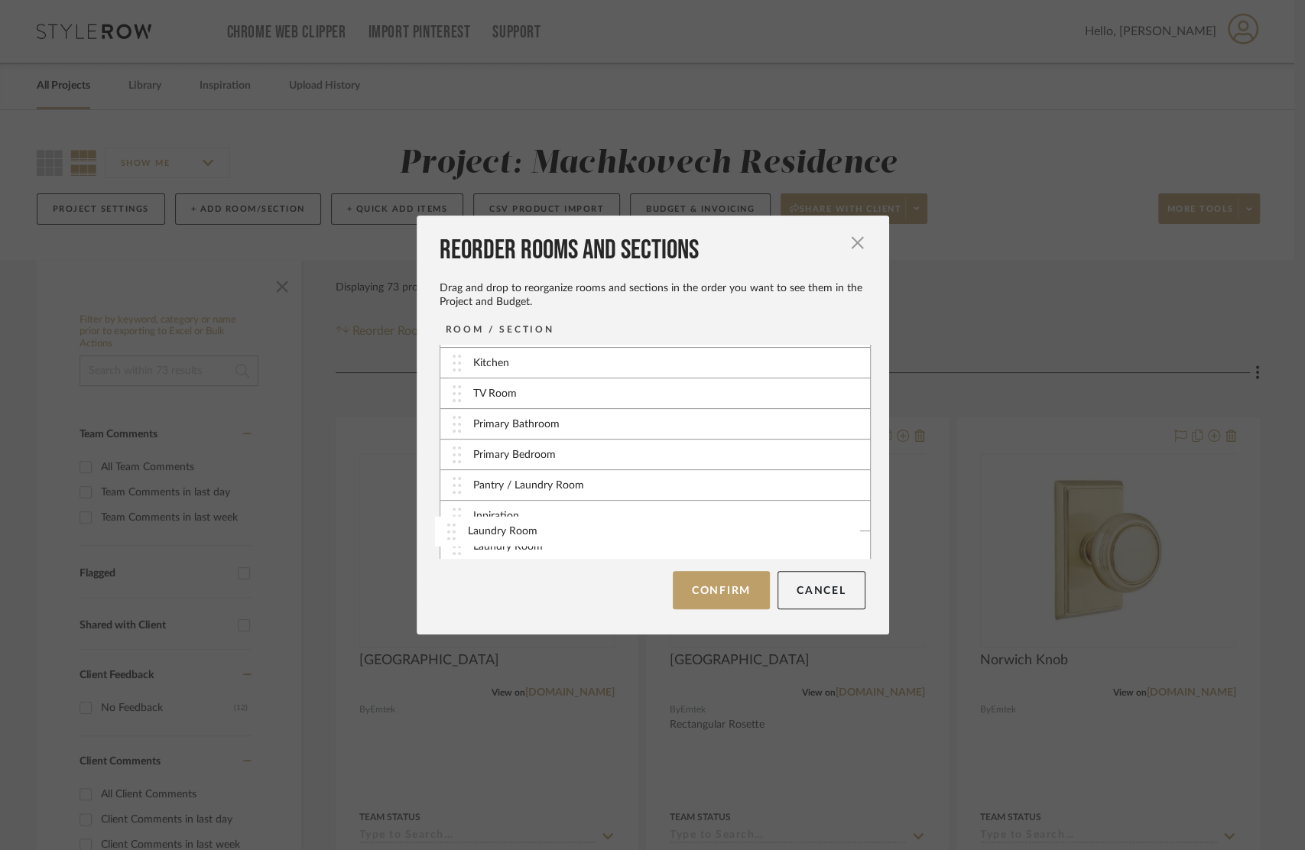
scroll to position [90, 0]
drag, startPoint x: 572, startPoint y: 544, endPoint x: 577, endPoint y: 479, distance: 64.5
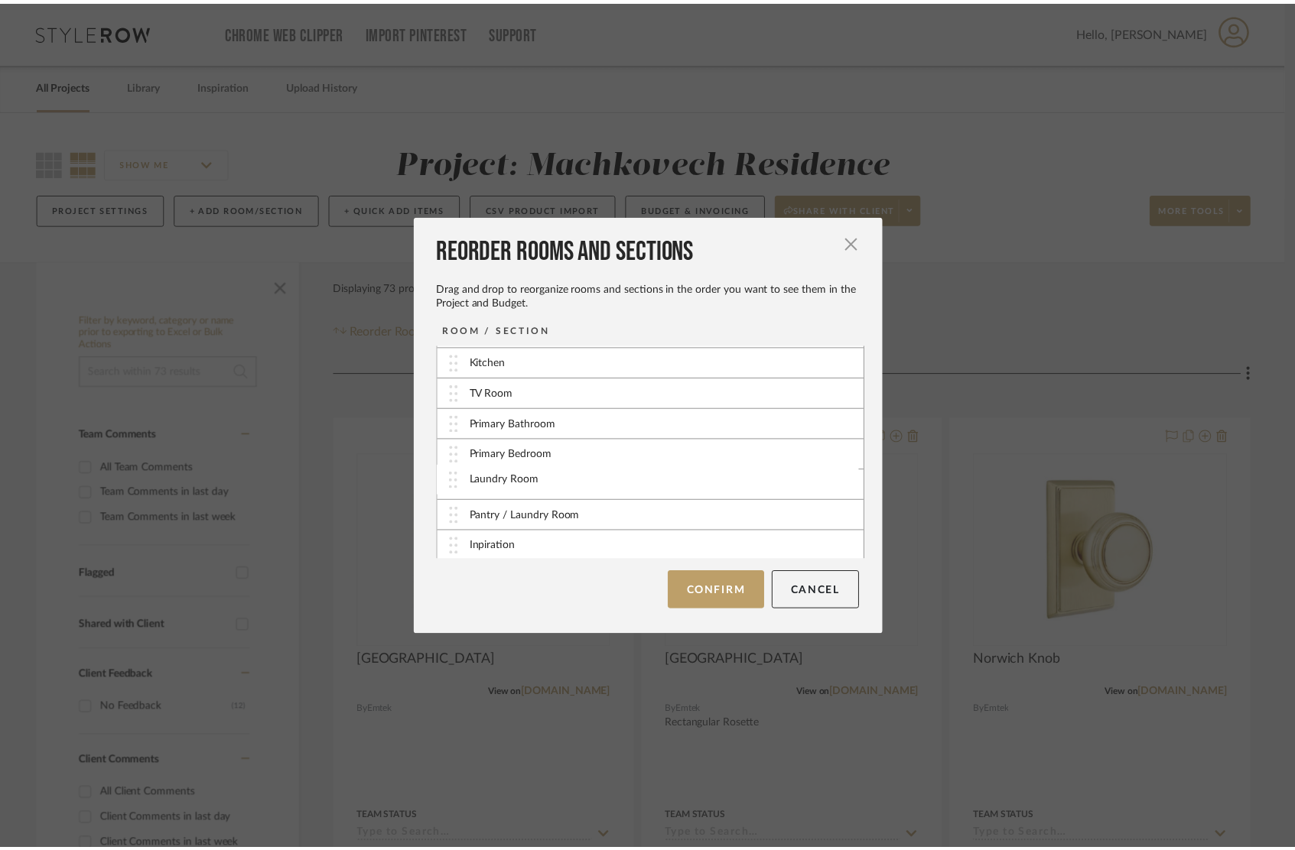
scroll to position [89, 0]
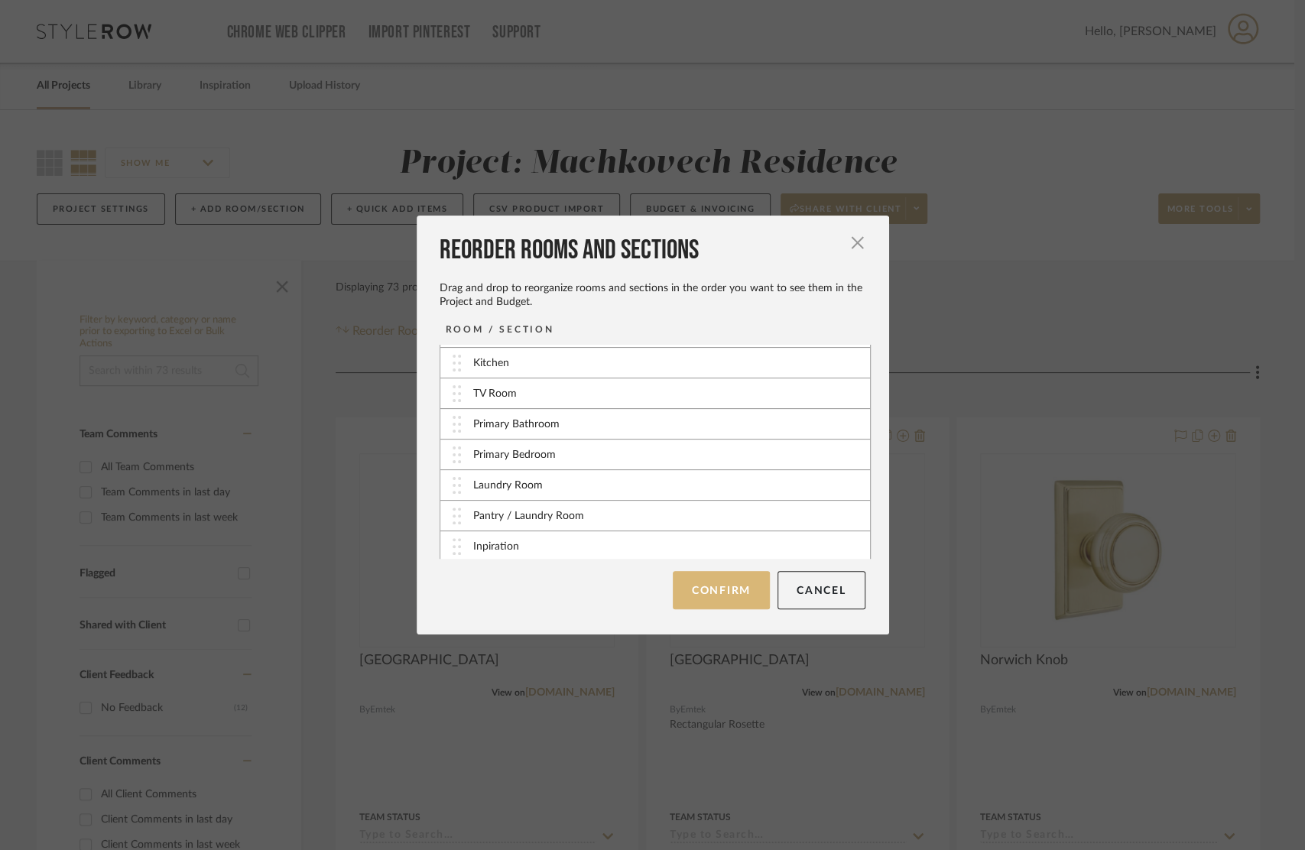
click at [726, 599] on button "Confirm" at bounding box center [721, 590] width 97 height 38
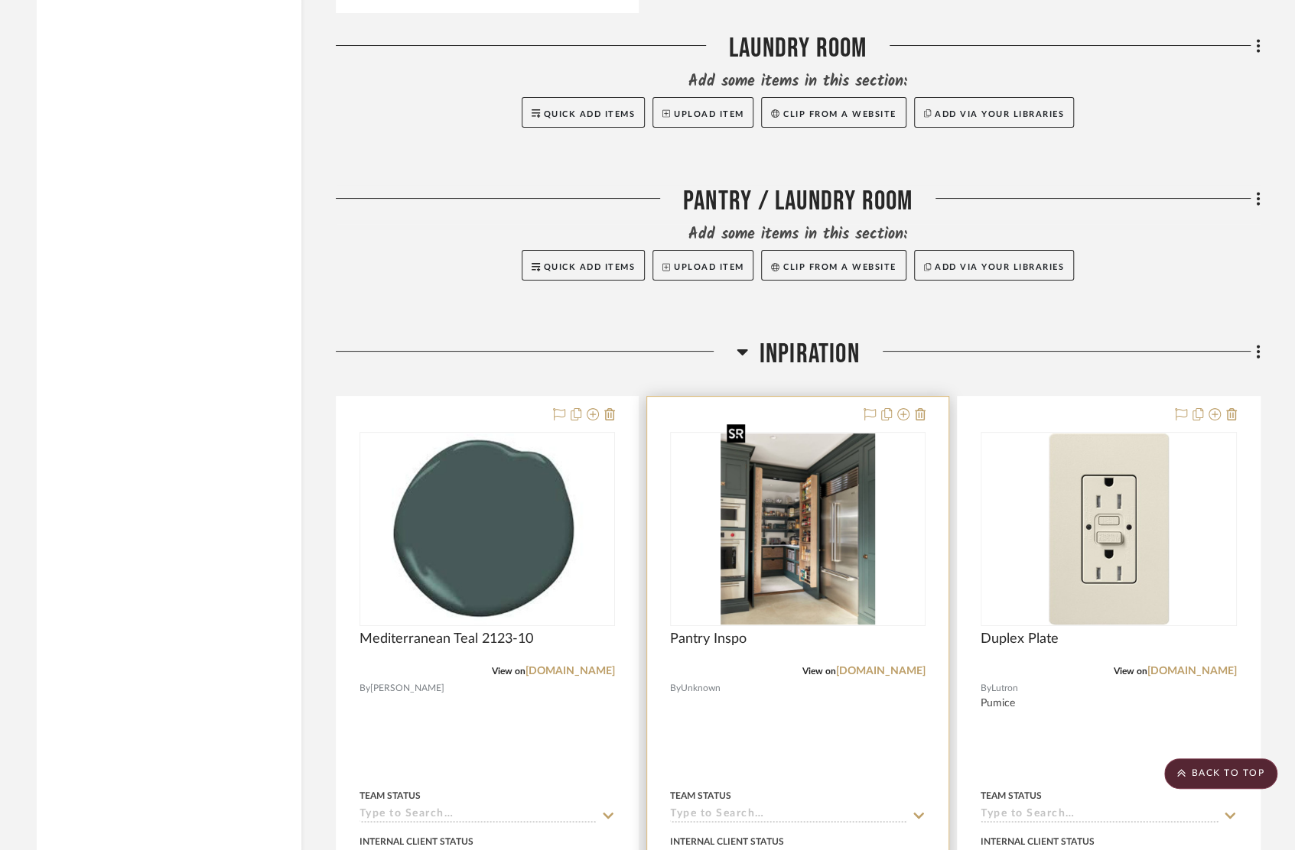
scroll to position [7826, 0]
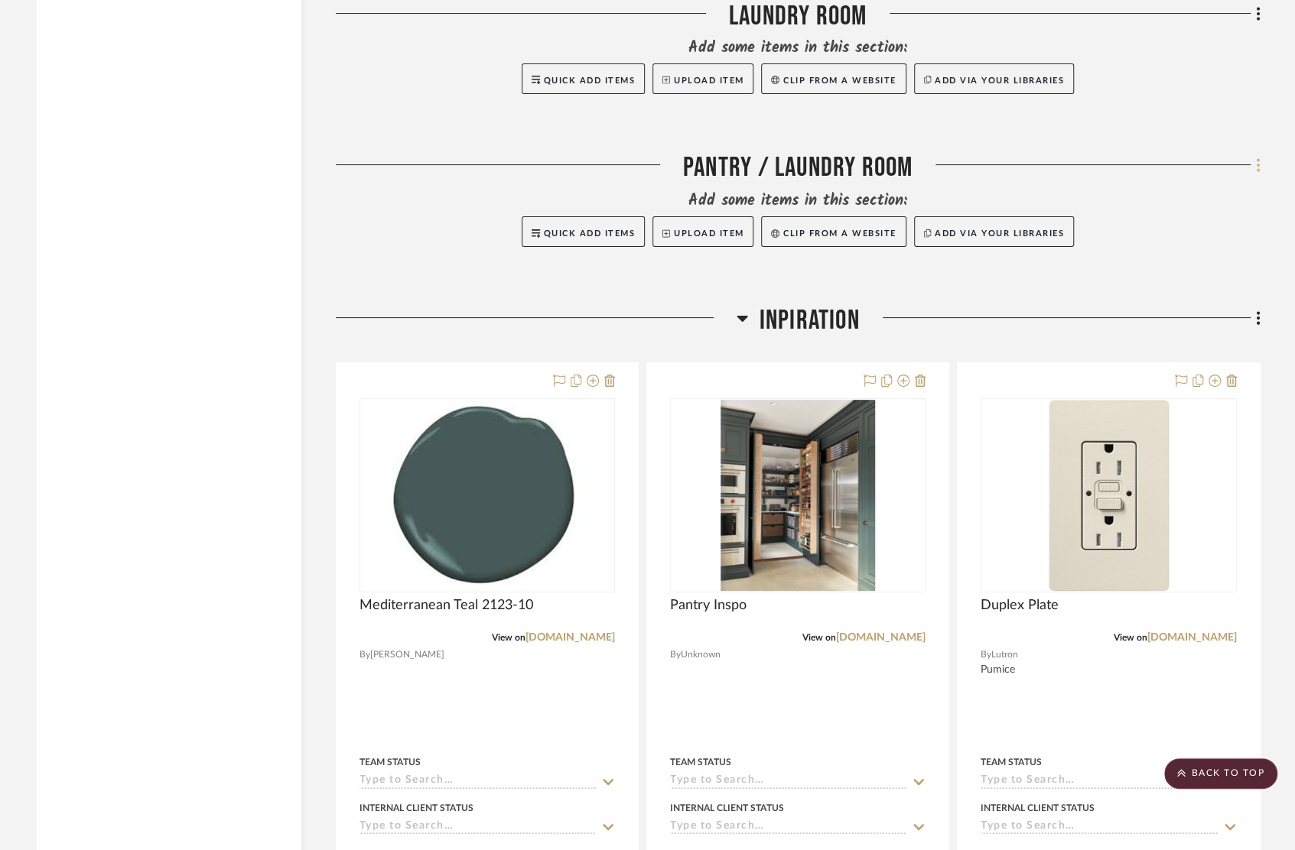
click at [1252, 154] on fa-icon at bounding box center [1255, 166] width 10 height 25
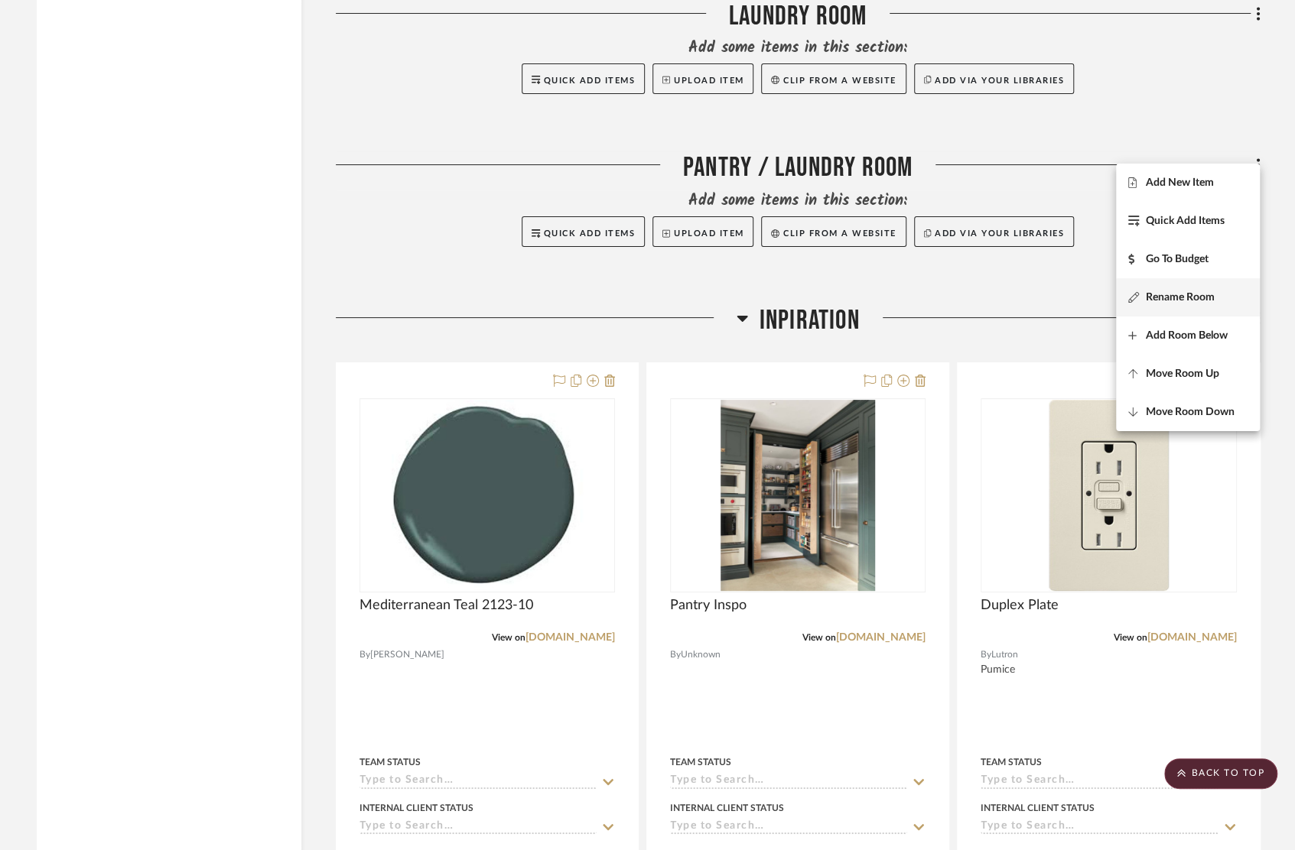
click at [1176, 299] on span "Rename Room" at bounding box center [1179, 297] width 69 height 13
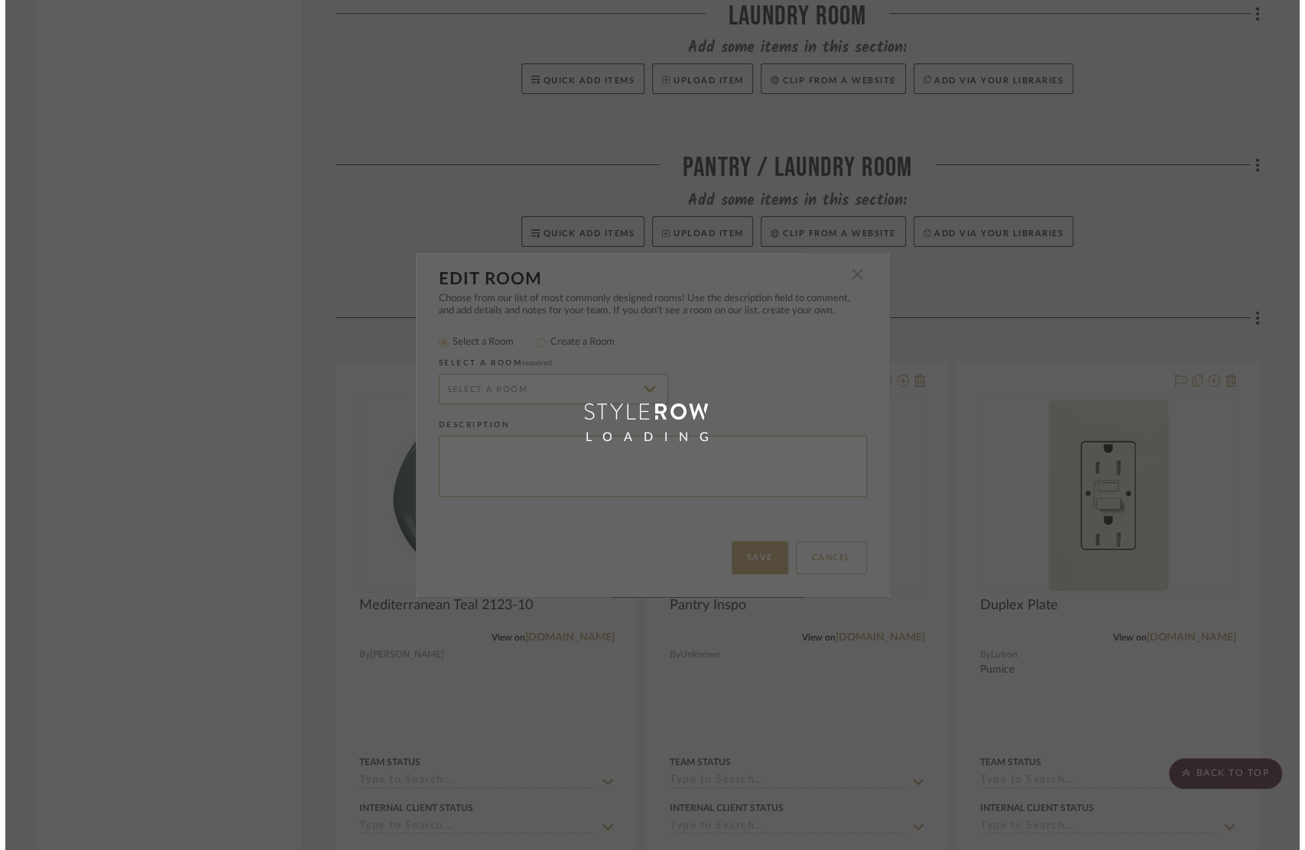
scroll to position [0, 0]
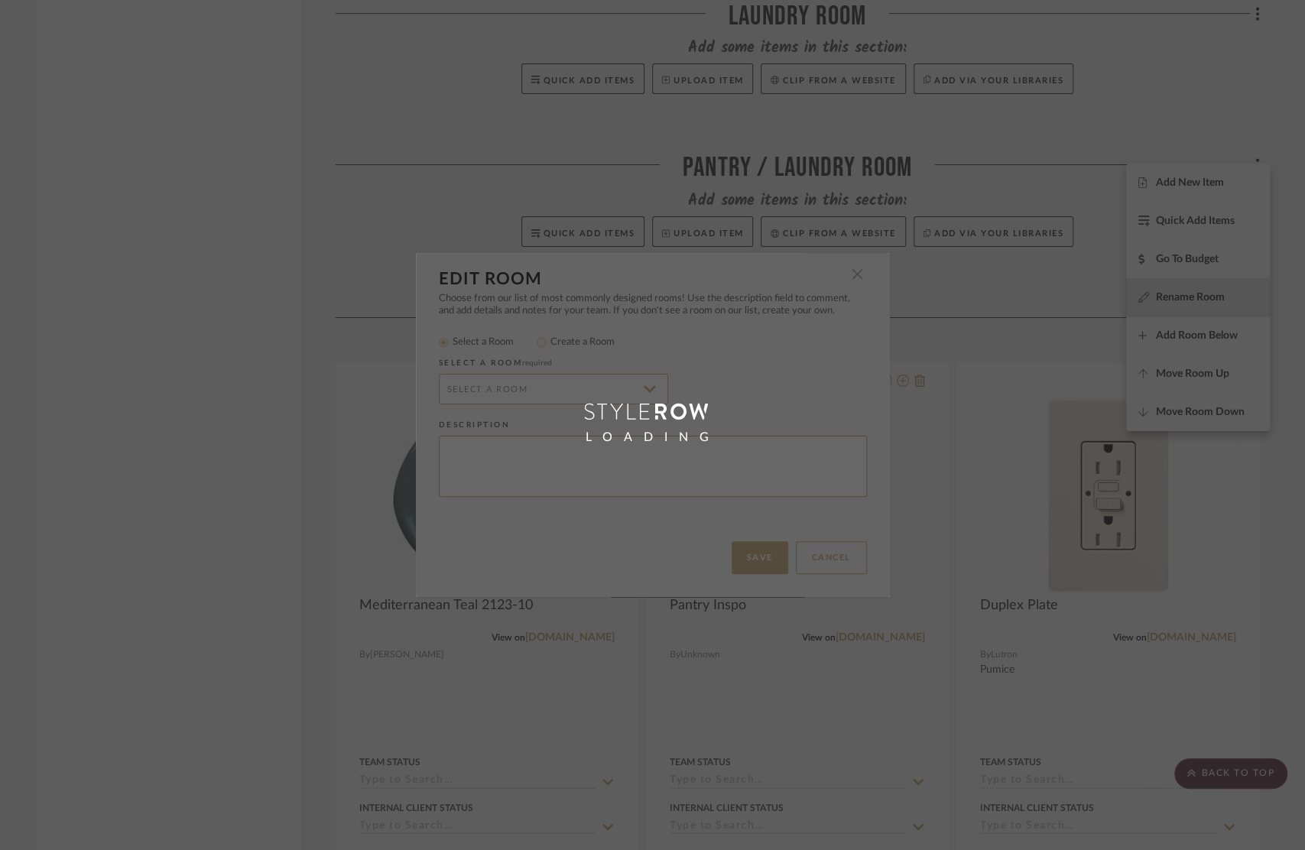
radio input "false"
radio input "true"
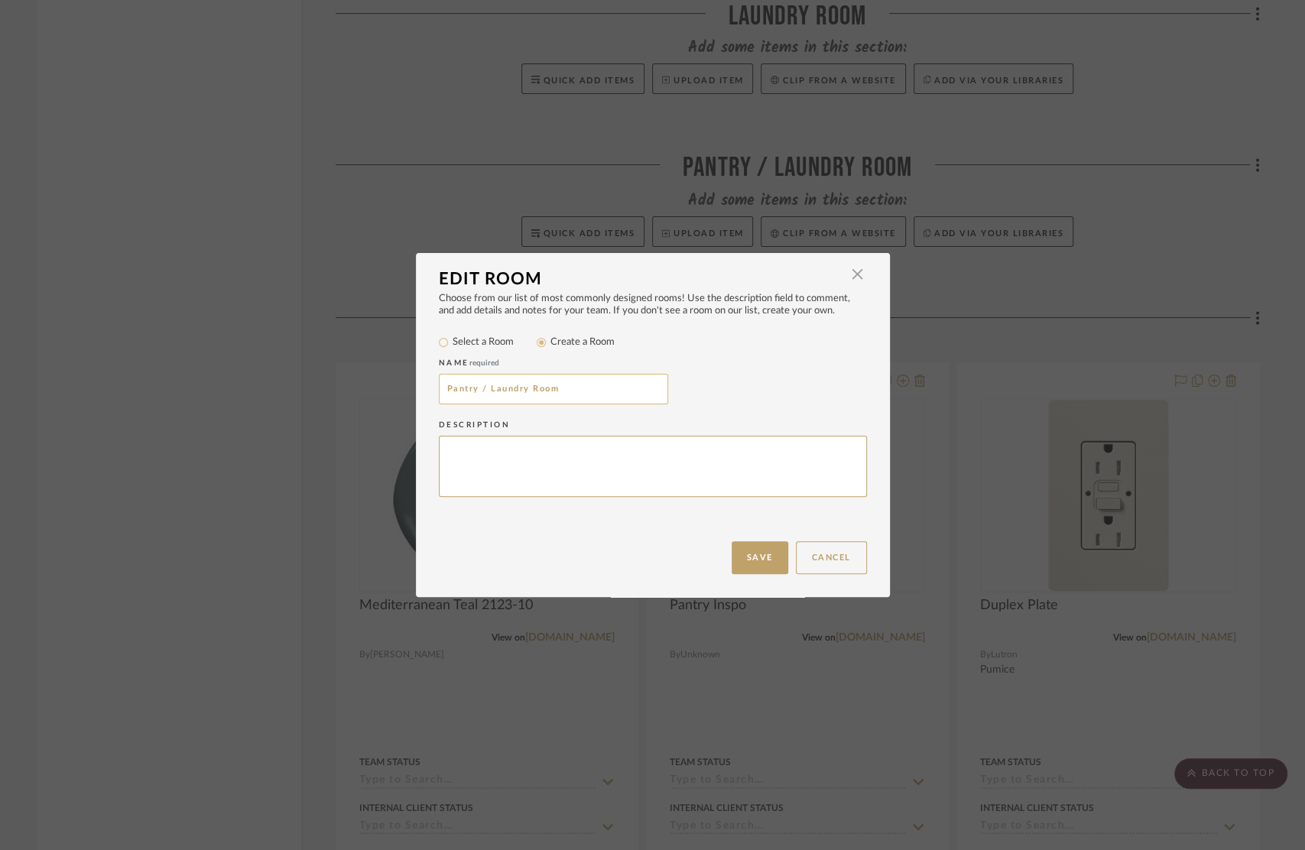
drag, startPoint x: 558, startPoint y: 391, endPoint x: 473, endPoint y: 394, distance: 85.7
click at [473, 394] on input "Pantry / Laundry Room" at bounding box center [553, 389] width 229 height 31
type input "Pantry"
click at [762, 550] on button "Save" at bounding box center [760, 557] width 57 height 33
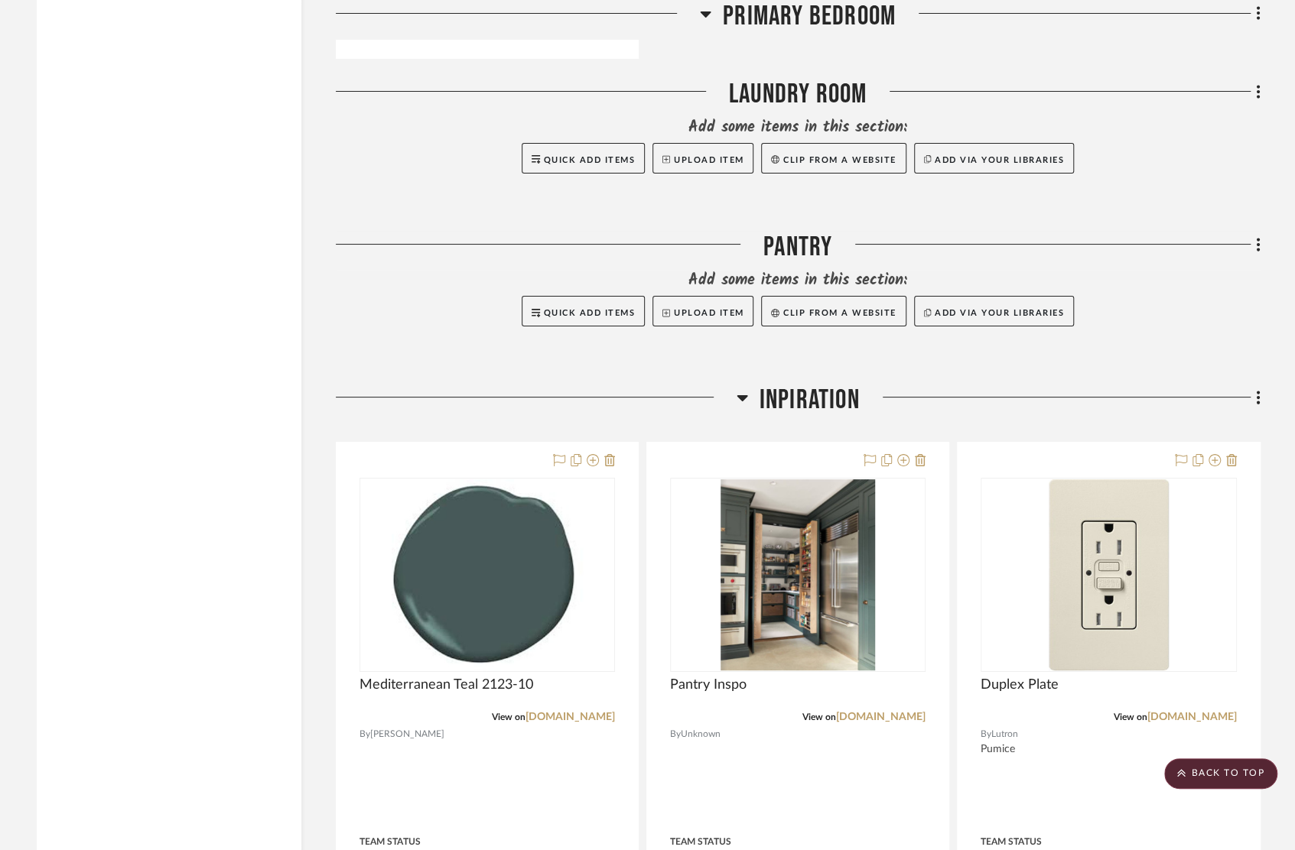
scroll to position [7661, 0]
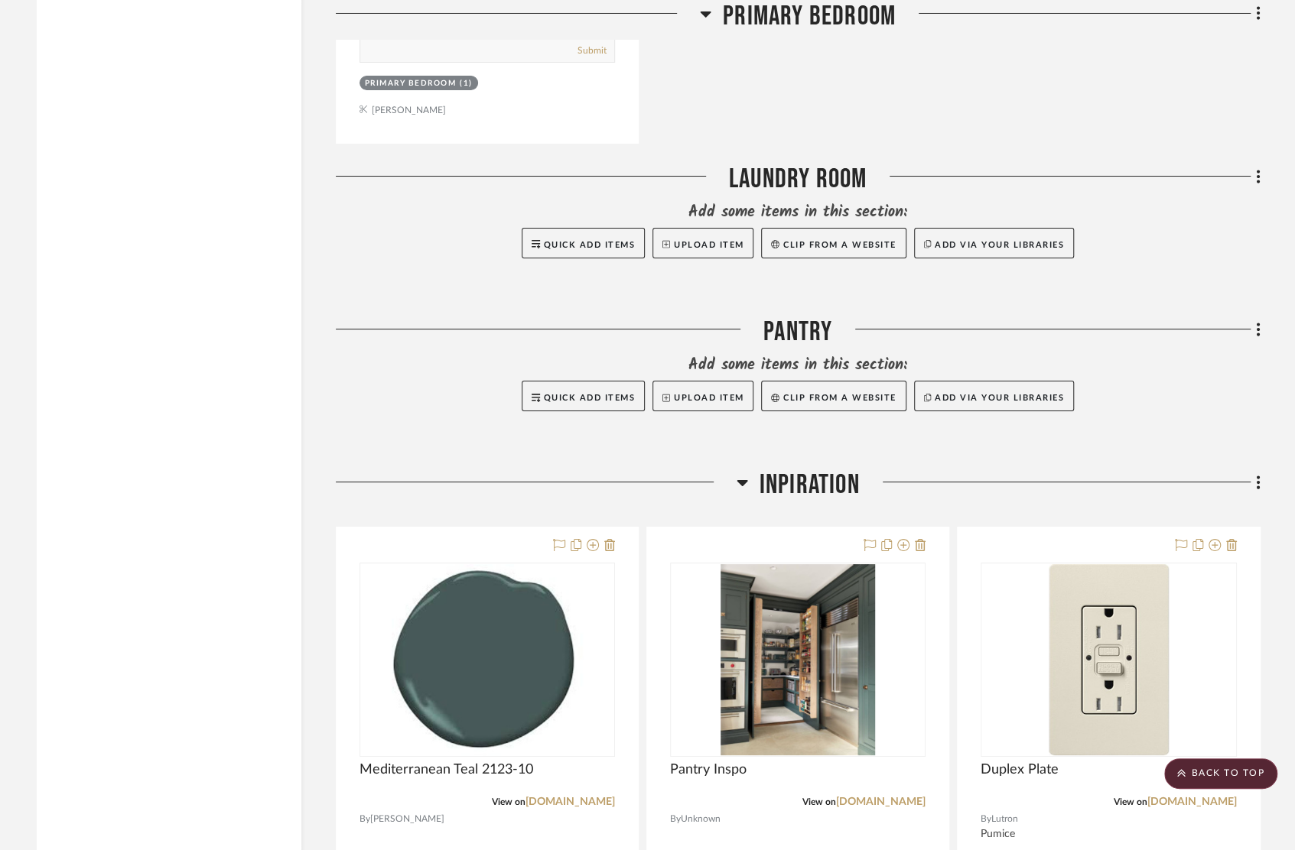
click at [1256, 321] on icon at bounding box center [1258, 329] width 5 height 17
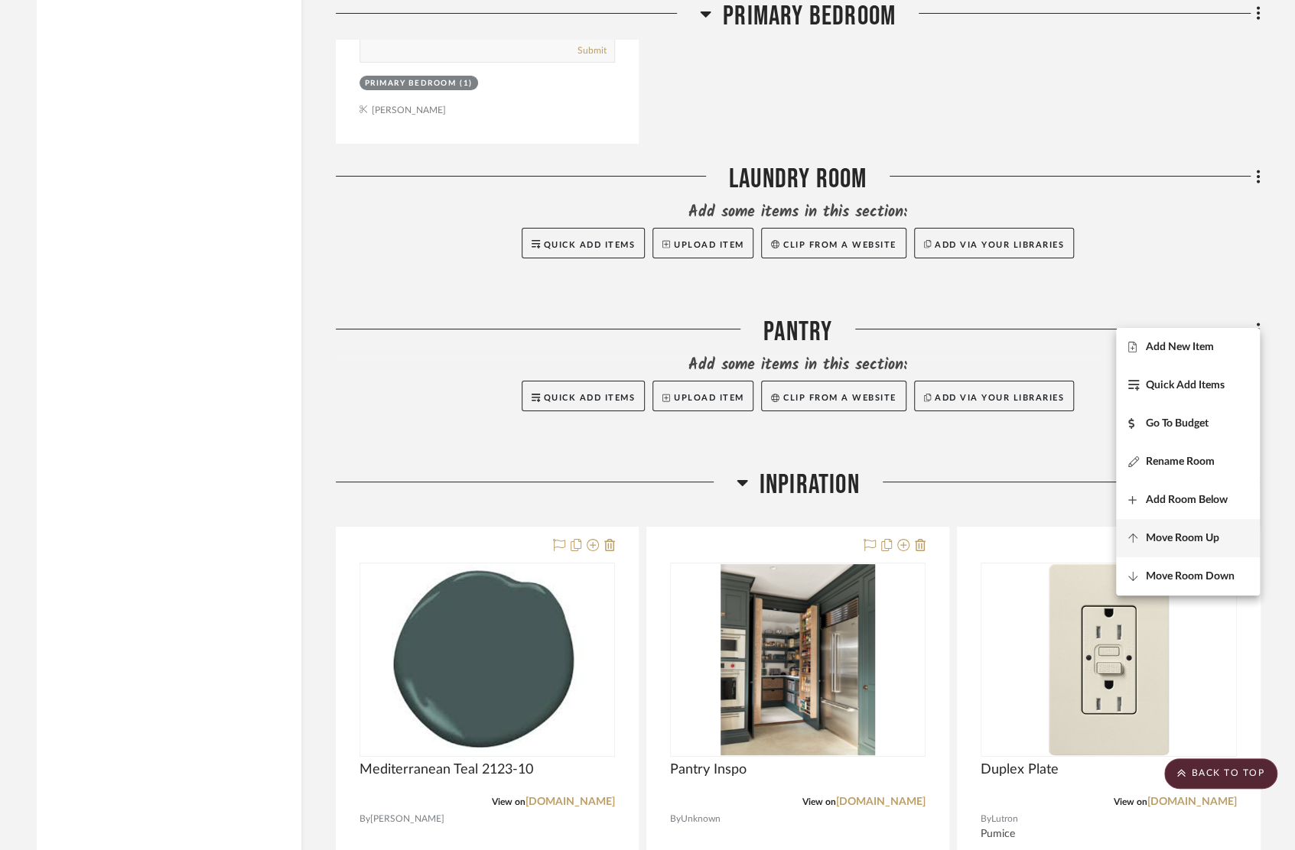
click at [1190, 541] on span "Move Room Up" at bounding box center [1181, 537] width 73 height 13
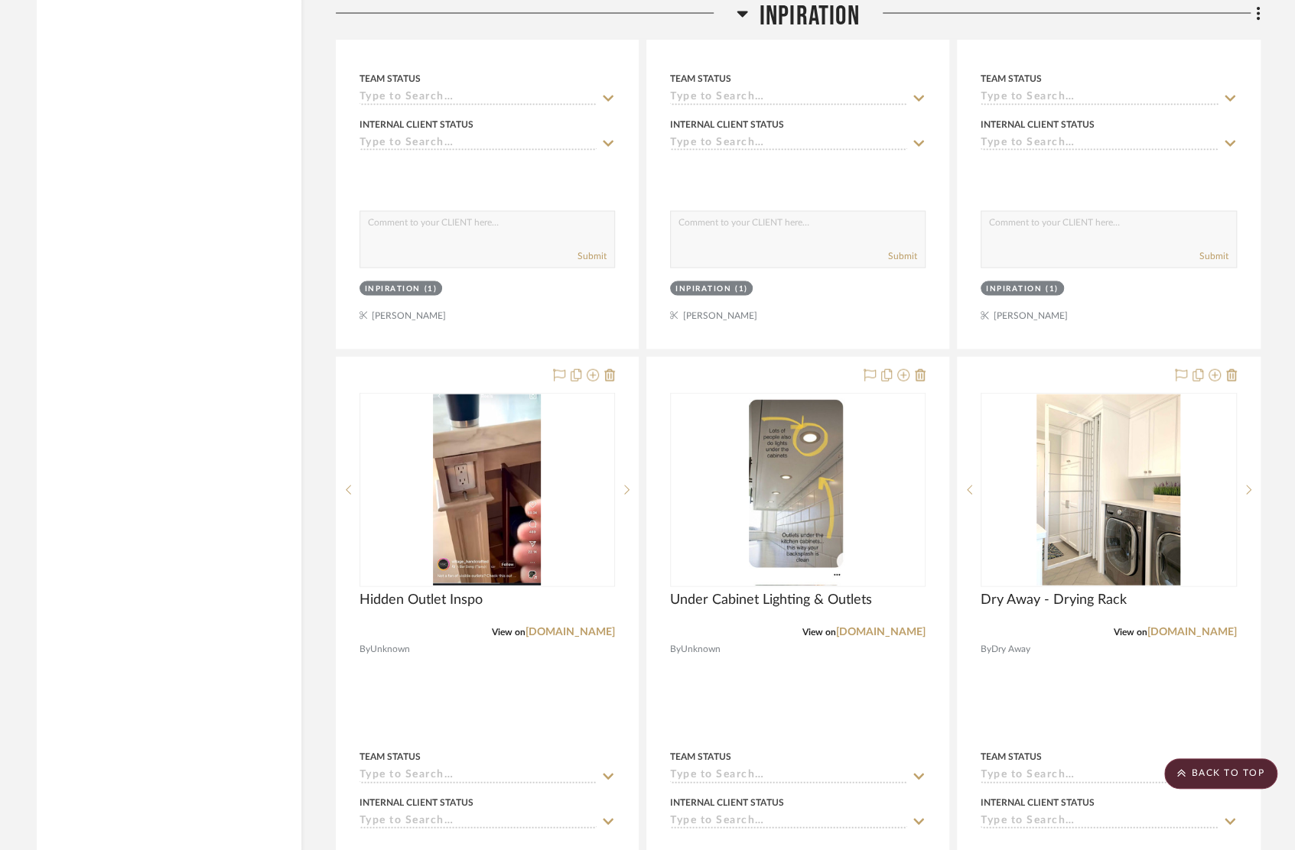
scroll to position [9432, 0]
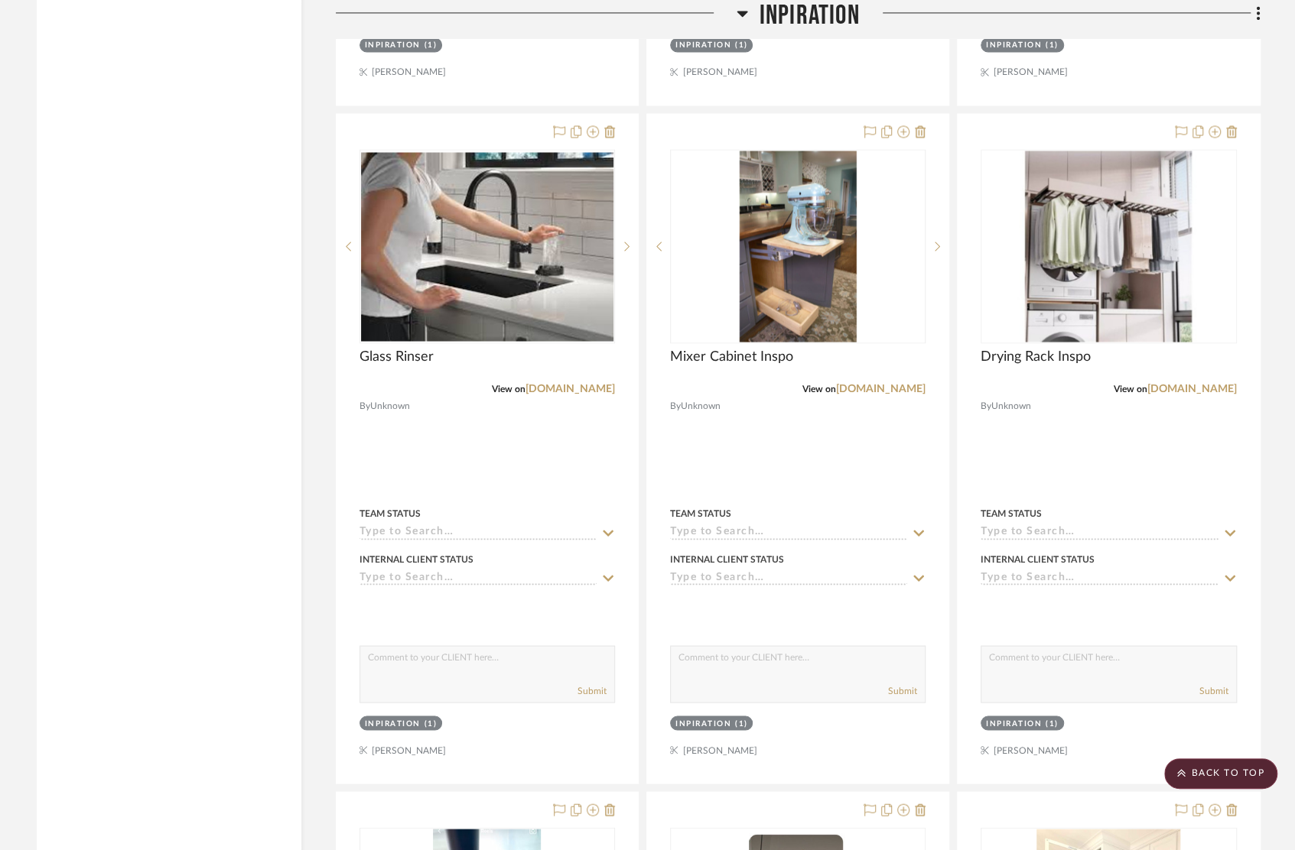
click at [1209, 110] on div at bounding box center [647, 425] width 1295 height 850
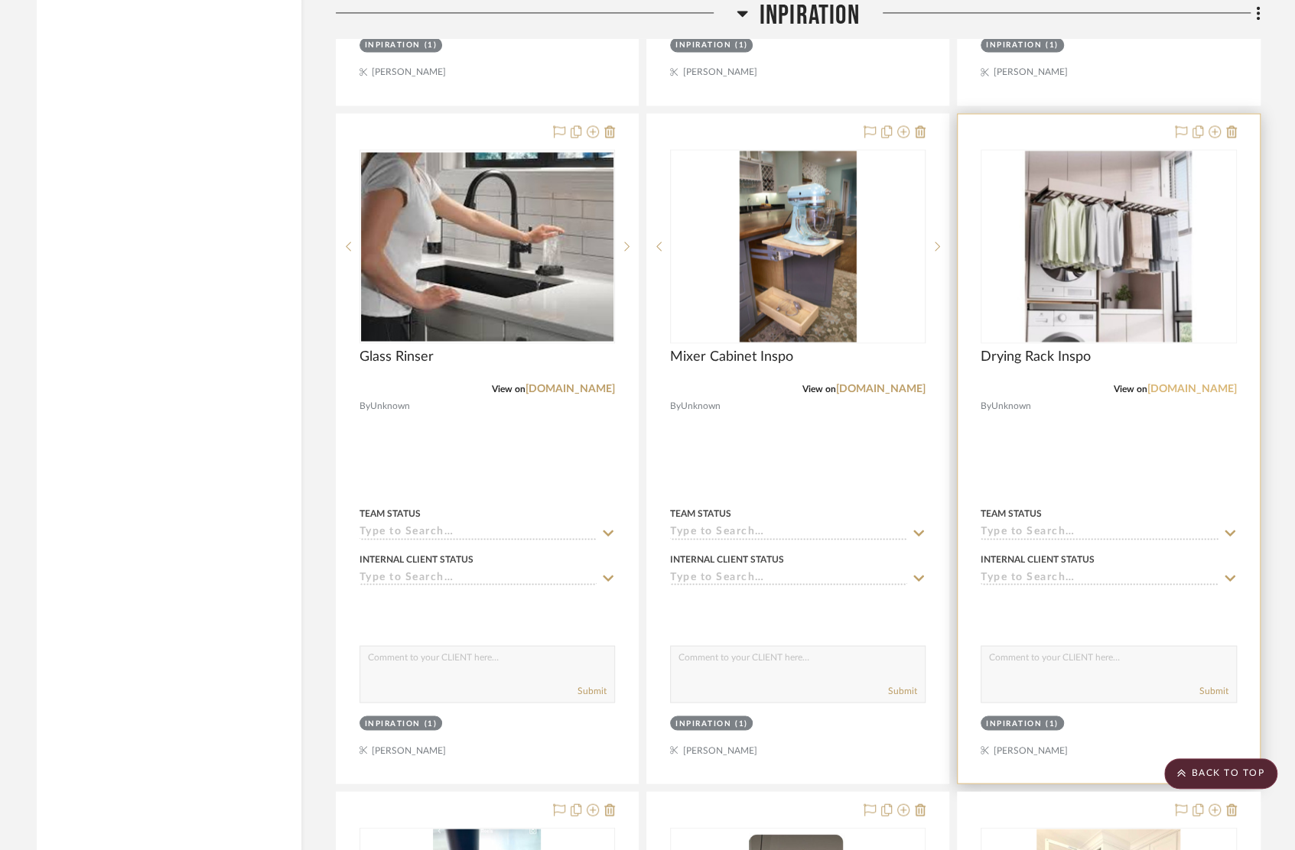
click at [1203, 383] on link "pinterest.com" at bounding box center [1191, 388] width 89 height 11
click at [1093, 255] on img "0" at bounding box center [1107, 246] width 191 height 191
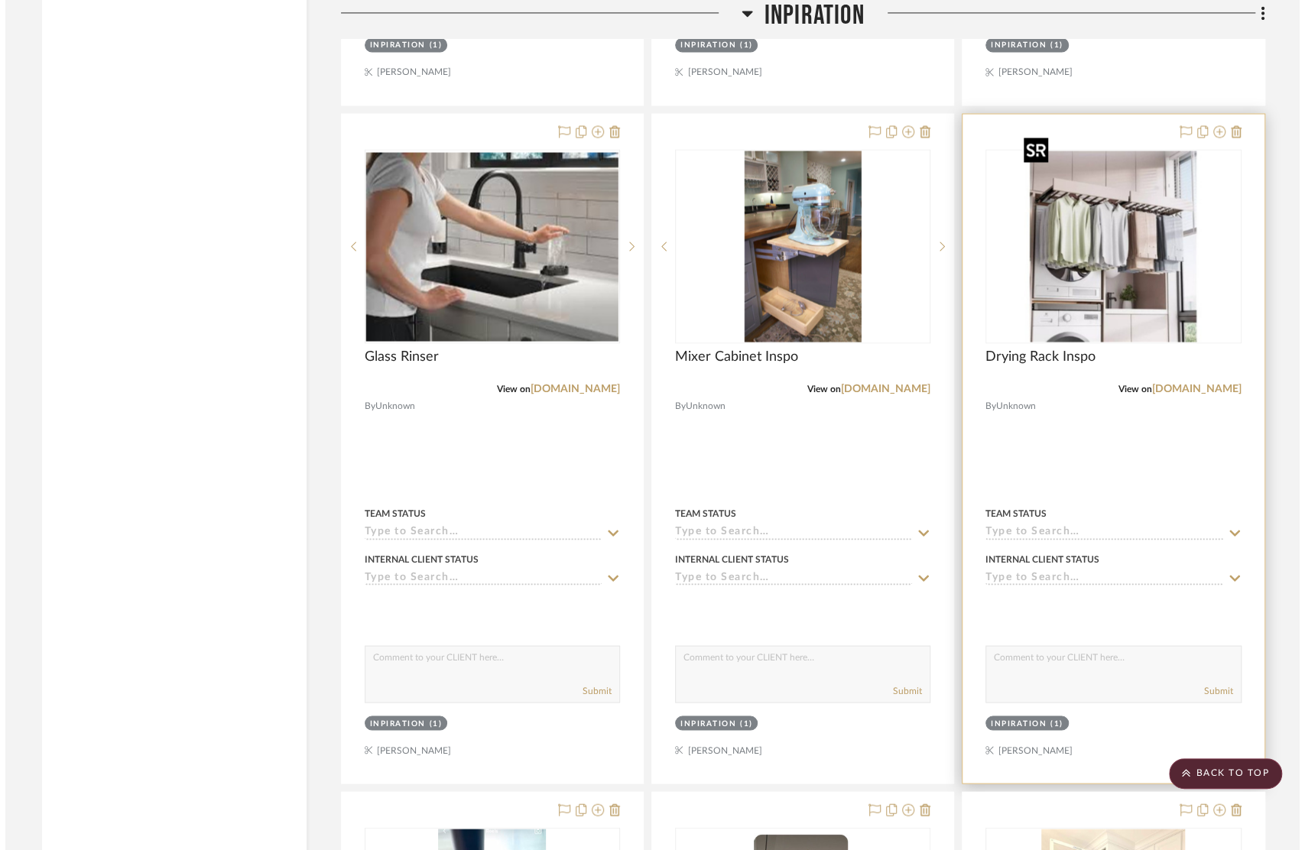
scroll to position [0, 0]
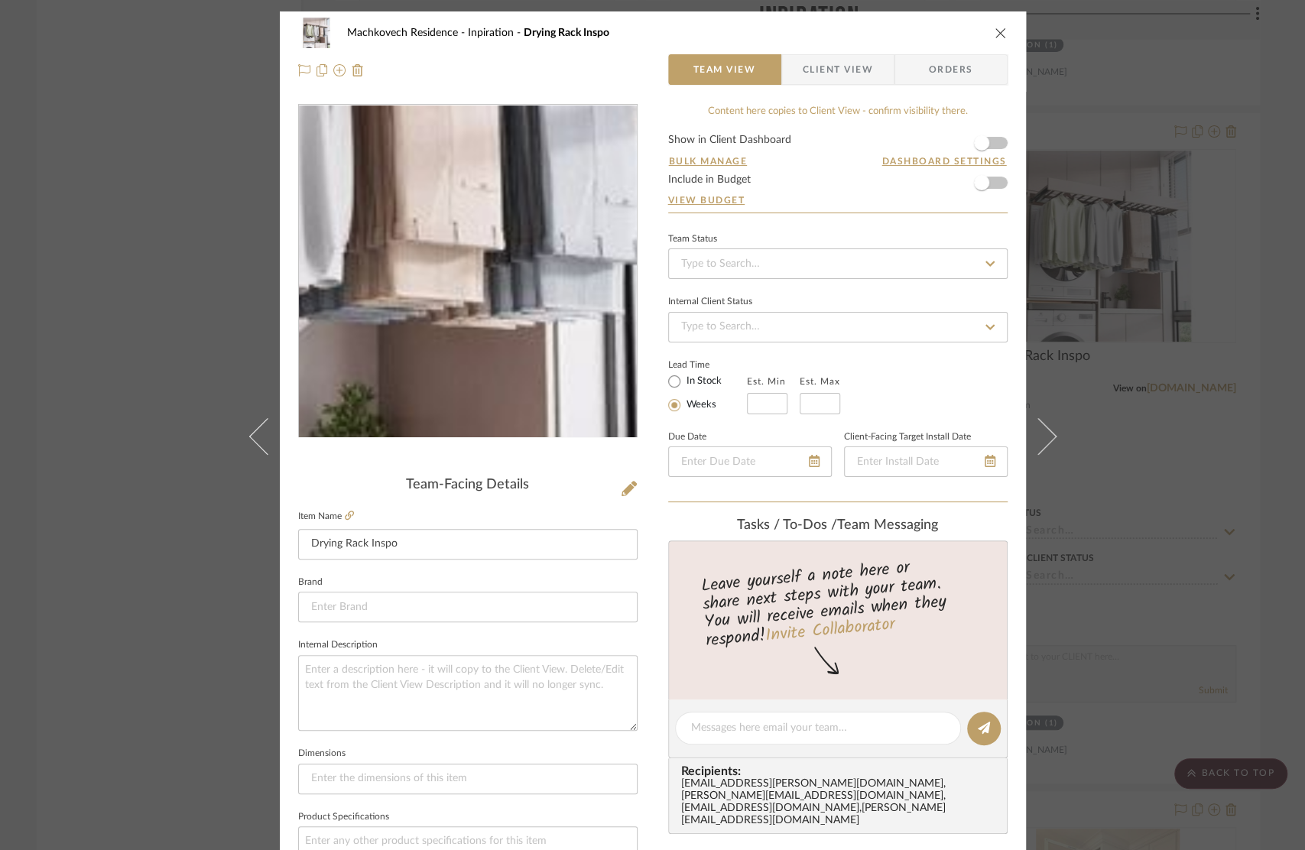
click at [527, 300] on img "0" at bounding box center [468, 272] width 332 height 332
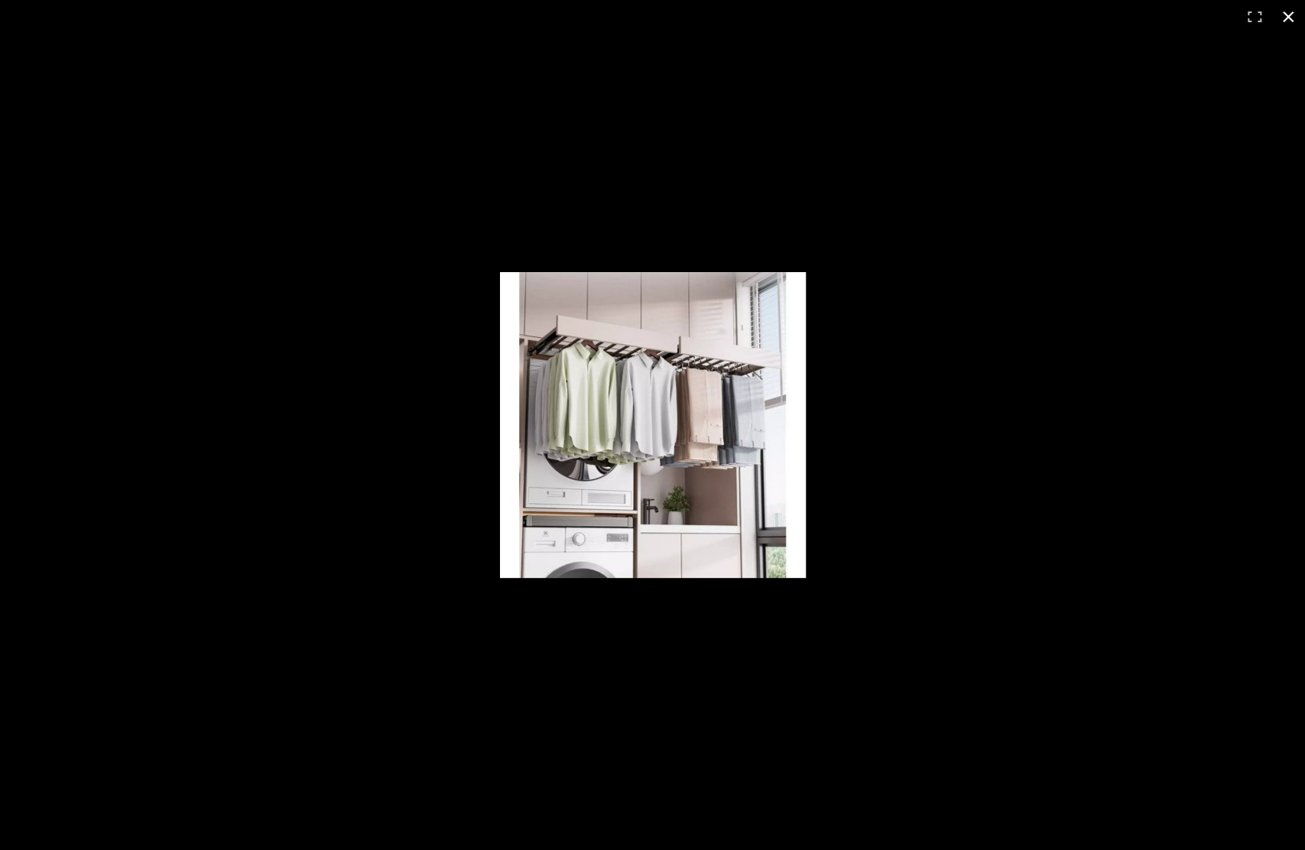
click at [846, 333] on div at bounding box center [755, 438] width 510 height 332
click at [413, 393] on div at bounding box center [652, 425] width 1305 height 850
click at [686, 417] on img at bounding box center [653, 425] width 306 height 306
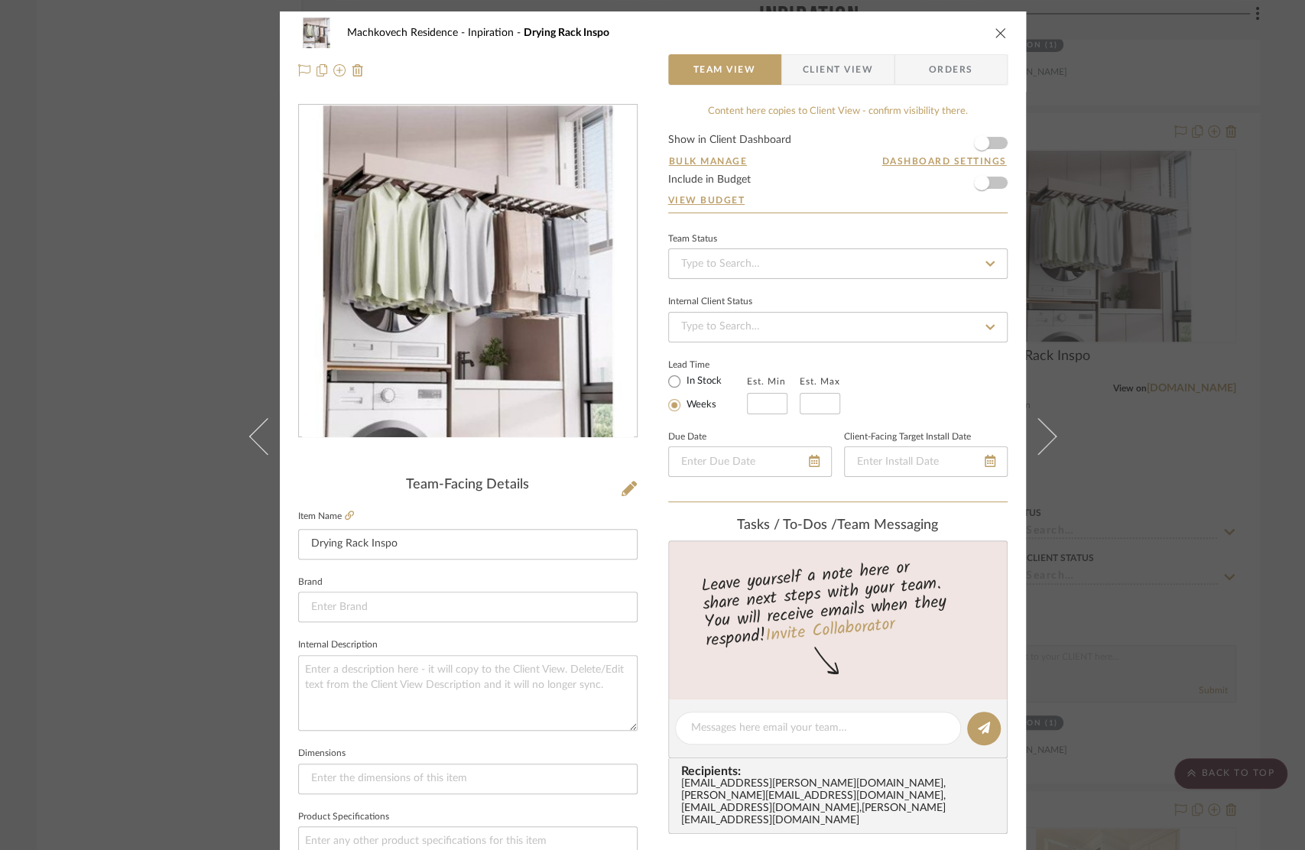
click at [483, 144] on img "0" at bounding box center [468, 272] width 332 height 332
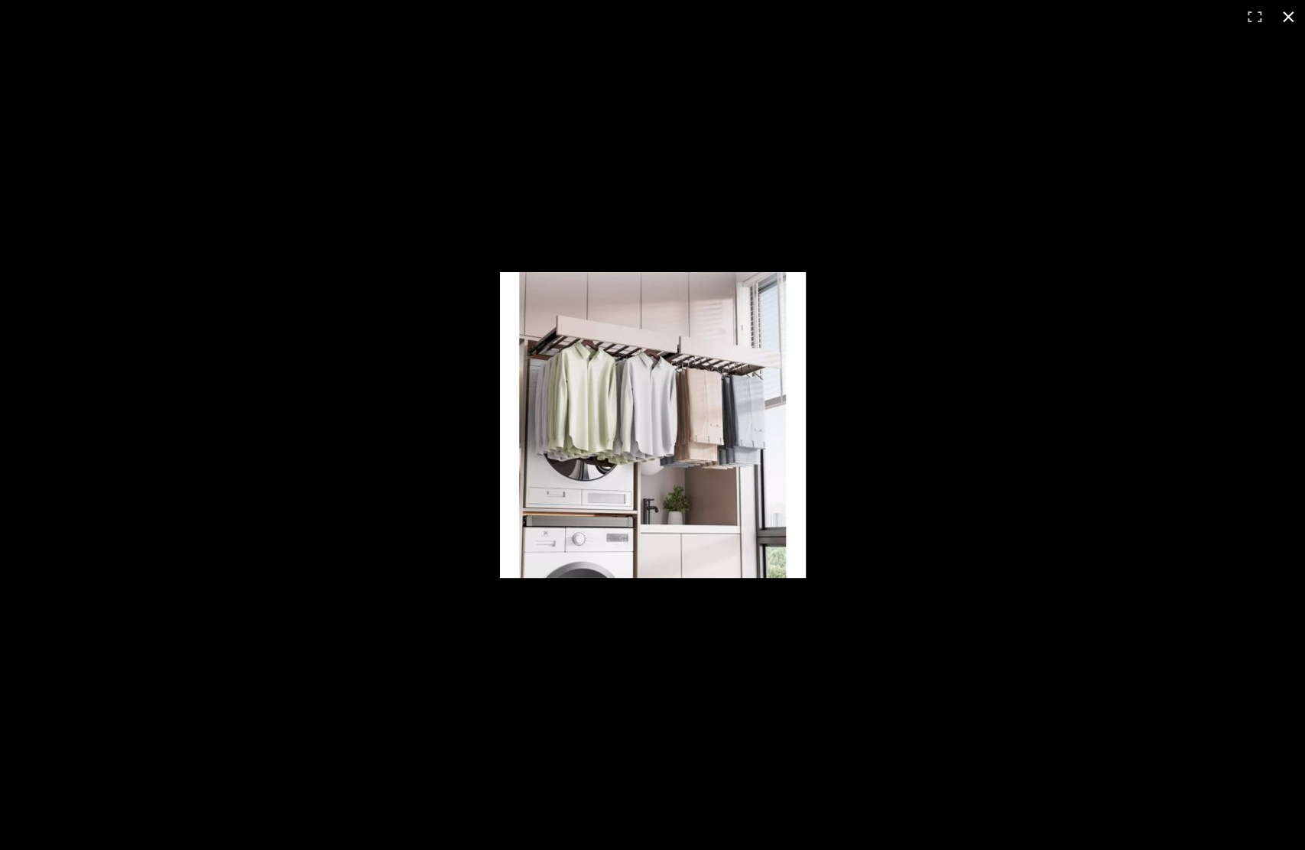
click at [1285, 21] on button at bounding box center [1289, 17] width 34 height 34
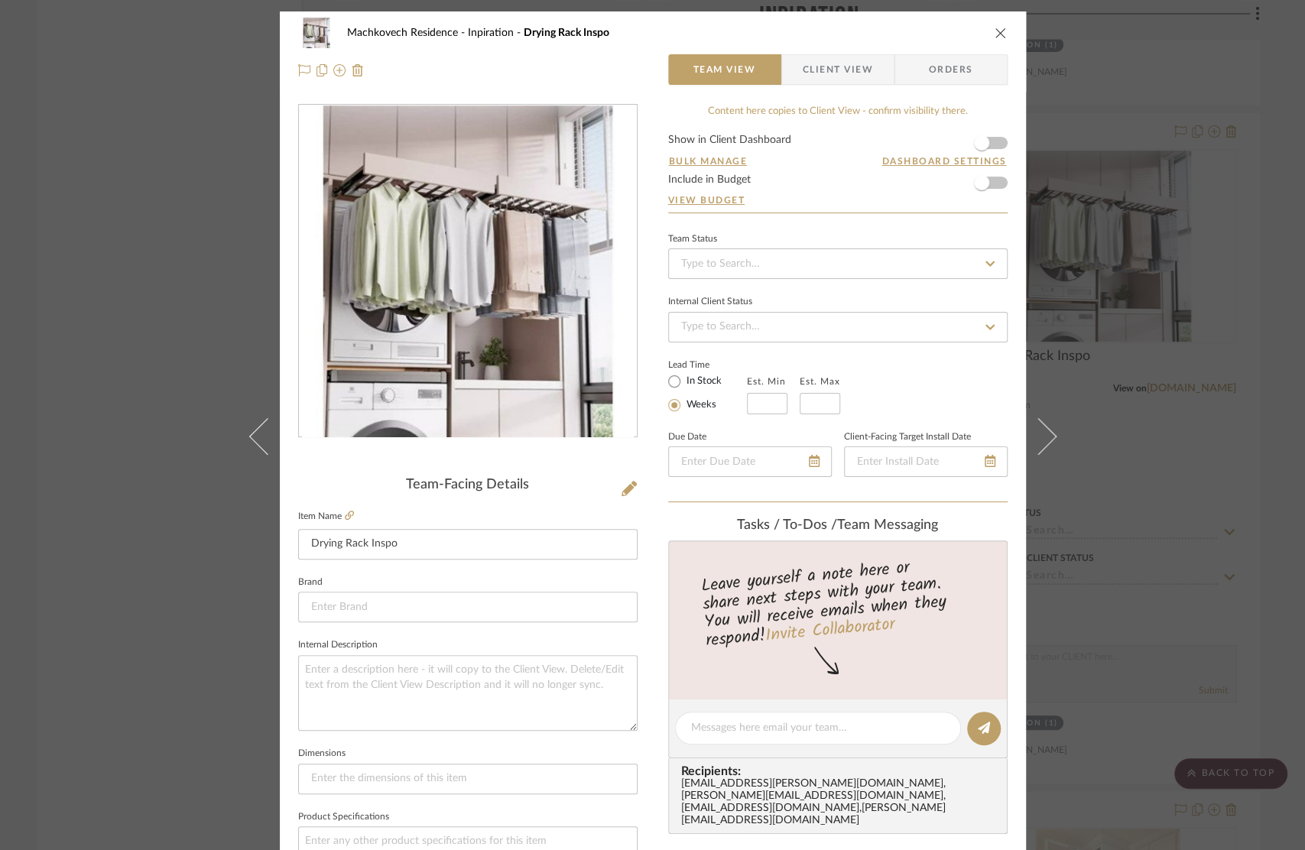
click at [995, 34] on icon "close" at bounding box center [1001, 33] width 12 height 12
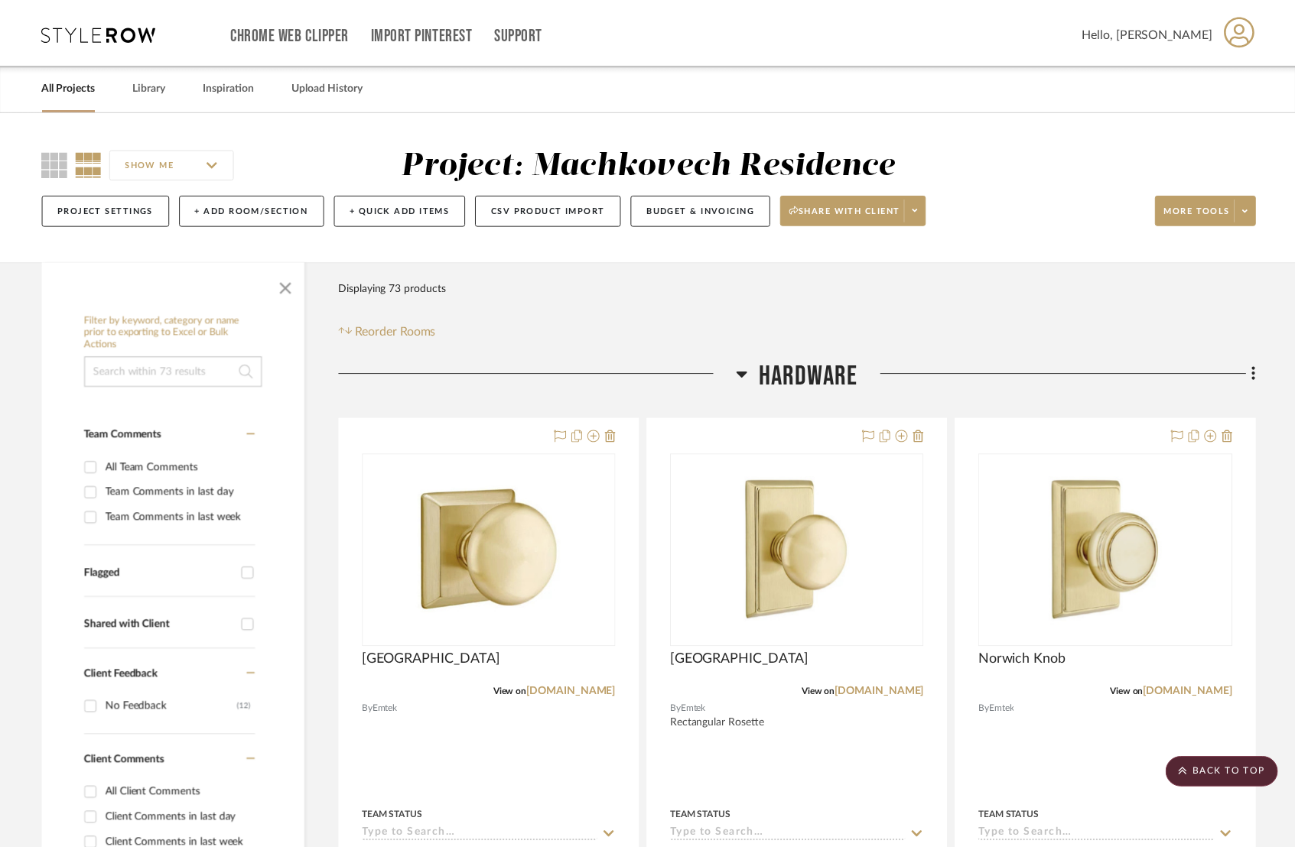
scroll to position [9432, 0]
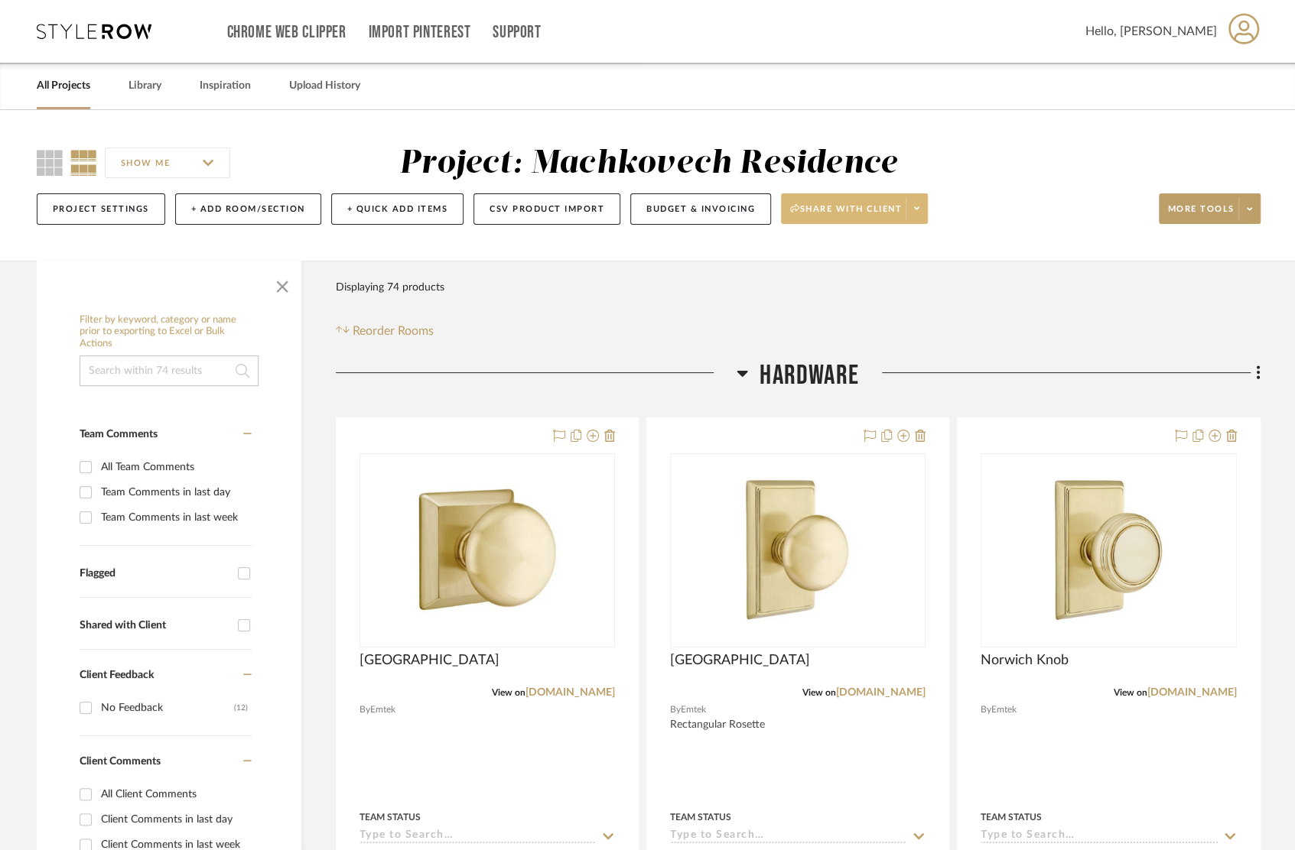
click at [921, 221] on button "Share with client" at bounding box center [854, 208] width 147 height 31
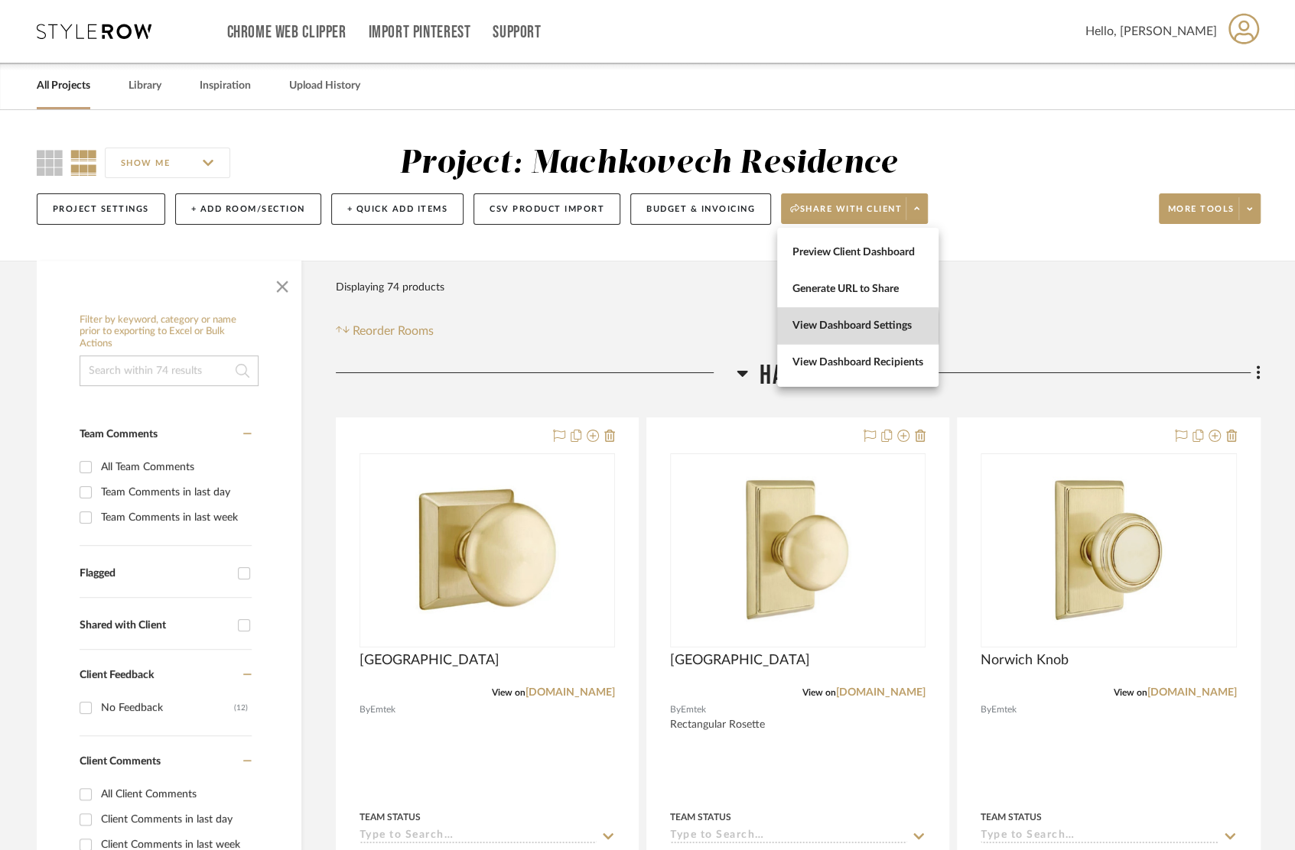
click at [823, 328] on span "View Dashboard Settings" at bounding box center [857, 326] width 131 height 13
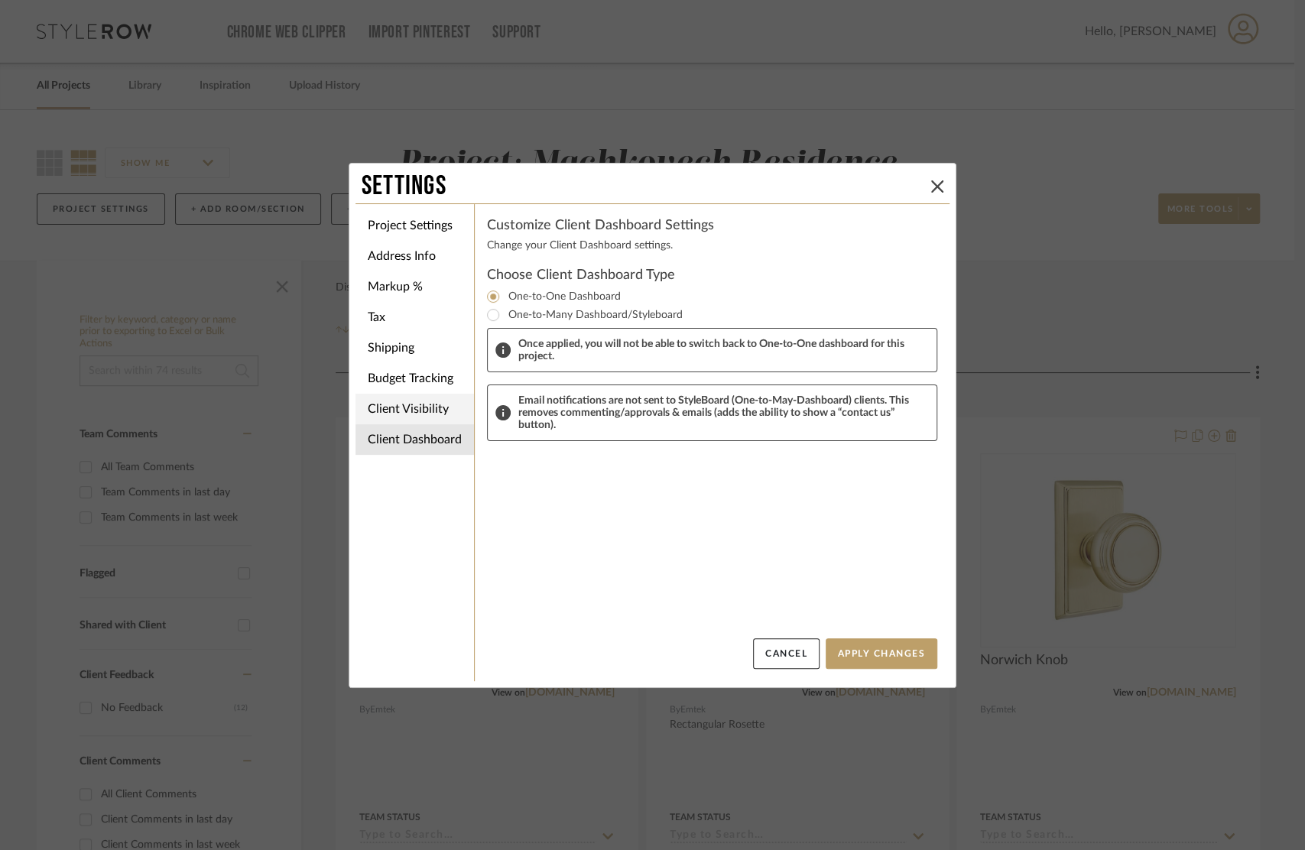
click at [429, 400] on li "Client Visibility" at bounding box center [415, 409] width 119 height 31
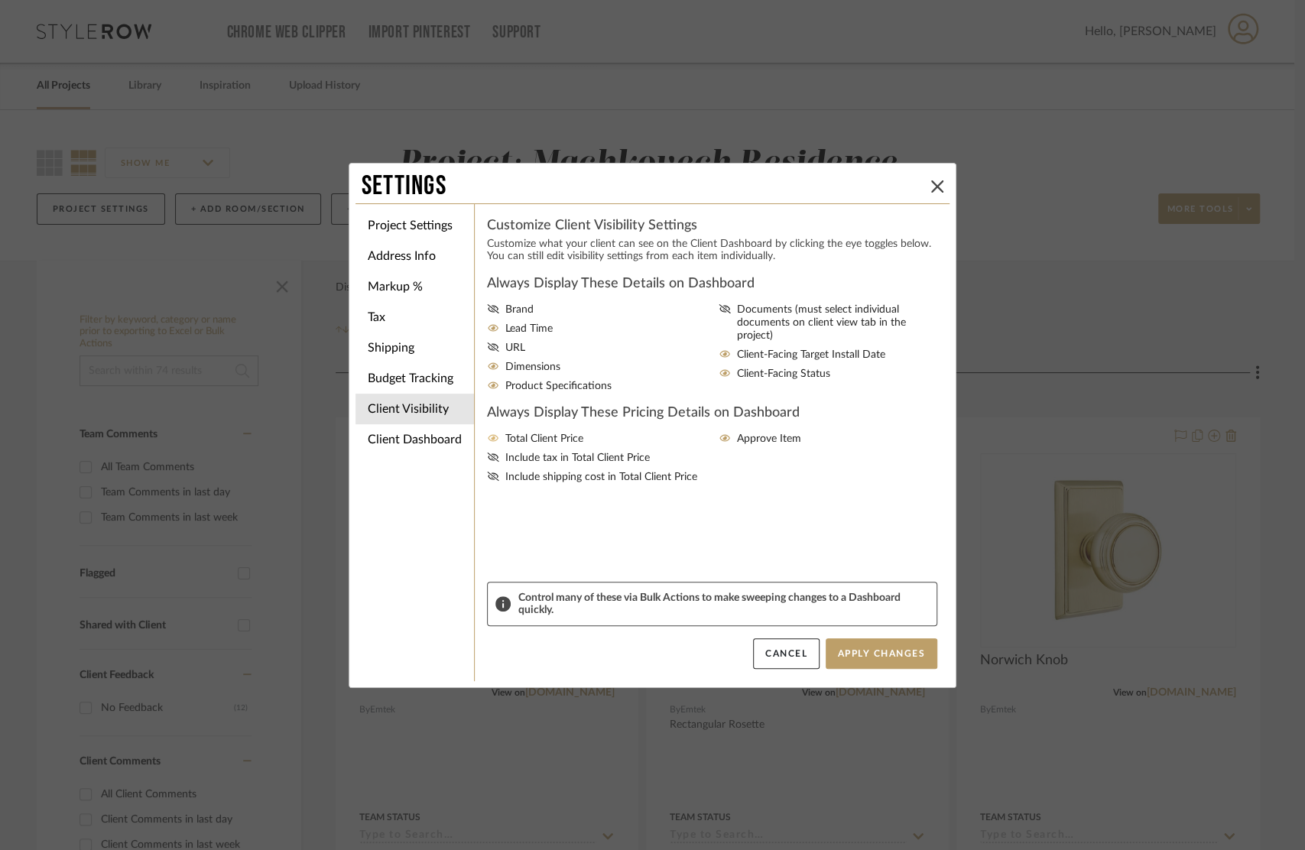
click at [488, 442] on icon at bounding box center [493, 438] width 11 height 7
click at [0, 0] on input "Total Client Price" at bounding box center [0, 0] width 0 height 0
click at [862, 651] on button "Apply Changes" at bounding box center [882, 654] width 112 height 31
click at [931, 181] on icon at bounding box center [937, 186] width 12 height 12
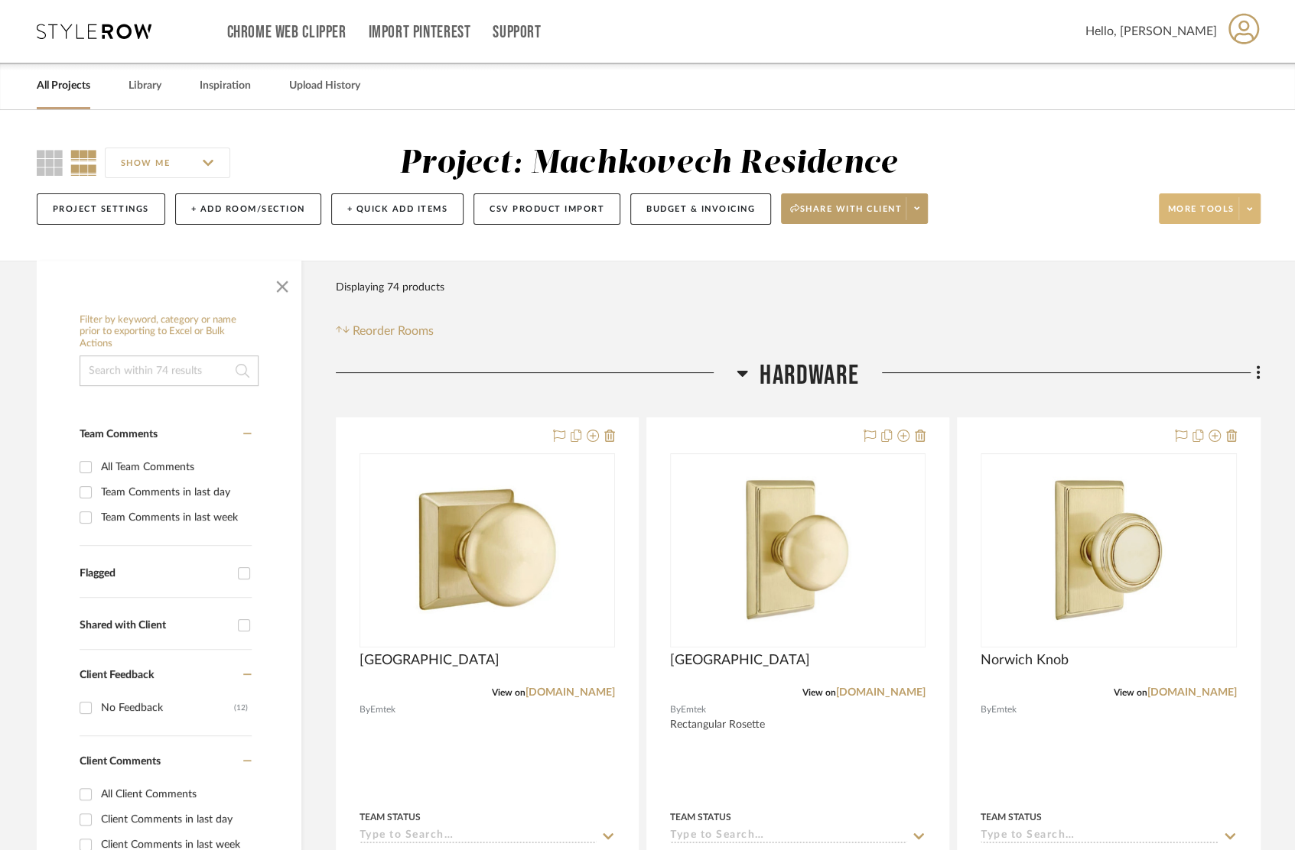
click at [1243, 215] on span at bounding box center [1248, 208] width 21 height 23
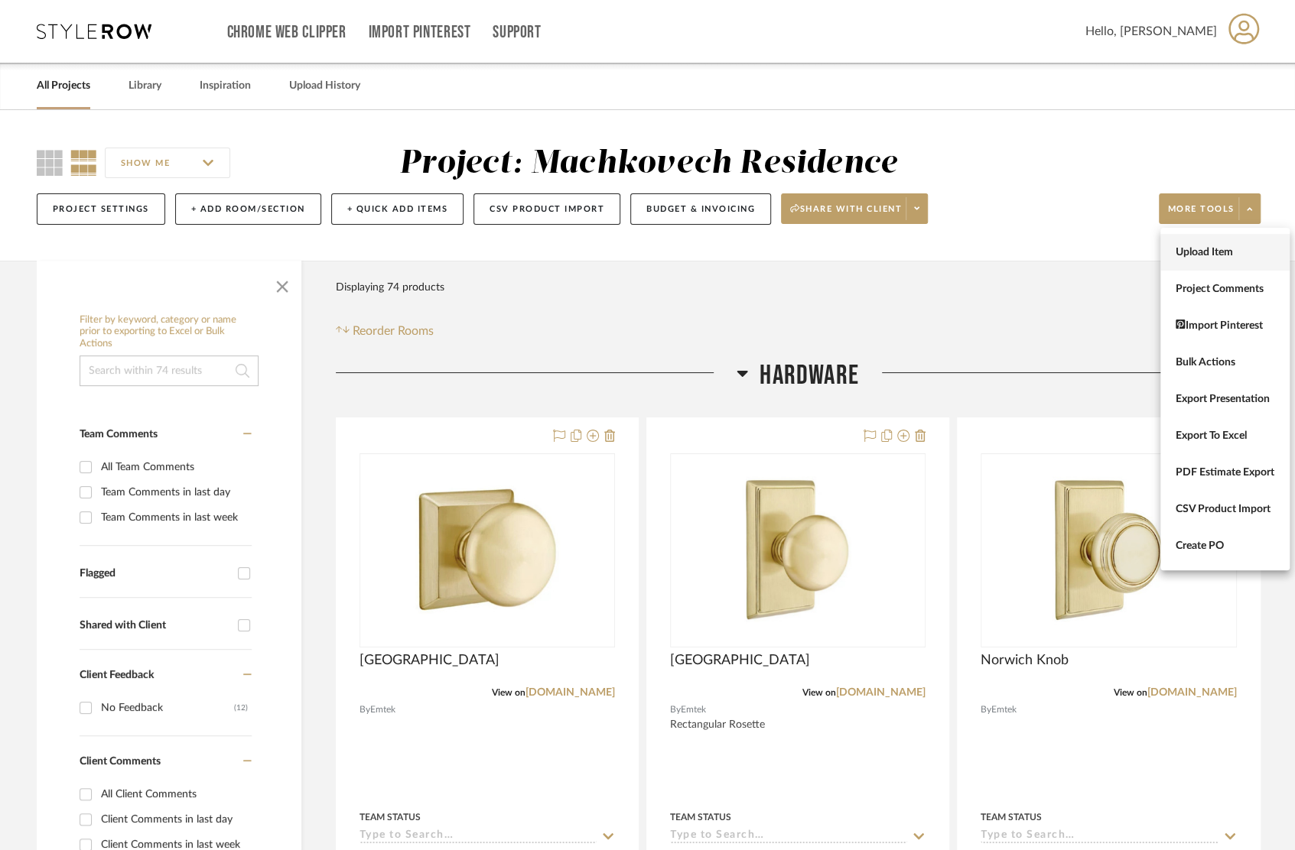
click at [1215, 257] on span "Upload Item" at bounding box center [1224, 252] width 99 height 13
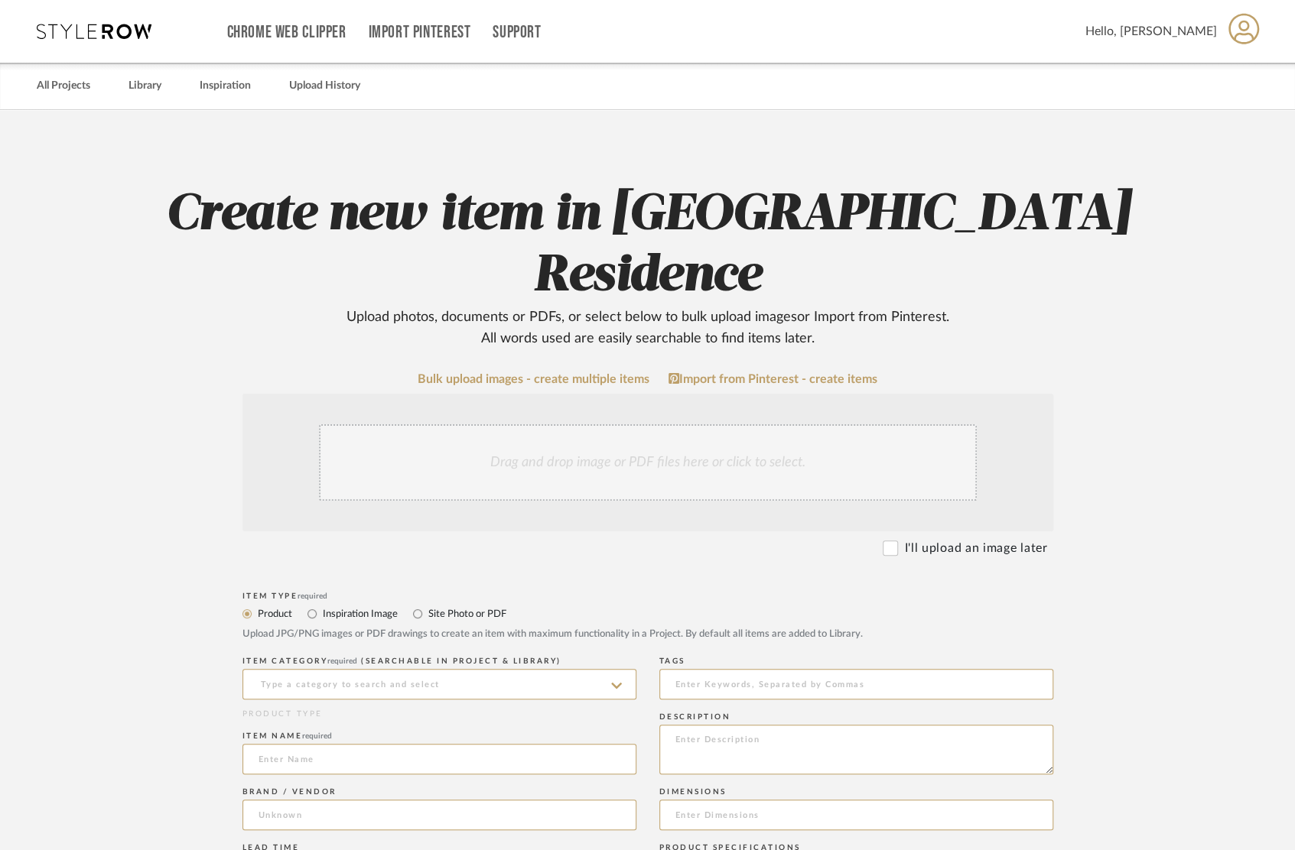
click at [728, 453] on div "Drag and drop image or PDF files here or click to select." at bounding box center [648, 462] width 658 height 76
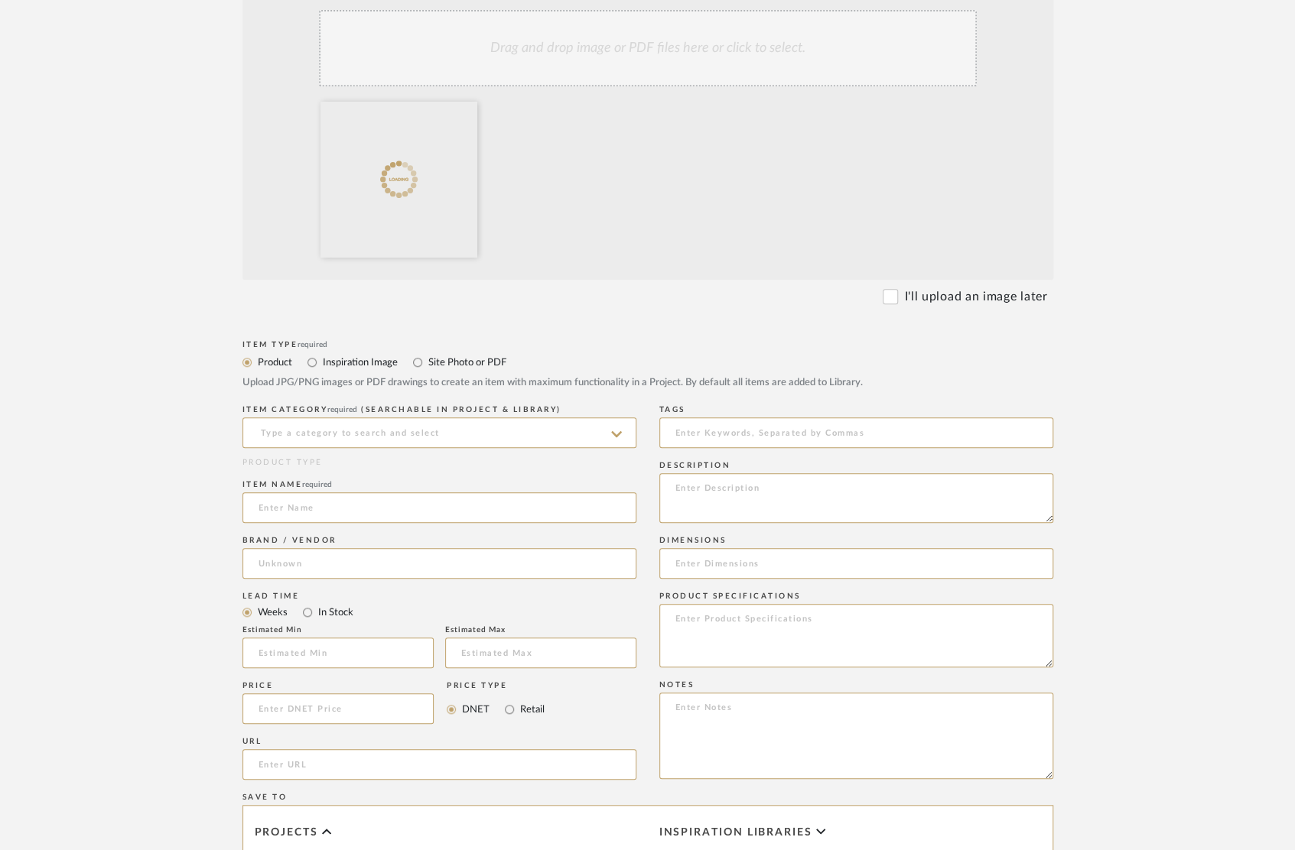
scroll to position [415, 0]
click at [448, 437] on input at bounding box center [439, 432] width 394 height 31
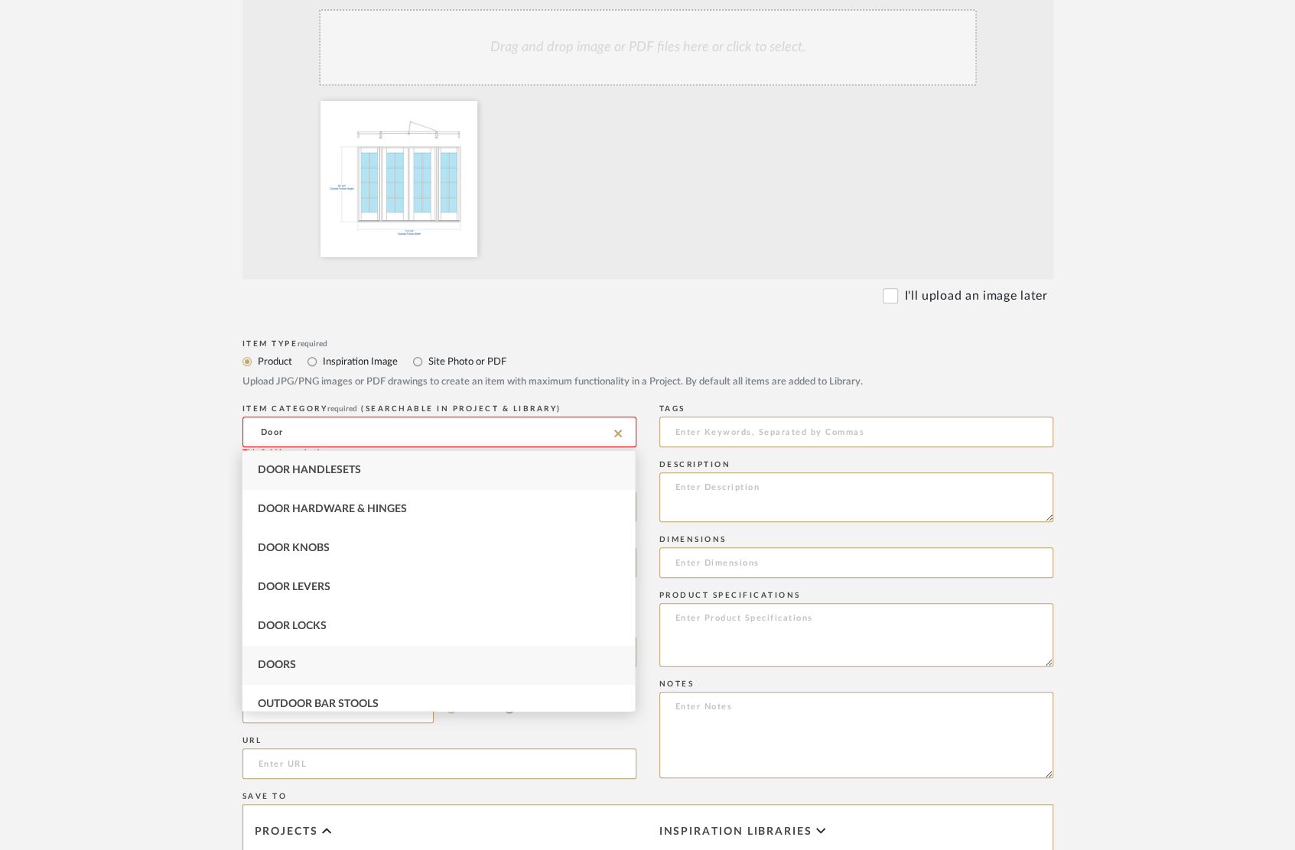
click at [388, 664] on div "Doors" at bounding box center [438, 665] width 392 height 39
type input "Doors"
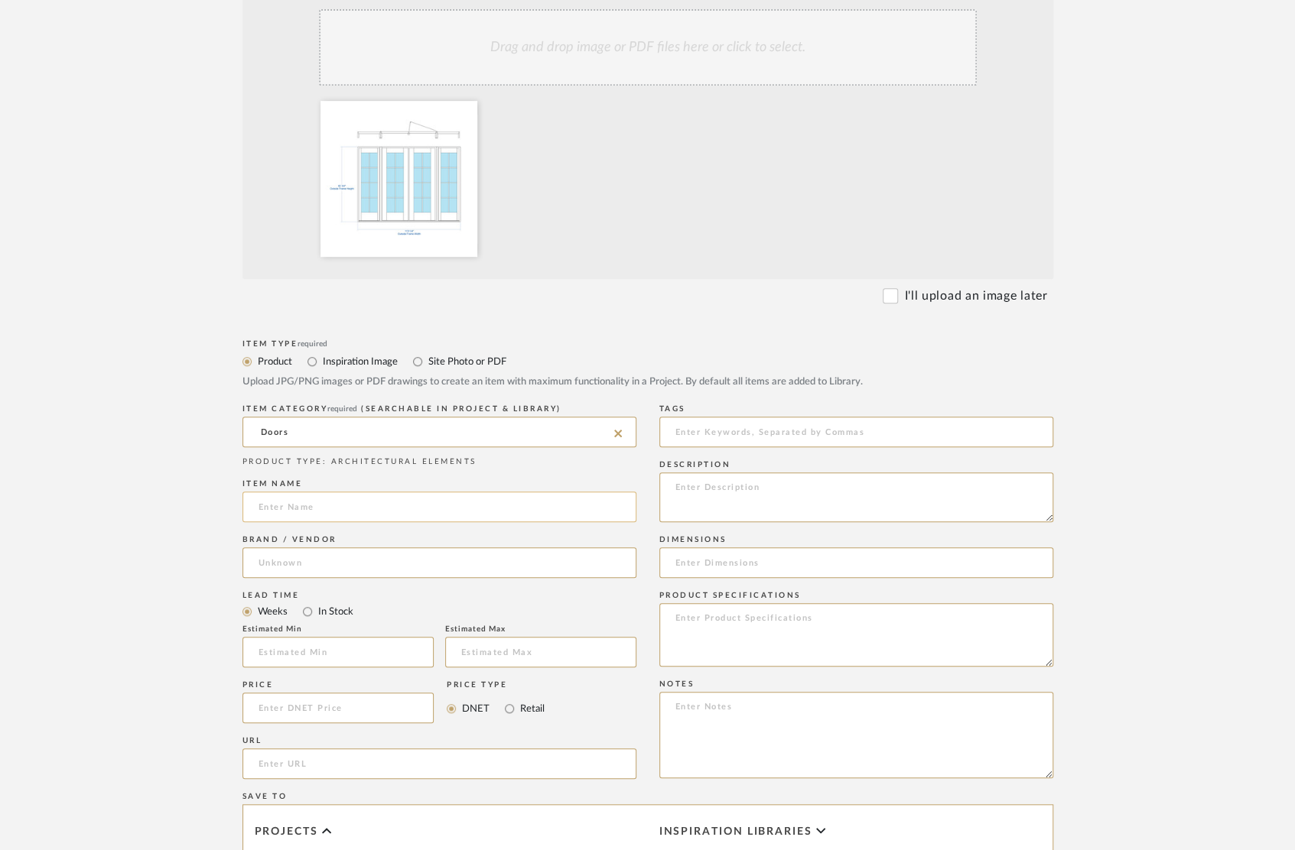
click at [385, 502] on input at bounding box center [439, 507] width 394 height 31
type input "Garden Doors"
click at [331, 559] on input at bounding box center [439, 563] width 394 height 31
click at [316, 602] on mat-option "TruStile" at bounding box center [438, 602] width 392 height 39
type input "TruStile"
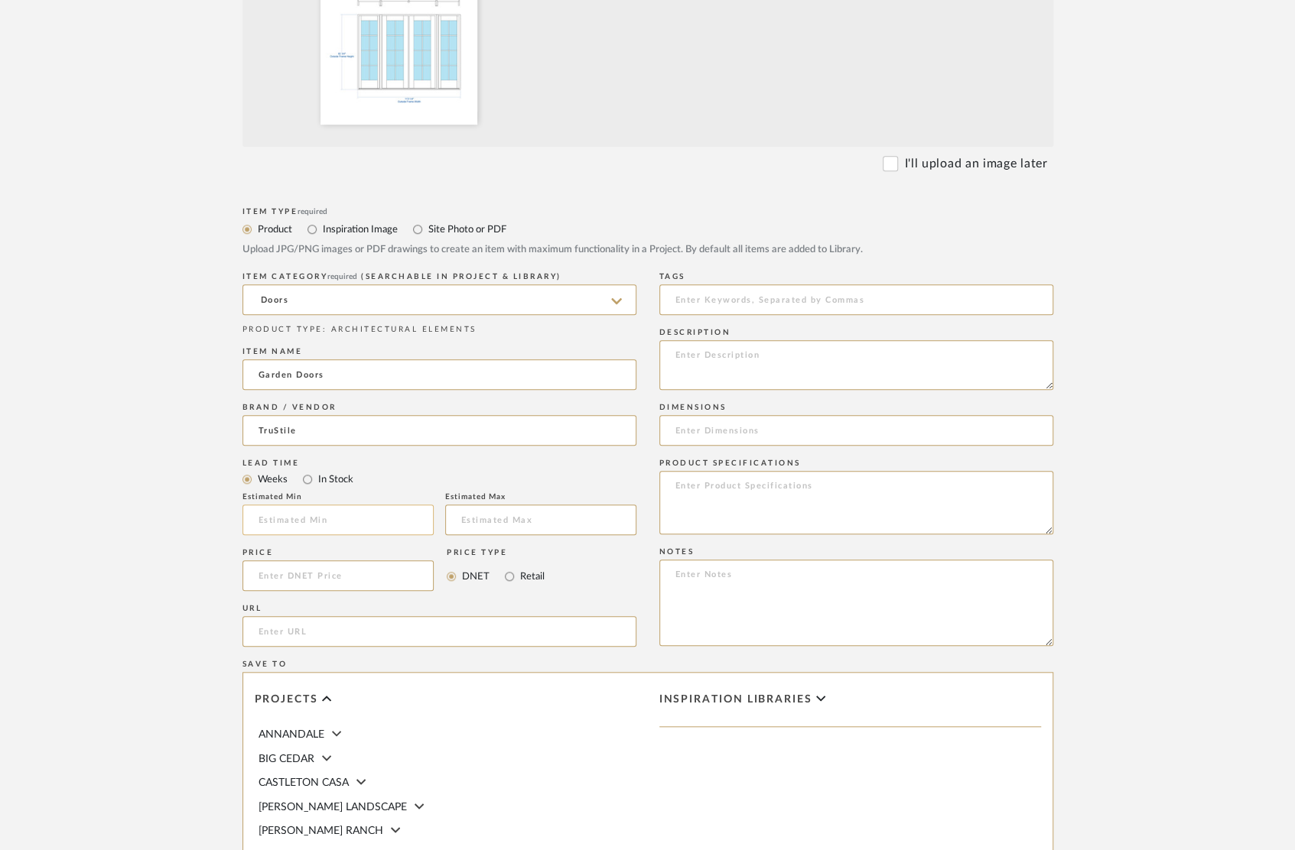
scroll to position [590, 0]
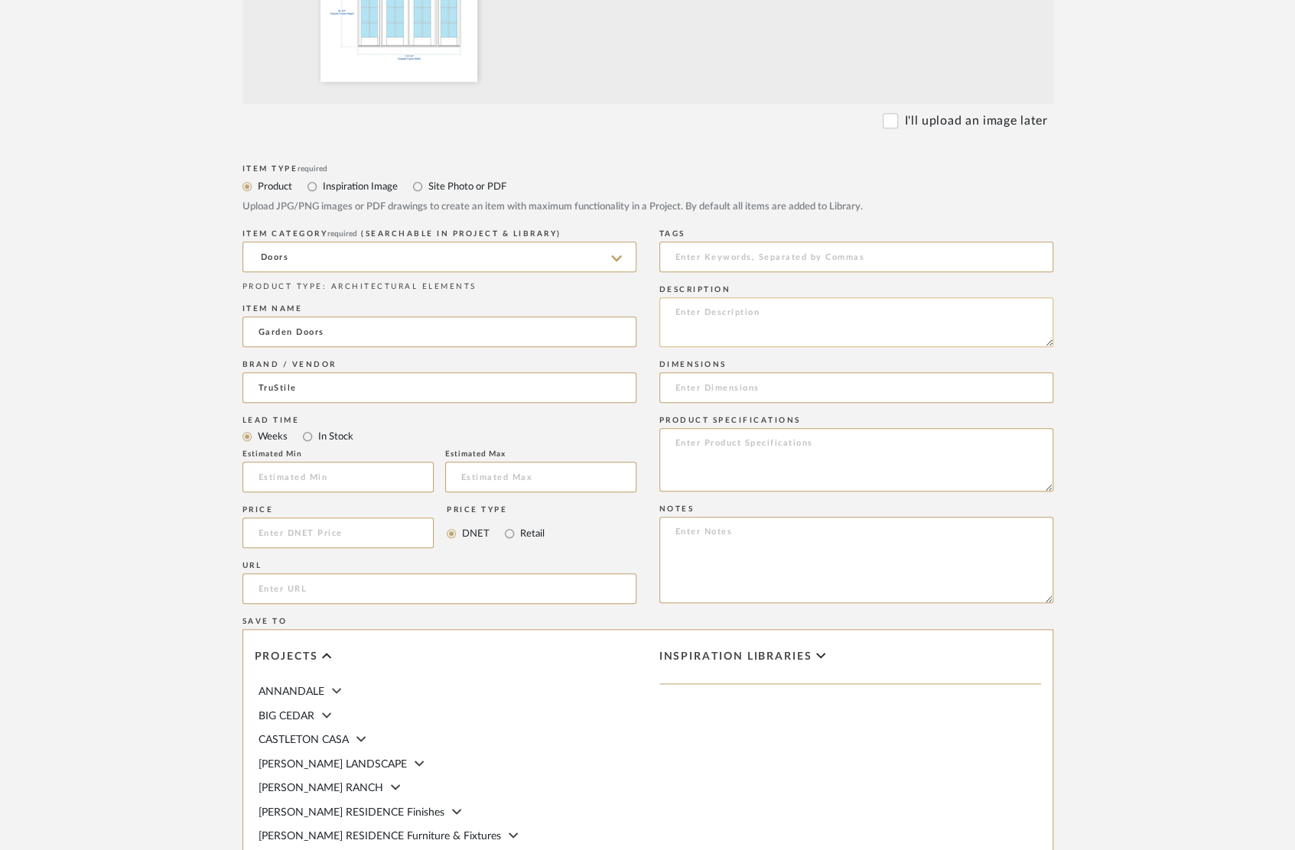
click at [721, 310] on textarea at bounding box center [856, 322] width 394 height 50
click at [674, 311] on textarea "FL800" at bounding box center [856, 322] width 394 height 50
click at [850, 321] on textarea "Door Style - FL800" at bounding box center [856, 322] width 394 height 50
drag, startPoint x: 824, startPoint y: 326, endPoint x: 656, endPoint y: 324, distance: 168.2
click at [656, 324] on div "Item Type required Product Inspiration Image Site Photo or PDF Upload JPG/PNG i…" at bounding box center [647, 607] width 811 height 893
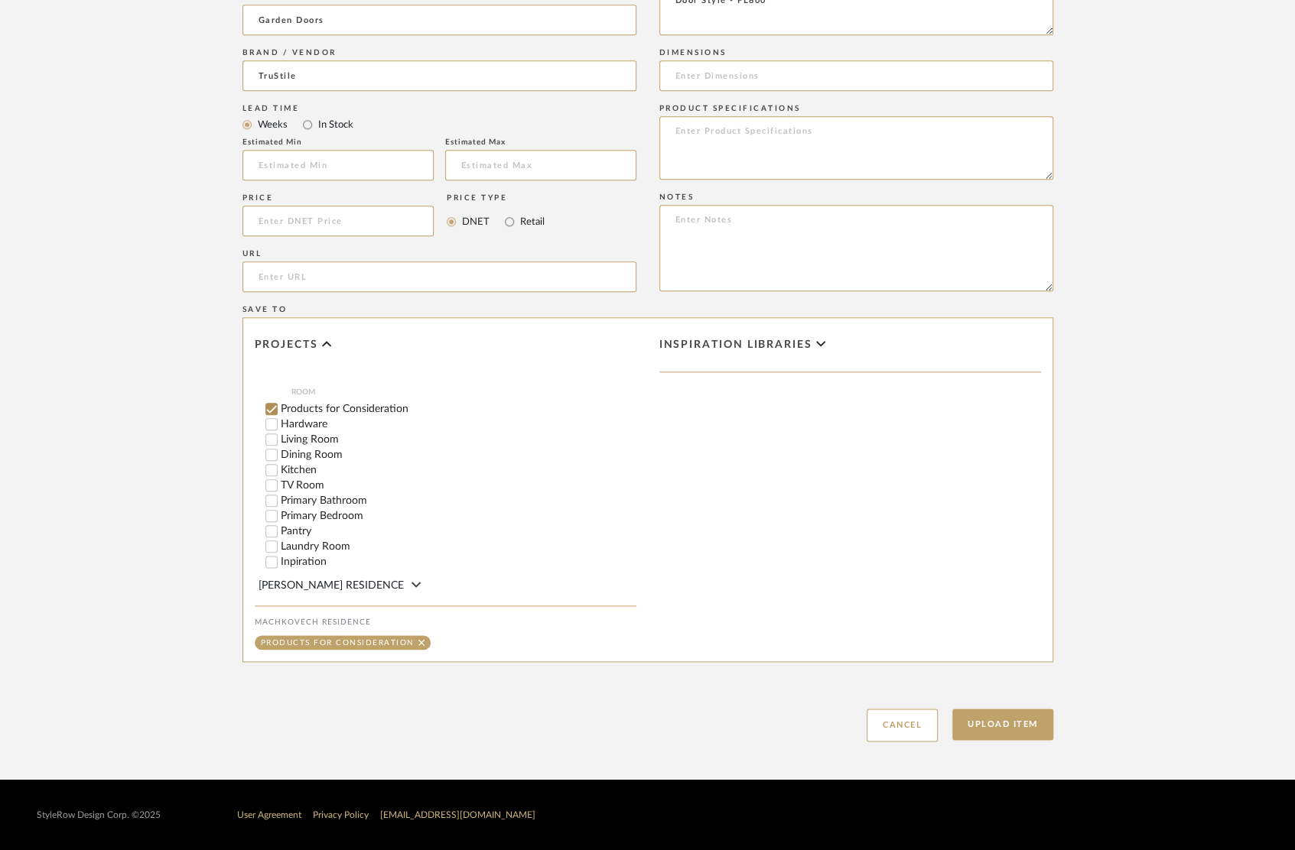
scroll to position [445, 0]
type textarea "Door Style - FL800"
click at [272, 479] on input "TV Room" at bounding box center [271, 486] width 15 height 15
checkbox input "false"
click at [1017, 726] on button "Upload Item" at bounding box center [1002, 724] width 101 height 31
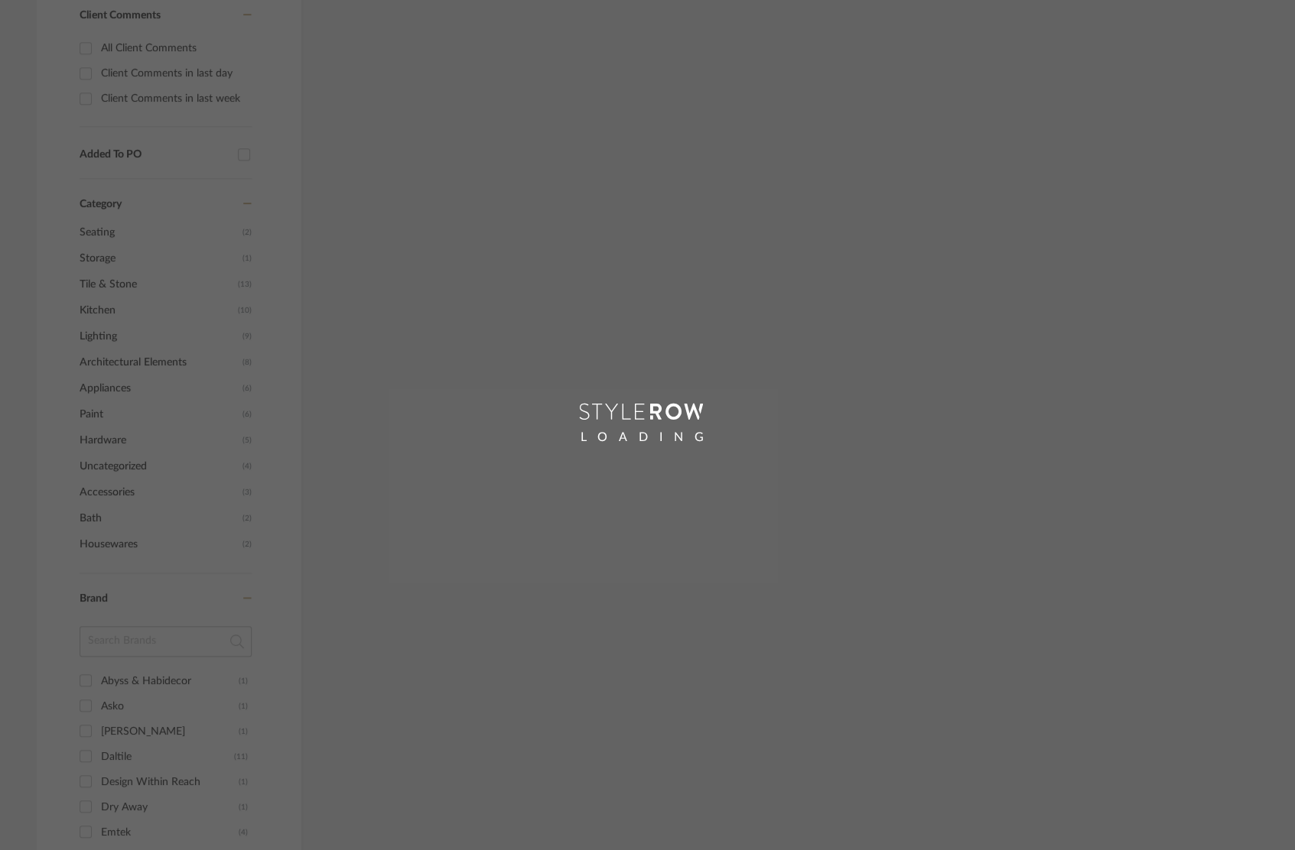
scroll to position [362, 0]
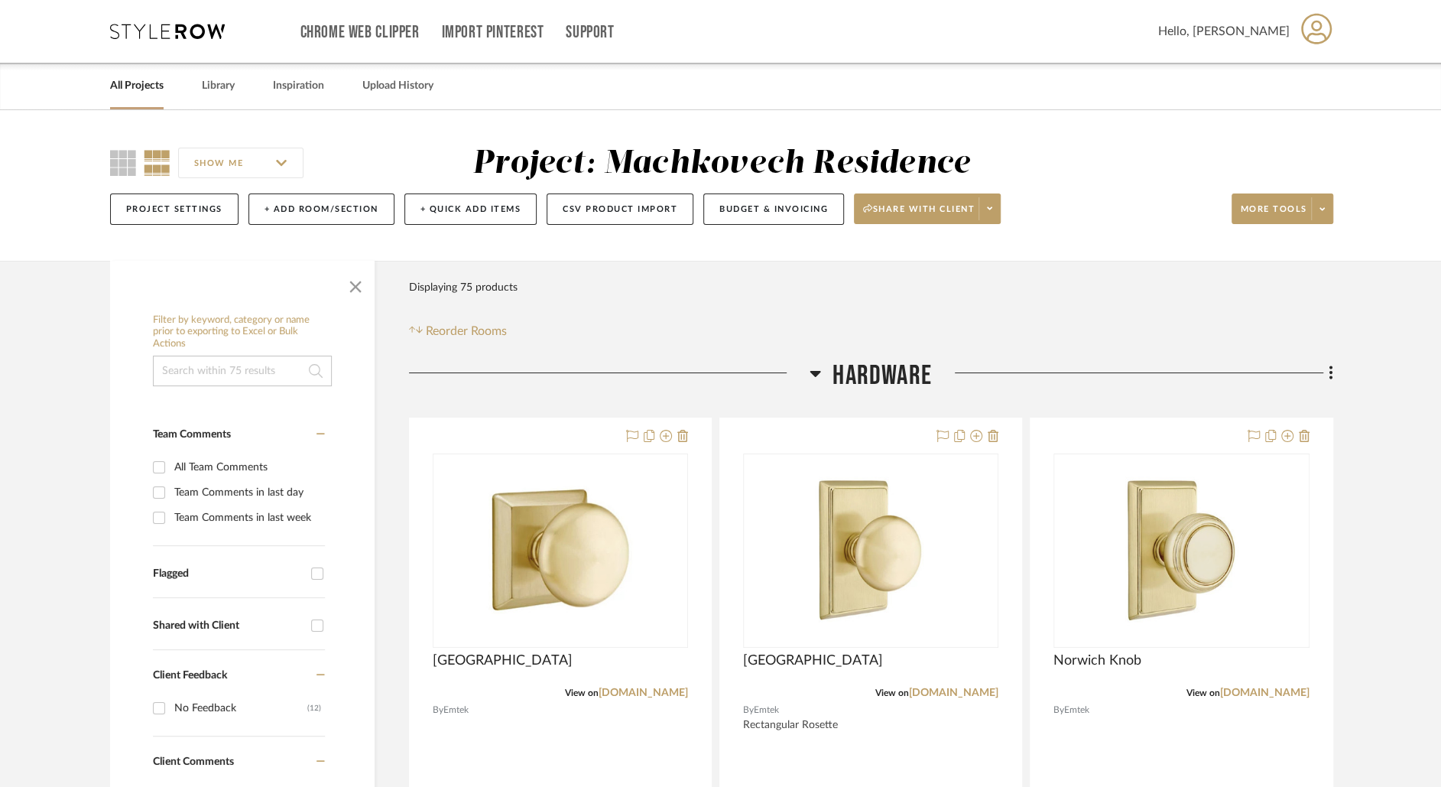
click at [122, 88] on link "All Projects" at bounding box center [137, 86] width 54 height 21
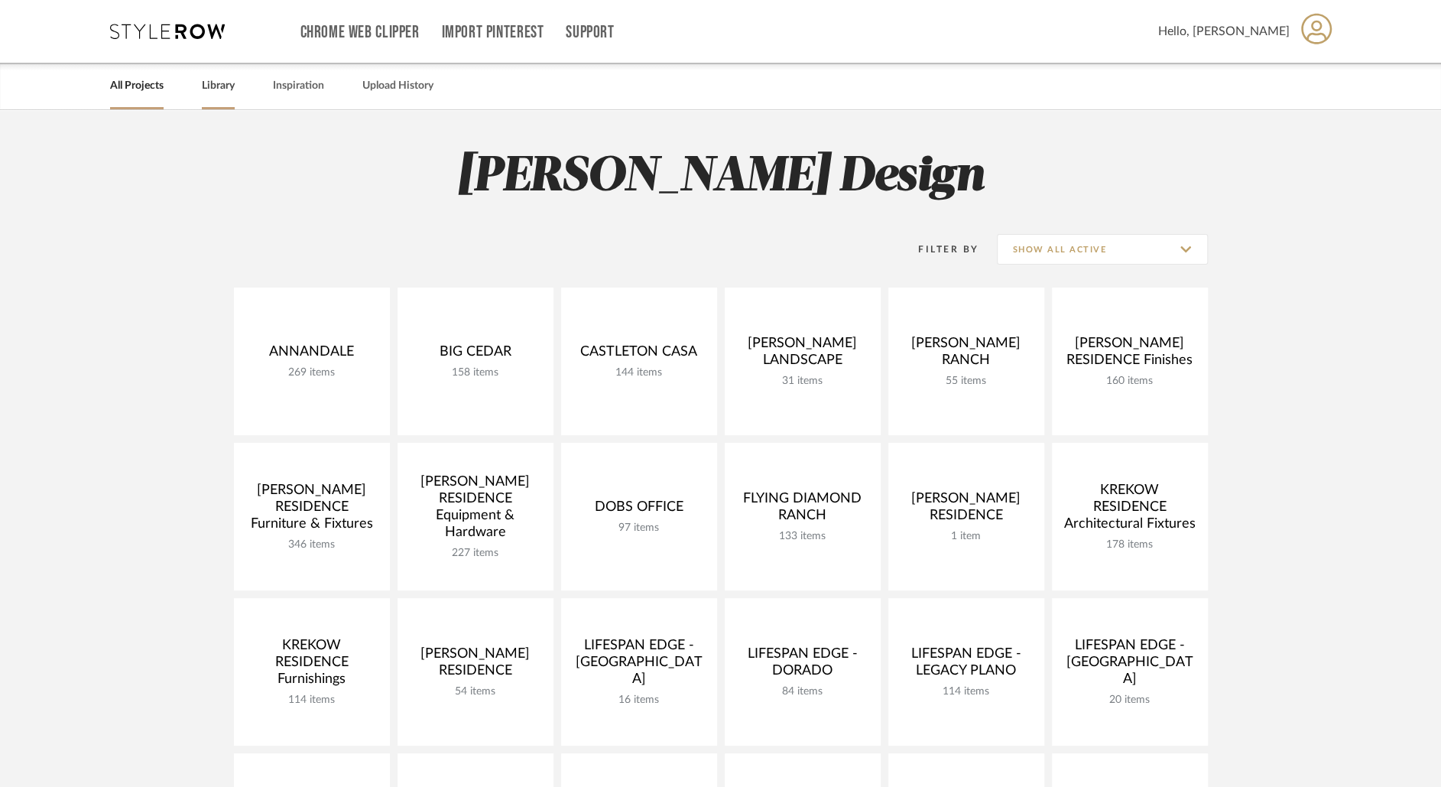
click at [223, 86] on link "Library" at bounding box center [218, 86] width 33 height 21
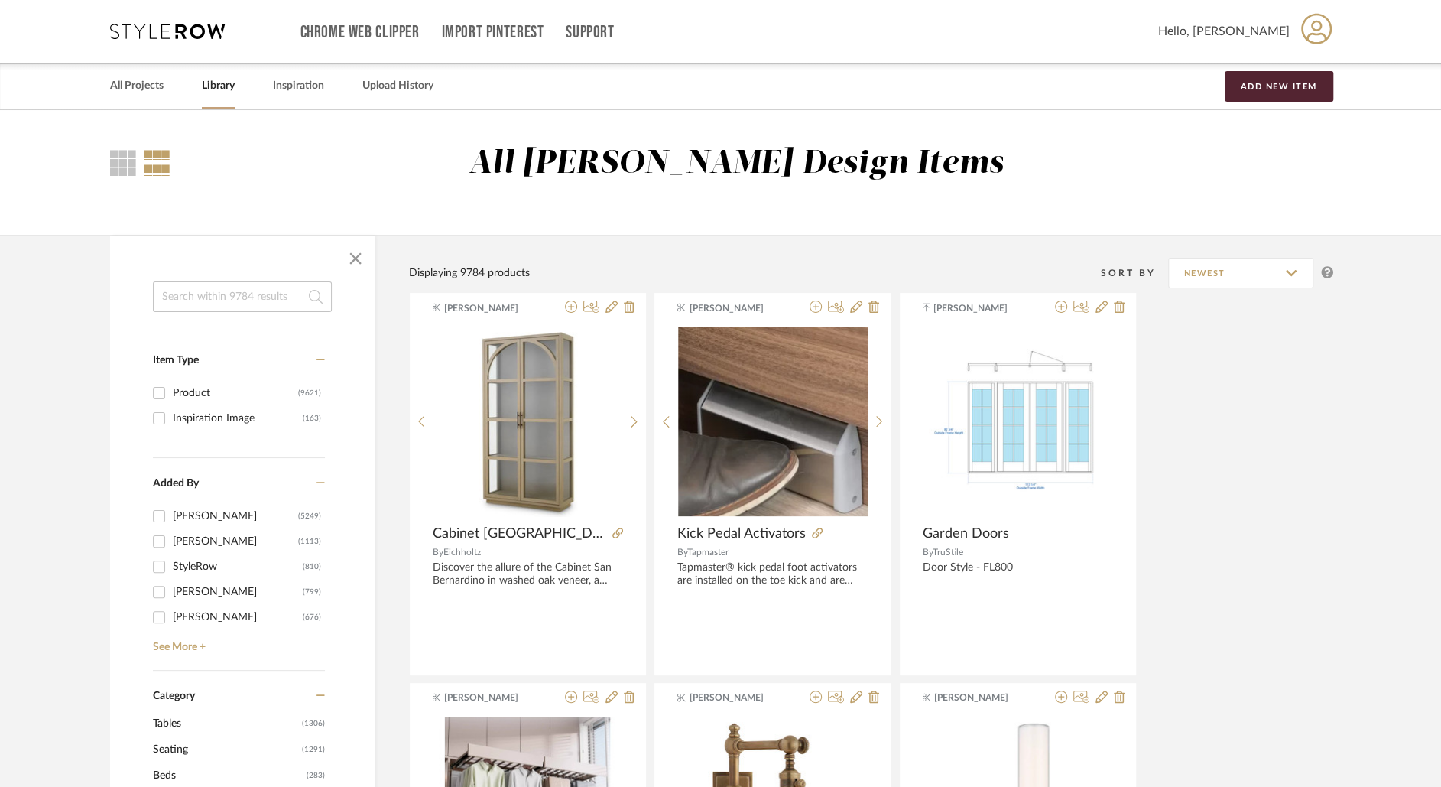
click at [236, 293] on input at bounding box center [242, 296] width 179 height 31
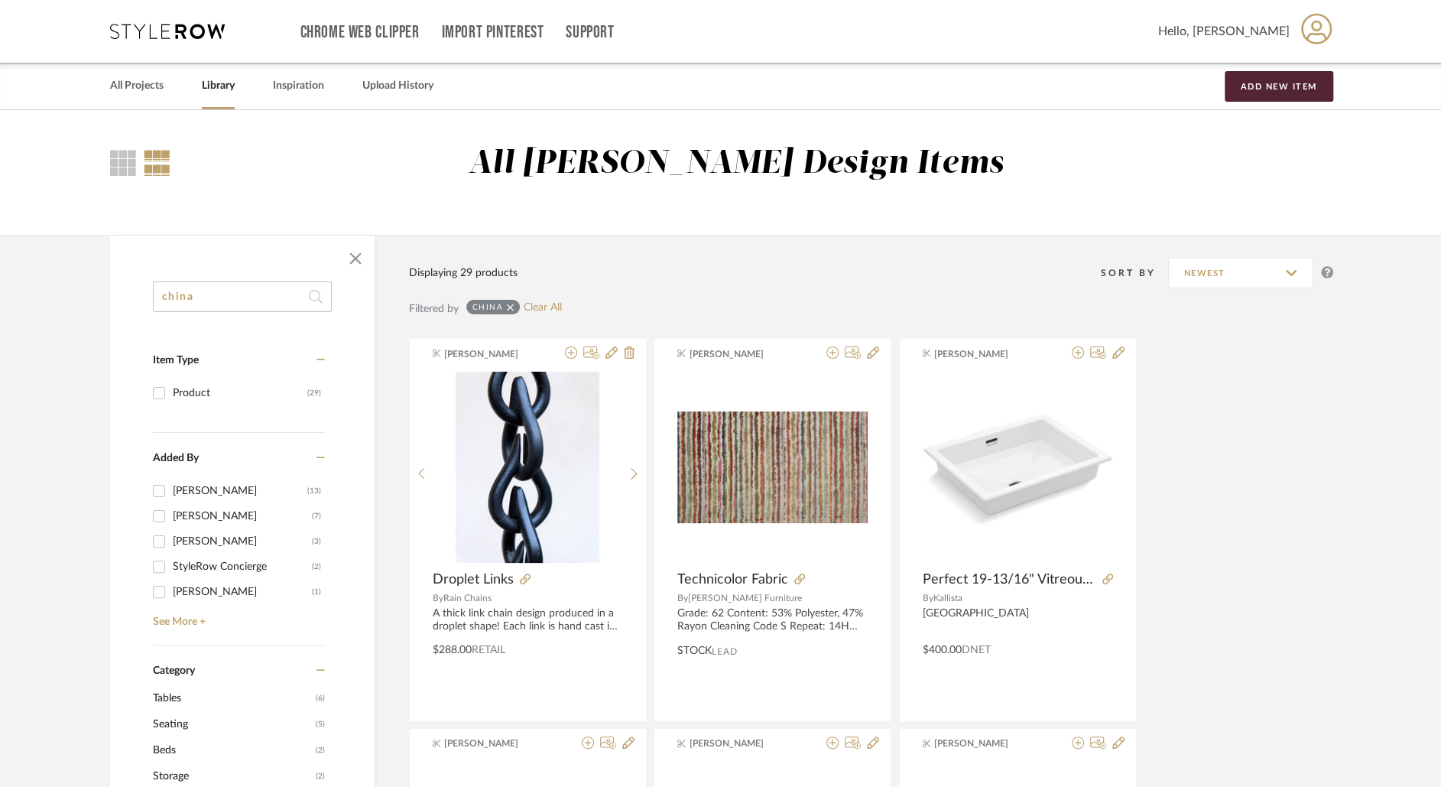
click at [232, 297] on input "china" at bounding box center [242, 296] width 179 height 31
type input "display"
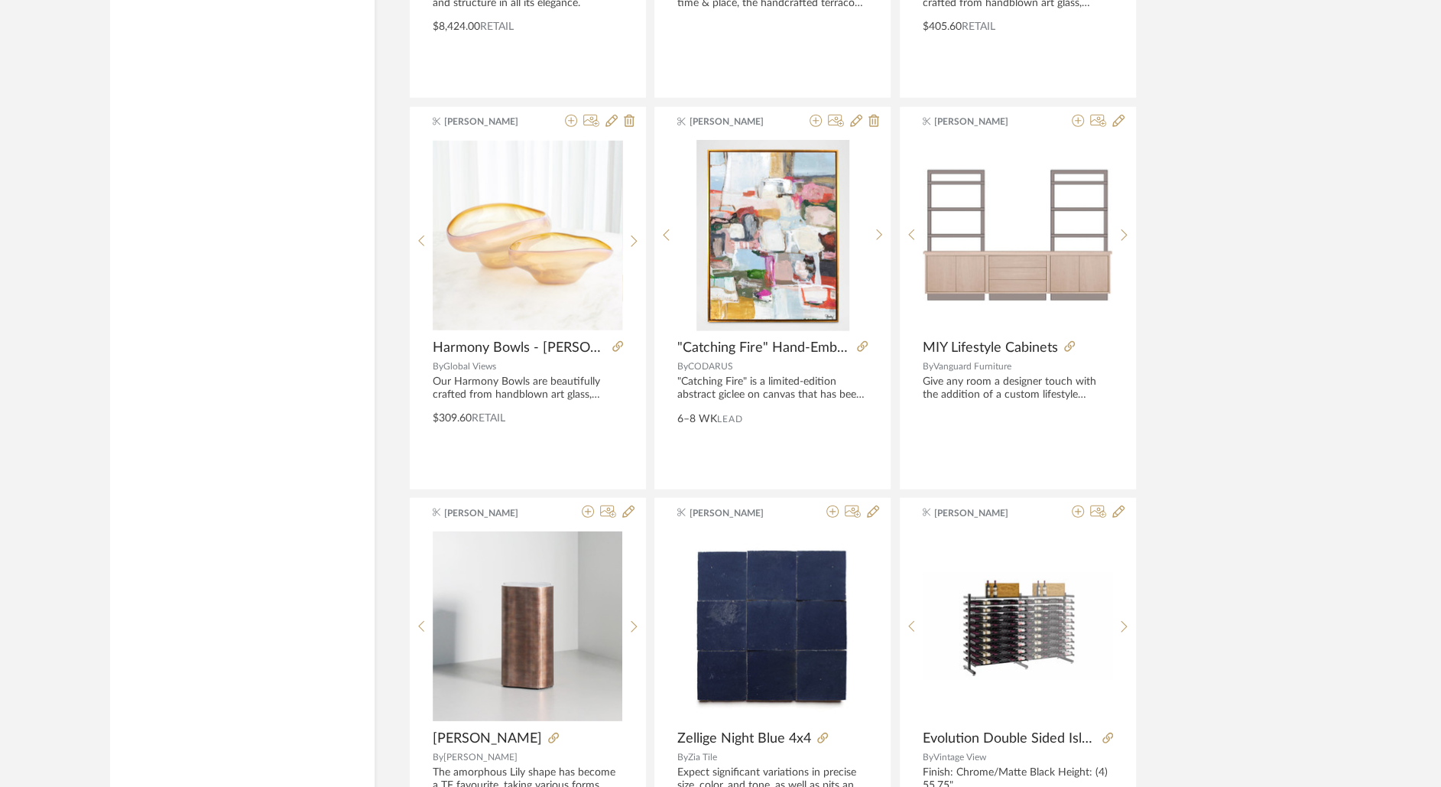
scroll to position [2973, 0]
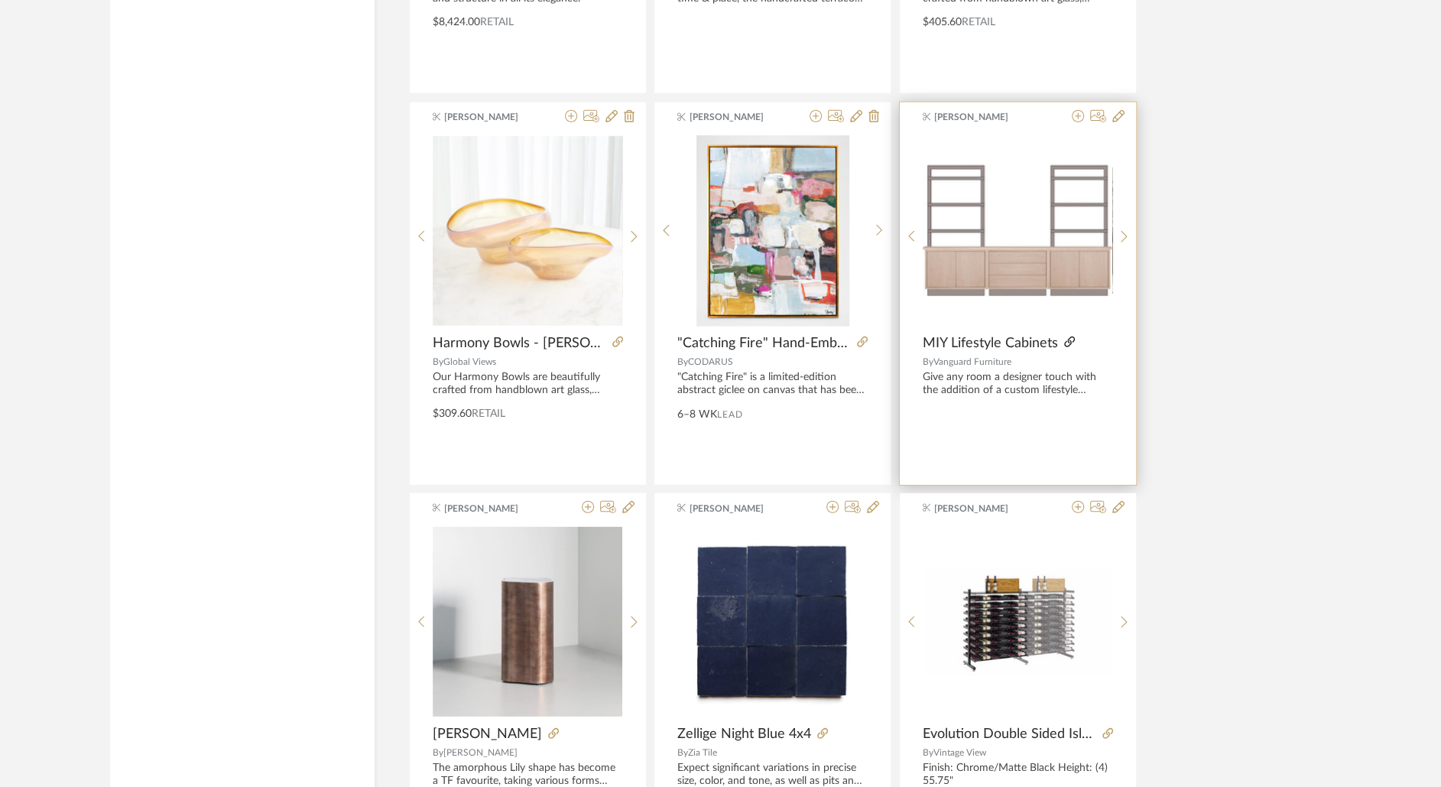
click at [1066, 338] on fa-icon at bounding box center [1069, 343] width 11 height 11
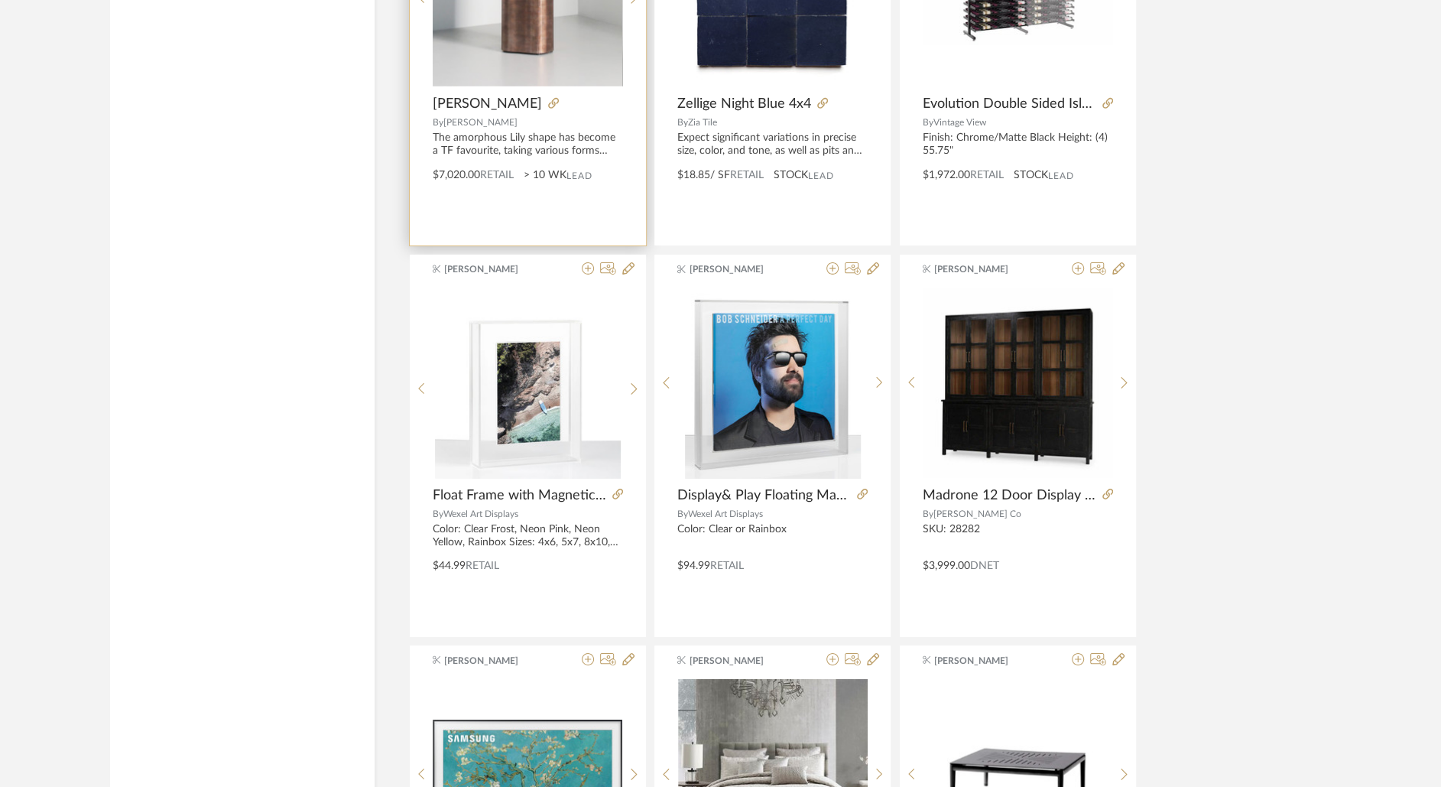
scroll to position [3602, 0]
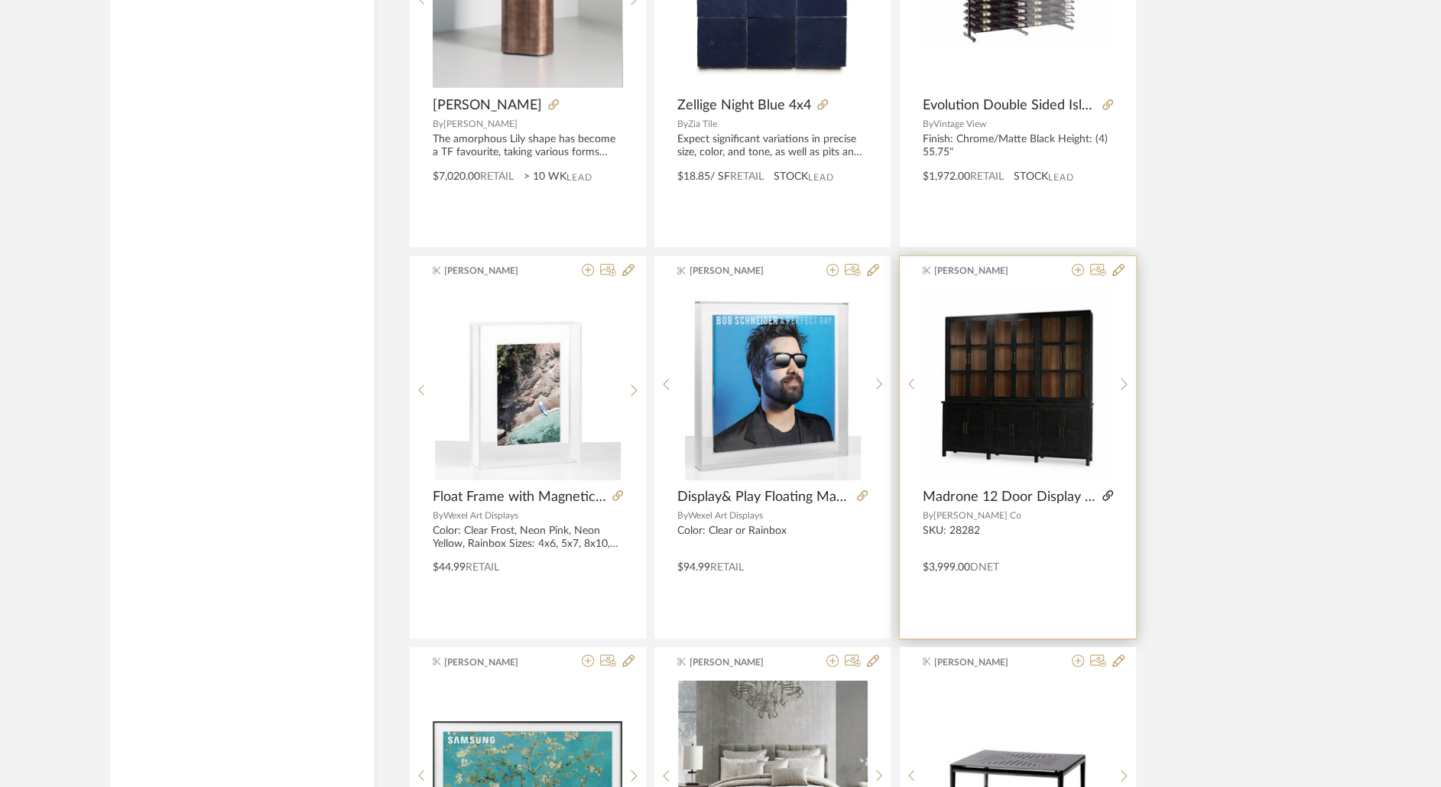
click at [1107, 490] on icon at bounding box center [1108, 495] width 11 height 11
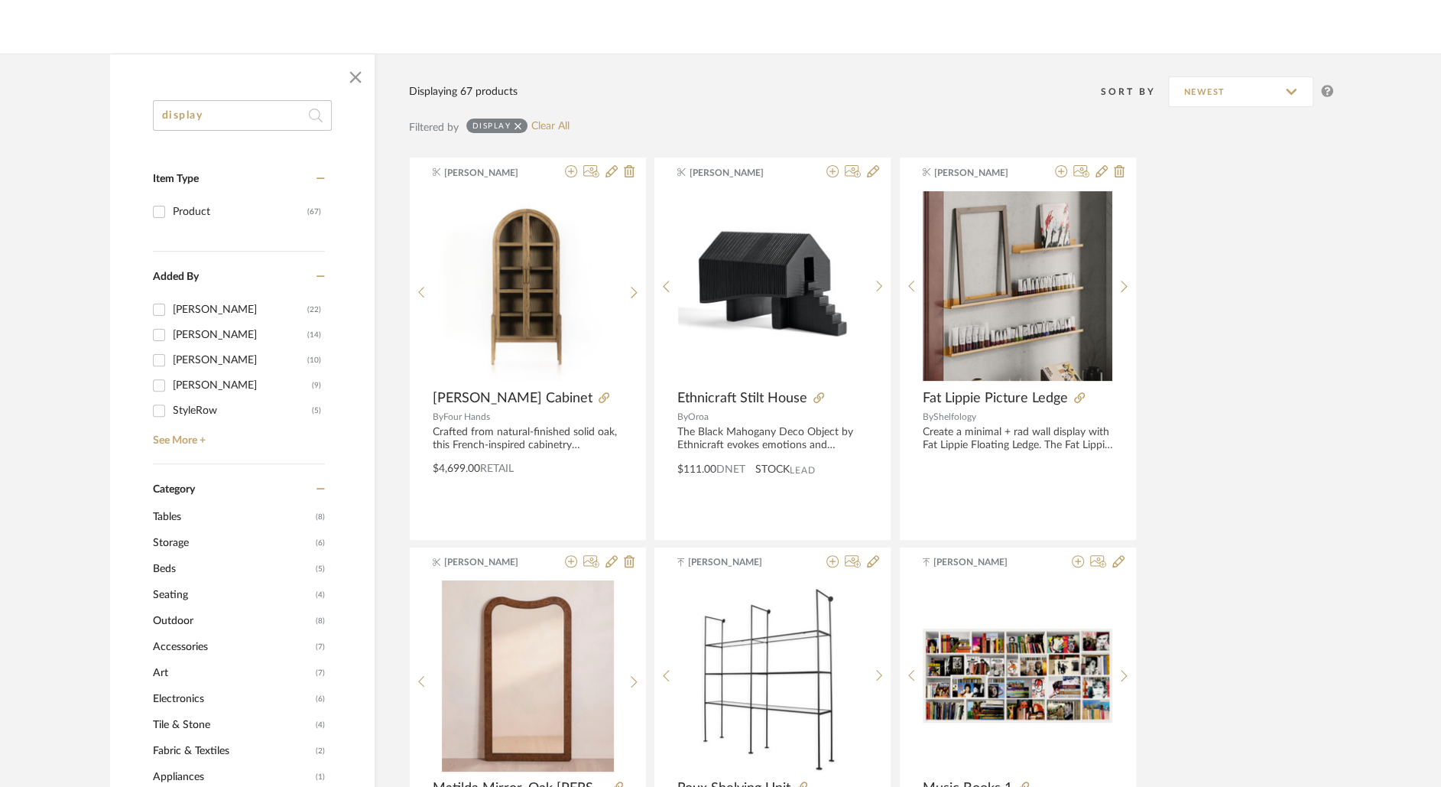
scroll to position [0, 0]
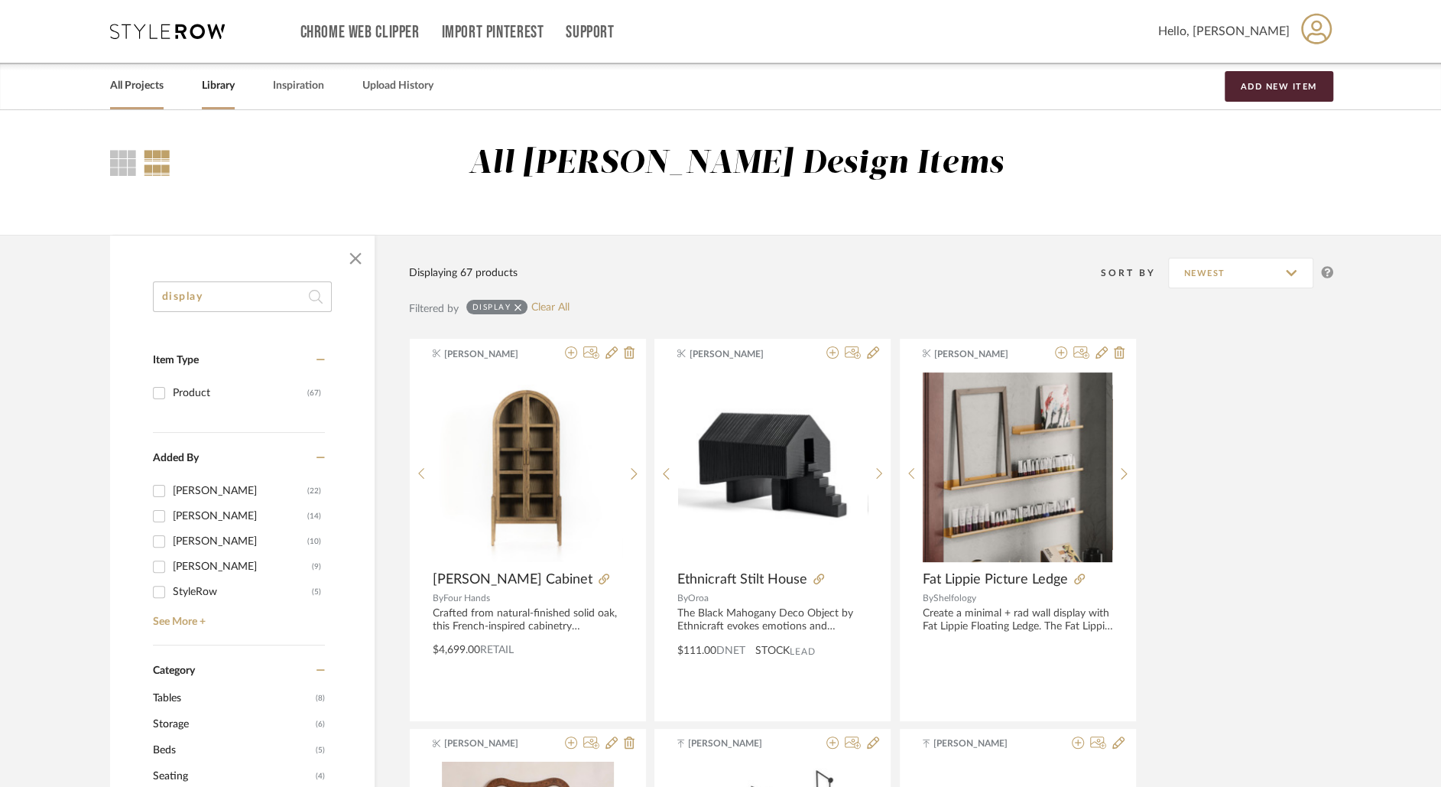
click at [151, 83] on link "All Projects" at bounding box center [137, 86] width 54 height 21
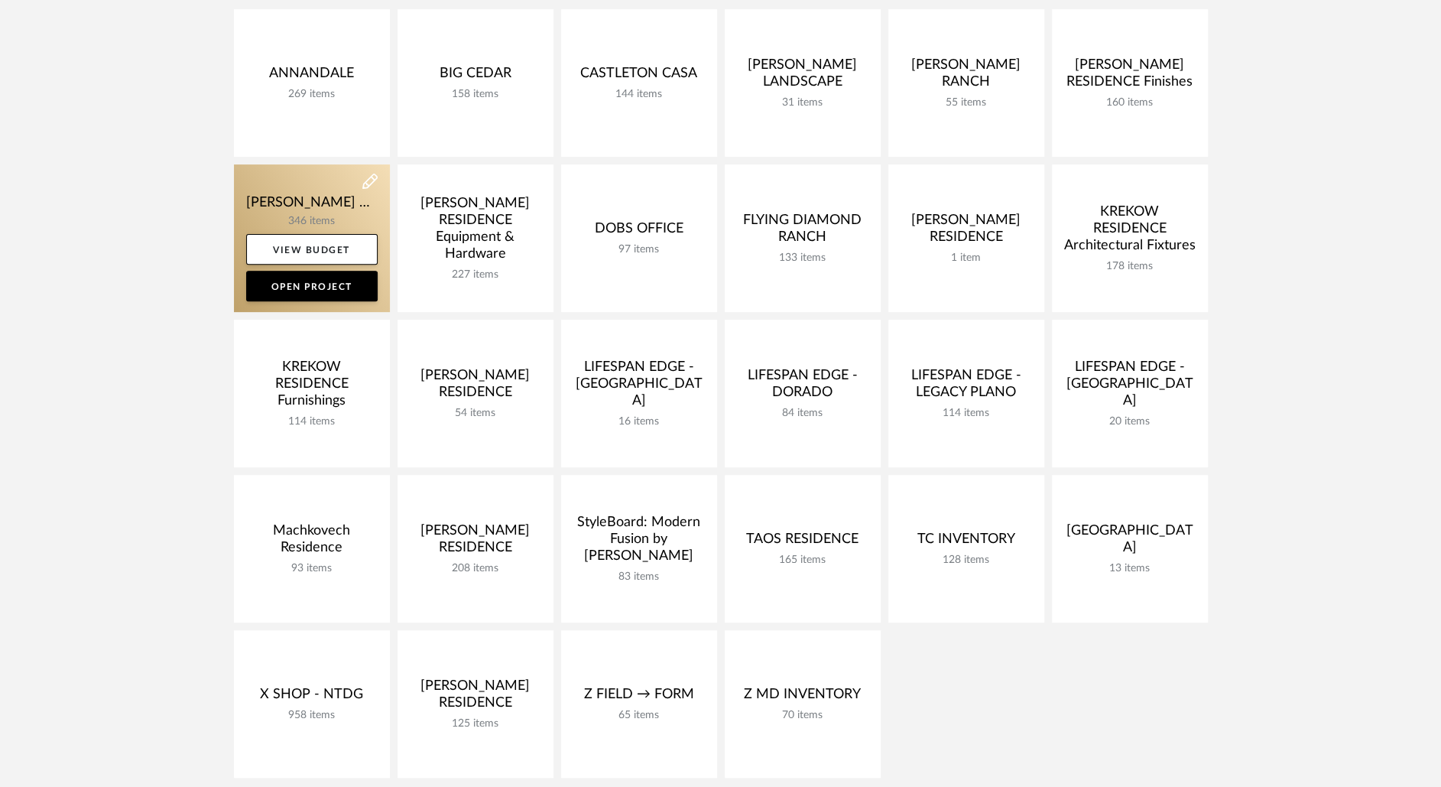
scroll to position [280, 0]
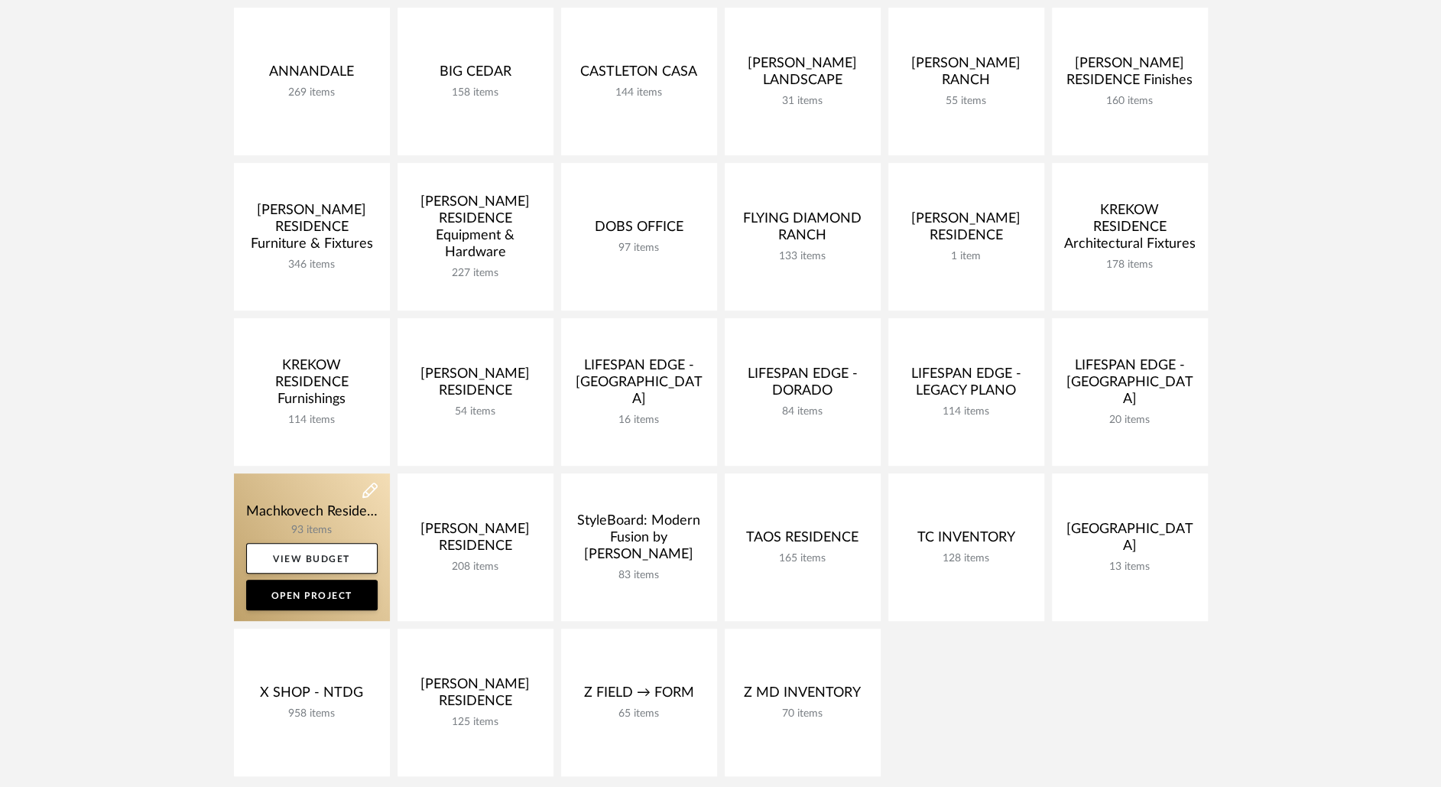
click at [313, 508] on link at bounding box center [312, 547] width 156 height 148
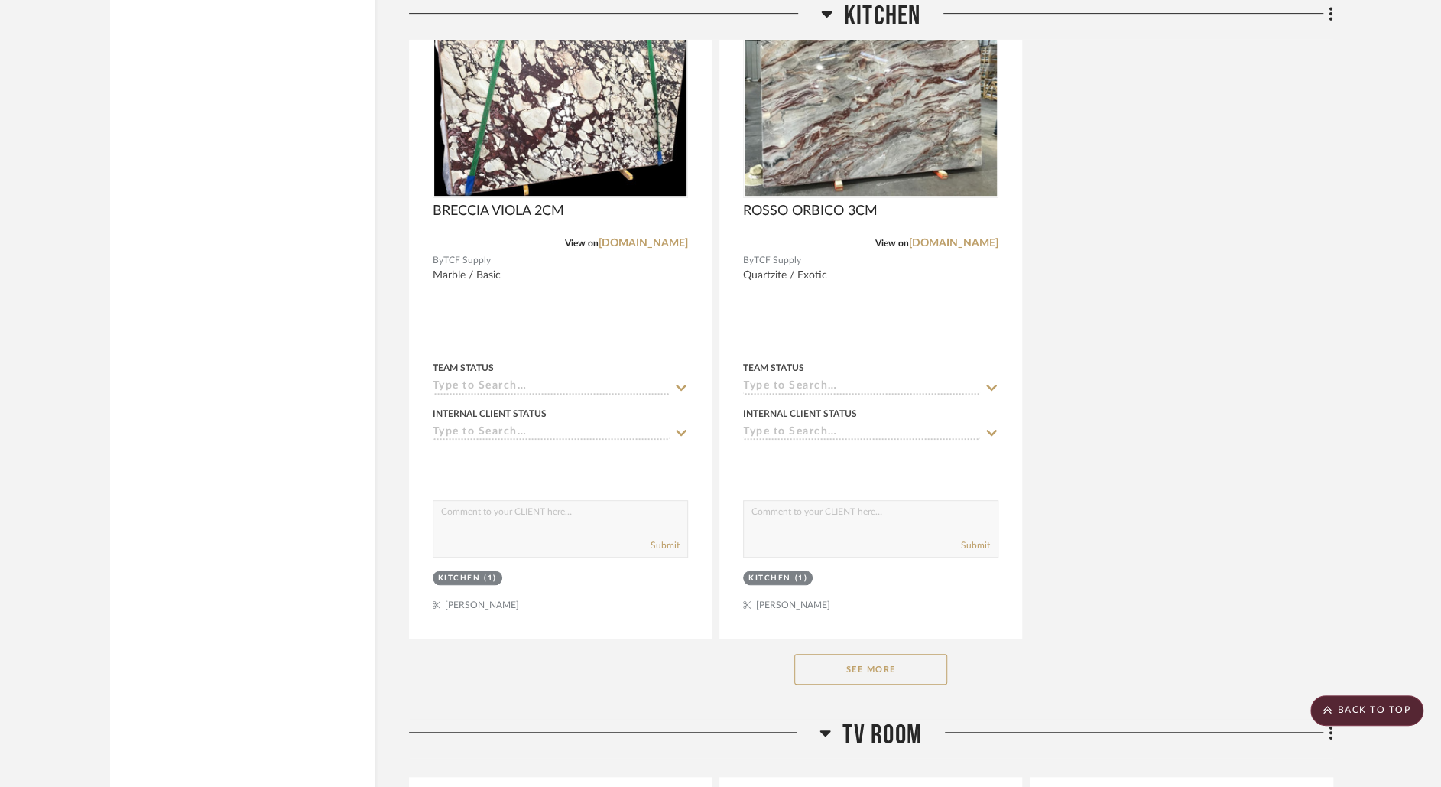
scroll to position [4963, 0]
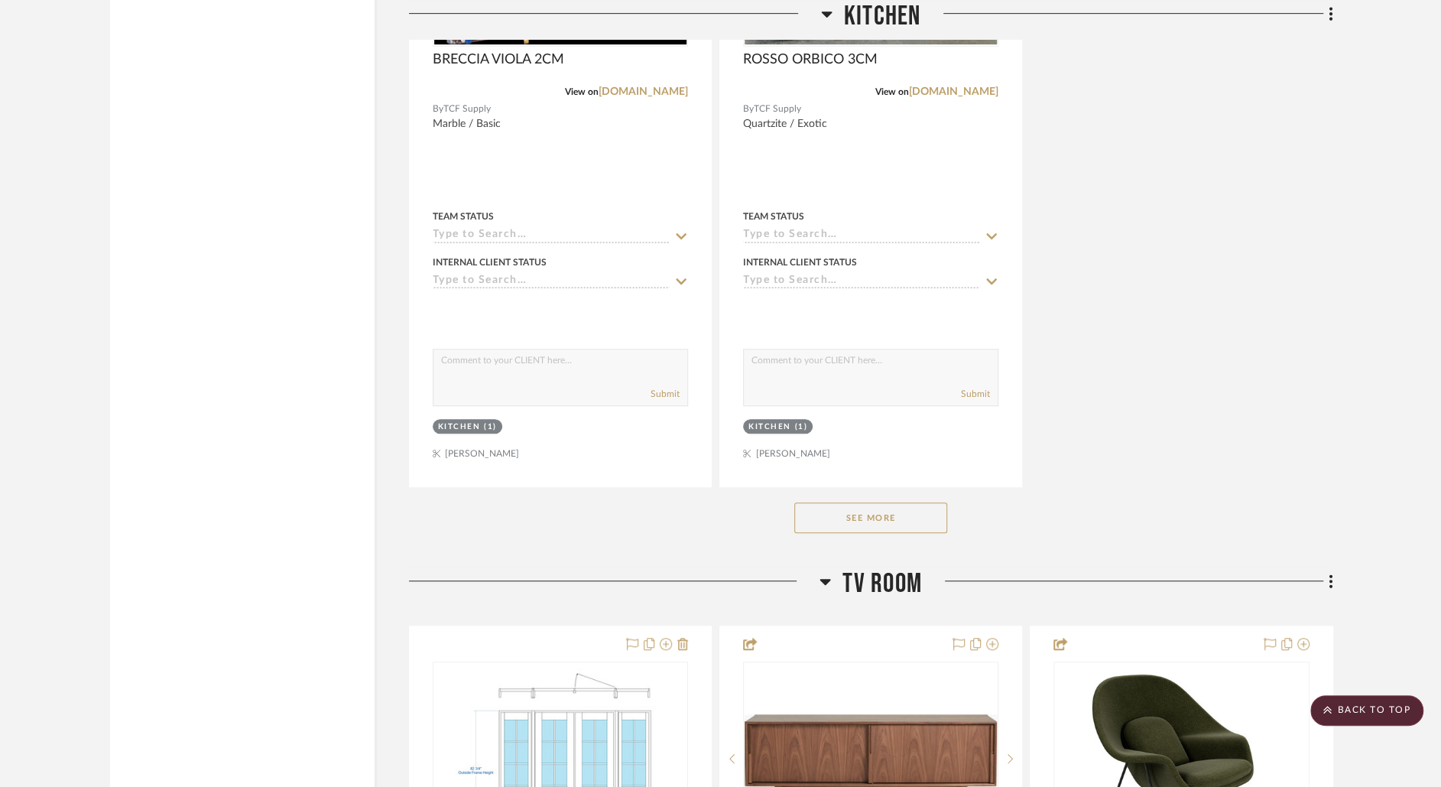
click at [909, 509] on button "See More" at bounding box center [871, 517] width 153 height 31
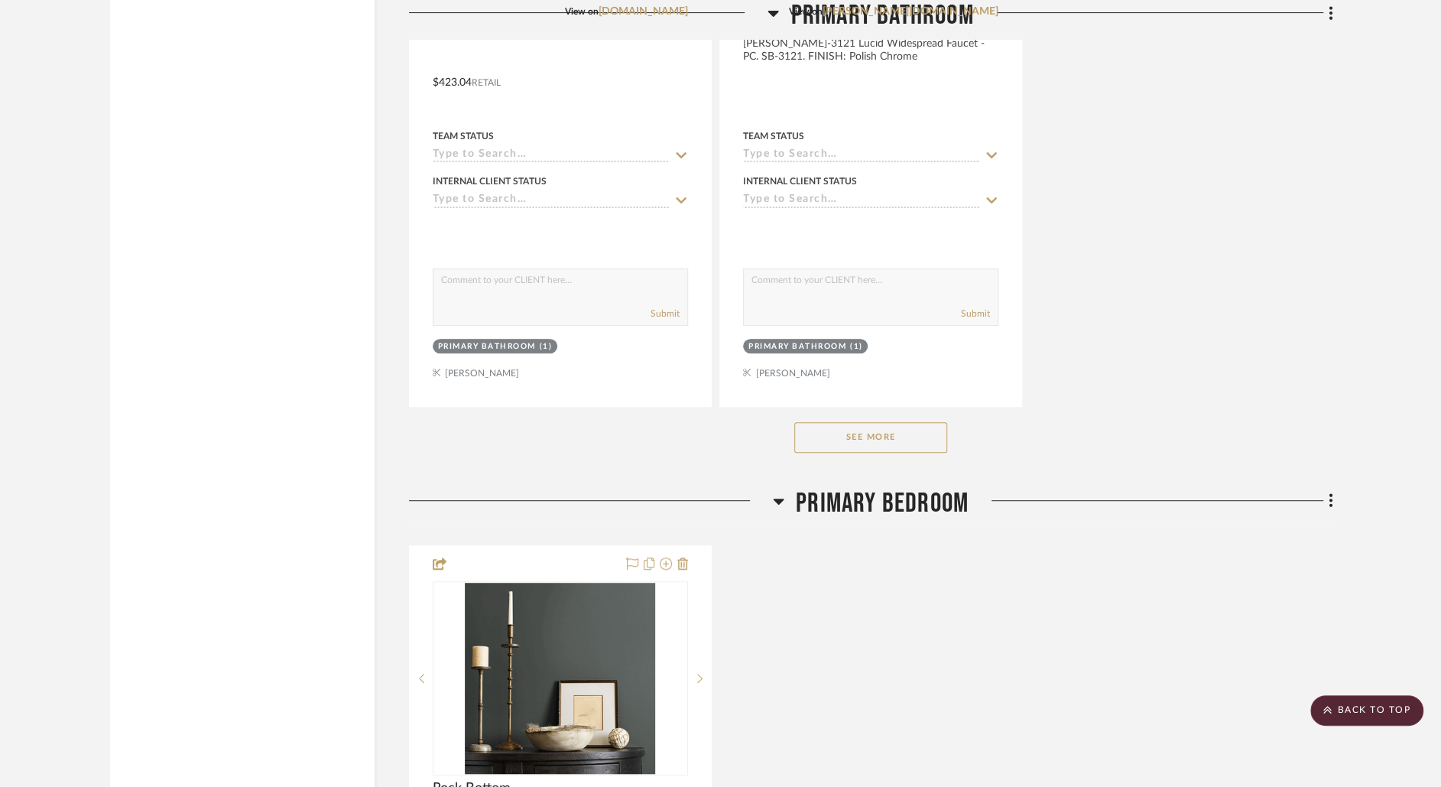
scroll to position [13431, 0]
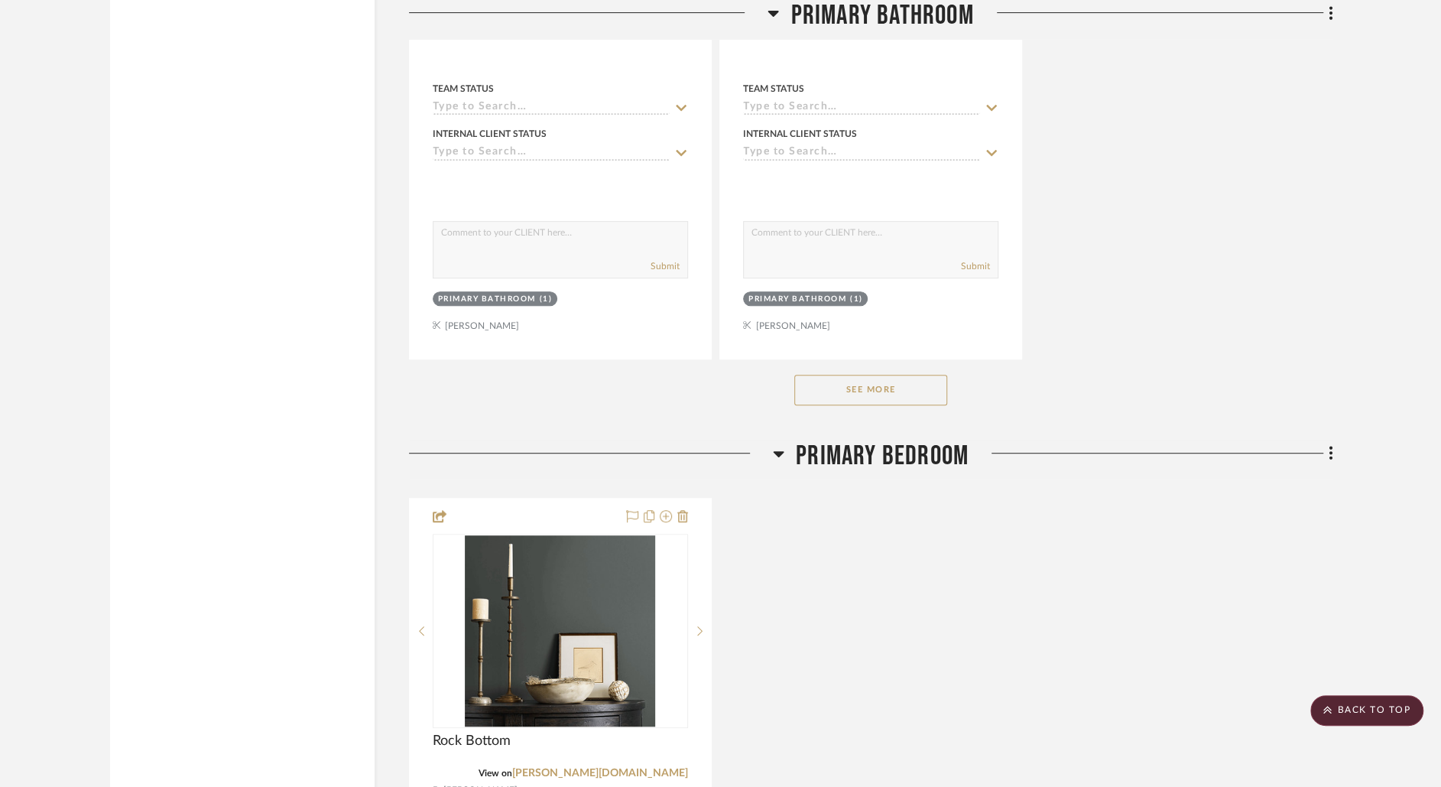
click at [899, 375] on button "See More" at bounding box center [871, 390] width 153 height 31
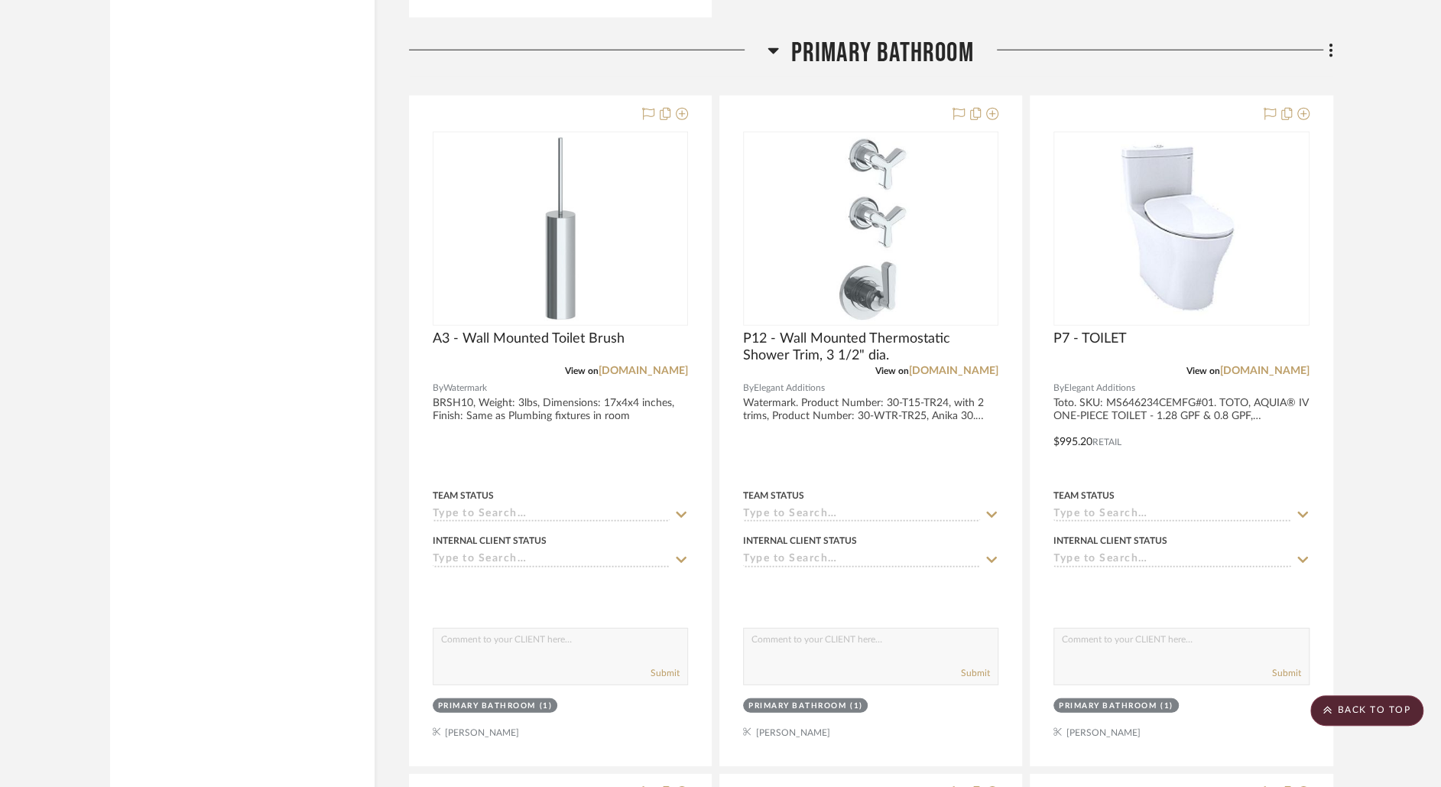
scroll to position [11576, 0]
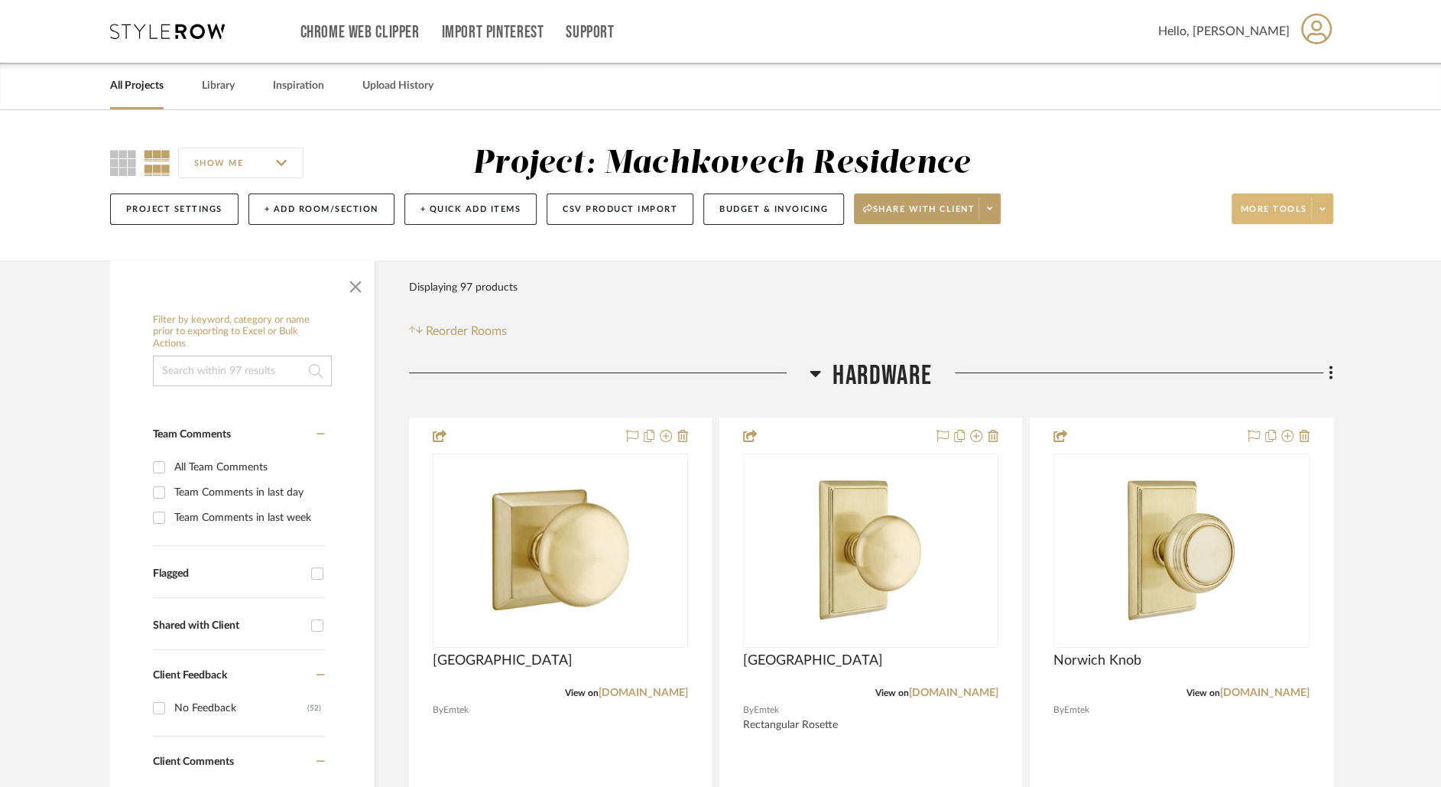
click at [1329, 208] on span at bounding box center [1321, 208] width 21 height 23
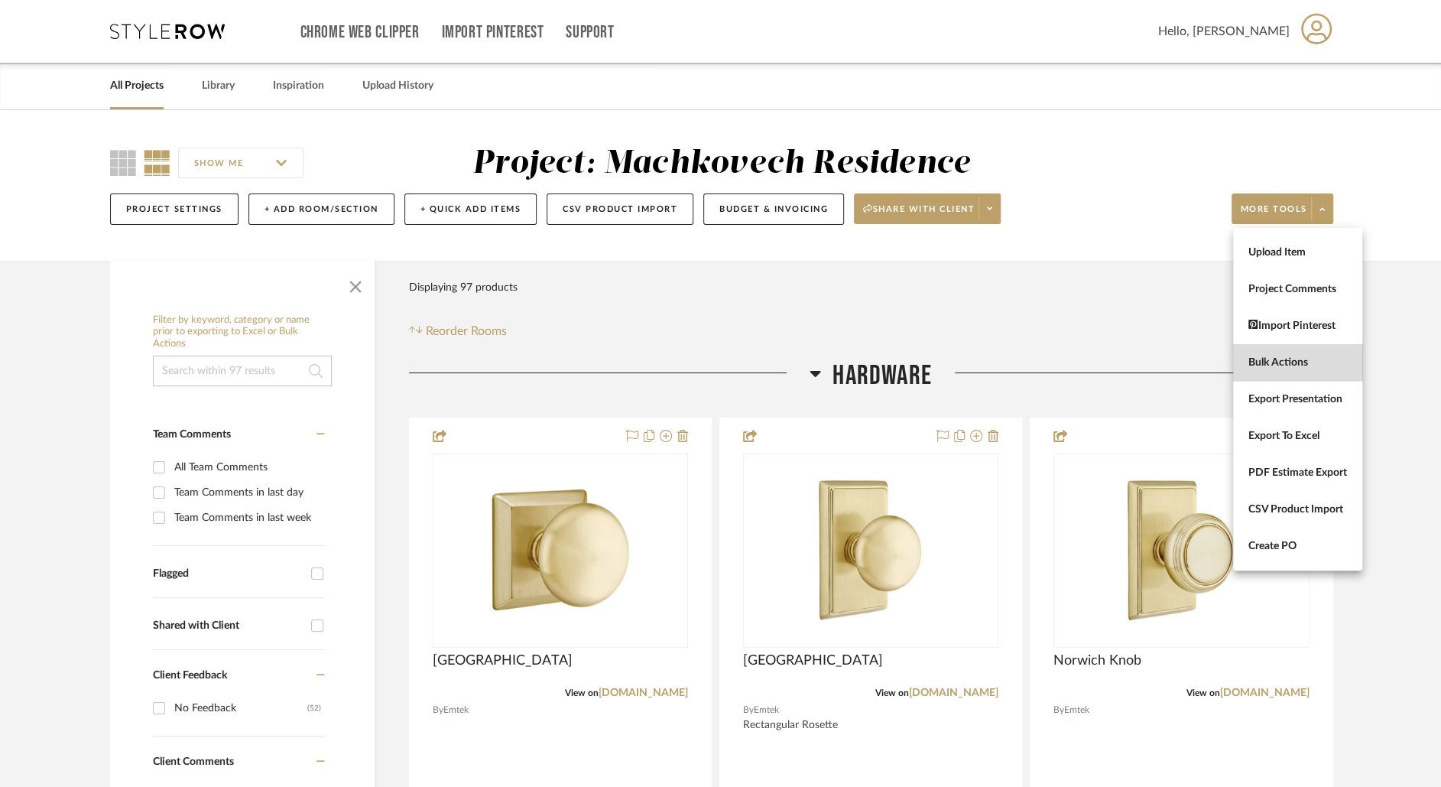
click at [1285, 352] on button "Bulk Actions" at bounding box center [1297, 362] width 129 height 37
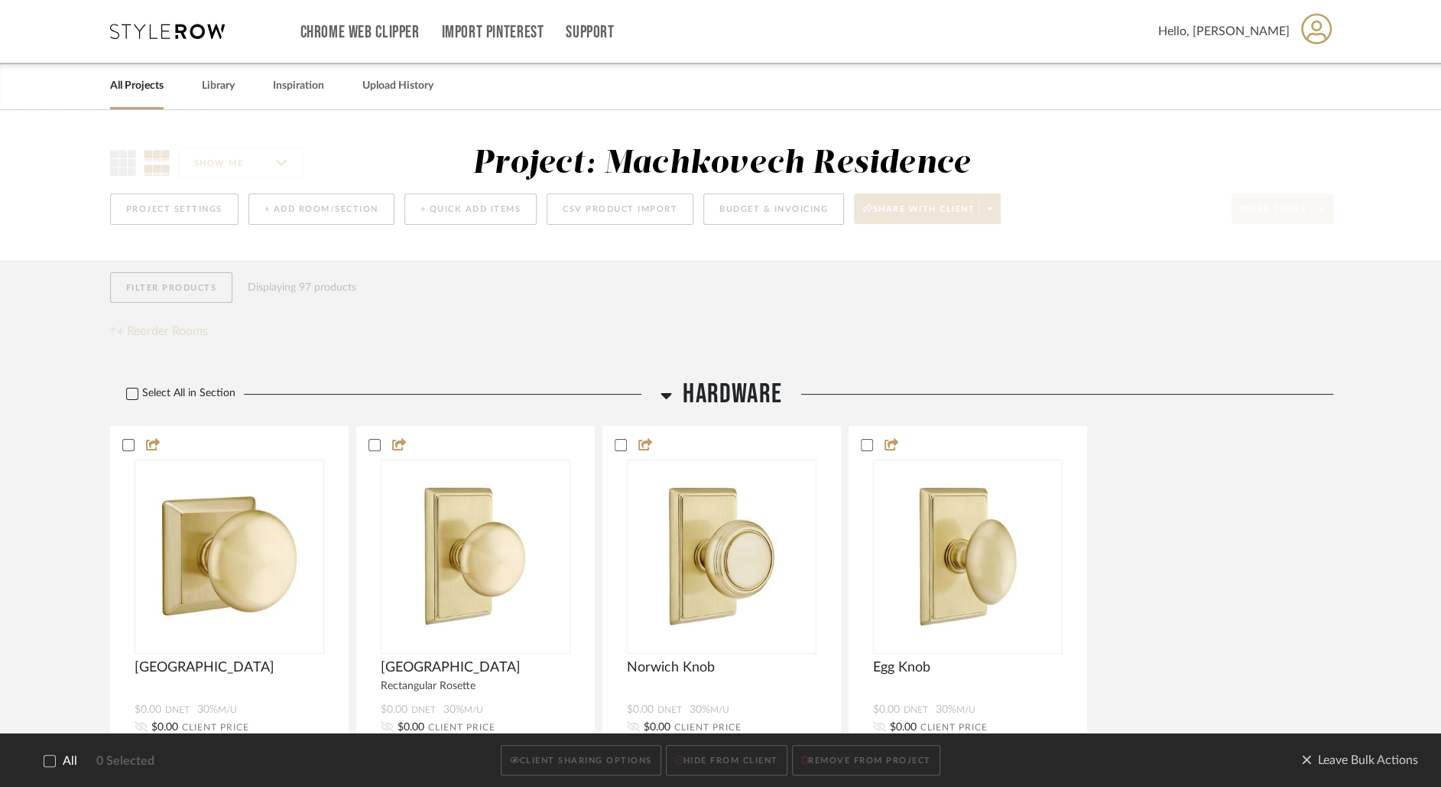
click at [132, 388] on div at bounding box center [132, 394] width 12 height 12
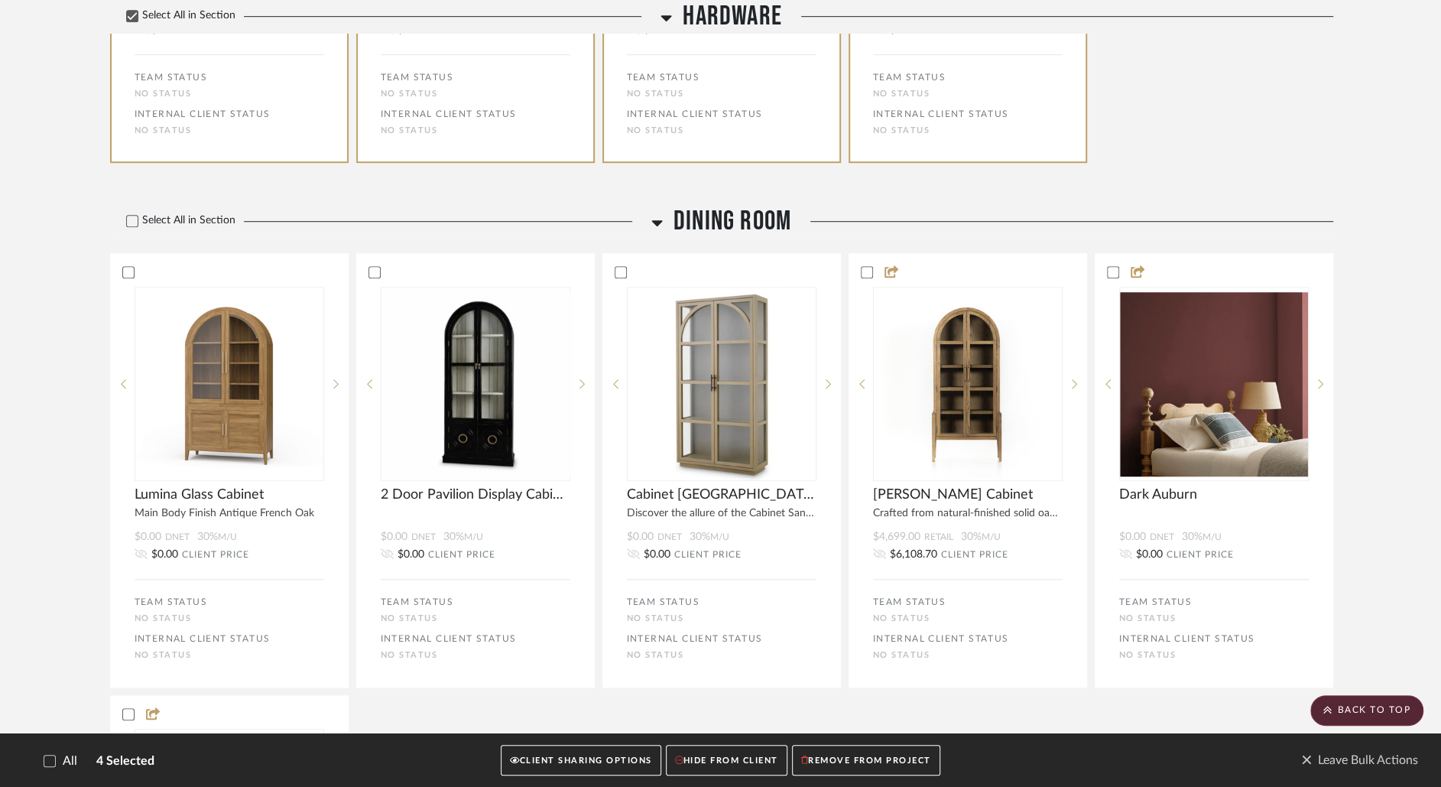
scroll to position [707, 0]
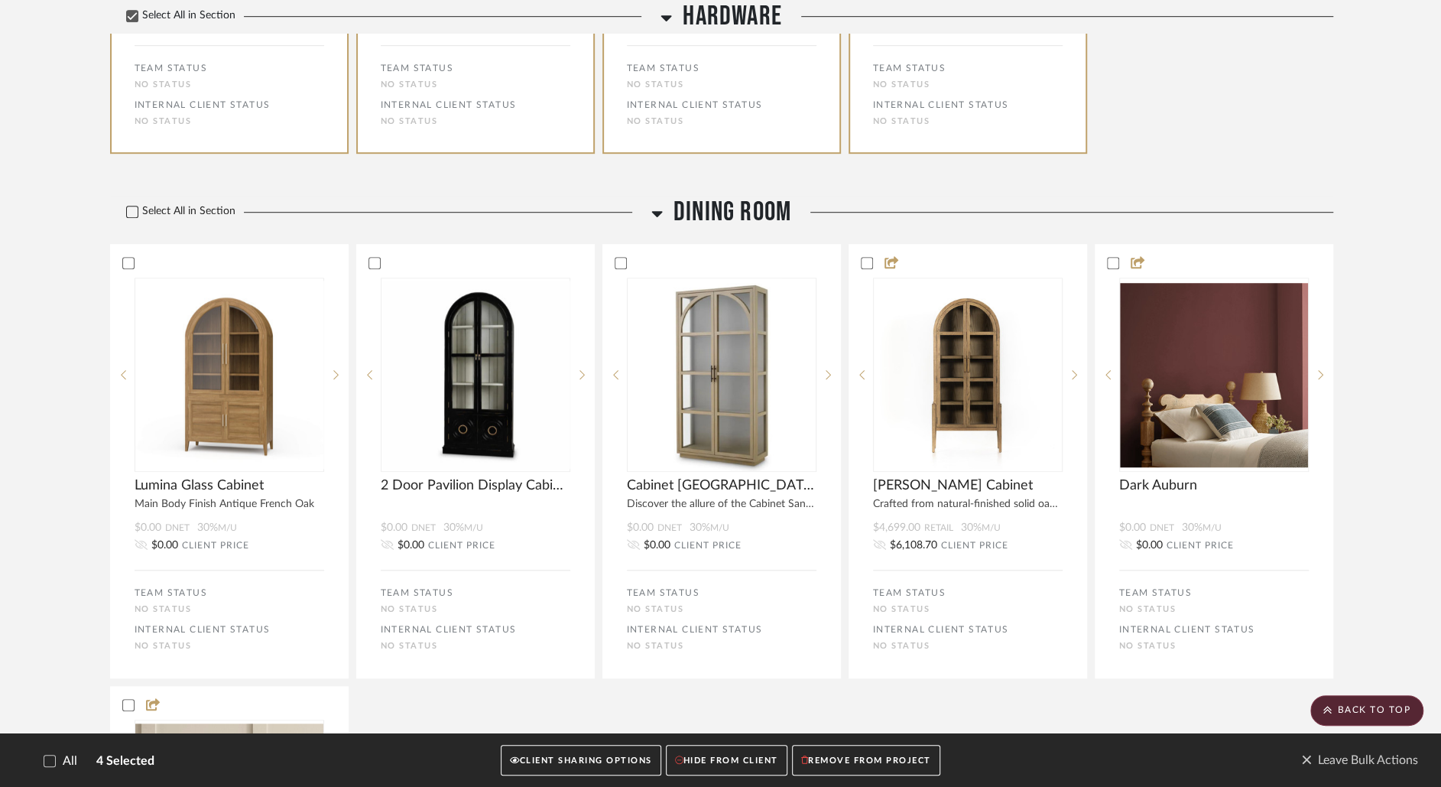
click at [127, 208] on icon at bounding box center [132, 211] width 11 height 11
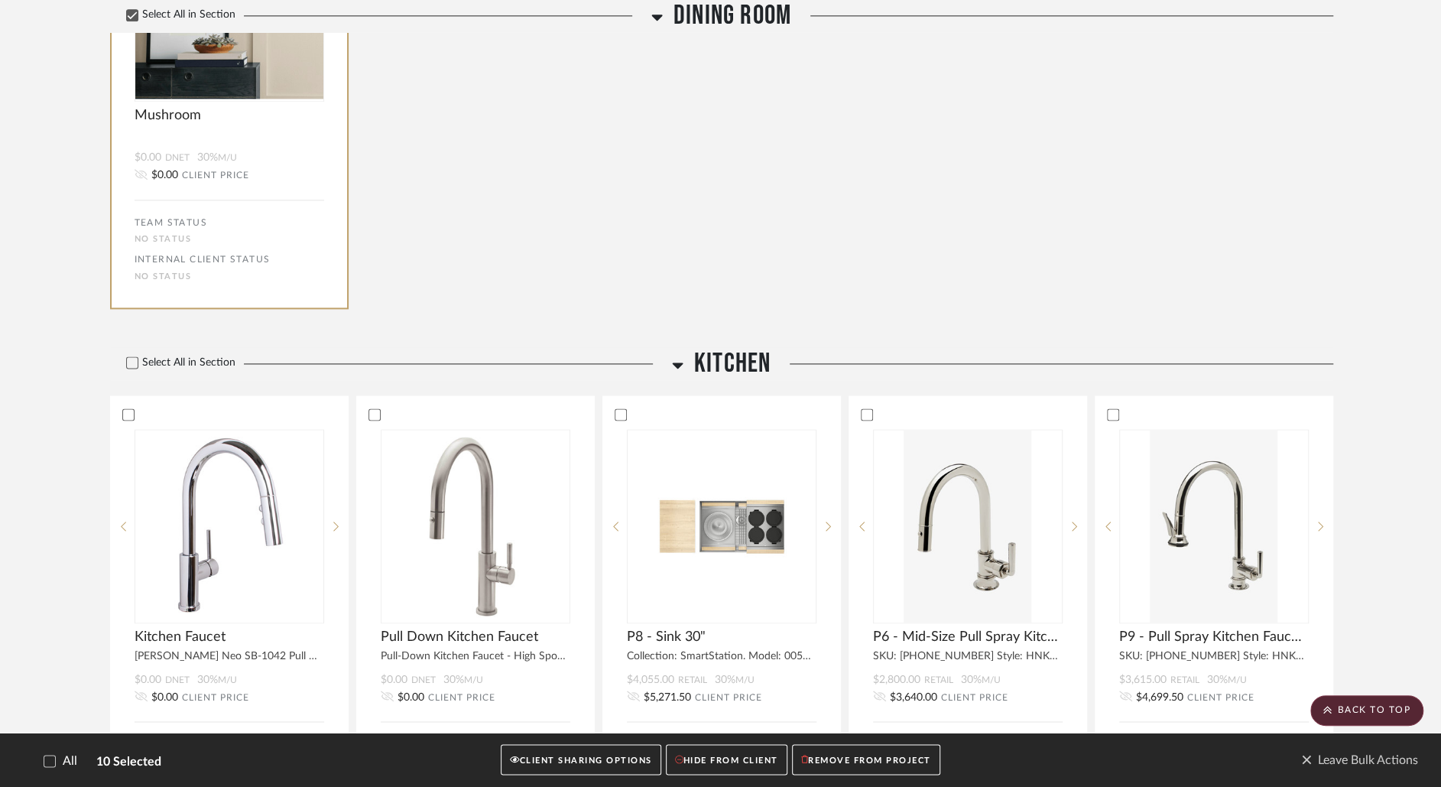
scroll to position [1558, 0]
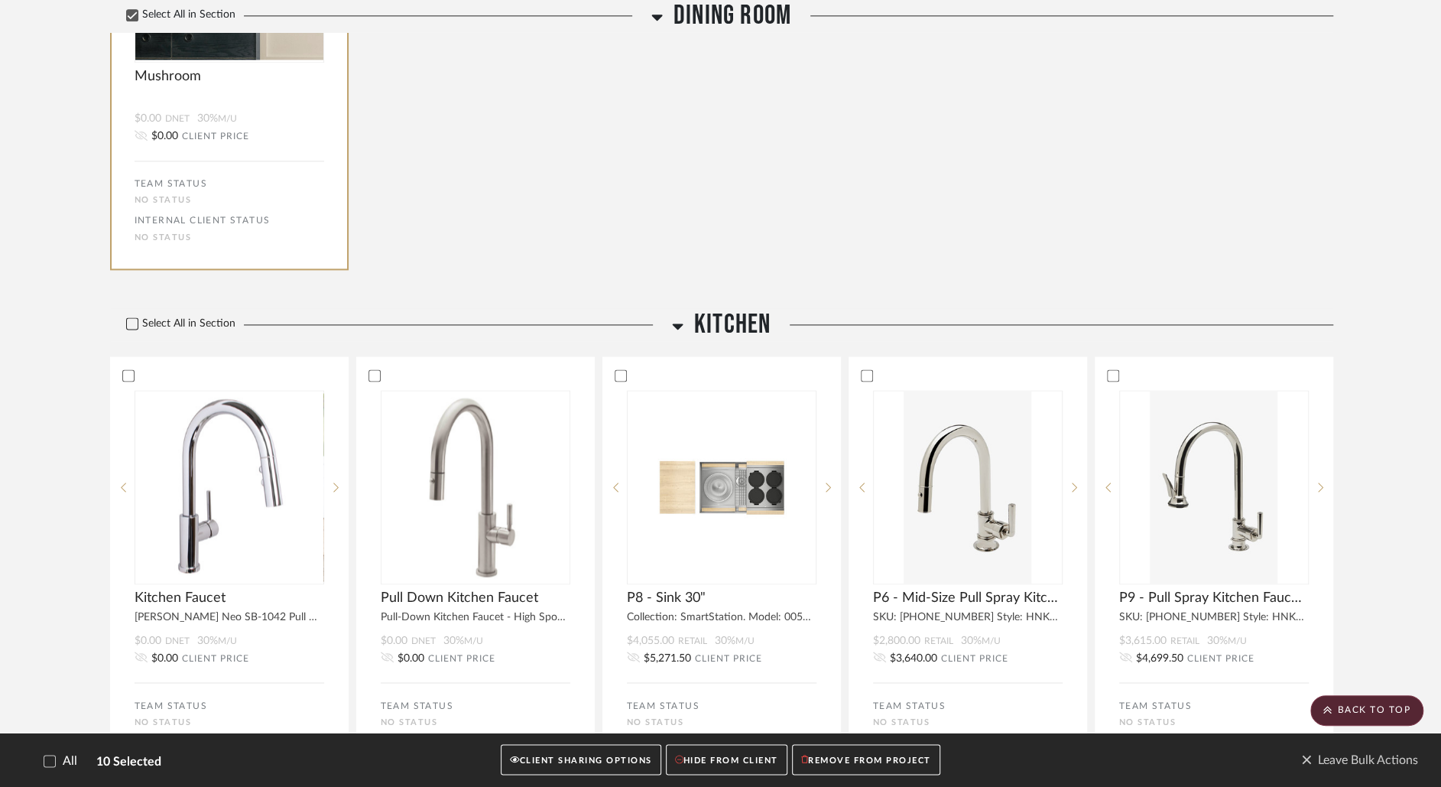
click at [132, 327] on icon at bounding box center [132, 323] width 11 height 11
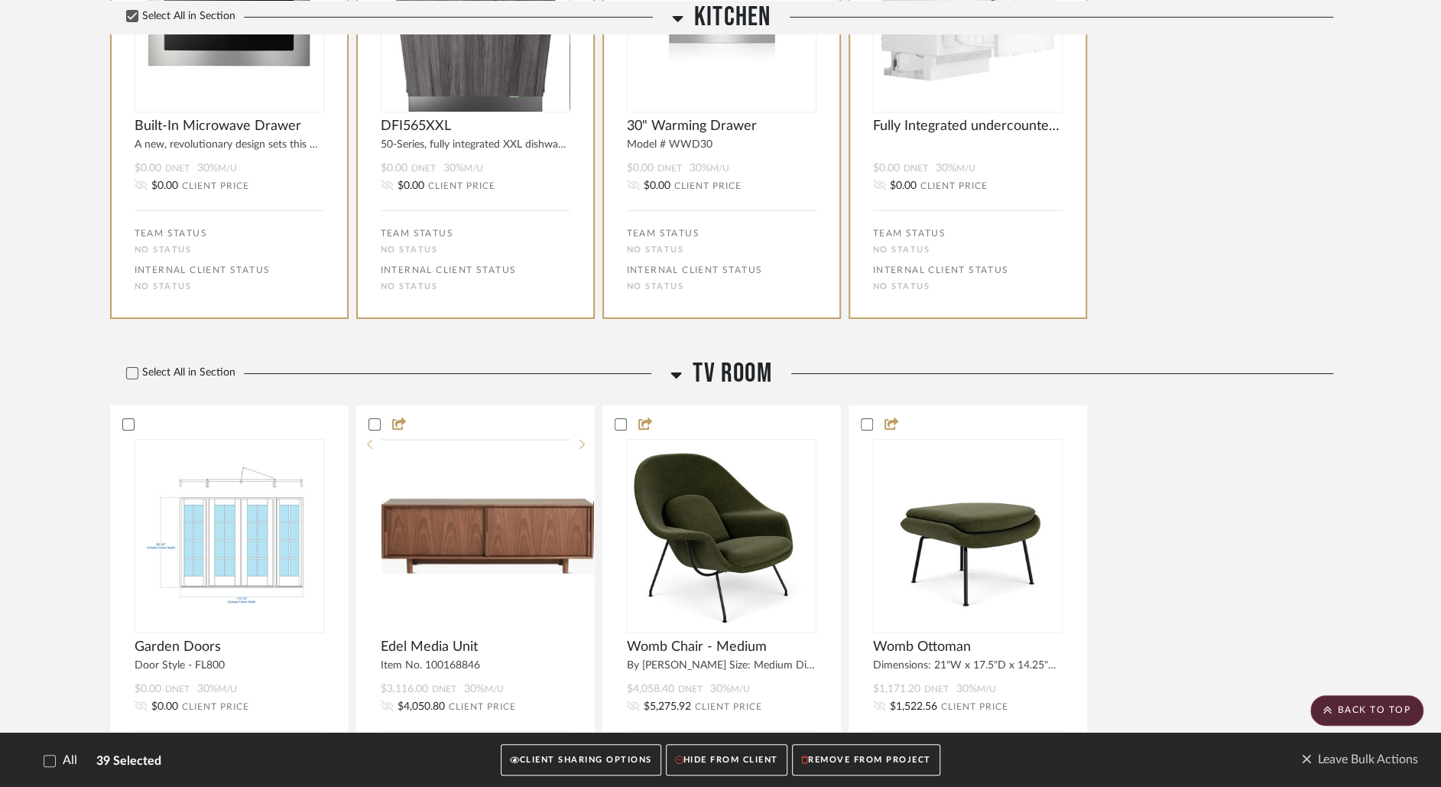
scroll to position [4339, 0]
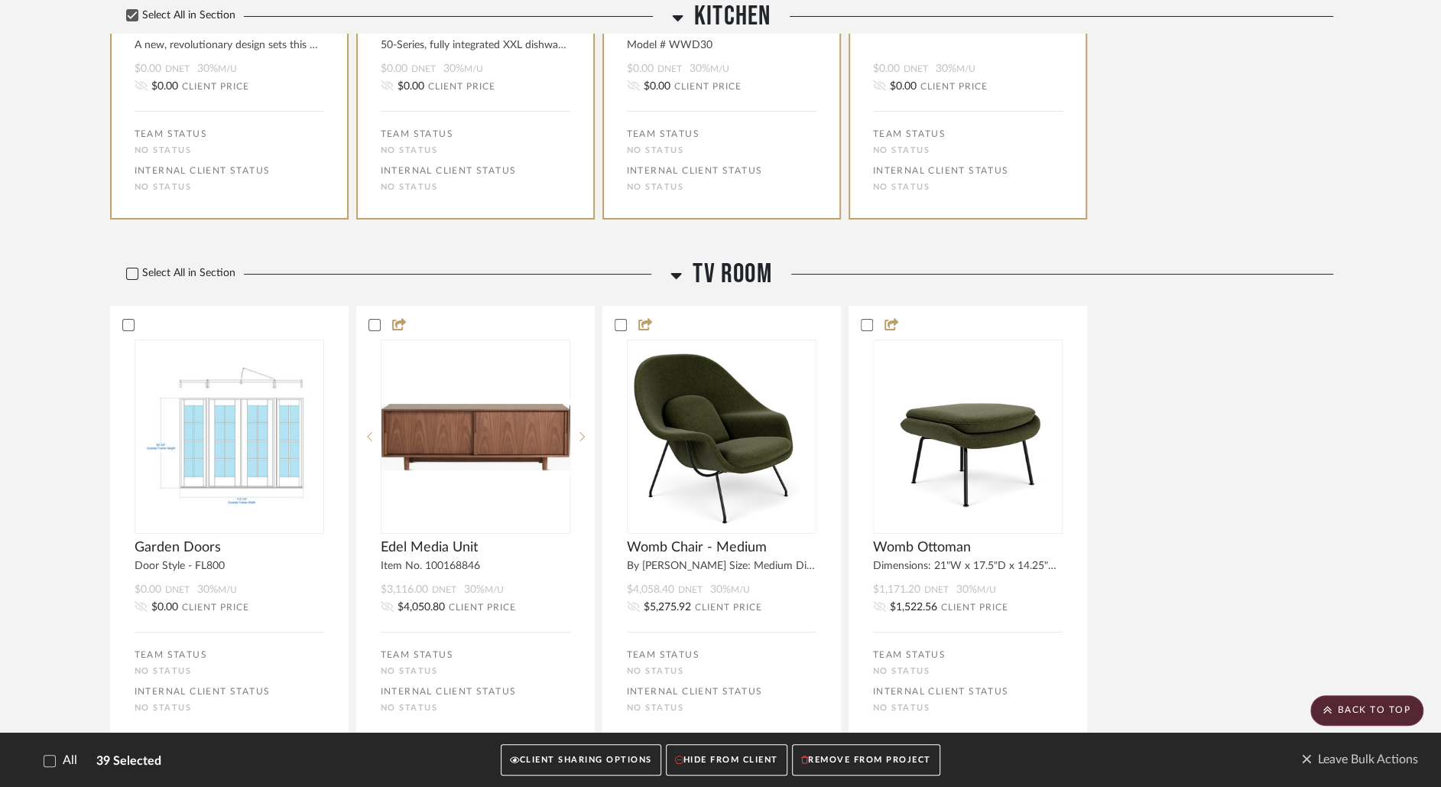
click at [130, 278] on icon at bounding box center [132, 274] width 10 height 8
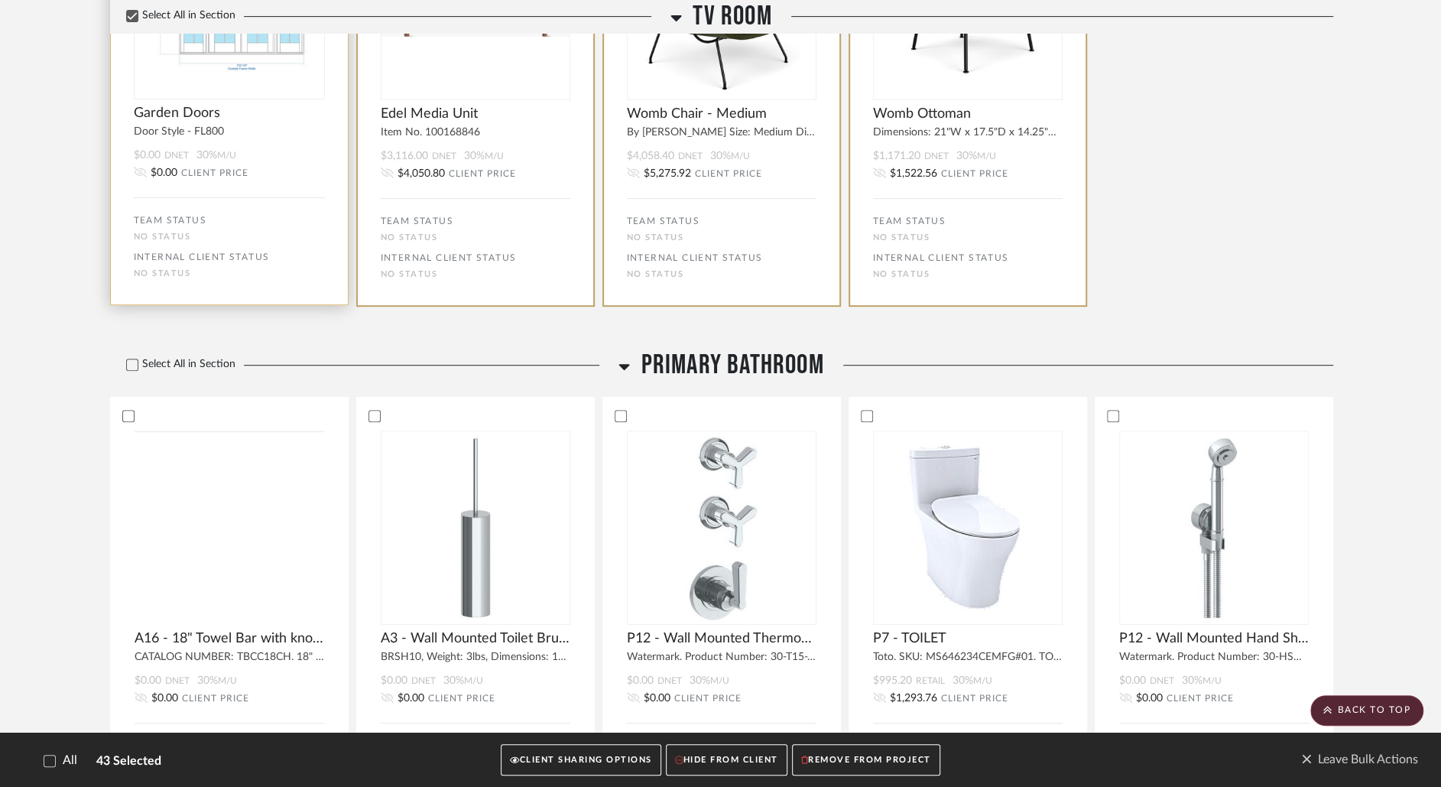
scroll to position [4984, 0]
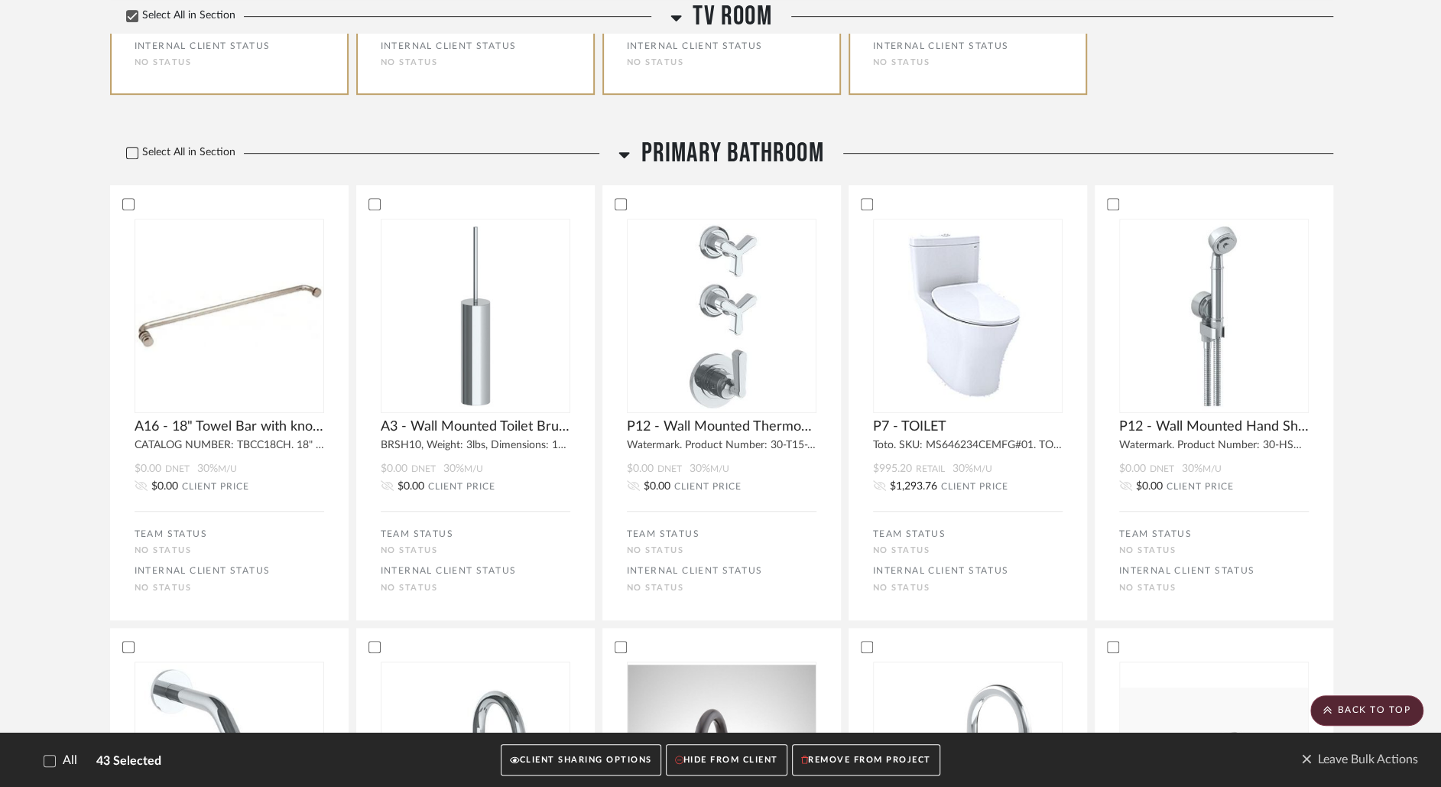
click at [129, 158] on icon at bounding box center [132, 153] width 11 height 11
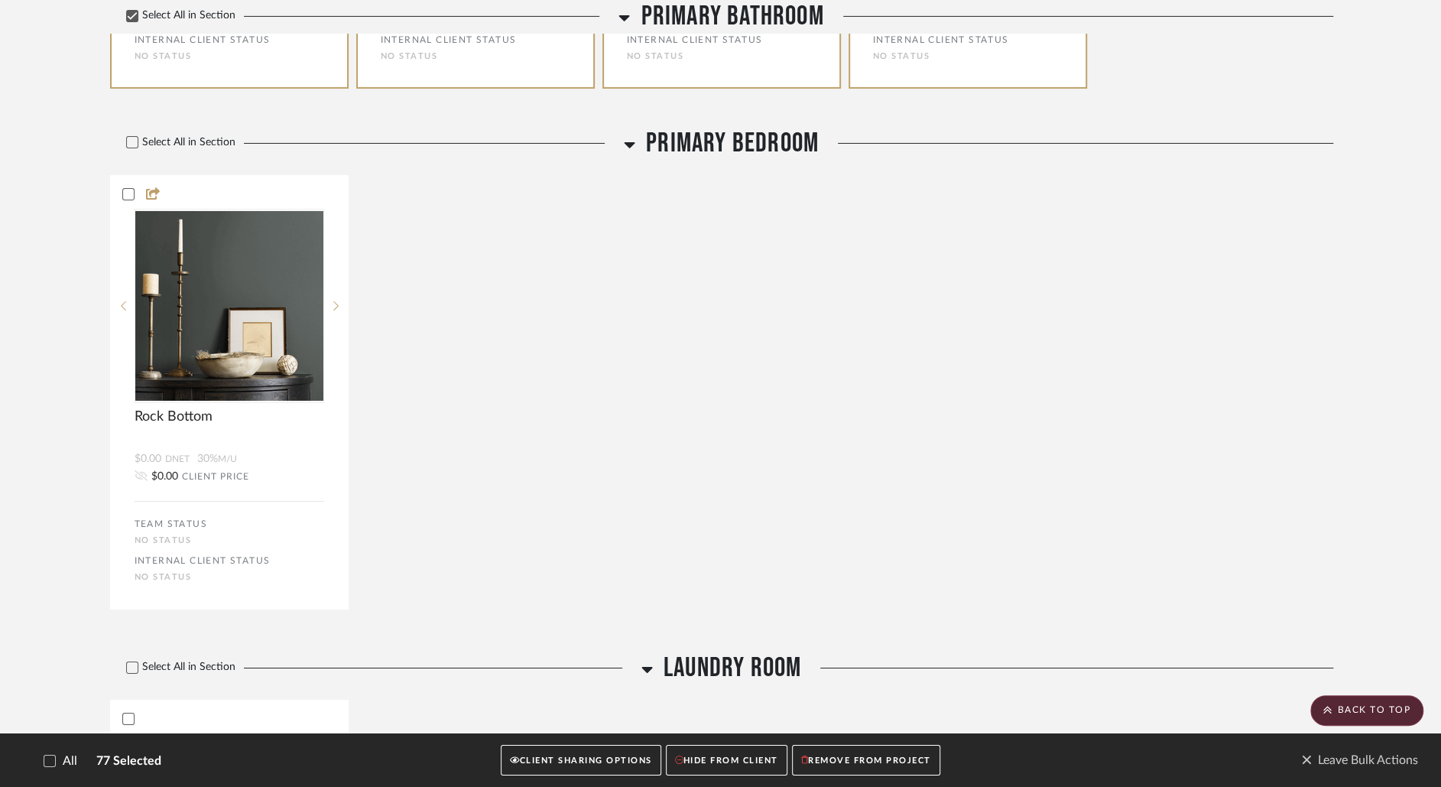
scroll to position [8205, 0]
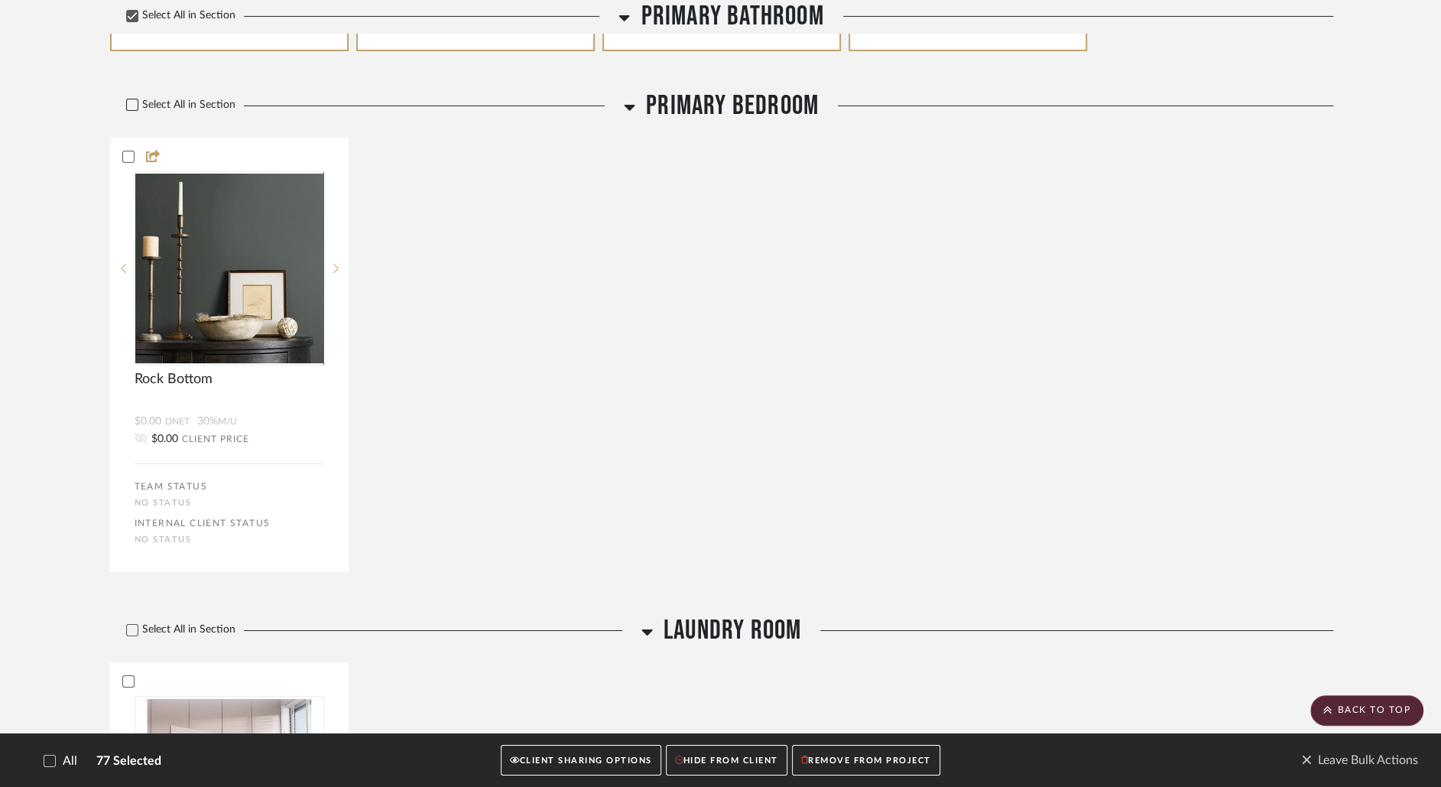
click at [133, 110] on icon at bounding box center [132, 104] width 11 height 11
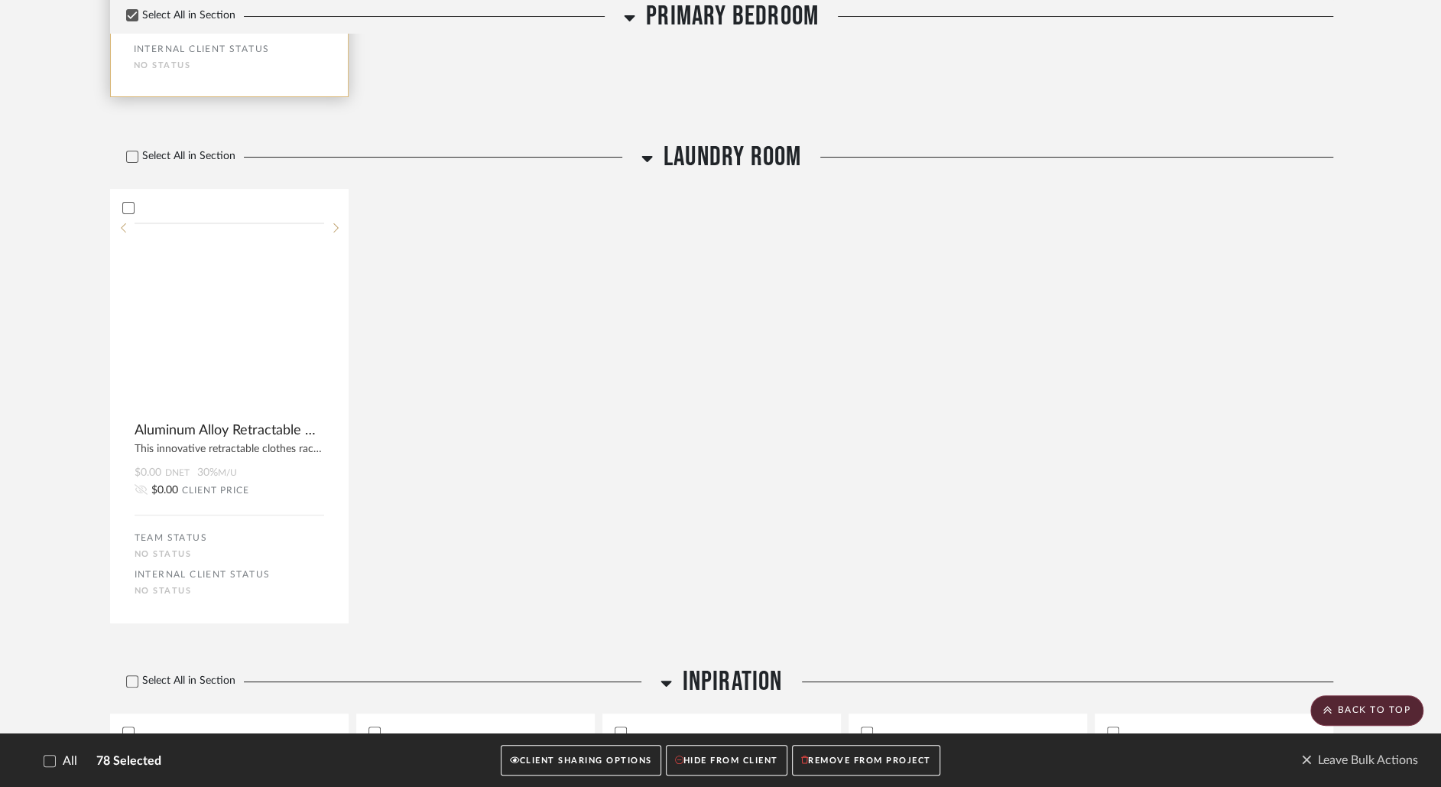
scroll to position [8706, 0]
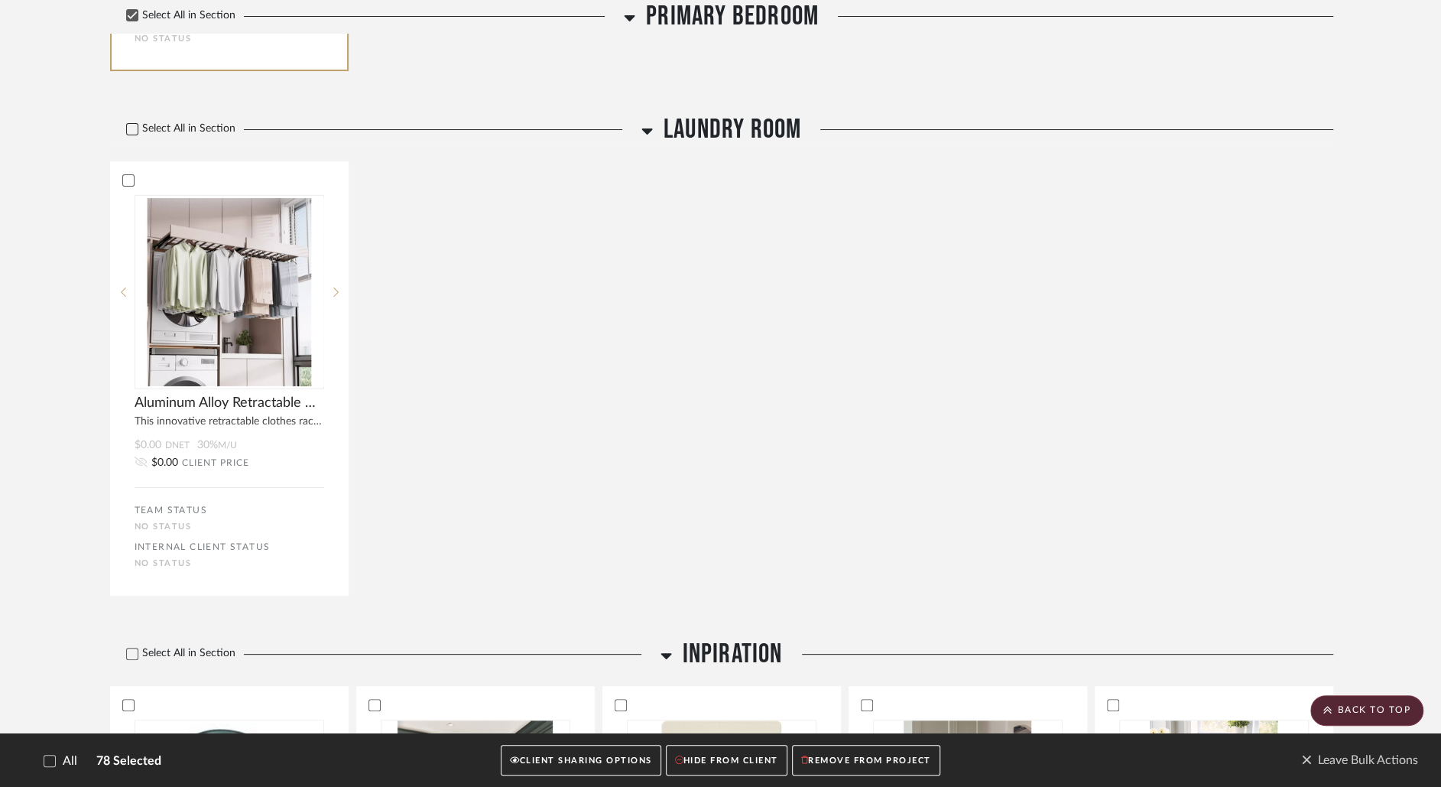
click at [128, 135] on icon at bounding box center [132, 129] width 11 height 11
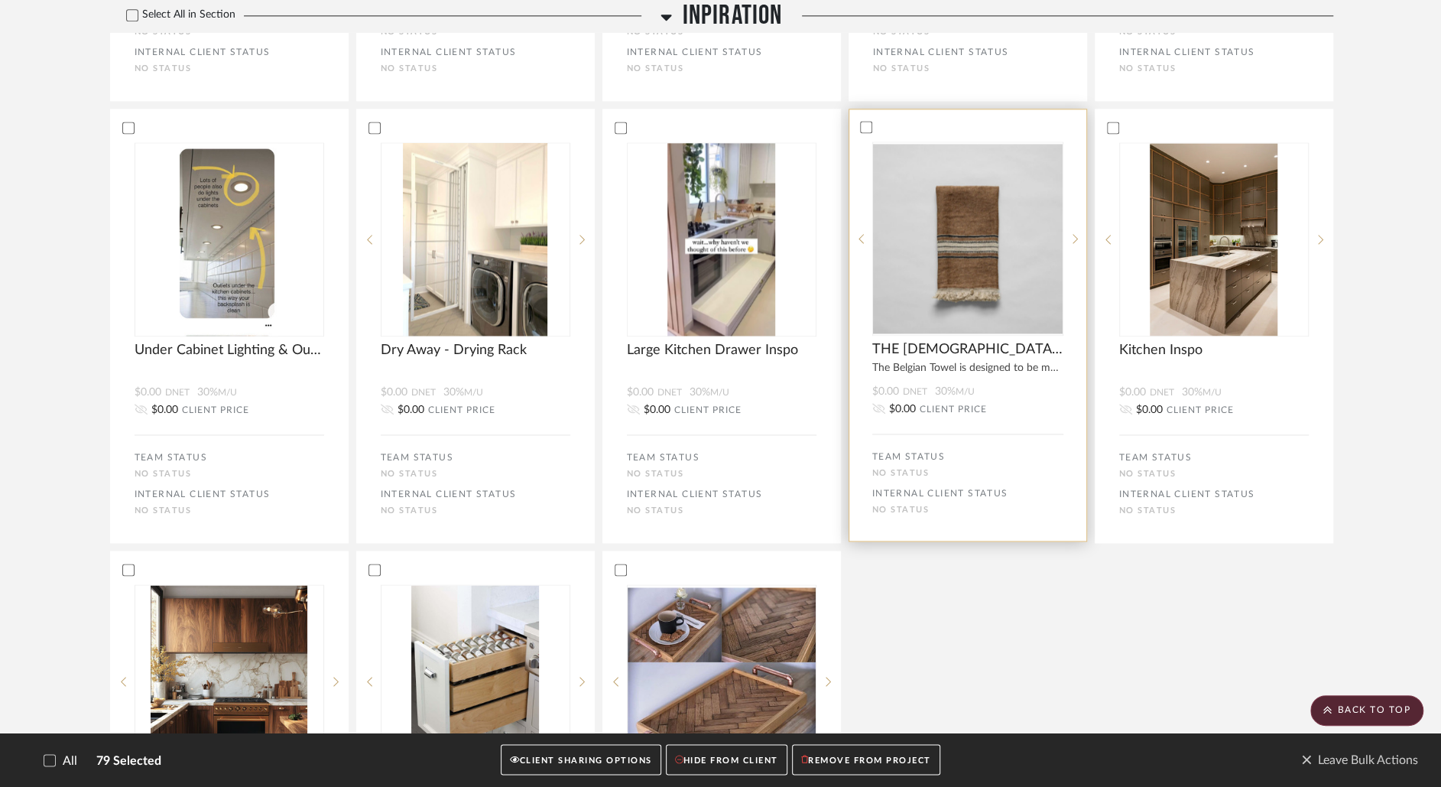
scroll to position [10513, 0]
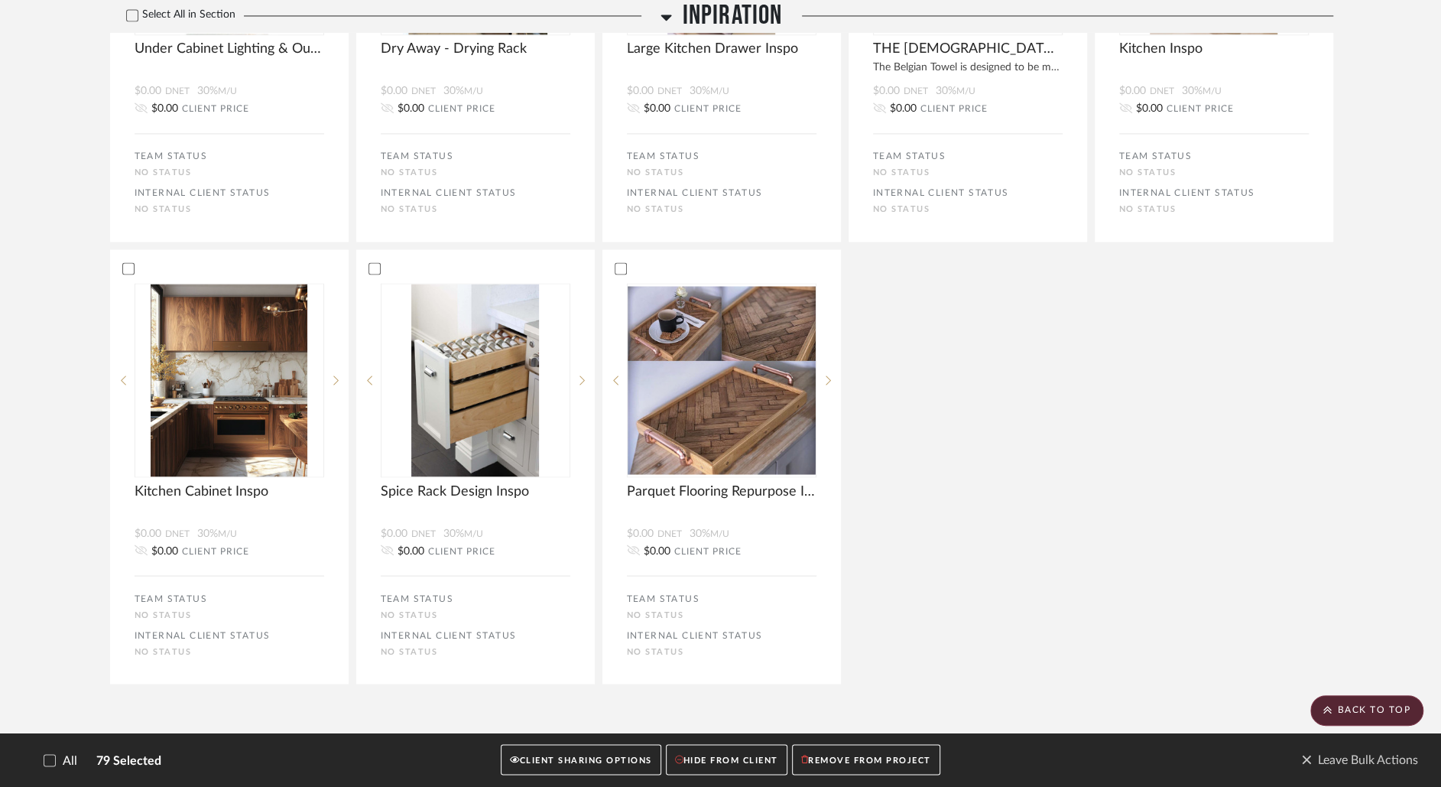
click at [628, 762] on button "CLIENT SHARING OPTIONS" at bounding box center [581, 760] width 160 height 31
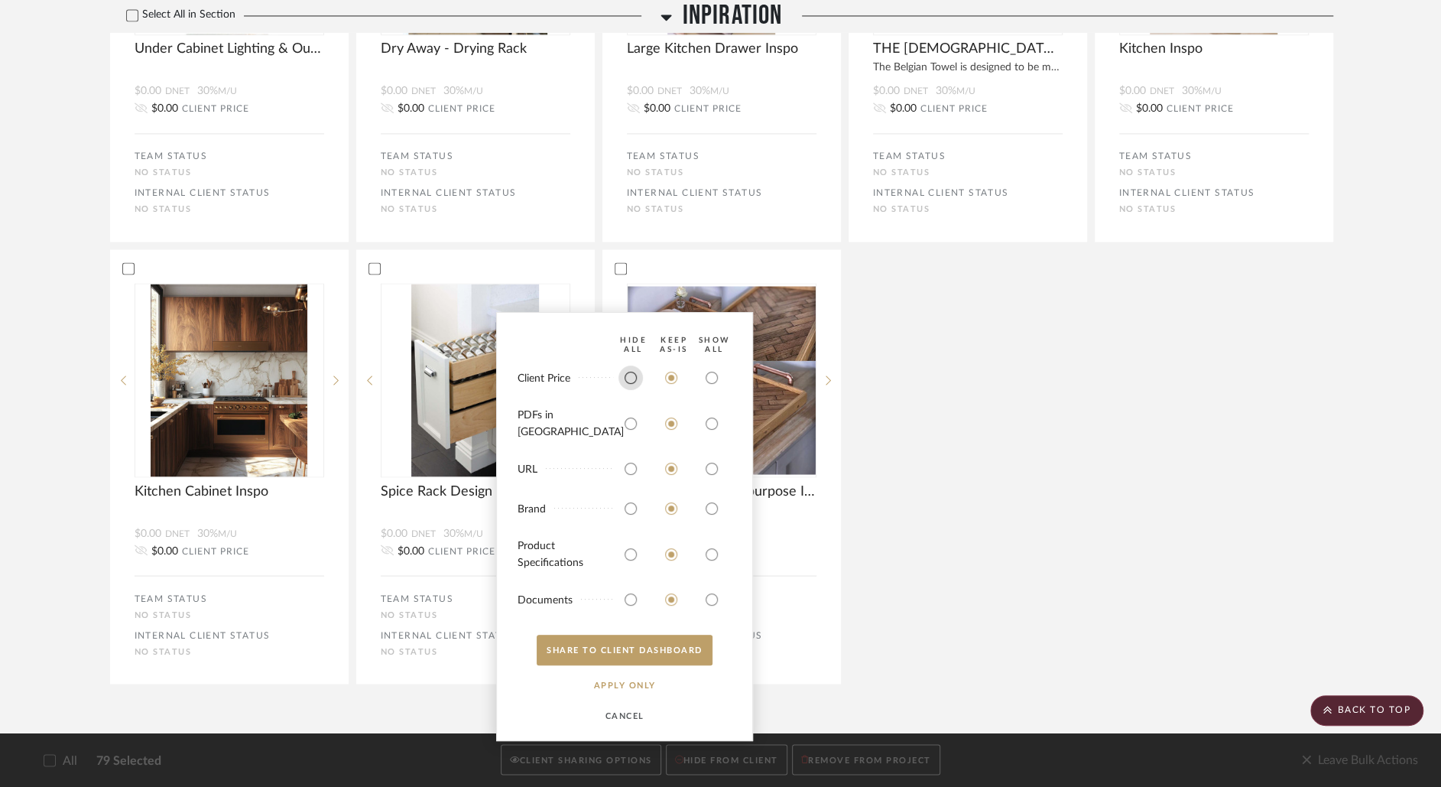
click at [638, 389] on input "radio" at bounding box center [631, 378] width 24 height 24
radio input "true"
click at [630, 433] on input "radio" at bounding box center [631, 423] width 24 height 24
radio input "true"
click at [627, 651] on button "SHARE TO CLIENT Dashboard" at bounding box center [625, 650] width 176 height 31
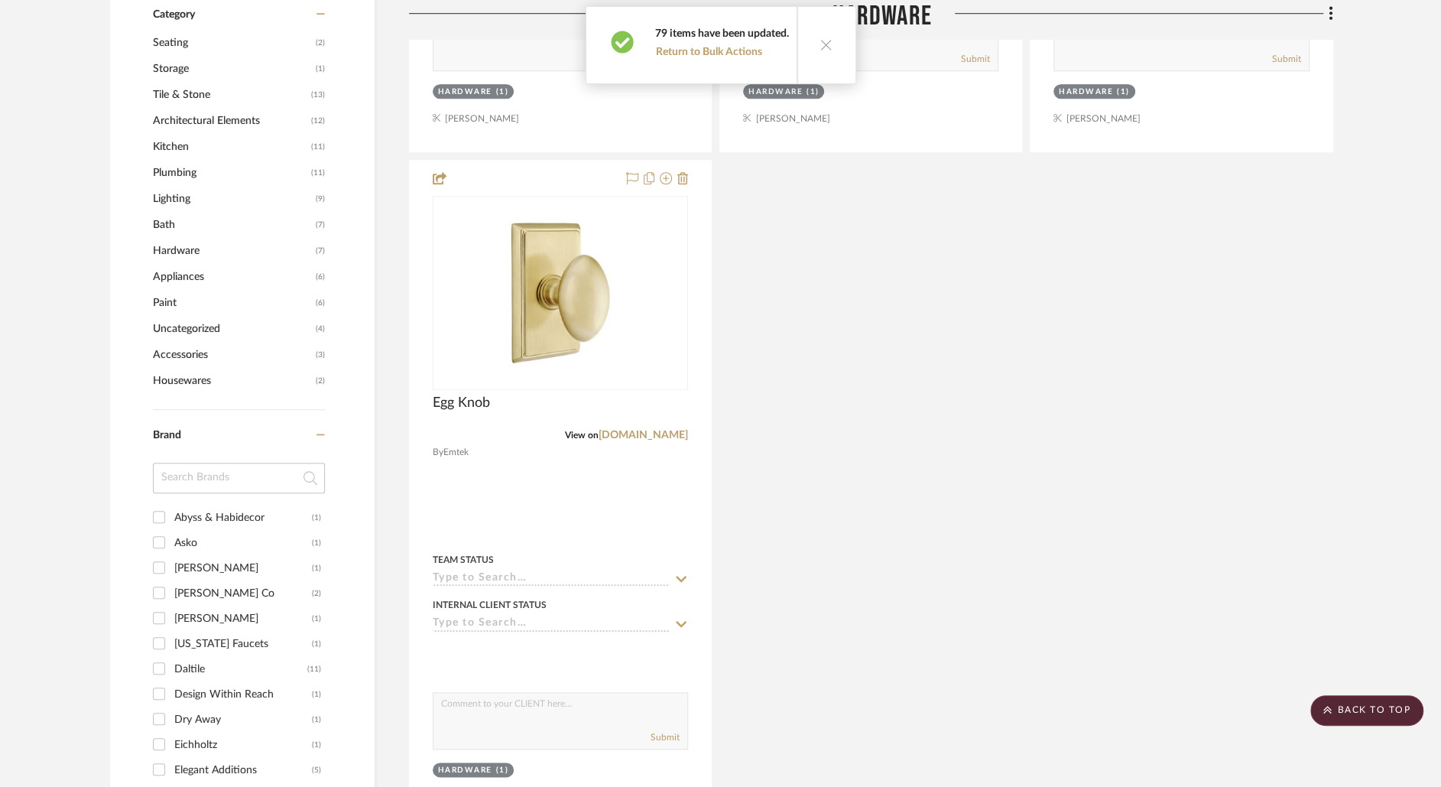
scroll to position [0, 0]
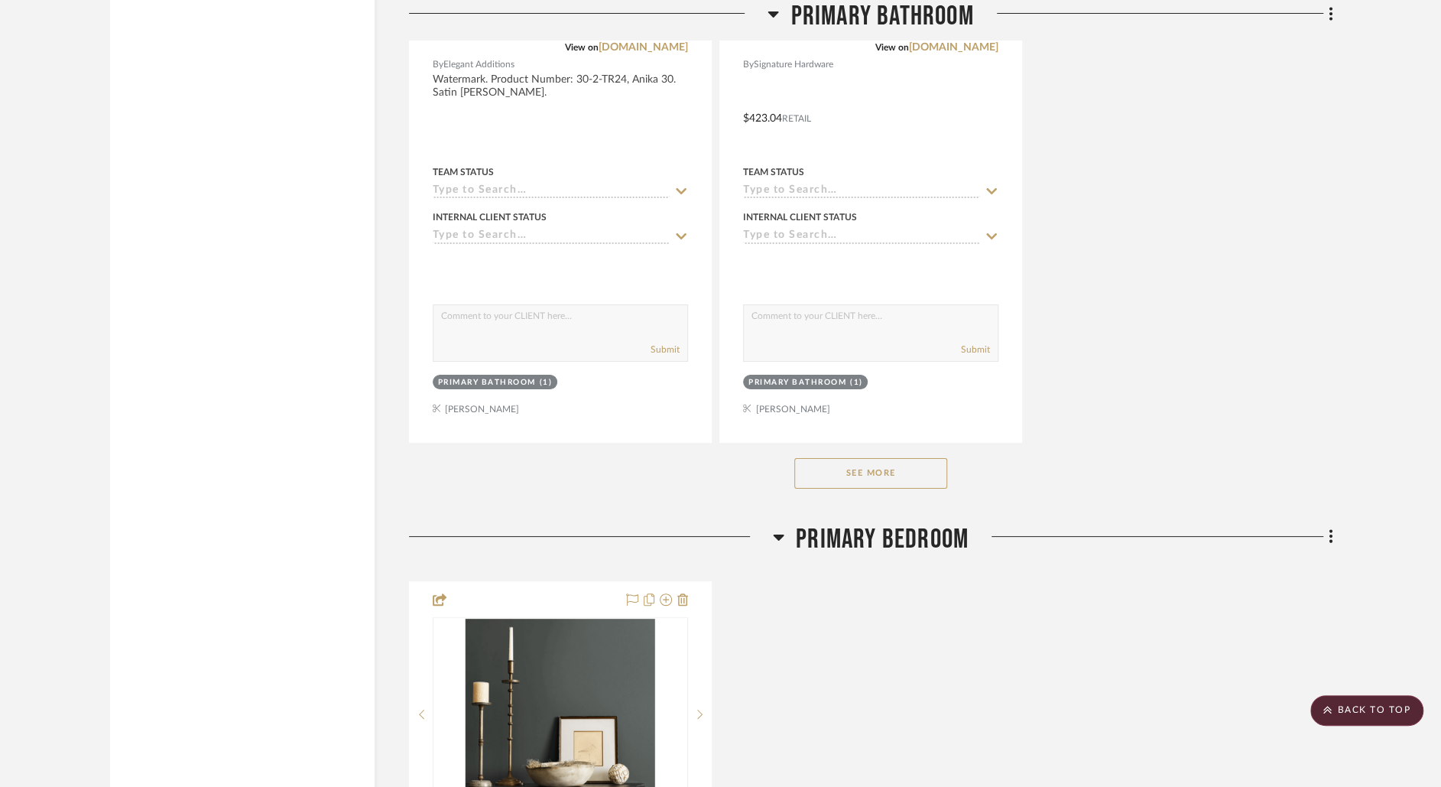
scroll to position [8519, 0]
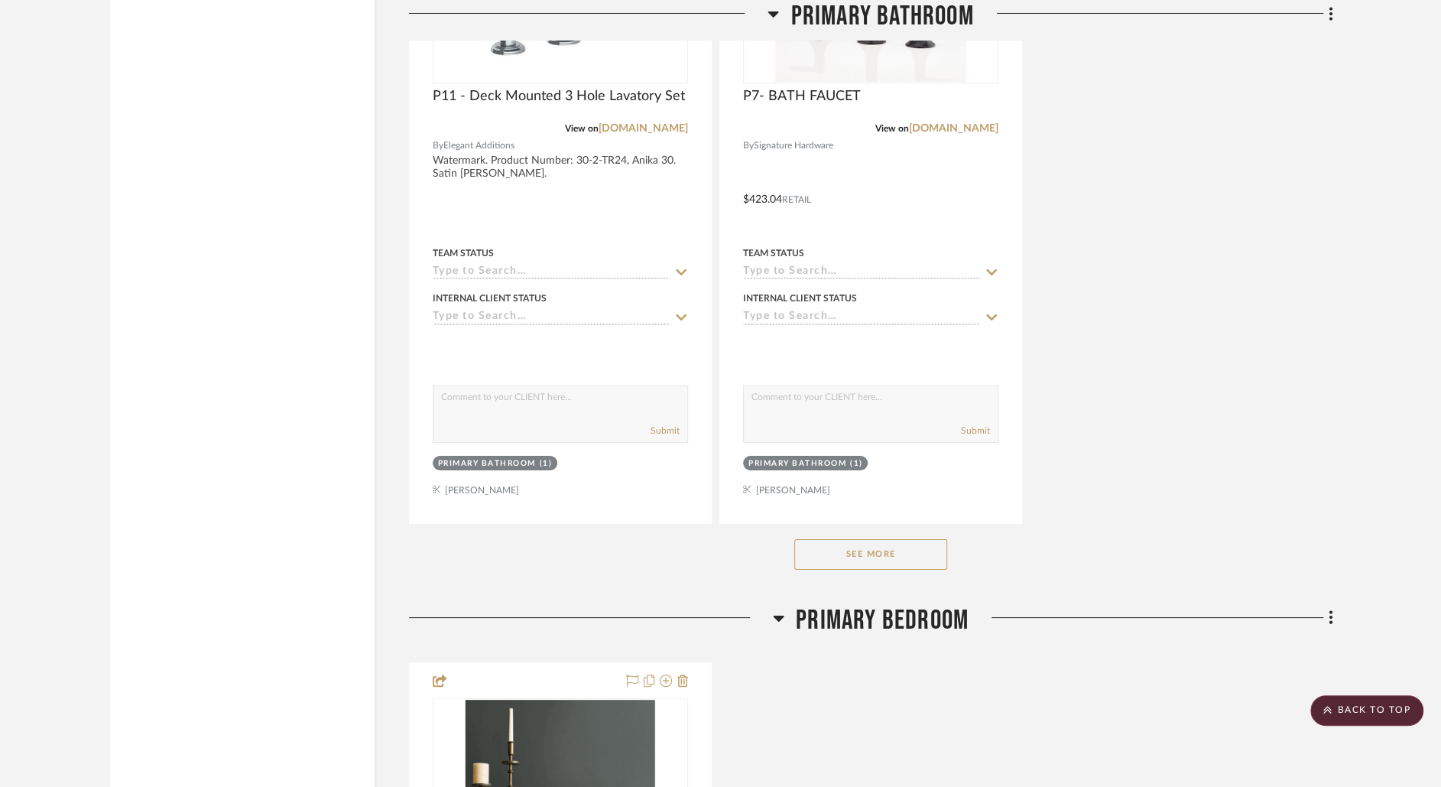
click at [885, 539] on button "See More" at bounding box center [871, 554] width 153 height 31
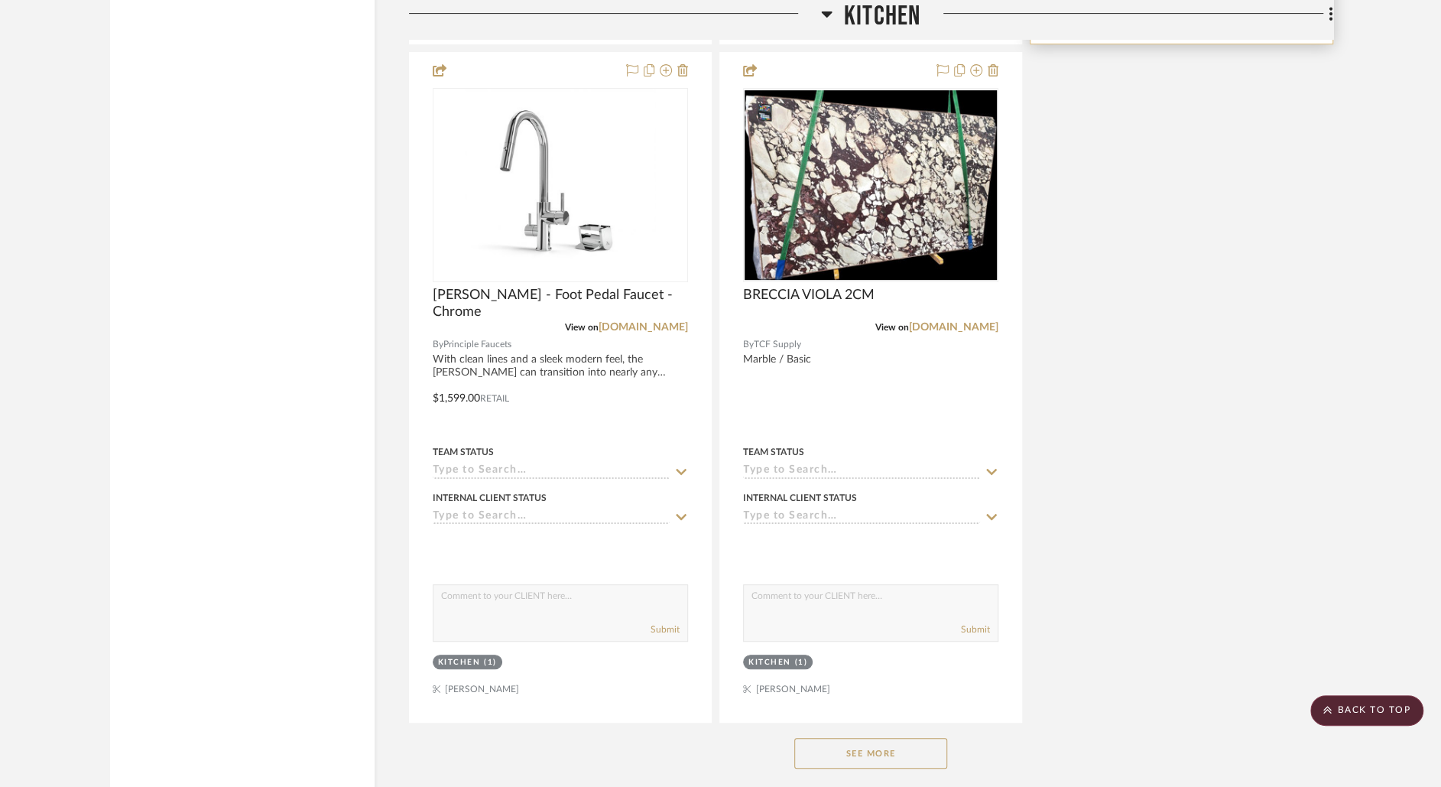
scroll to position [4811, 0]
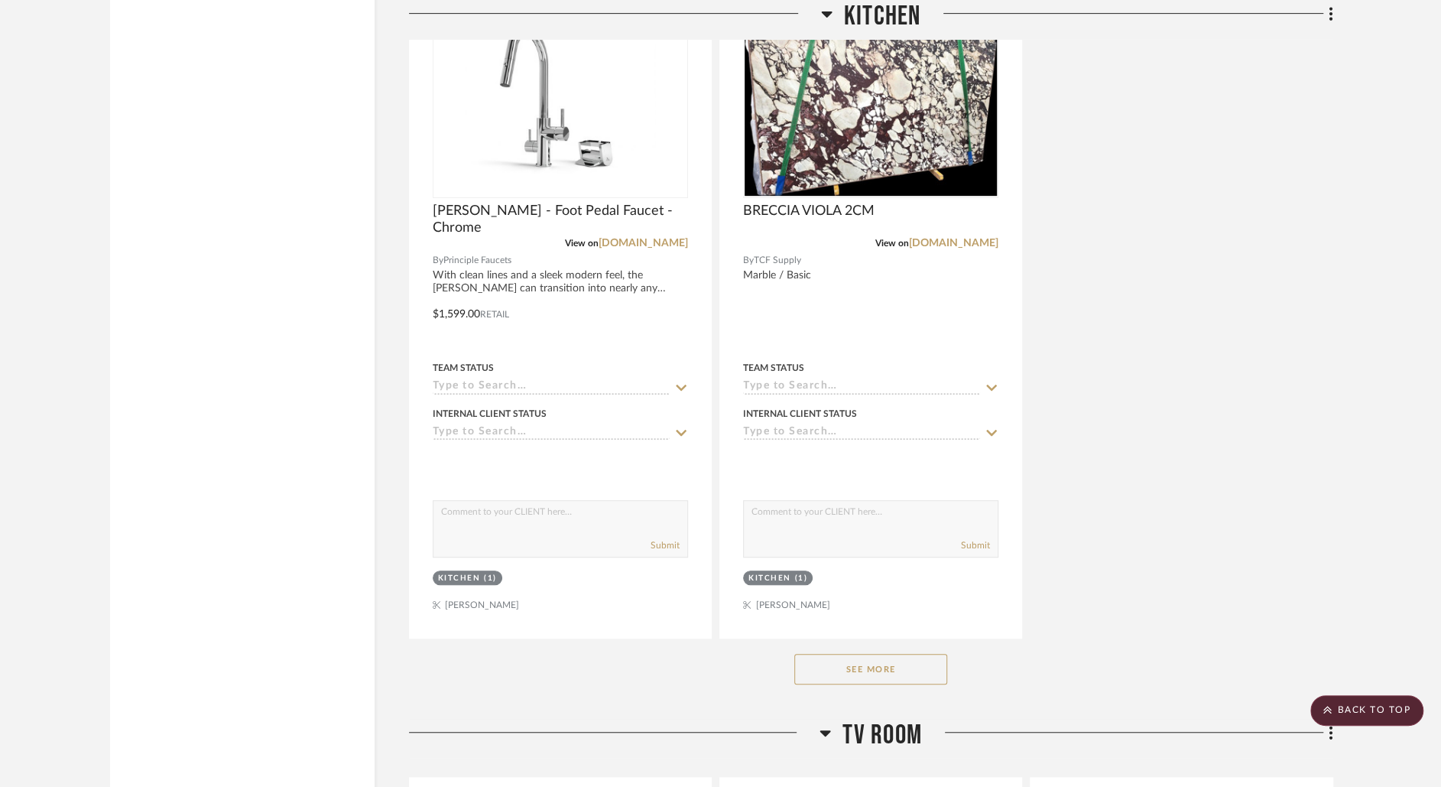
click at [888, 671] on button "See More" at bounding box center [871, 669] width 153 height 31
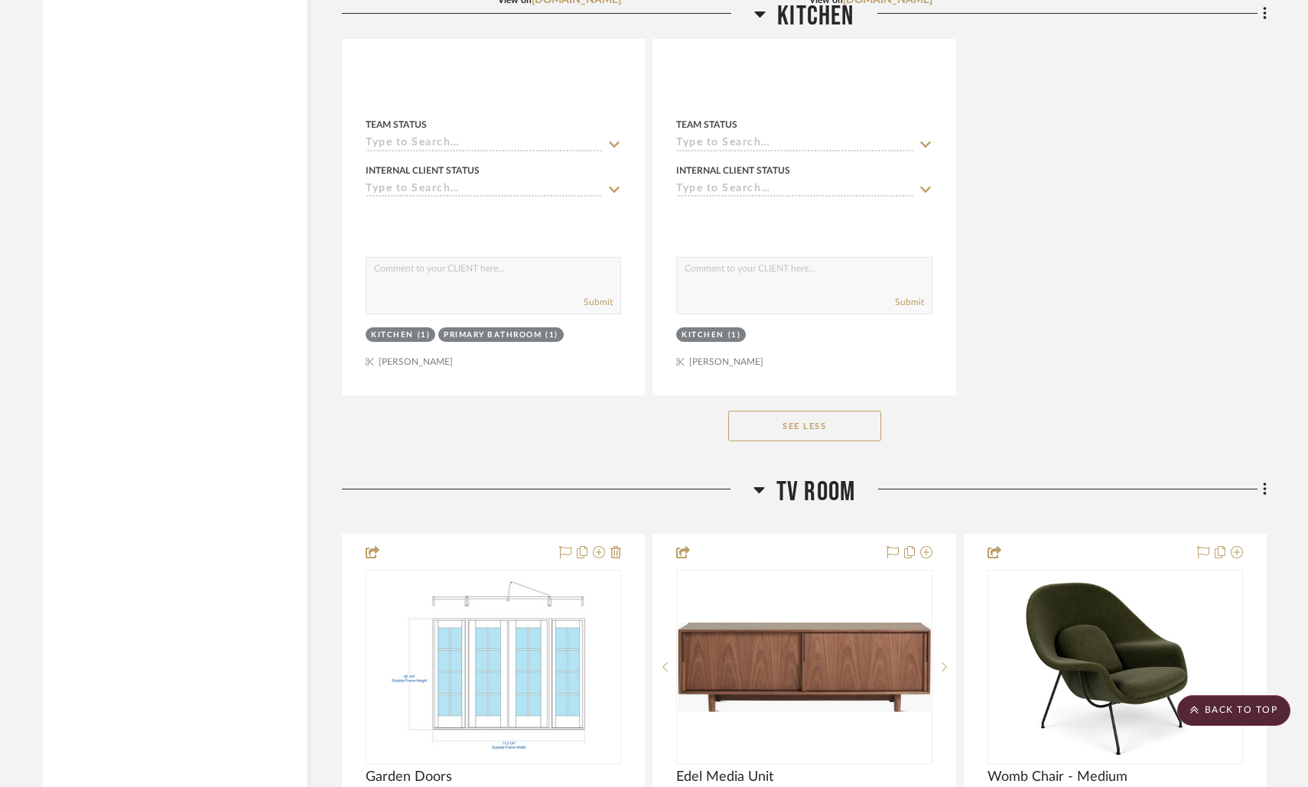
scroll to position [9996, 0]
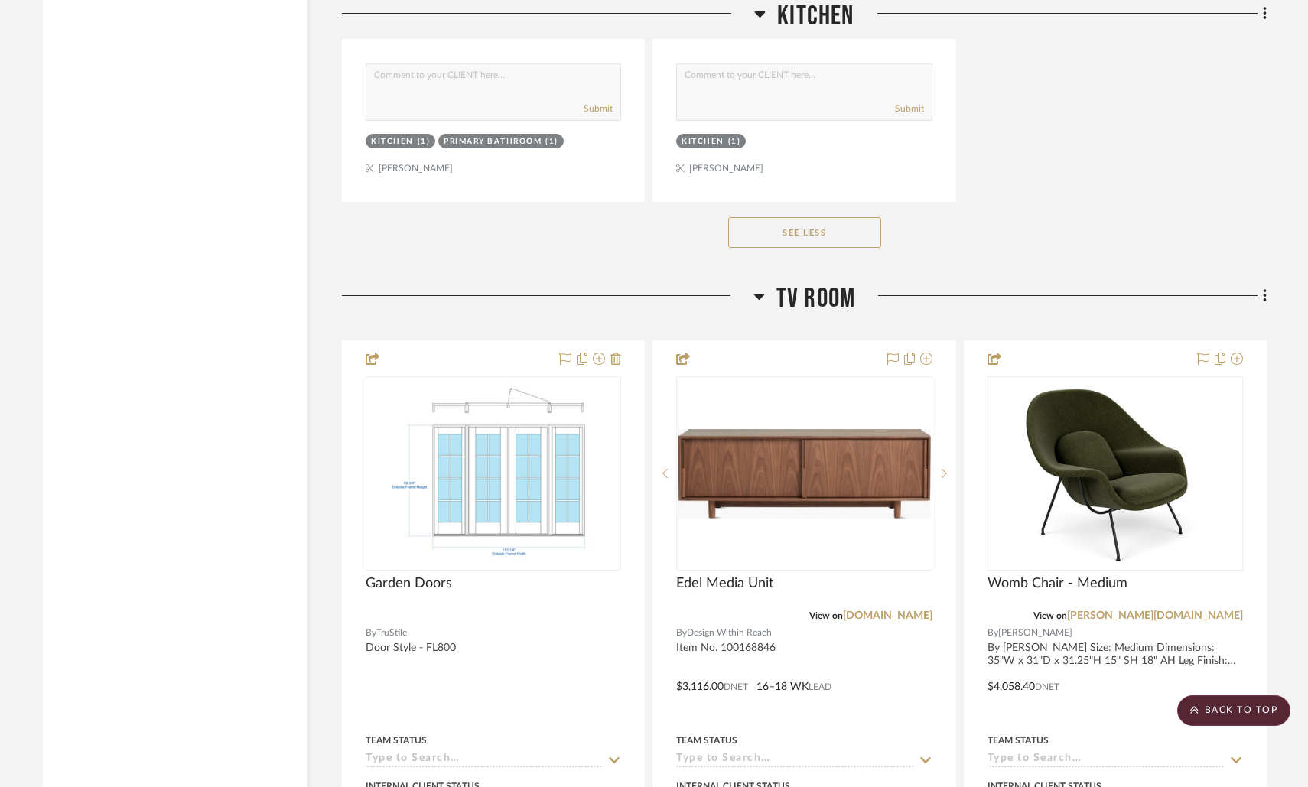
click at [808, 217] on button "See Less" at bounding box center [804, 232] width 153 height 31
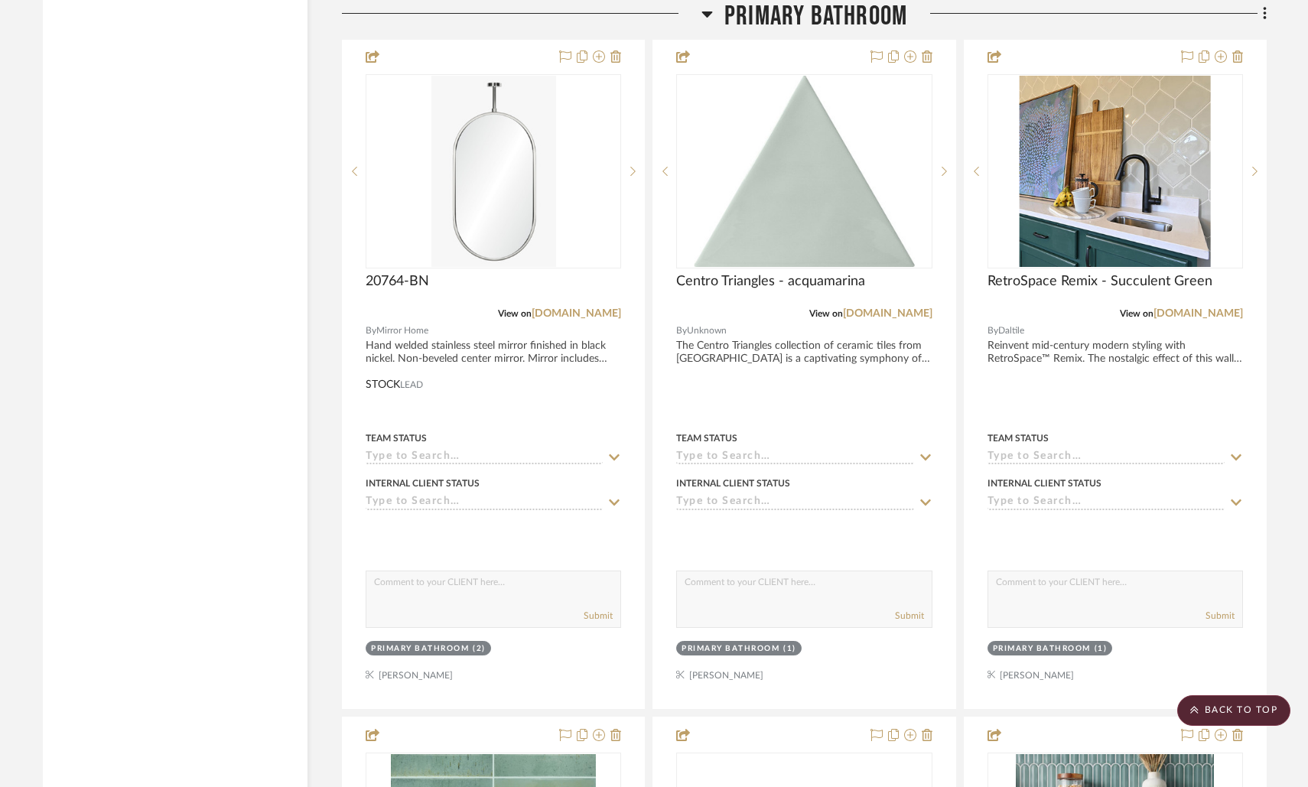
scroll to position [11056, 0]
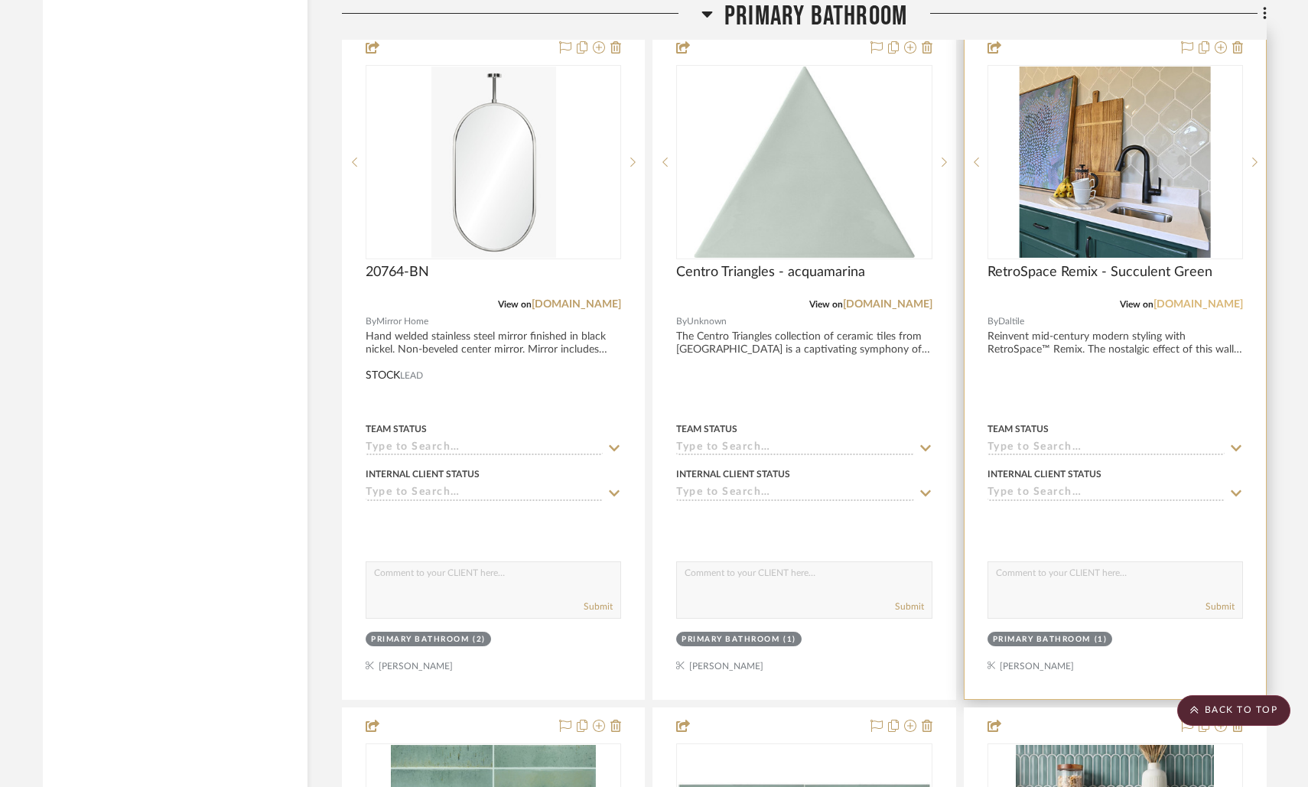
click at [1206, 299] on link "daltile.com" at bounding box center [1197, 304] width 89 height 11
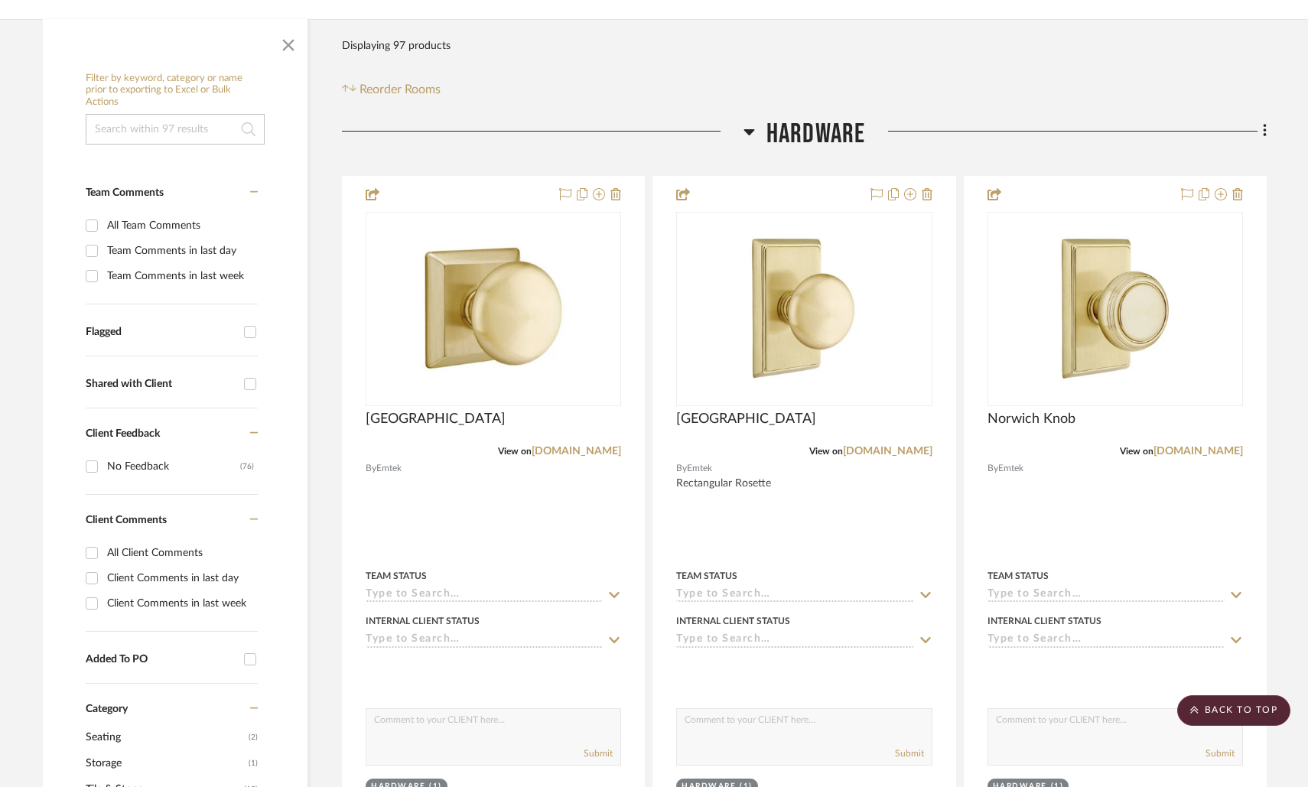
scroll to position [0, 0]
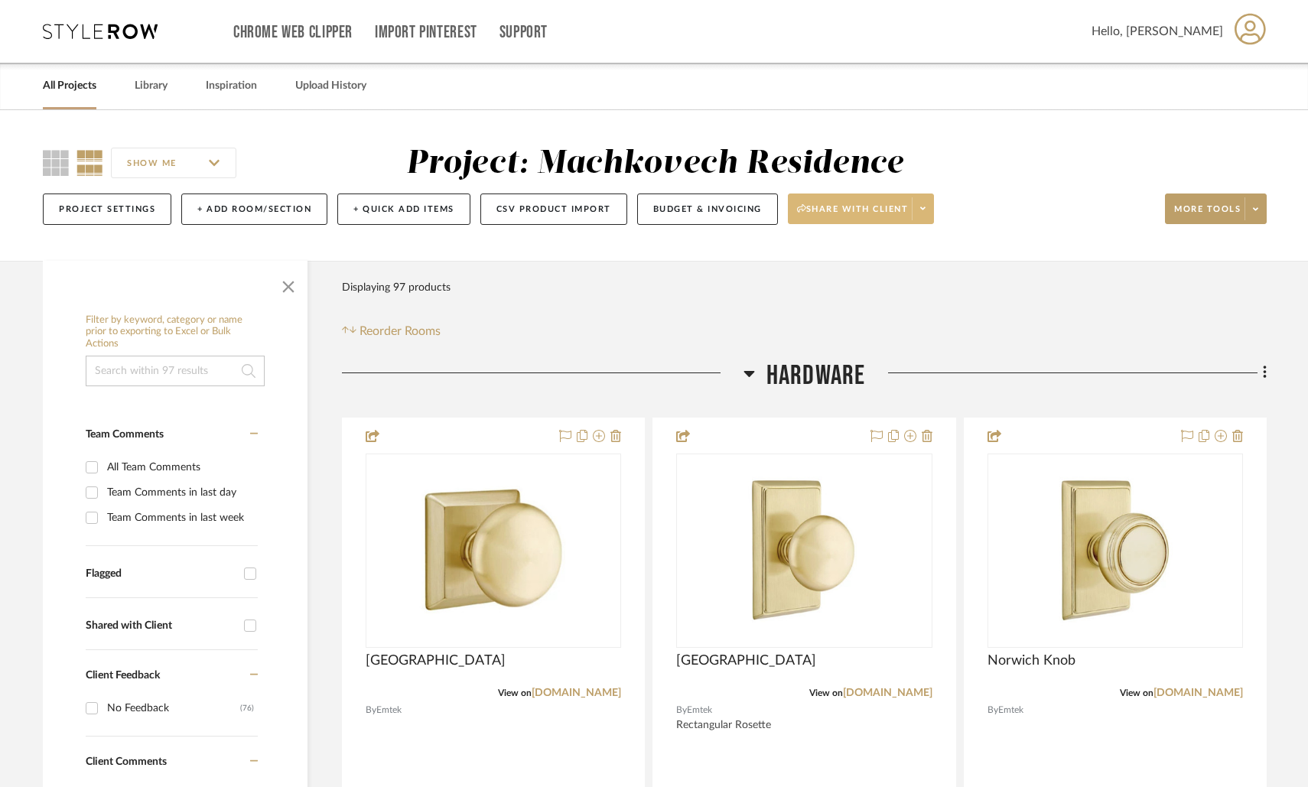
click at [878, 210] on span "Share with client" at bounding box center [853, 214] width 112 height 23
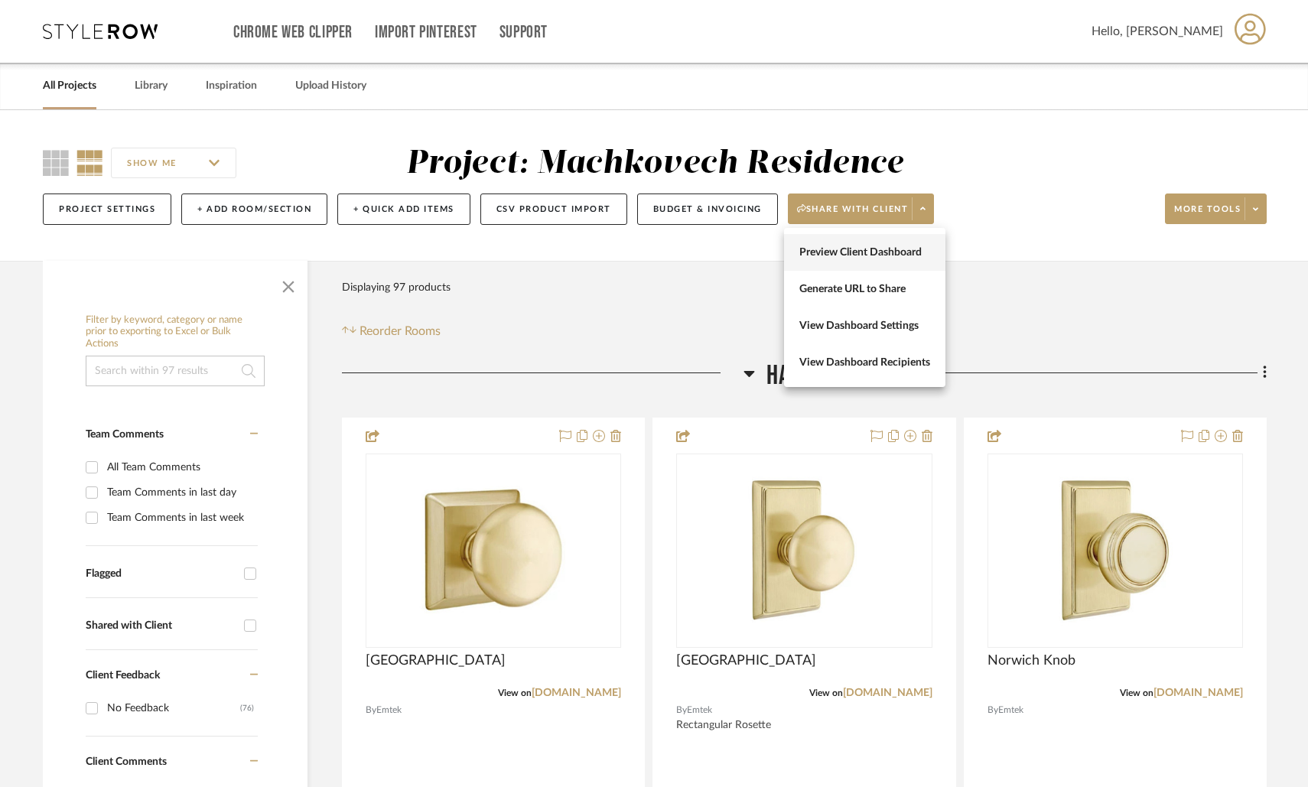
click at [886, 249] on span "Preview Client Dashboard" at bounding box center [864, 252] width 131 height 13
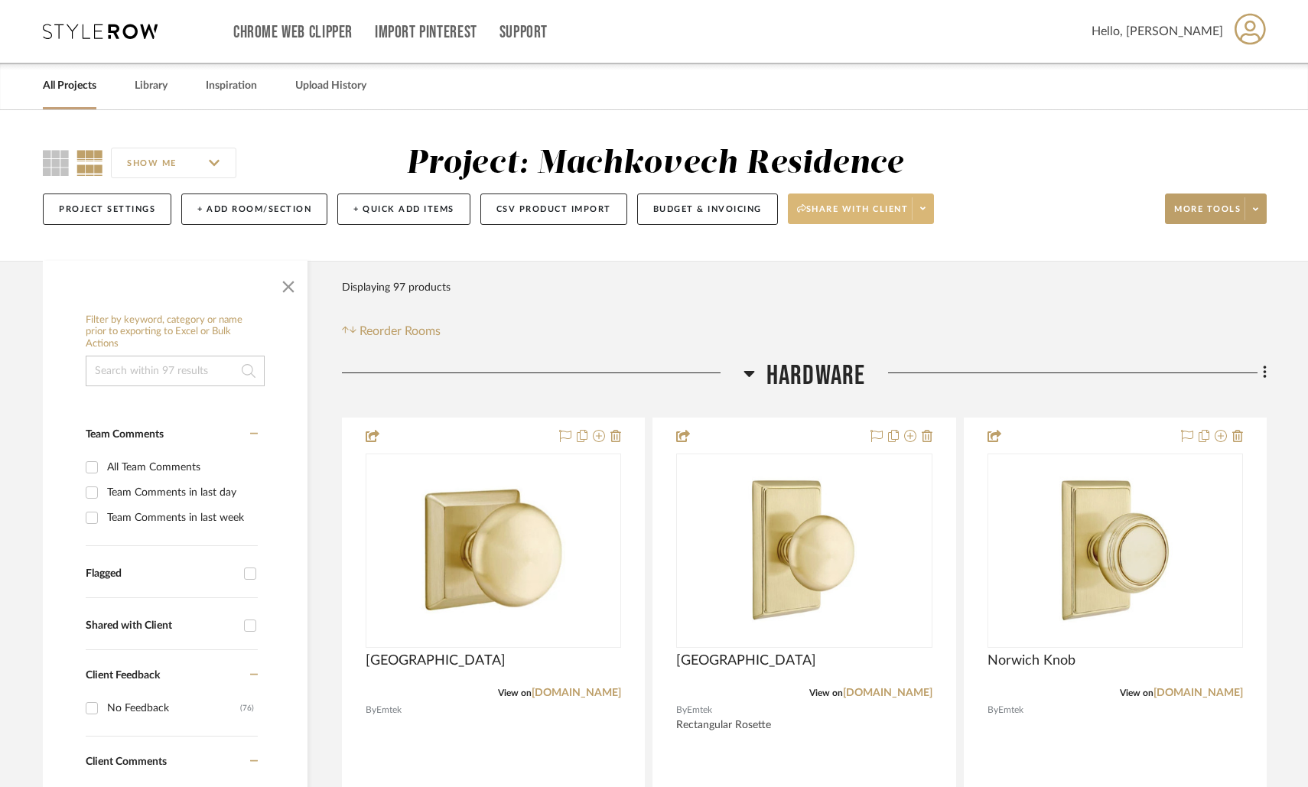
click at [921, 200] on span at bounding box center [921, 208] width 21 height 23
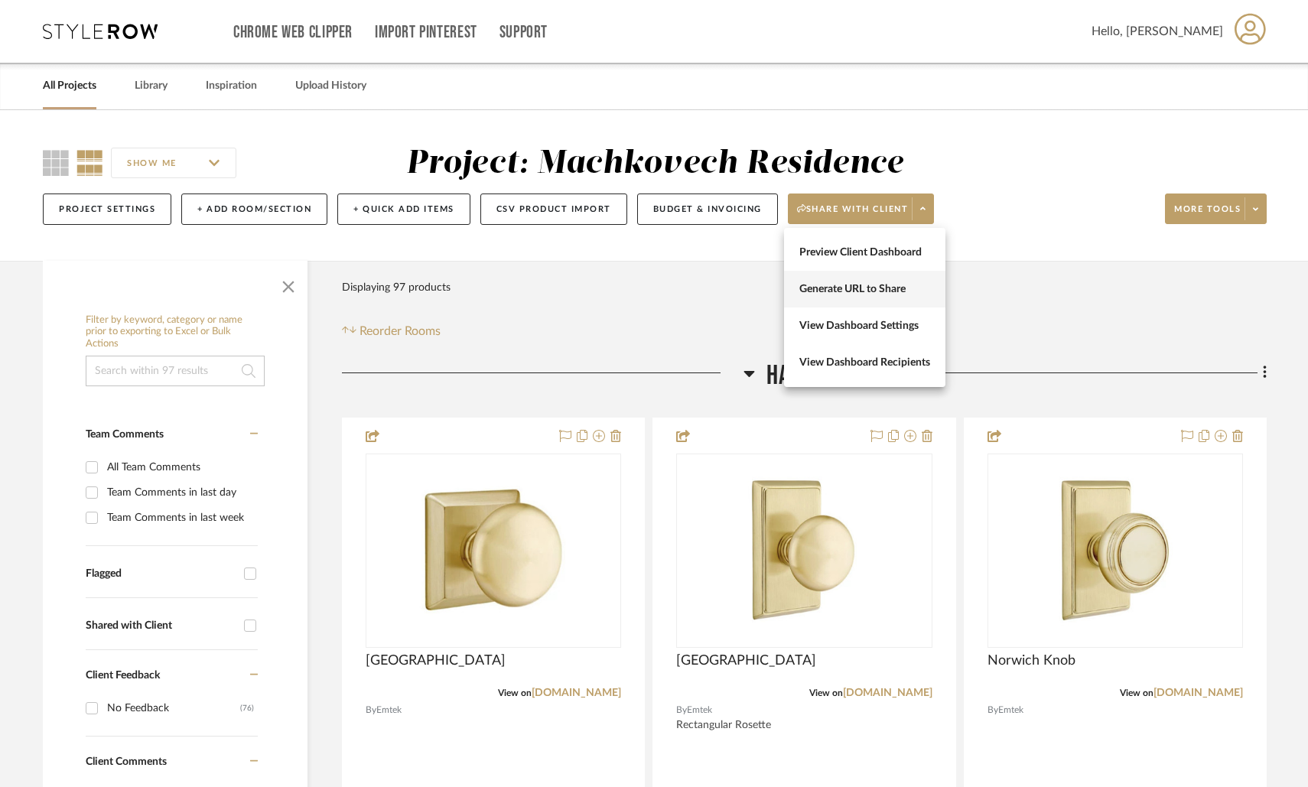
click at [901, 278] on button "Generate URL to Share" at bounding box center [864, 289] width 161 height 37
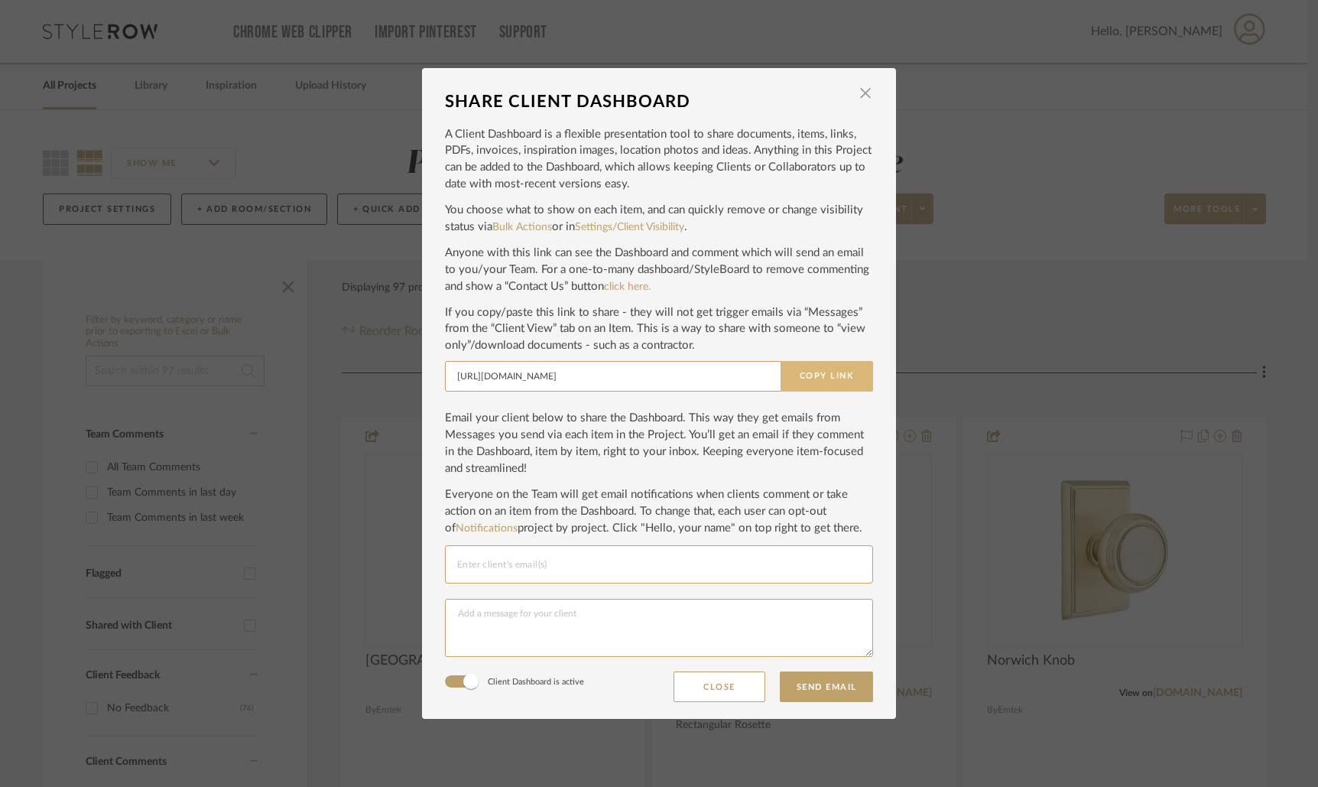
click at [811, 379] on button "Copy Link" at bounding box center [827, 376] width 93 height 31
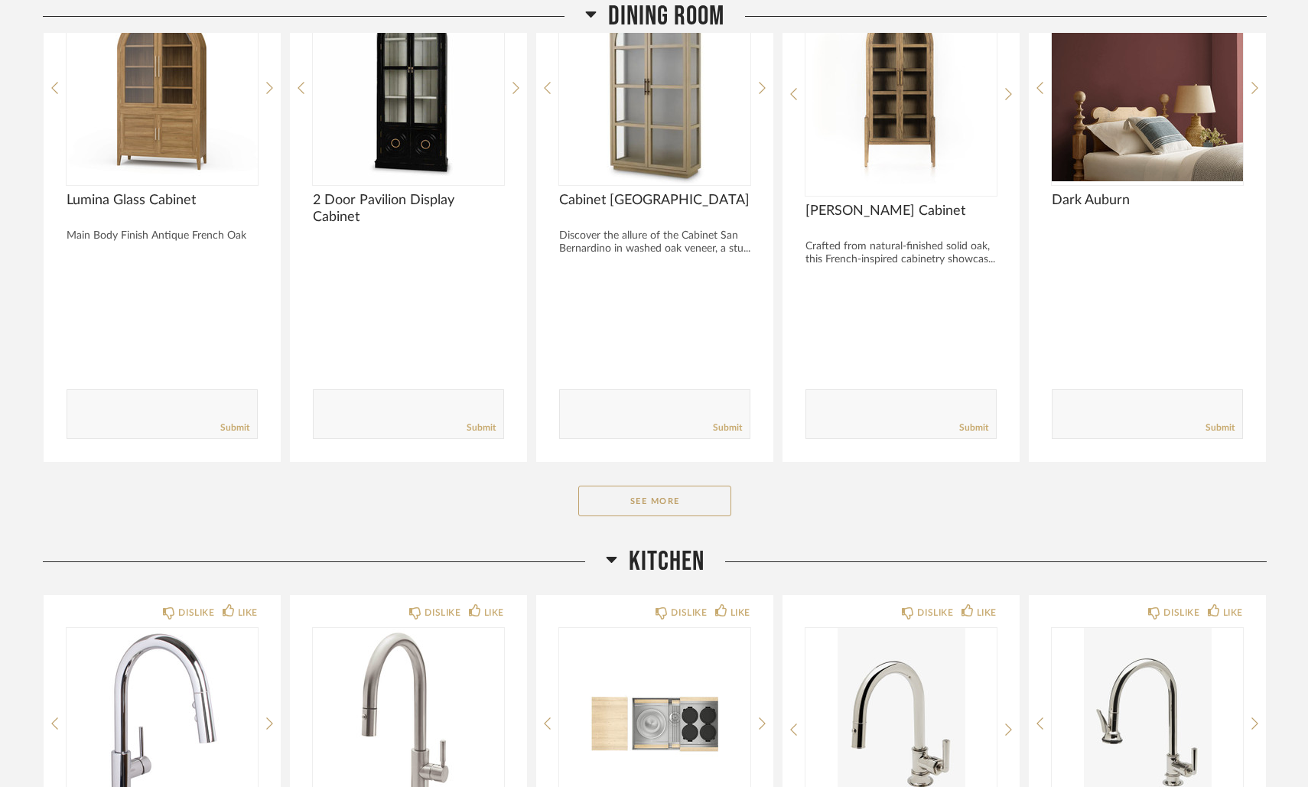
scroll to position [661, 0]
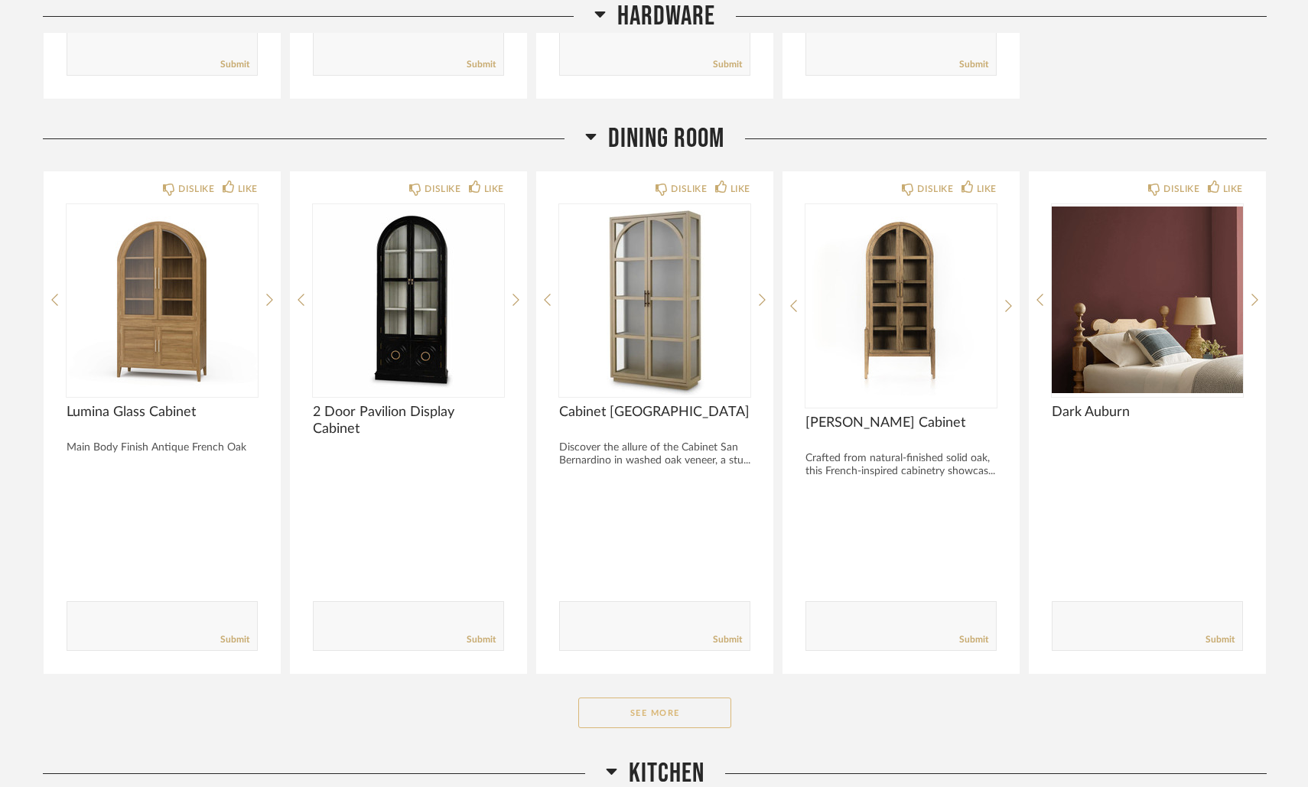
click at [696, 705] on button "See More" at bounding box center [654, 712] width 153 height 31
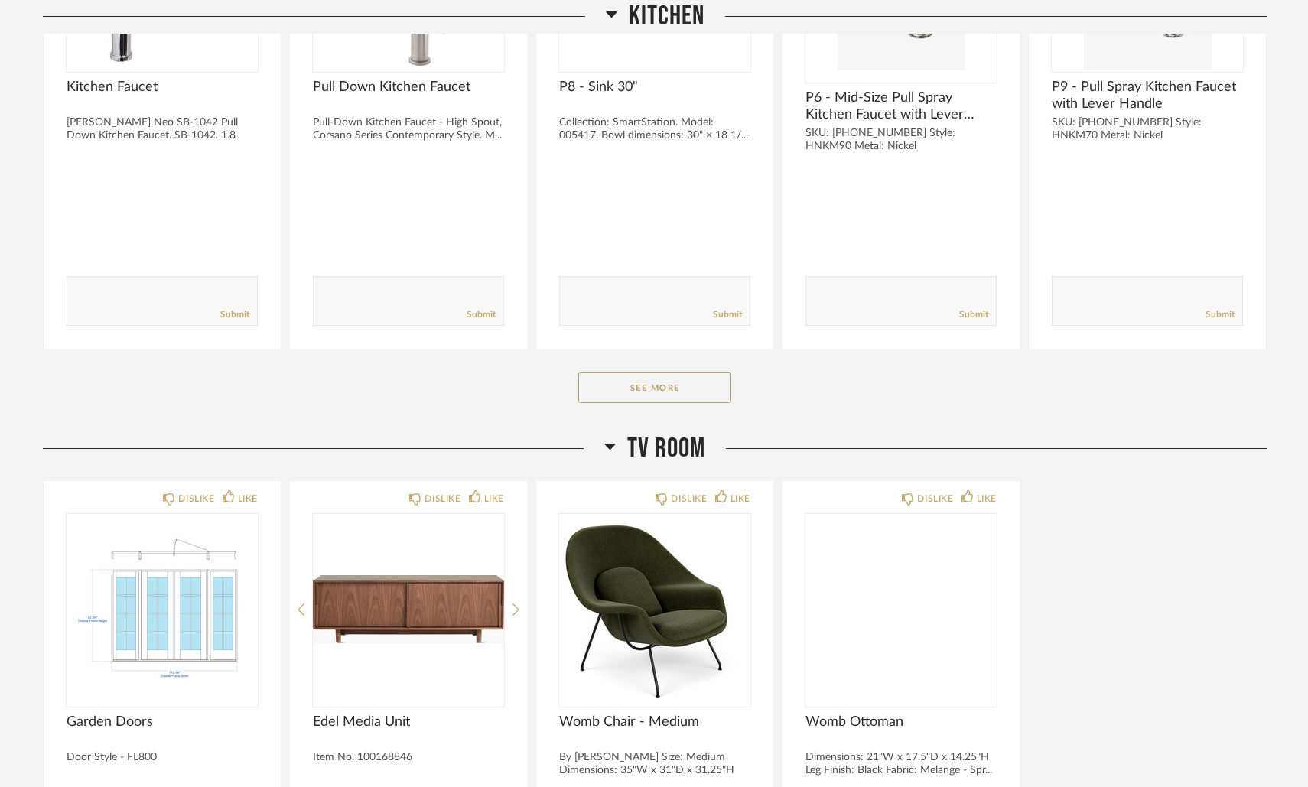
scroll to position [2303, 0]
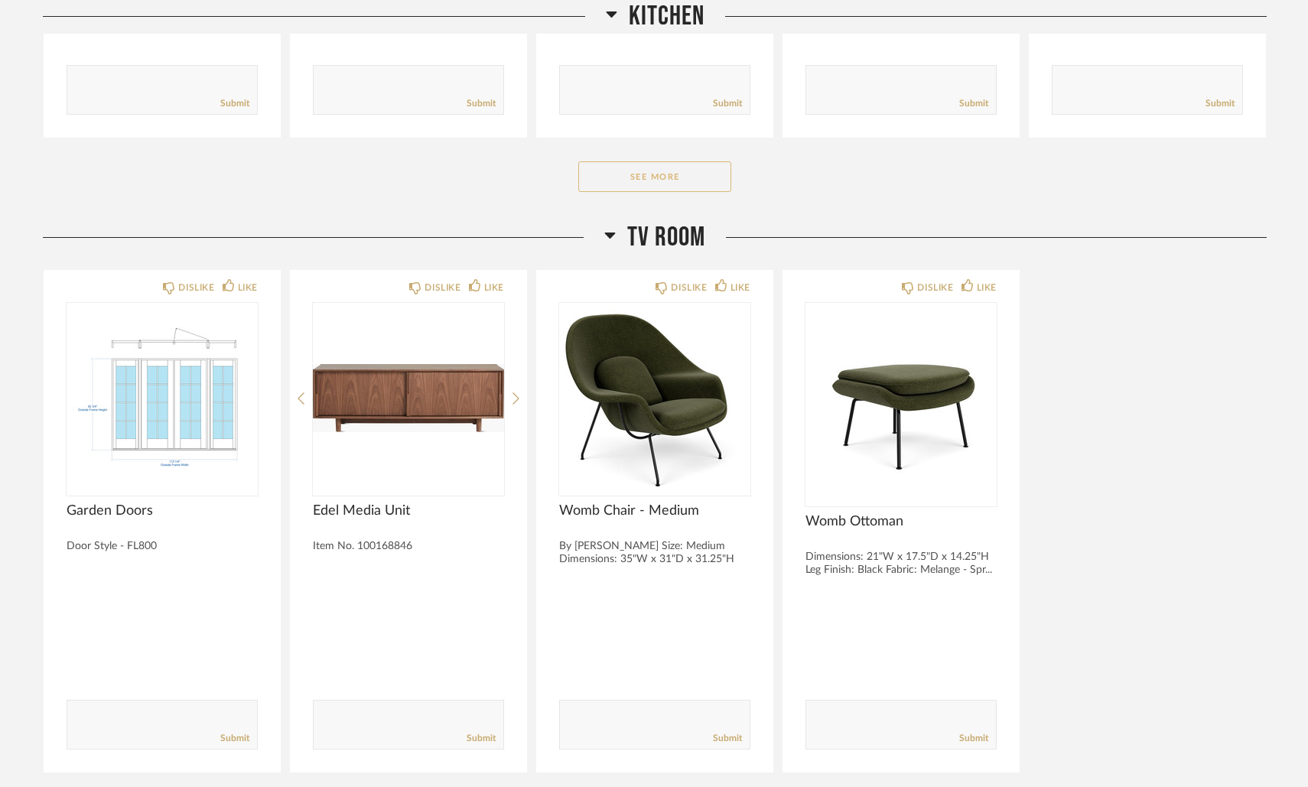
click at [707, 163] on button "See More" at bounding box center [654, 176] width 153 height 31
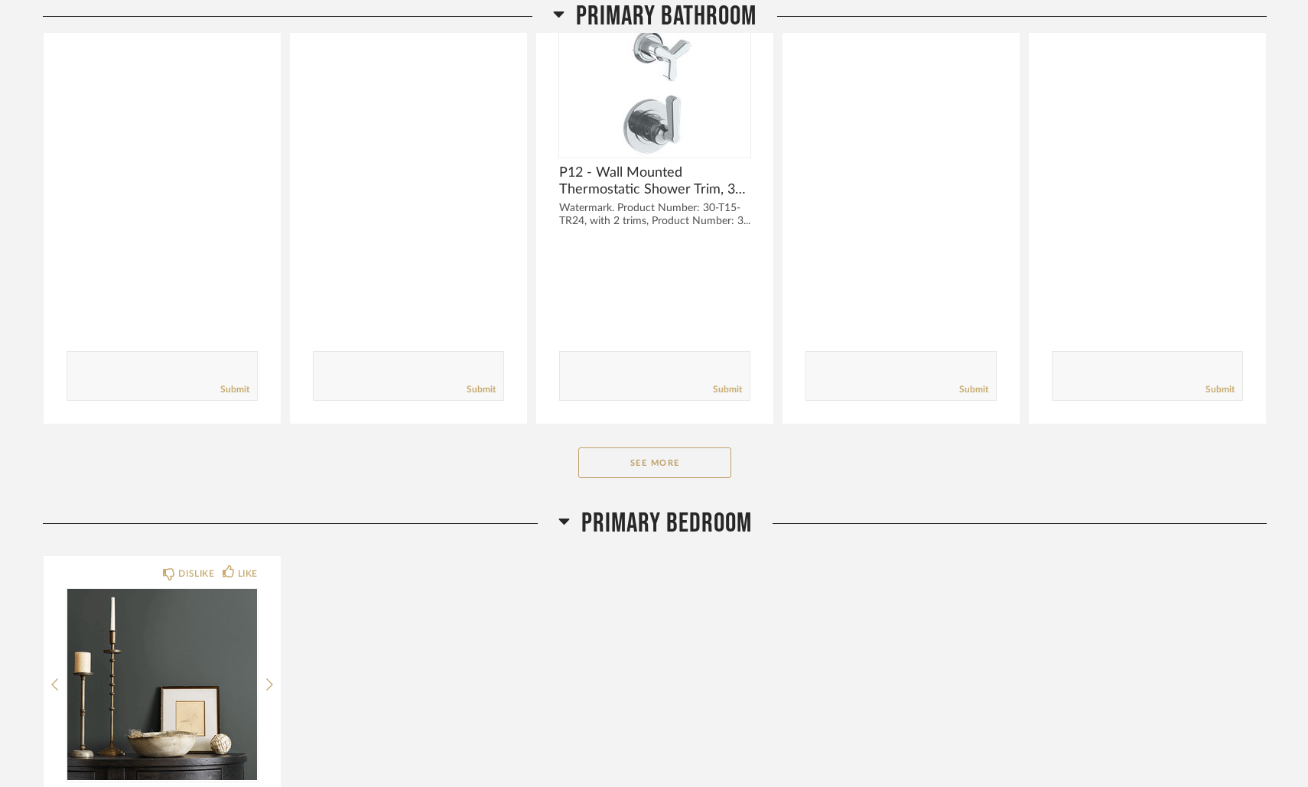
scroll to position [5437, 0]
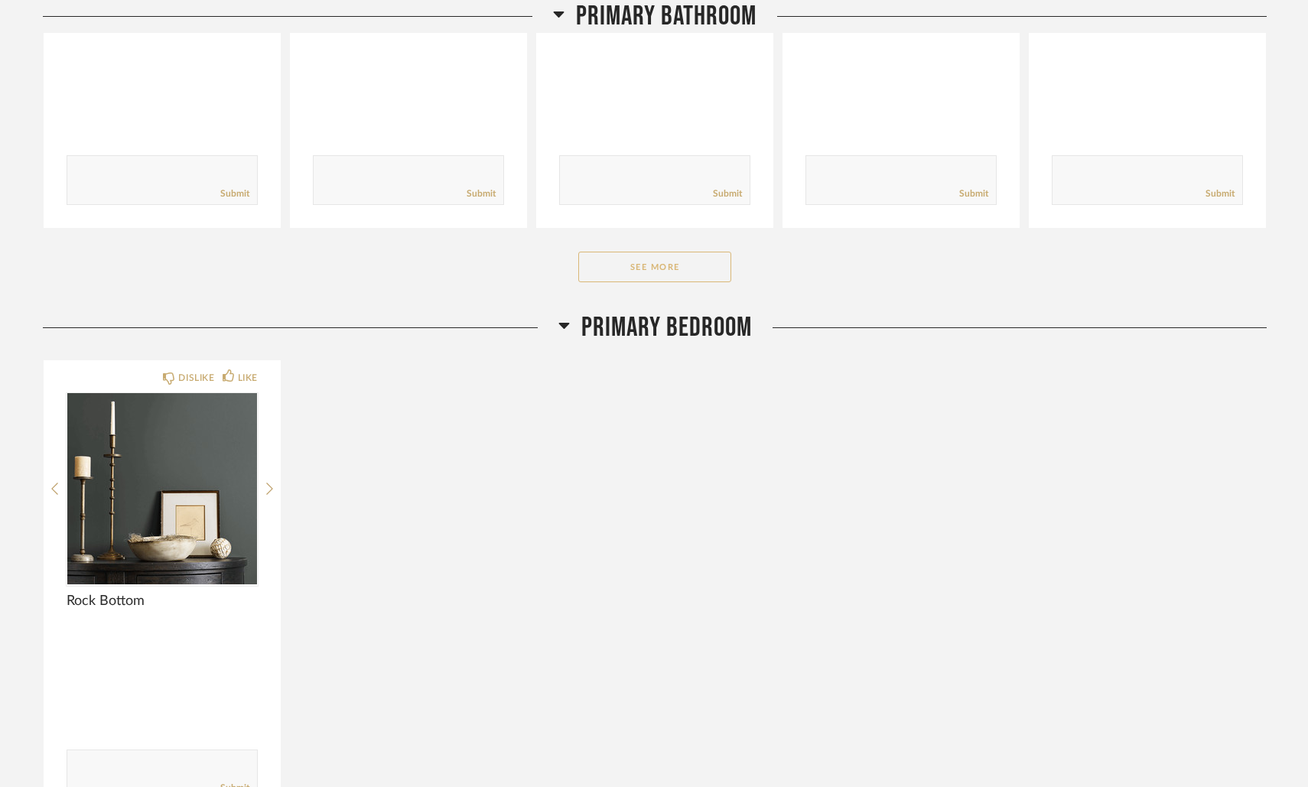
click at [693, 254] on button "See More" at bounding box center [654, 267] width 153 height 31
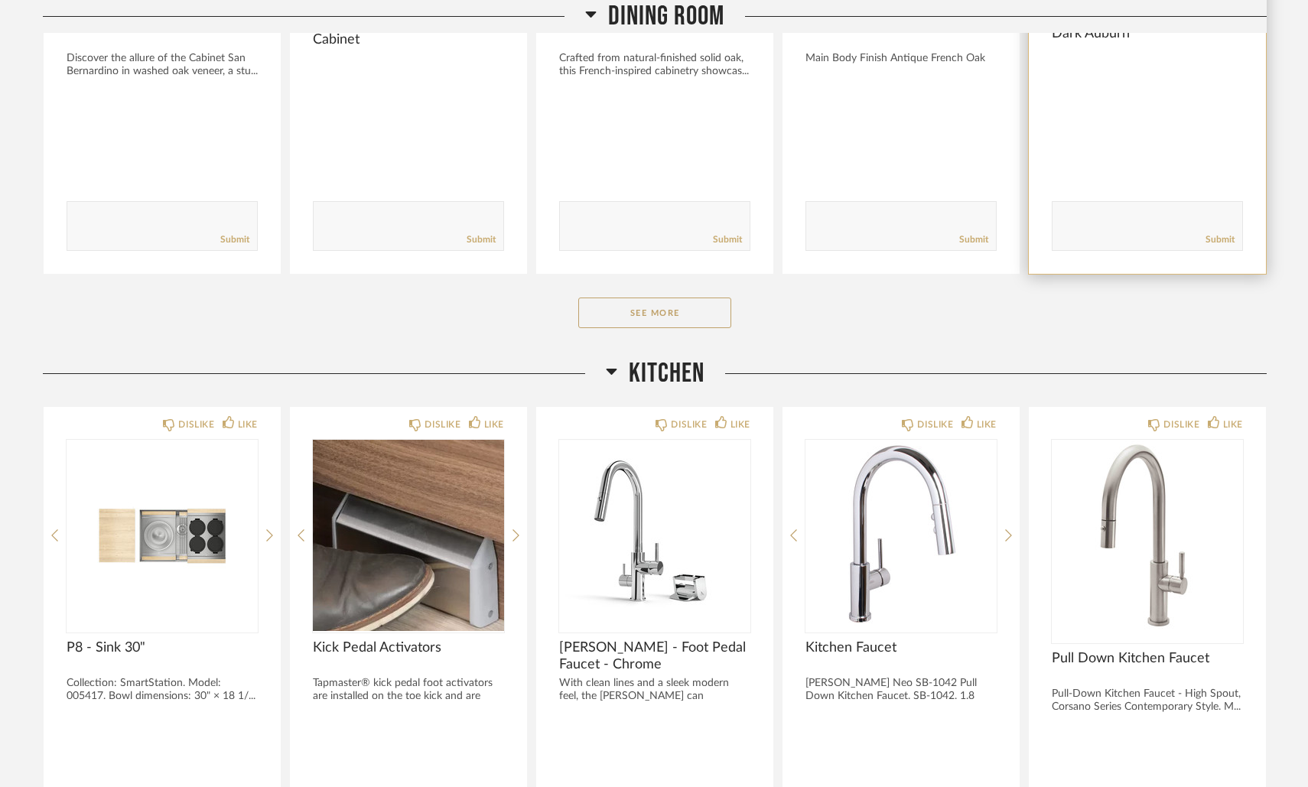
scroll to position [1194, 0]
